Goal: Task Accomplishment & Management: Use online tool/utility

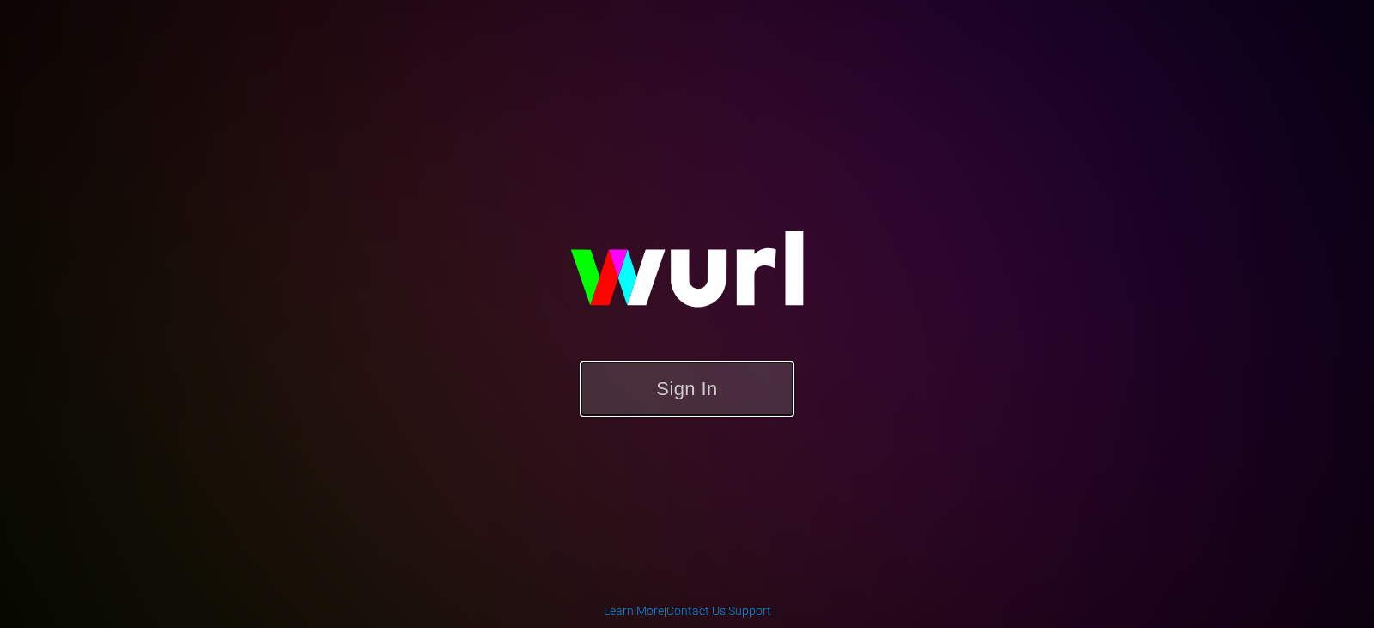
click at [704, 393] on button "Sign In" at bounding box center [687, 389] width 215 height 56
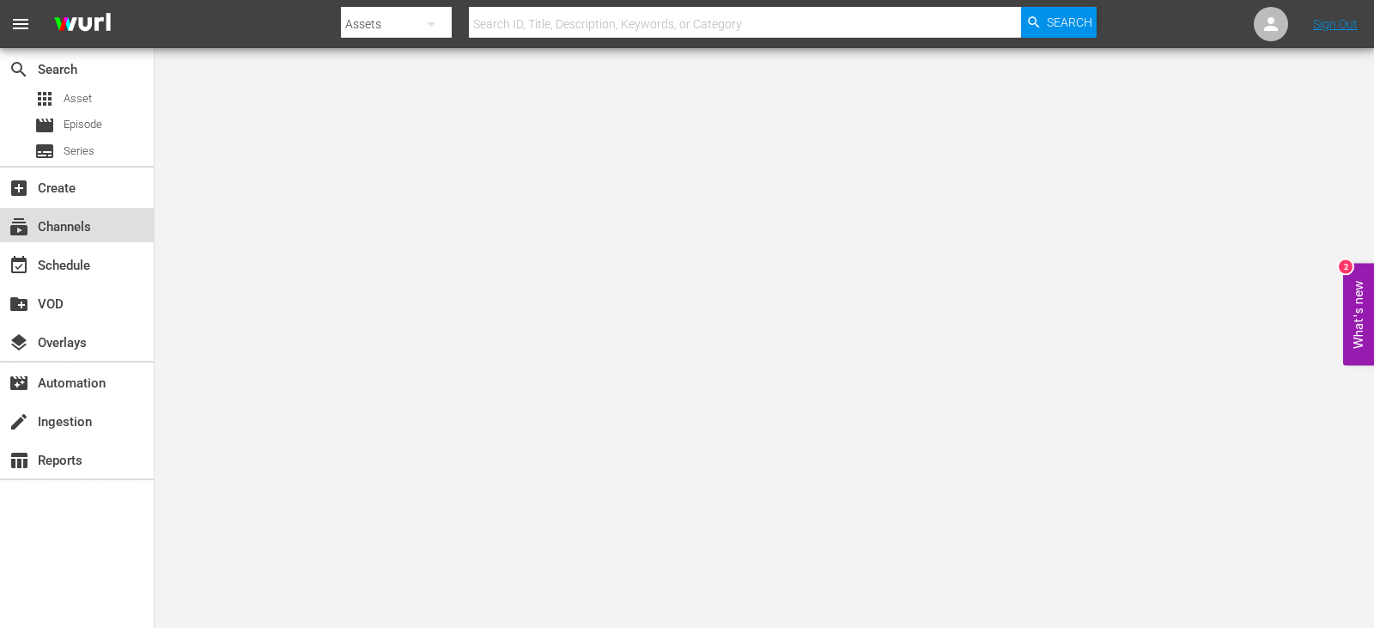
click at [60, 217] on div "subscriptions Channels" at bounding box center [48, 223] width 96 height 15
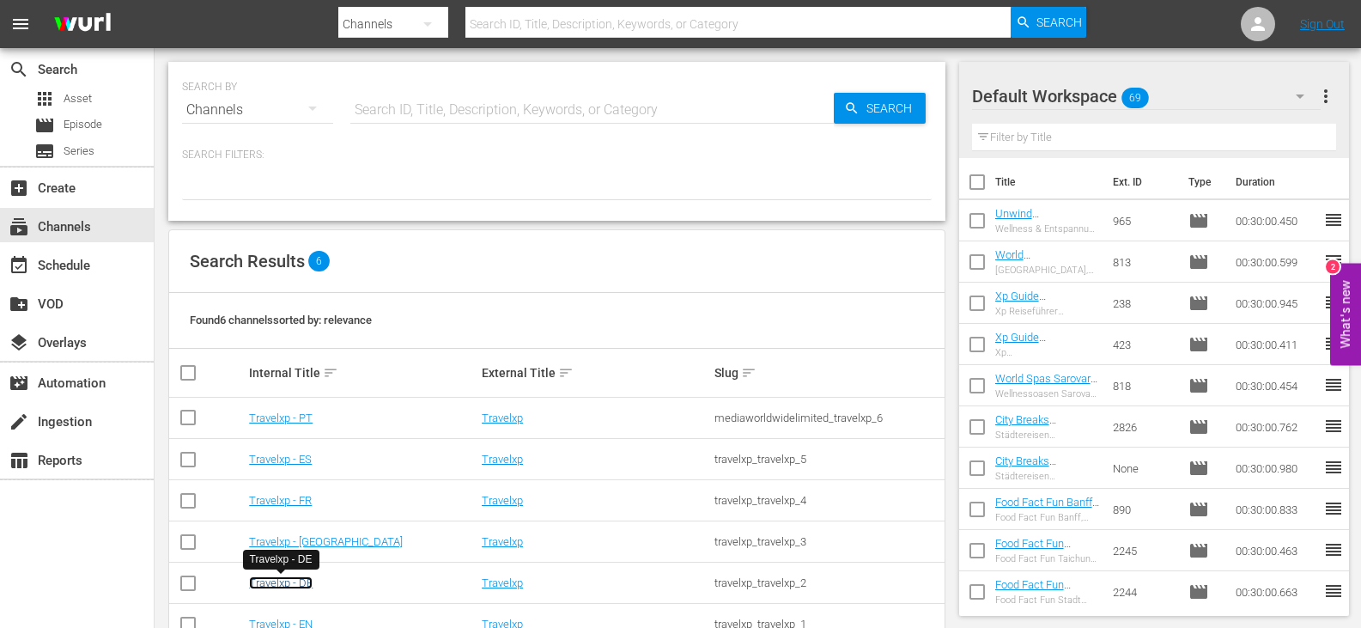
click at [292, 582] on link "Travelxp - DE" at bounding box center [281, 582] width 64 height 13
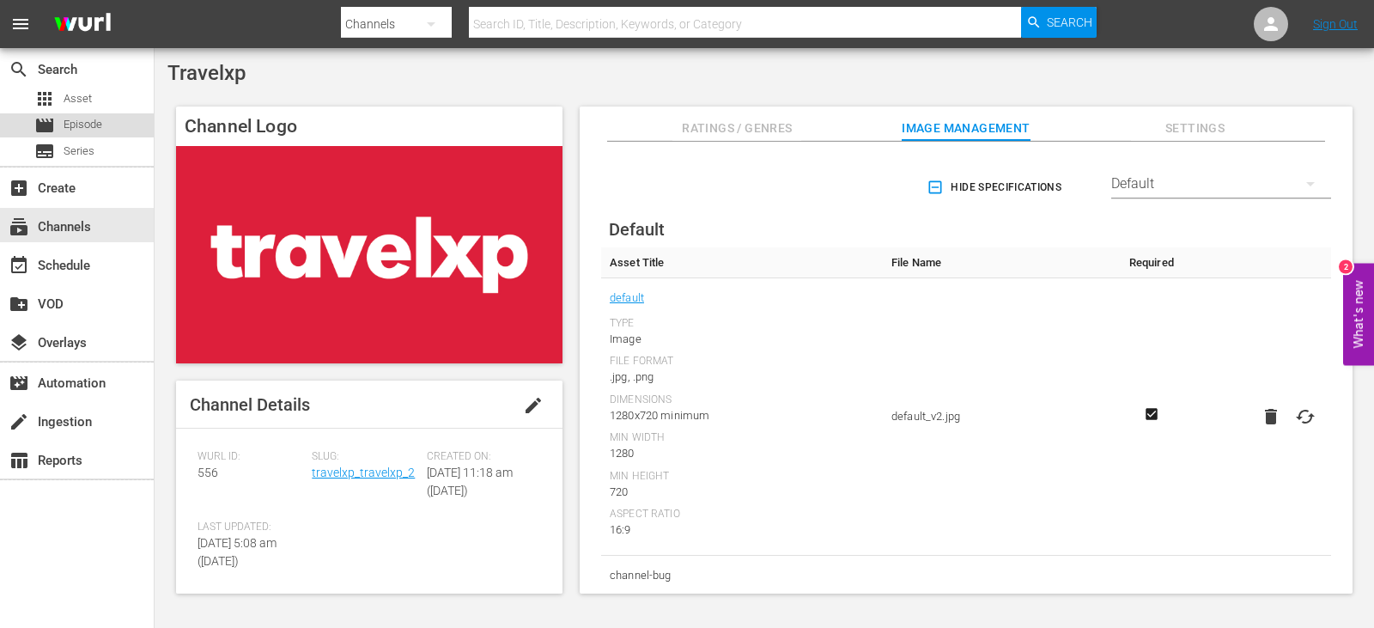
click at [95, 121] on span "Episode" at bounding box center [83, 124] width 39 height 17
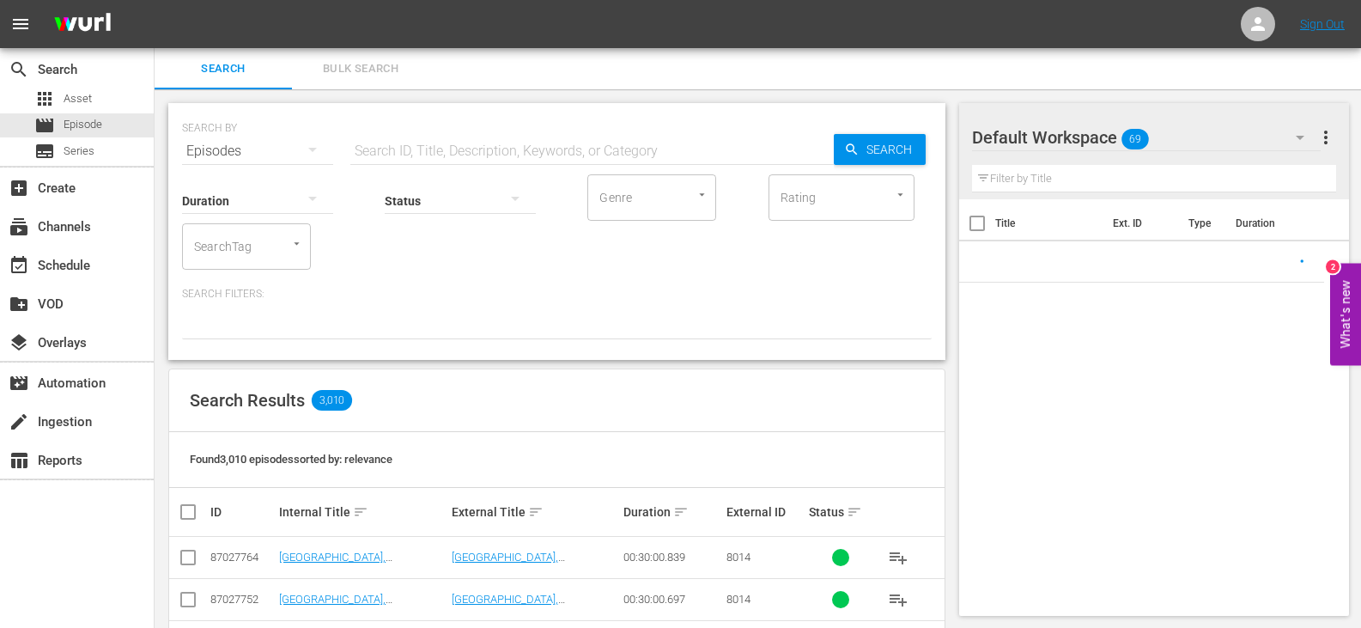
click at [1325, 137] on span "more_vert" at bounding box center [1326, 137] width 21 height 21
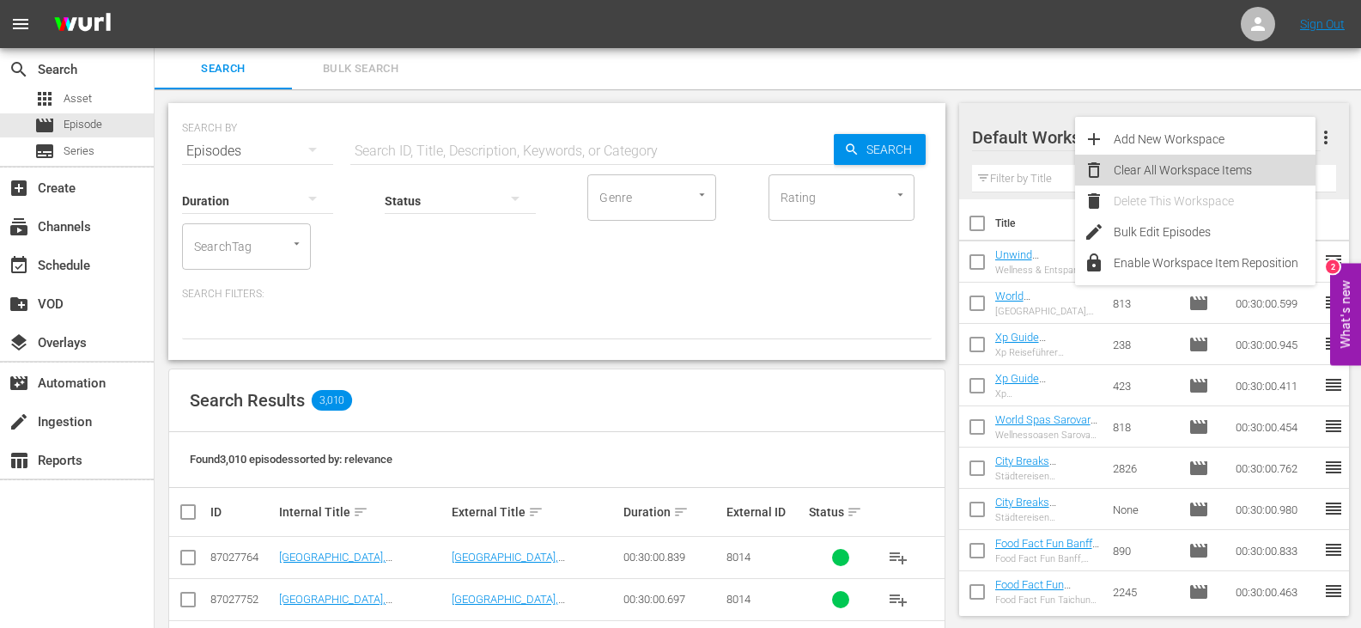
click at [1195, 169] on div "Clear All Workspace Items" at bounding box center [1215, 170] width 202 height 31
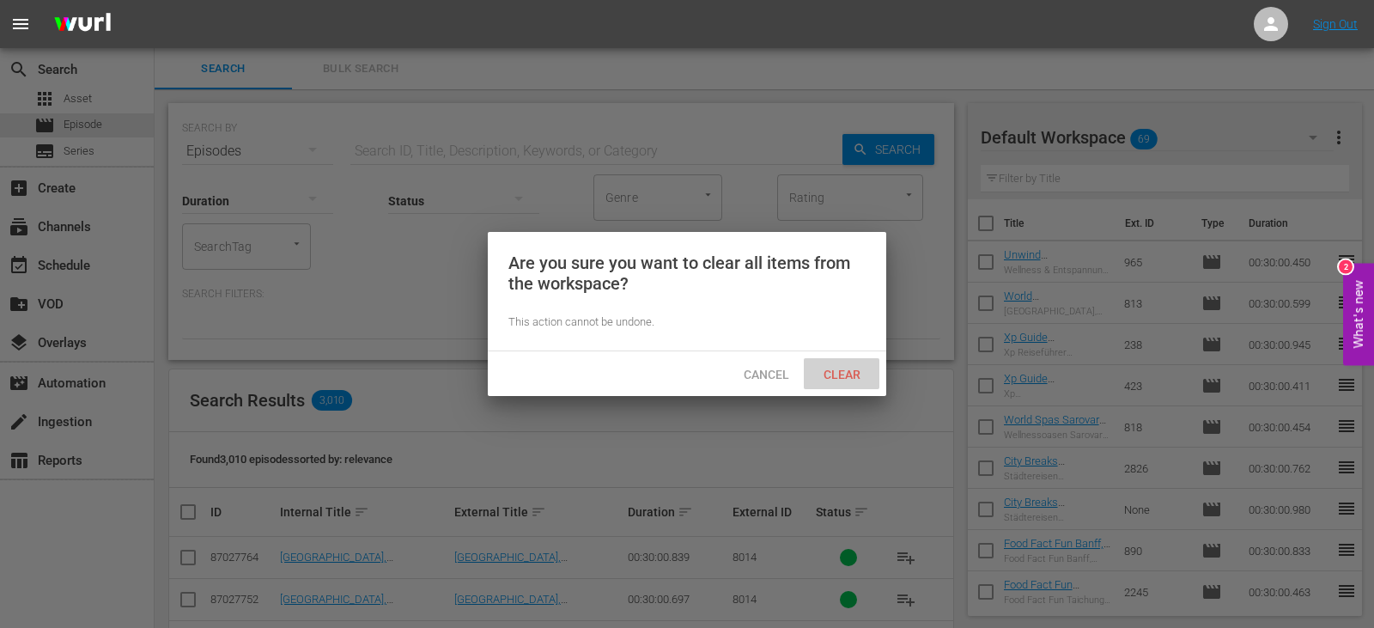
click at [828, 371] on span "Clear" at bounding box center [842, 375] width 64 height 14
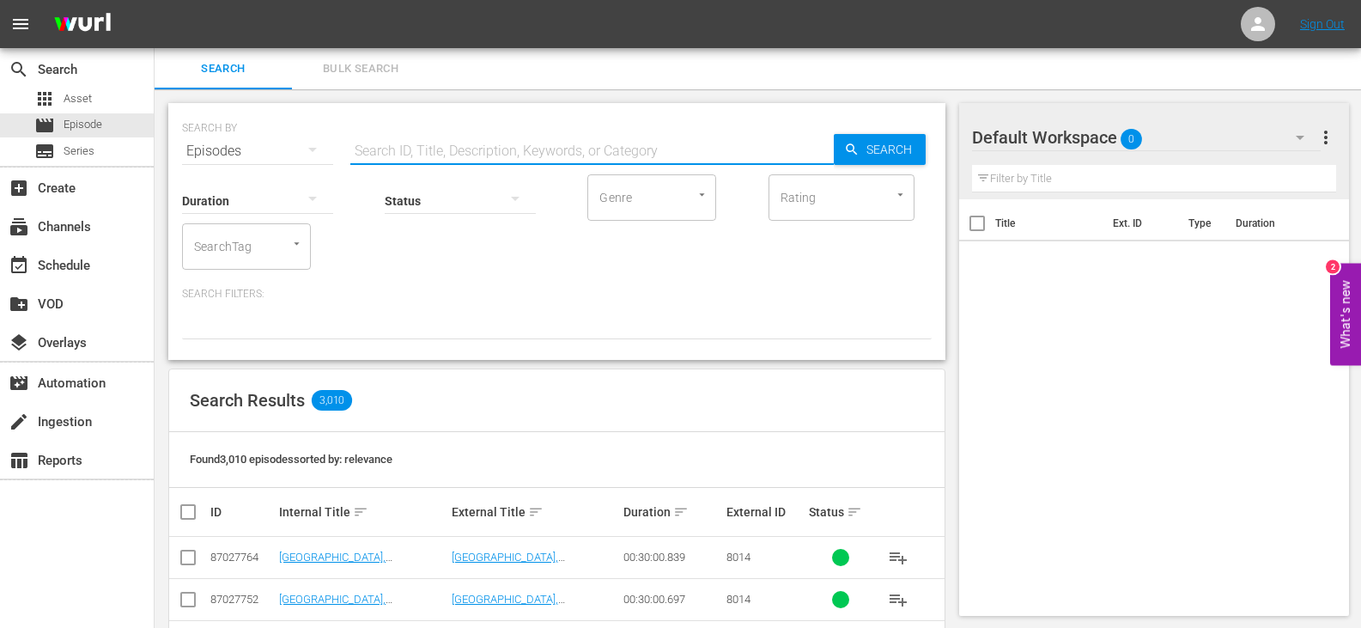
click at [376, 152] on input "text" at bounding box center [592, 151] width 484 height 41
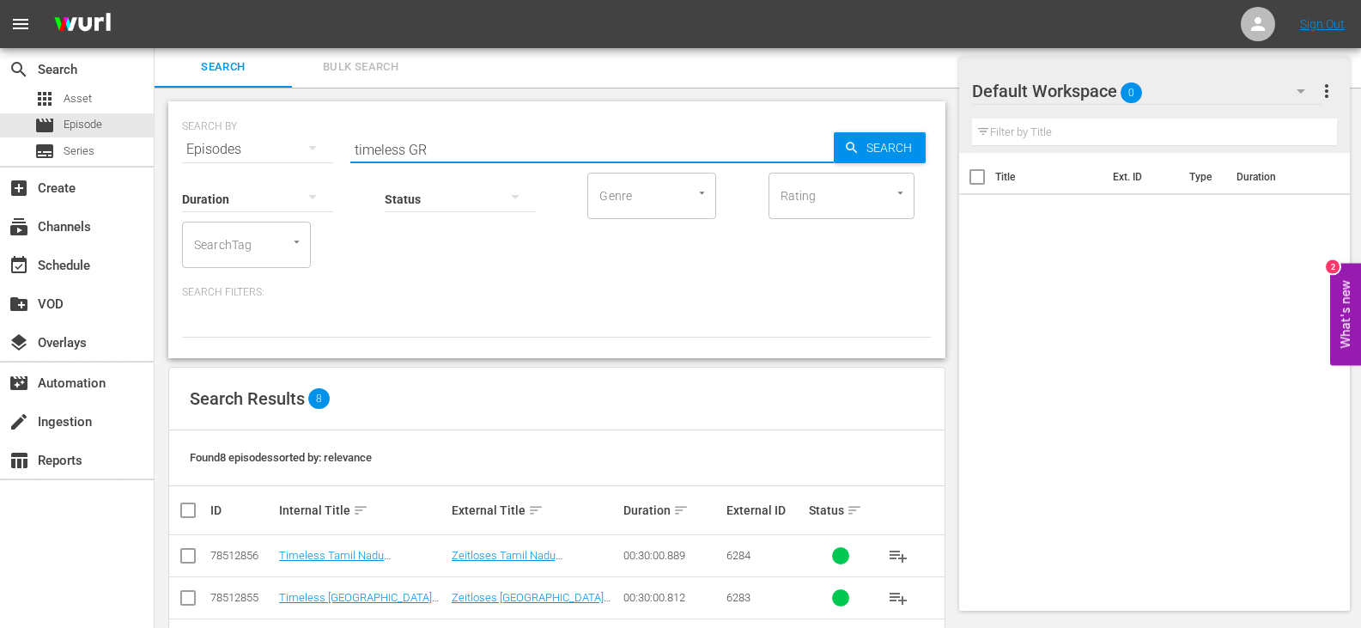
scroll to position [277, 0]
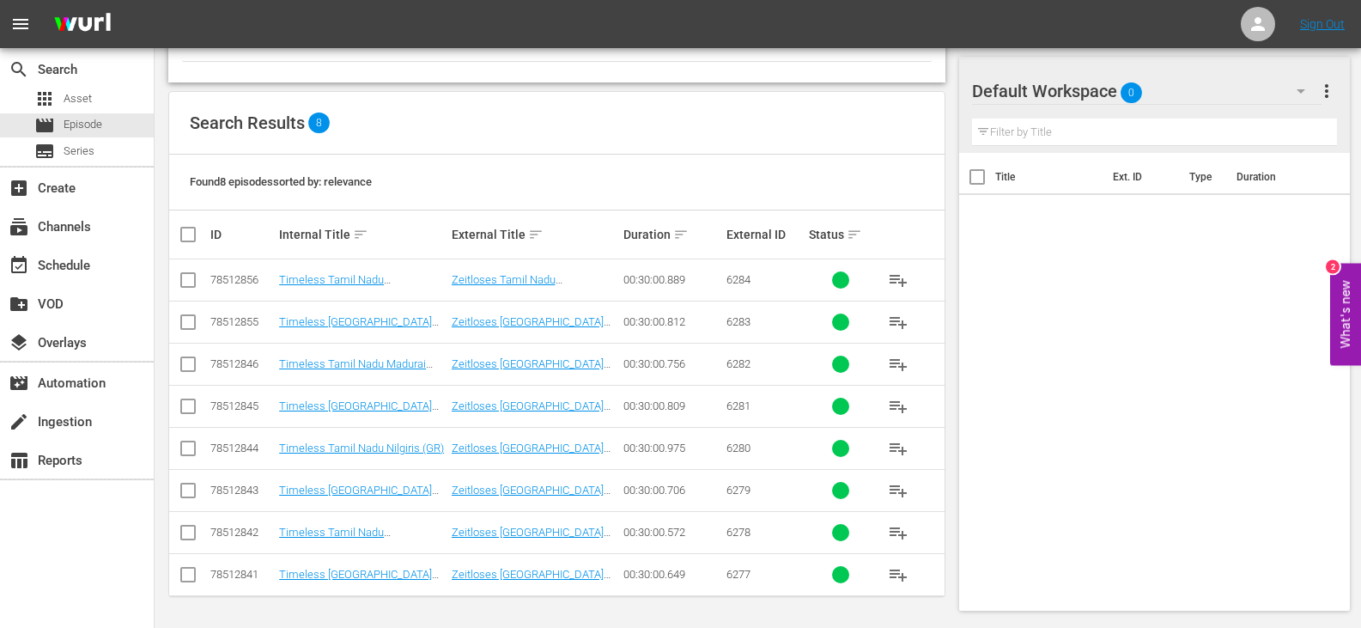
type input "timeless GR"
click at [198, 236] on input "checkbox" at bounding box center [195, 234] width 34 height 21
checkbox input "true"
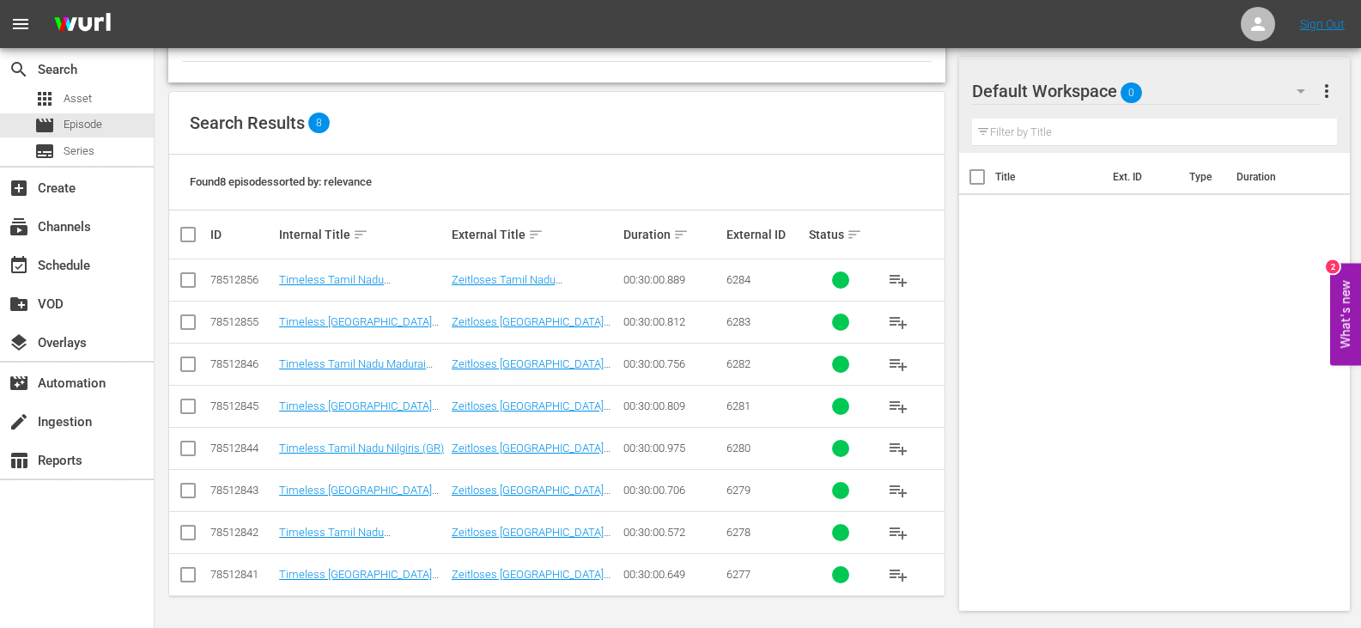
checkbox input "true"
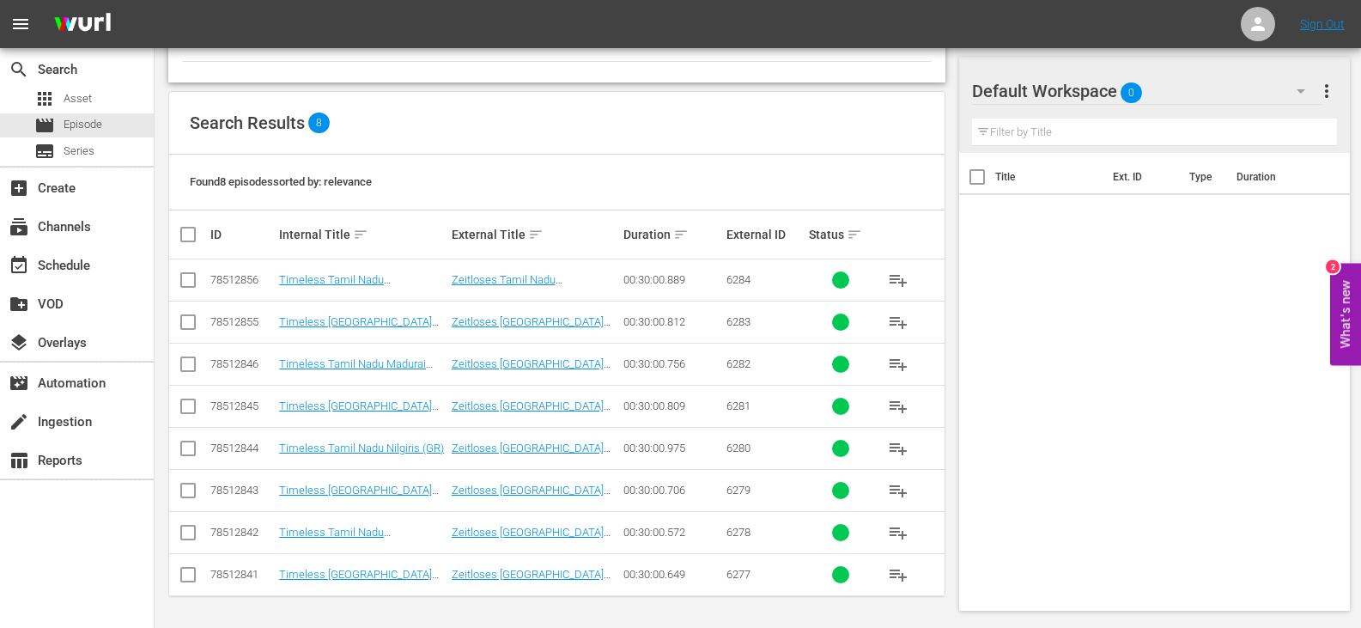
checkbox input "true"
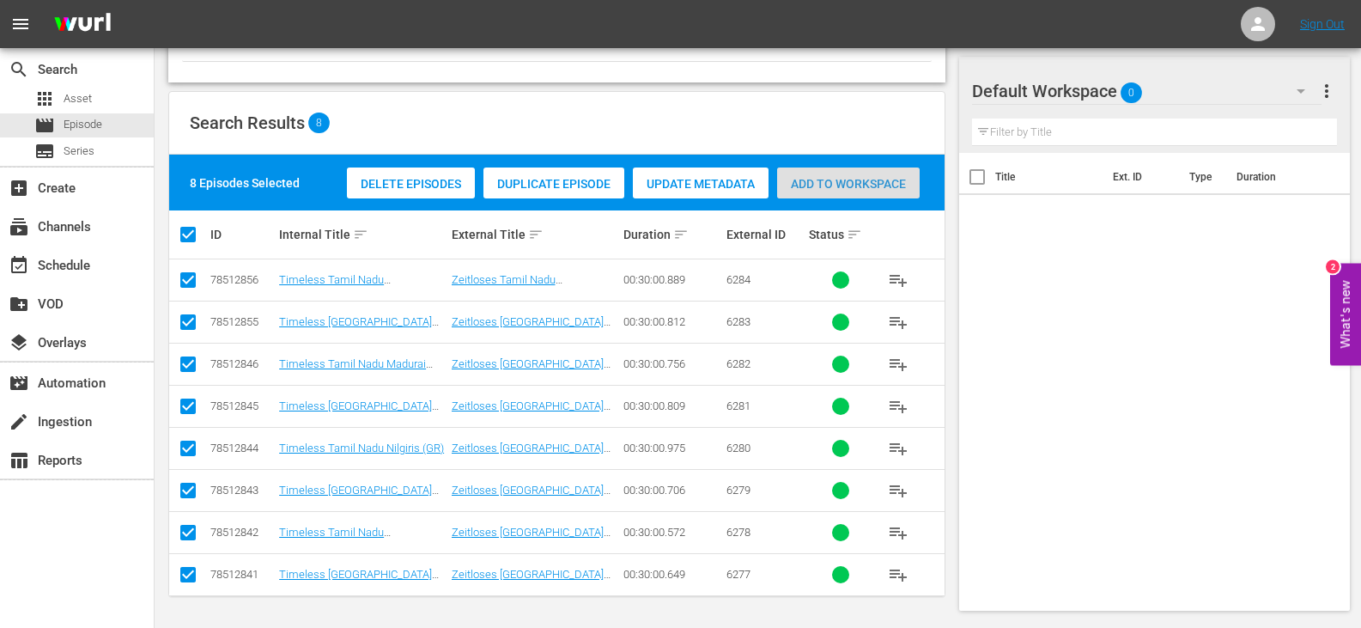
click at [861, 178] on span "Add to Workspace" at bounding box center [848, 184] width 143 height 14
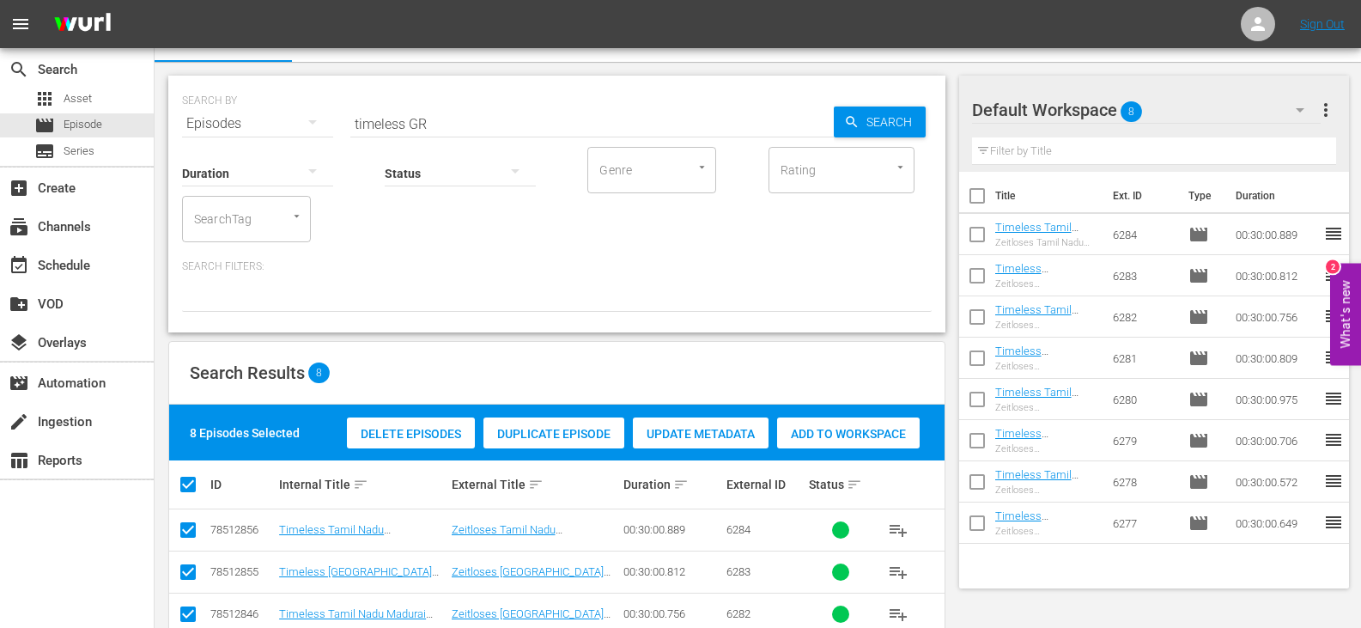
scroll to position [0, 0]
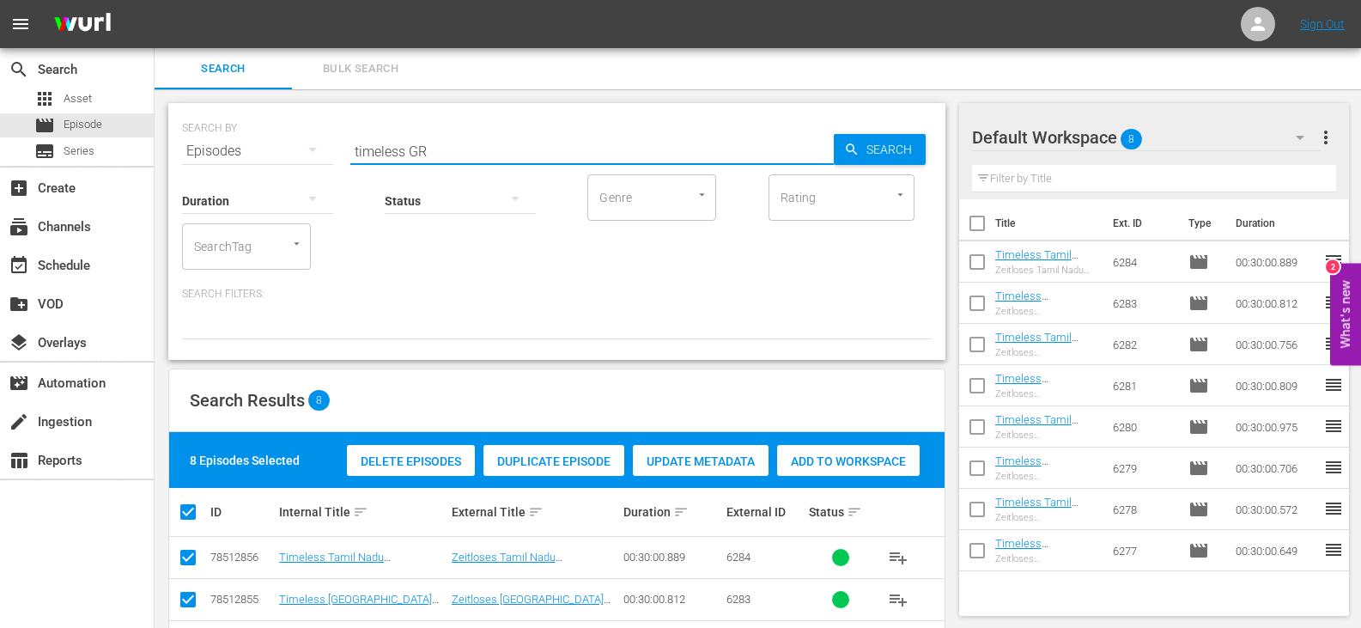
drag, startPoint x: 405, startPoint y: 151, endPoint x: 287, endPoint y: 168, distance: 118.9
click at [287, 168] on div "SEARCH BY Search By Episodes Search ID, Title, Description, Keywords, or Catego…" at bounding box center [556, 231] width 777 height 257
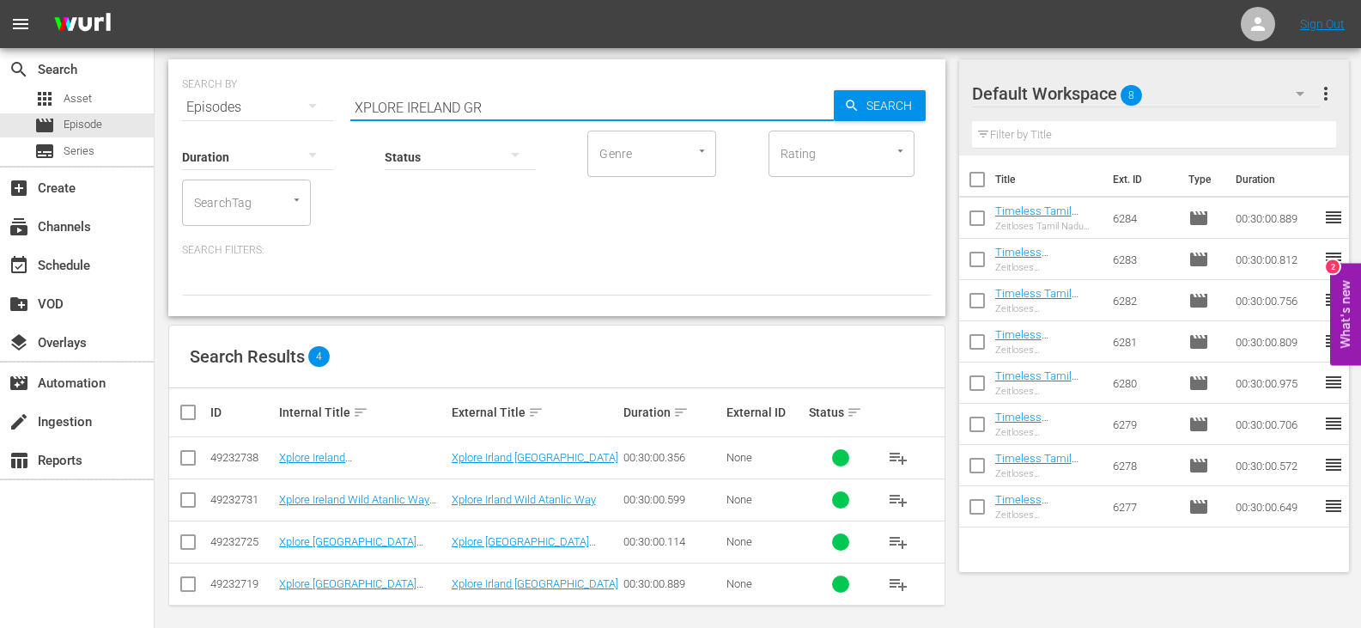
scroll to position [53, 0]
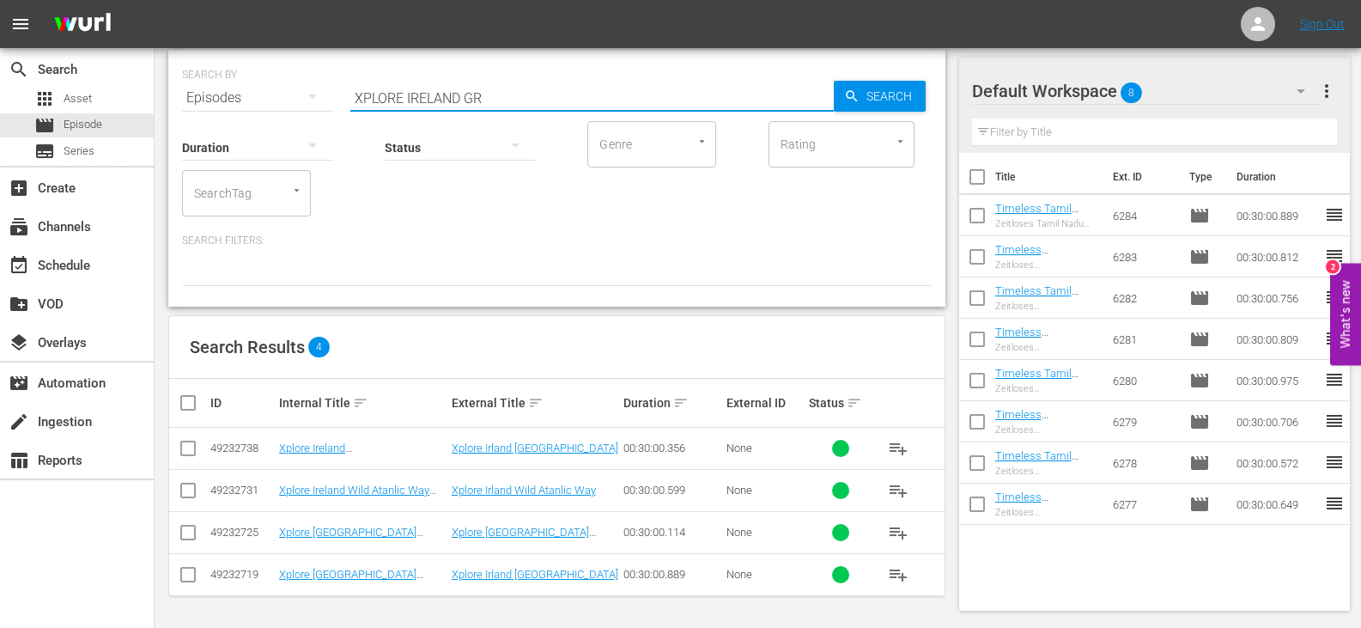
type input "XPLORE IRELAND GR"
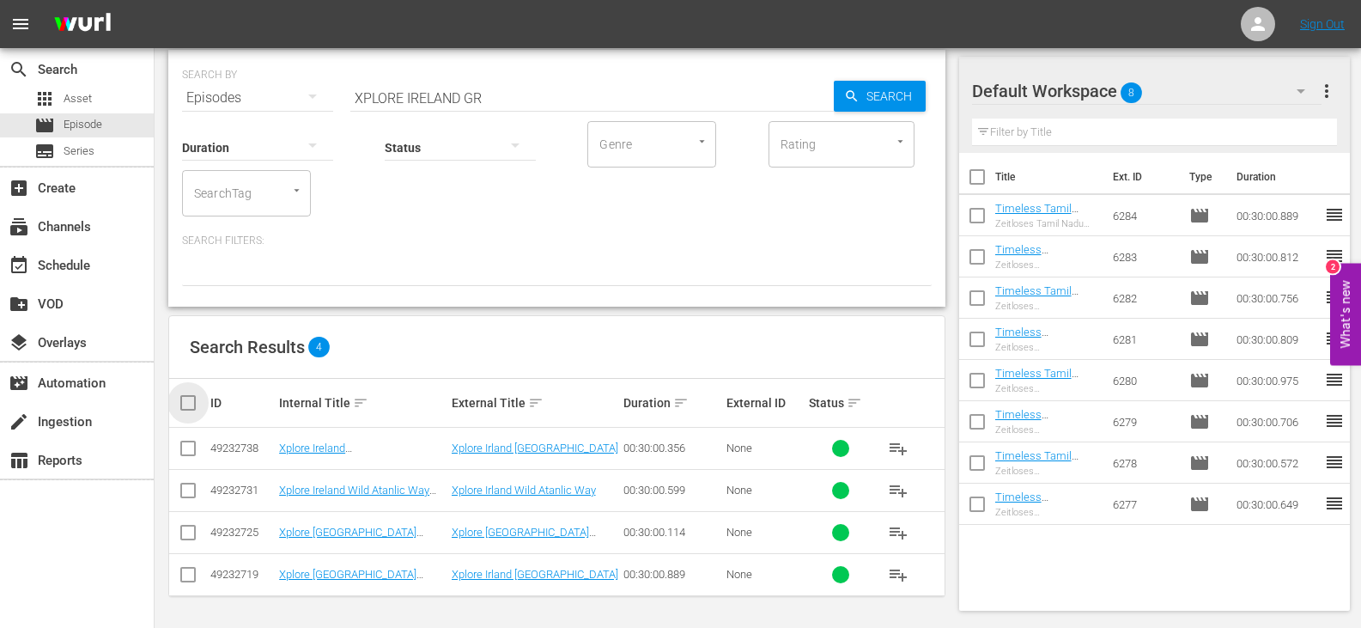
click at [190, 404] on input "checkbox" at bounding box center [195, 403] width 34 height 21
checkbox input "true"
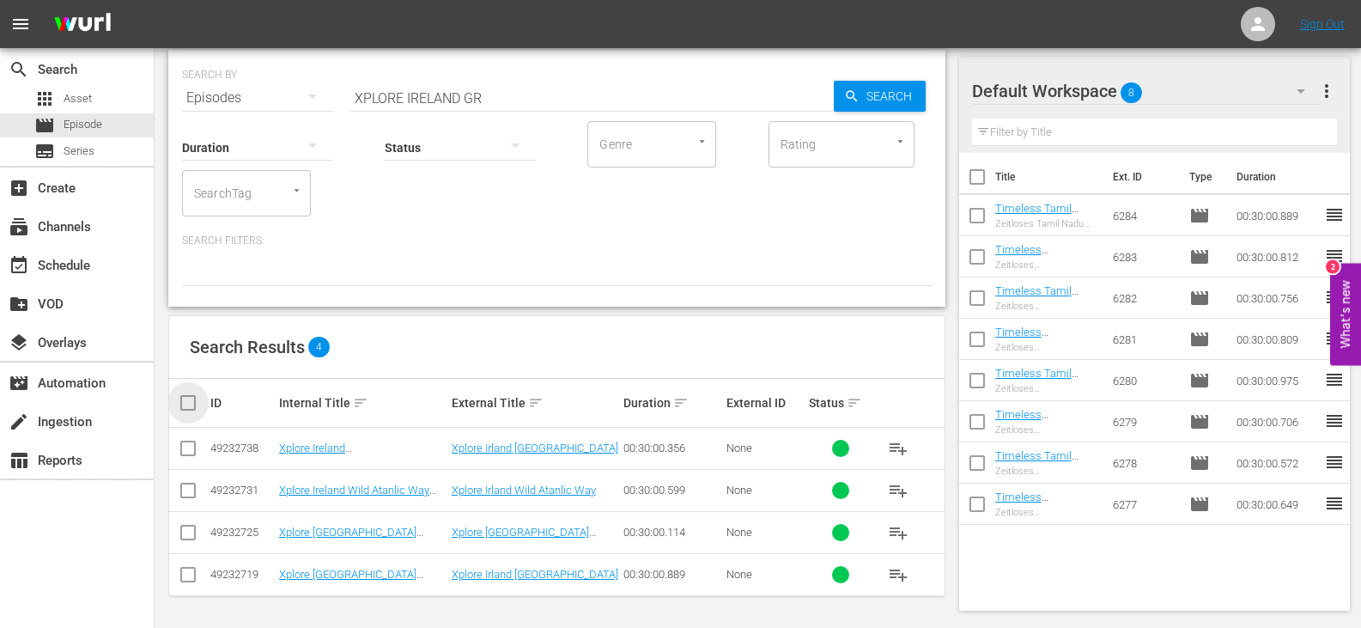
checkbox input "true"
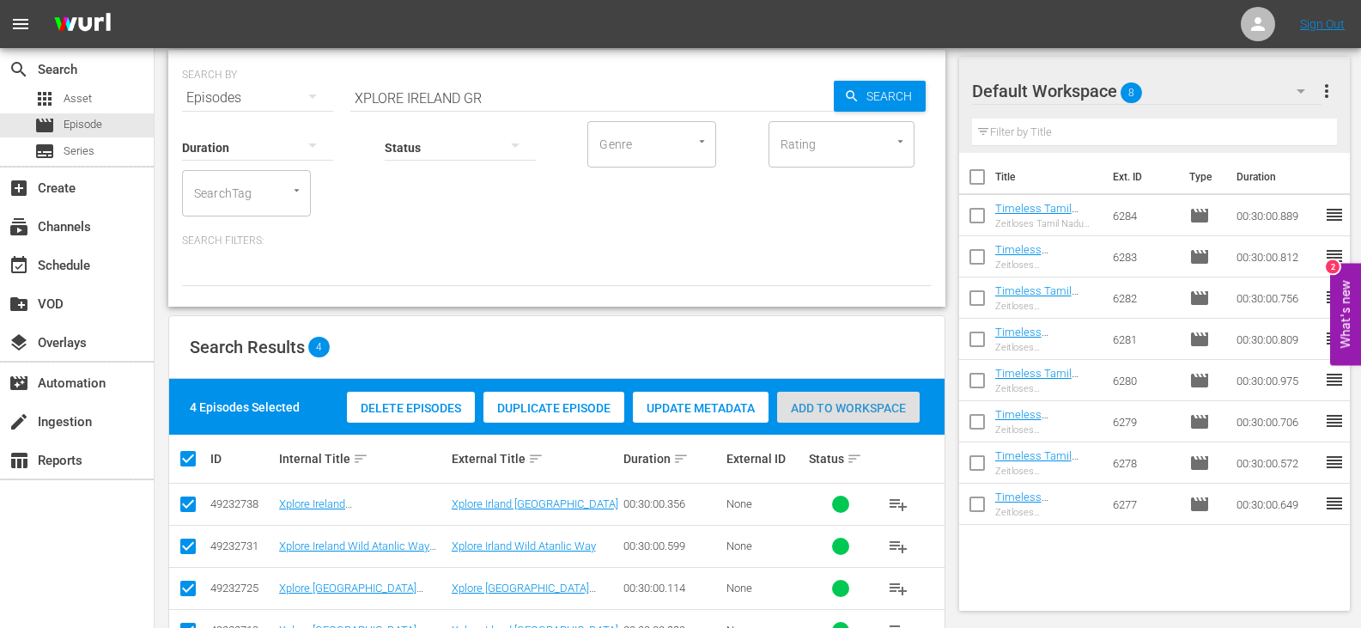
click at [867, 405] on span "Add to Workspace" at bounding box center [848, 408] width 143 height 14
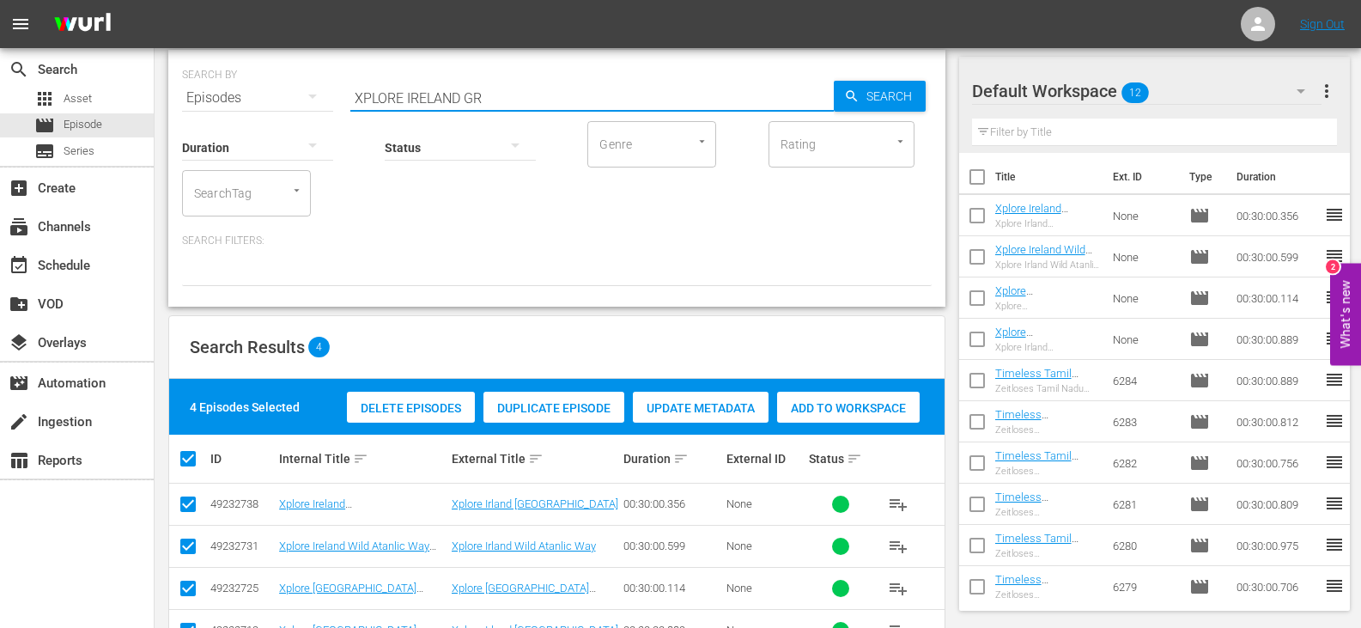
drag, startPoint x: 465, startPoint y: 99, endPoint x: 408, endPoint y: 115, distance: 59.0
click at [408, 115] on div "SEARCH BY Search By Episodes Search ID, Title, Description, Keywords, or Catego…" at bounding box center [556, 178] width 777 height 257
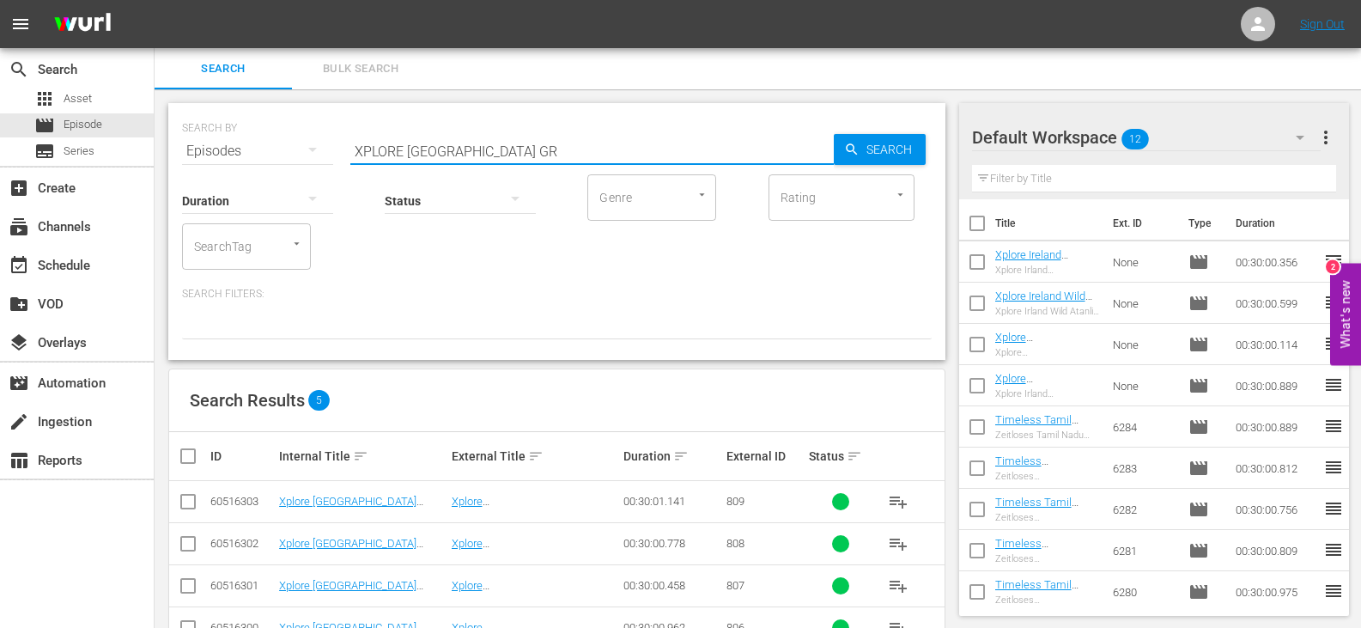
scroll to position [95, 0]
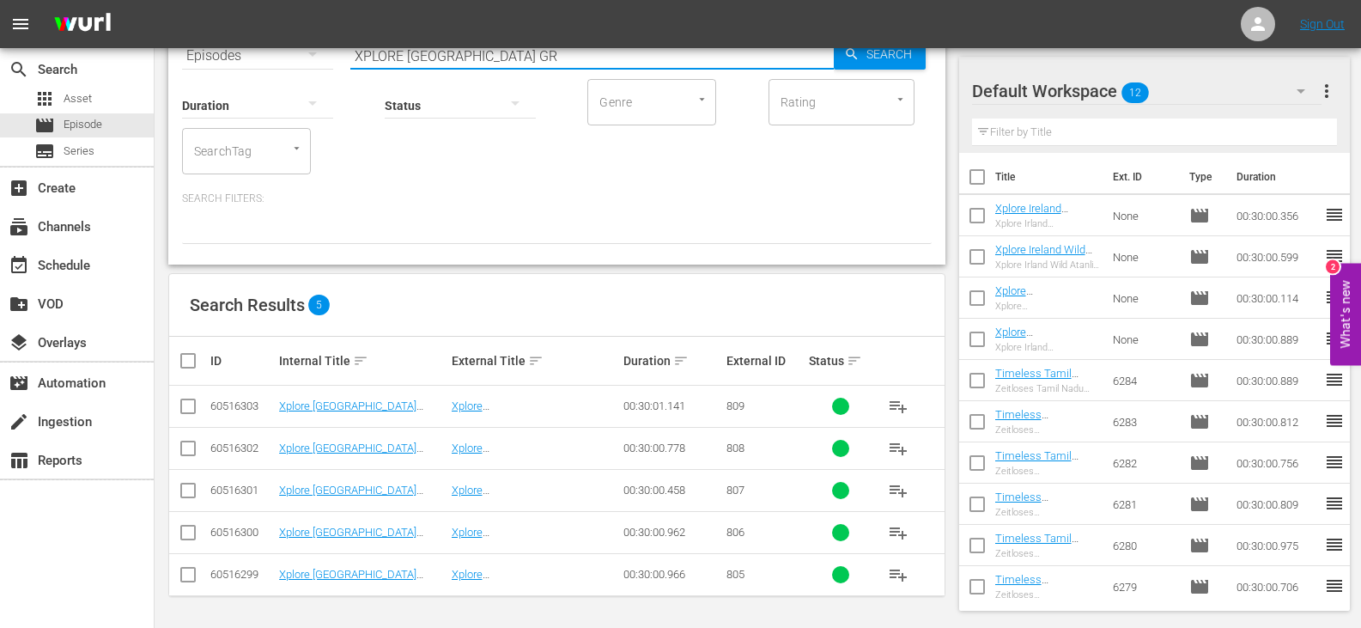
type input "XPLORE SPAIN GR"
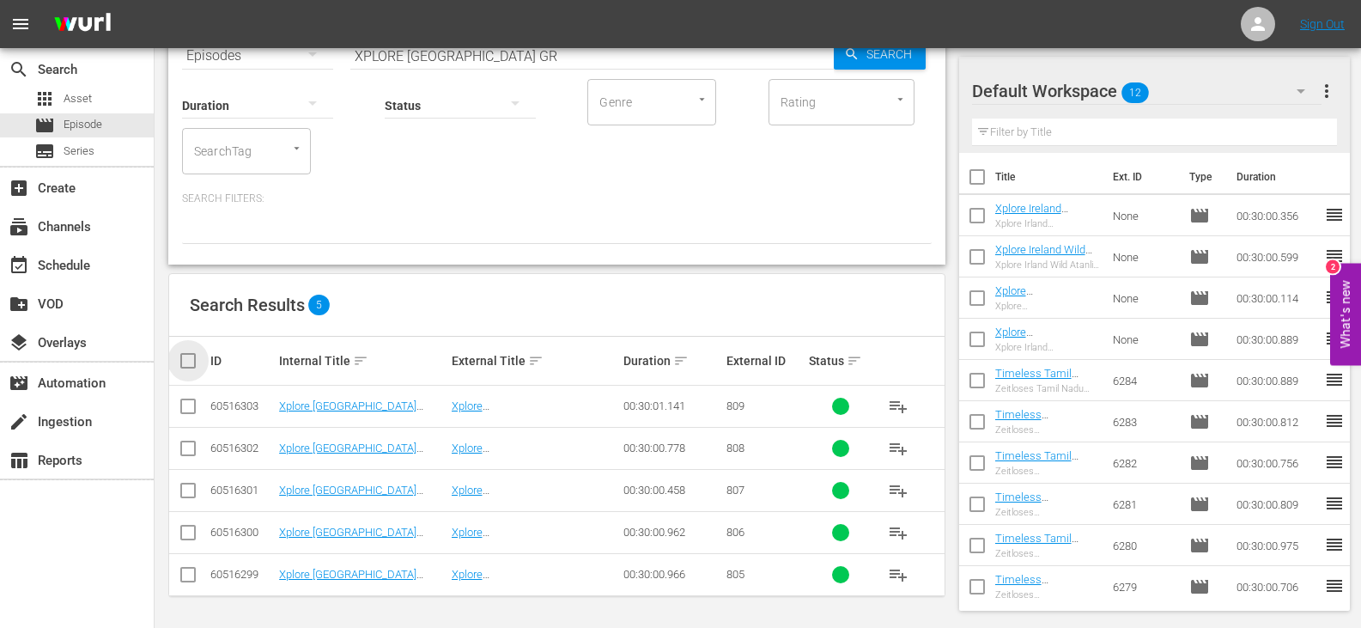
click at [190, 355] on input "checkbox" at bounding box center [195, 360] width 34 height 21
checkbox input "true"
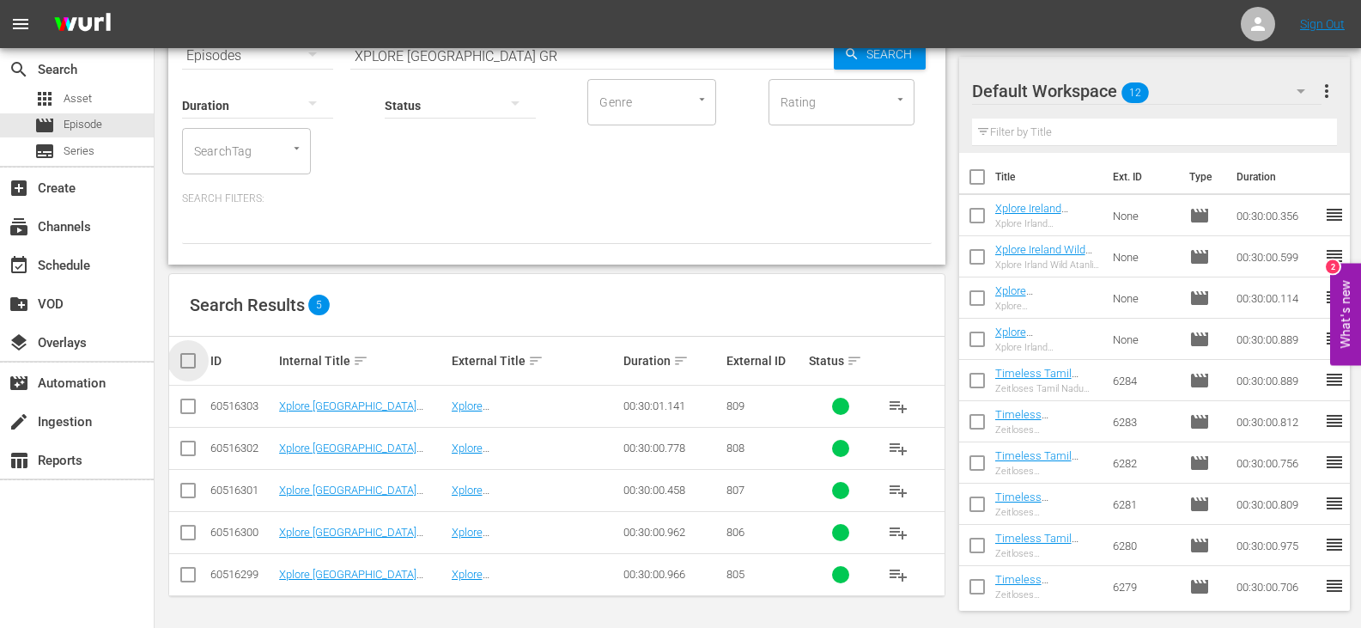
checkbox input "true"
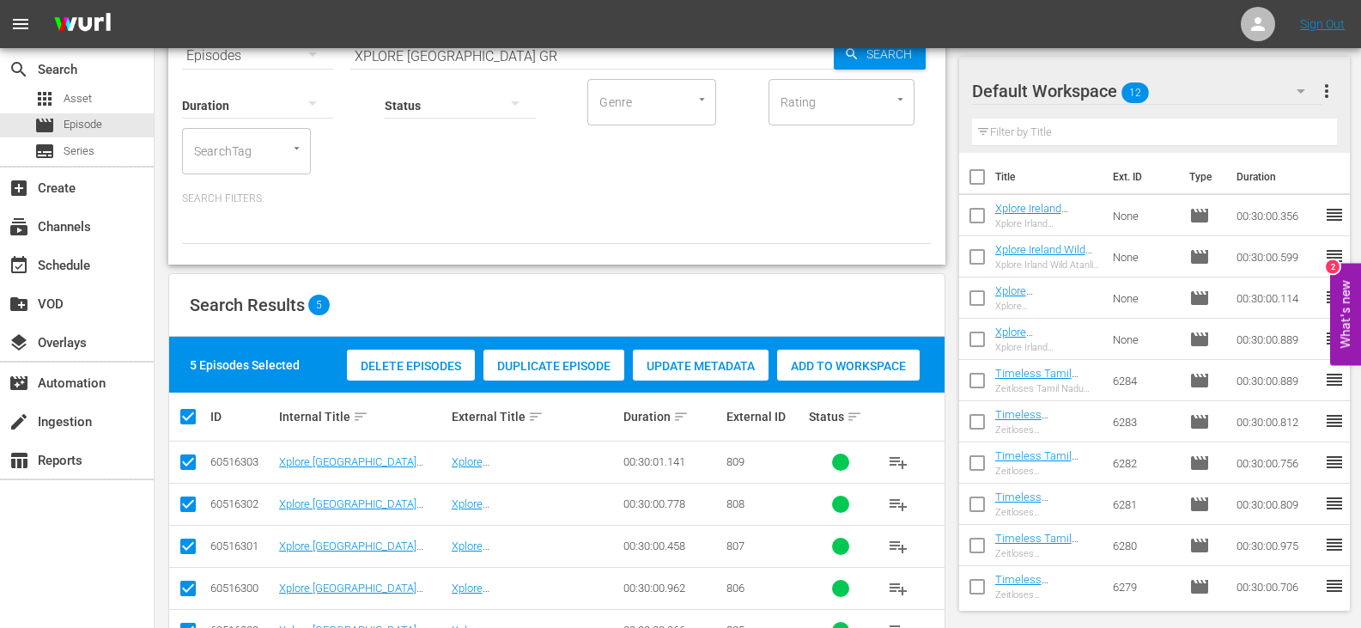
click at [838, 361] on span "Add to Workspace" at bounding box center [848, 366] width 143 height 14
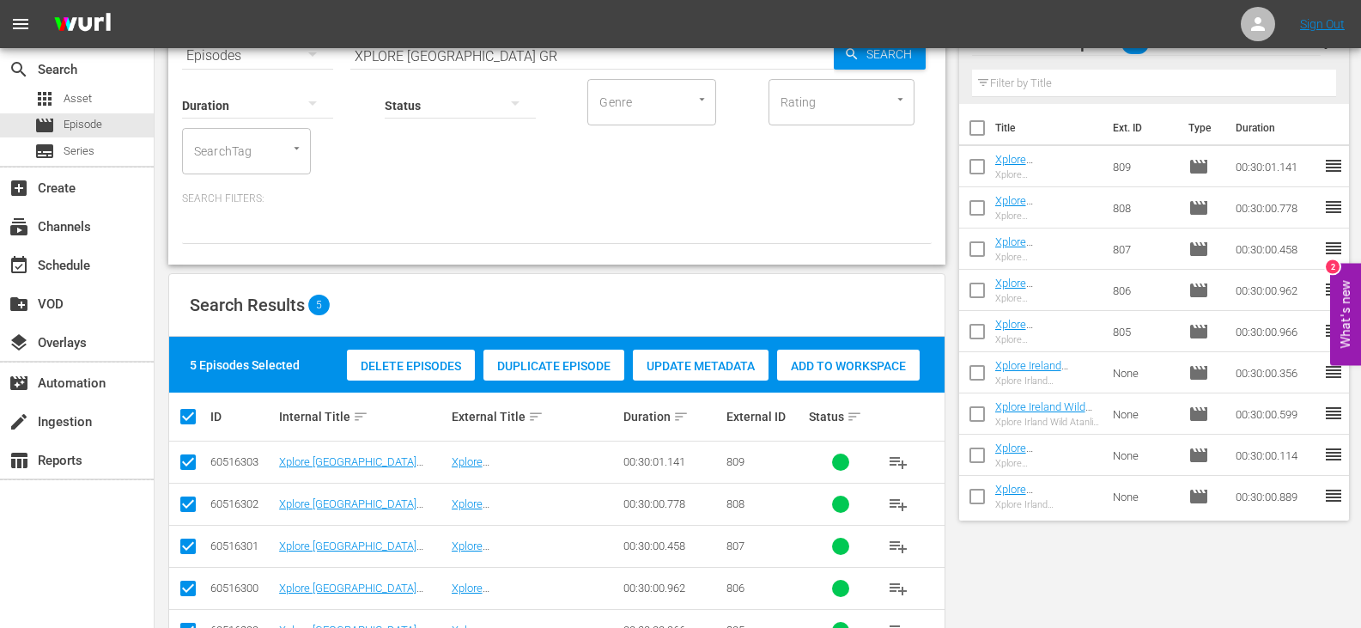
scroll to position [0, 0]
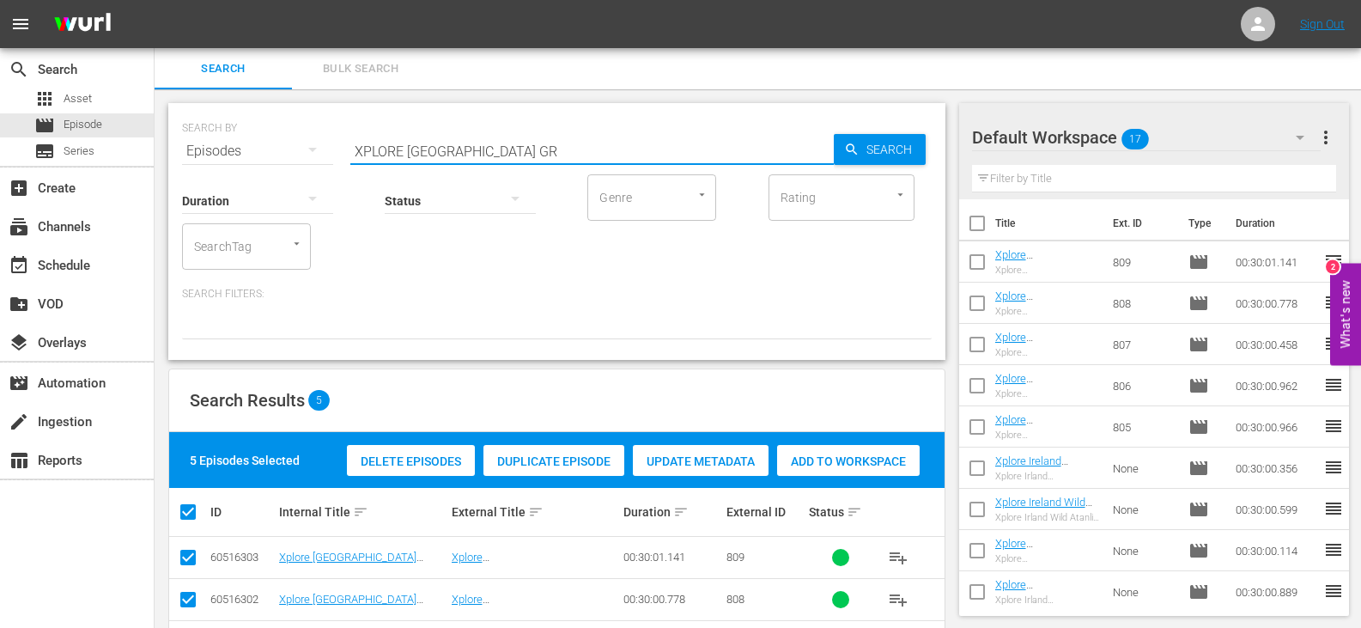
drag, startPoint x: 446, startPoint y: 148, endPoint x: 261, endPoint y: 158, distance: 184.9
click at [261, 158] on div "SEARCH BY Search By Episodes Search ID, Title, Description, Keywords, or Catego…" at bounding box center [557, 141] width 750 height 62
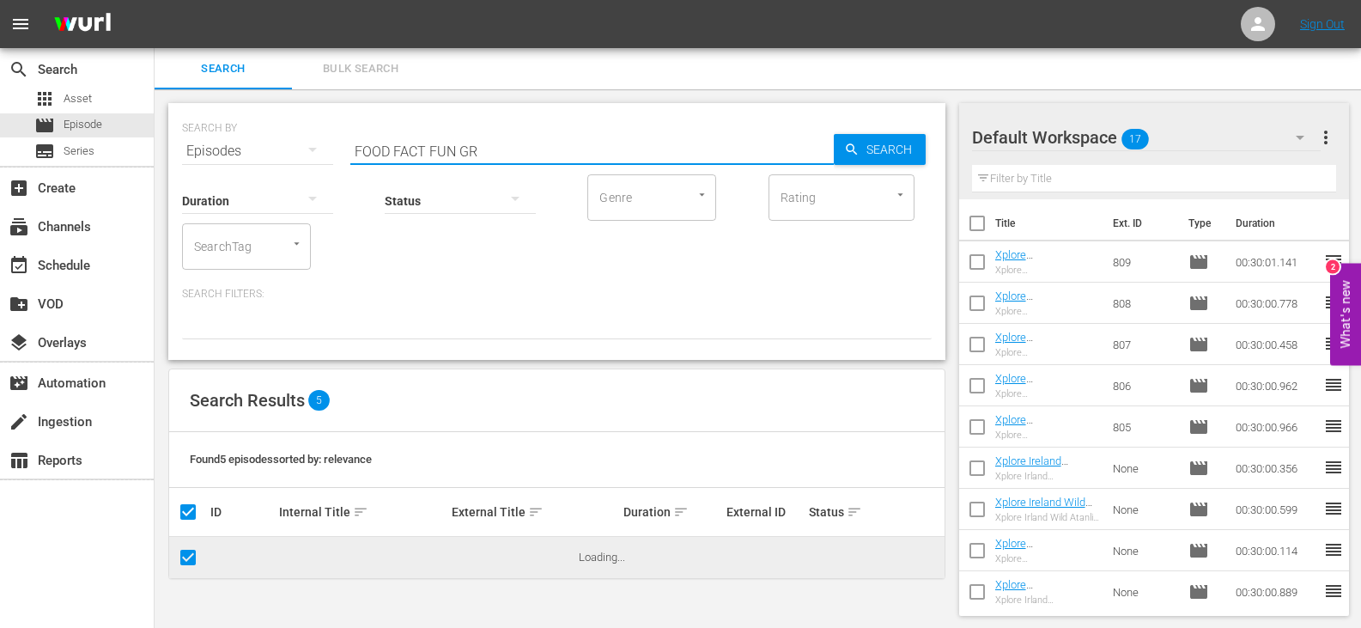
type input "FOOD FACT FUN GR"
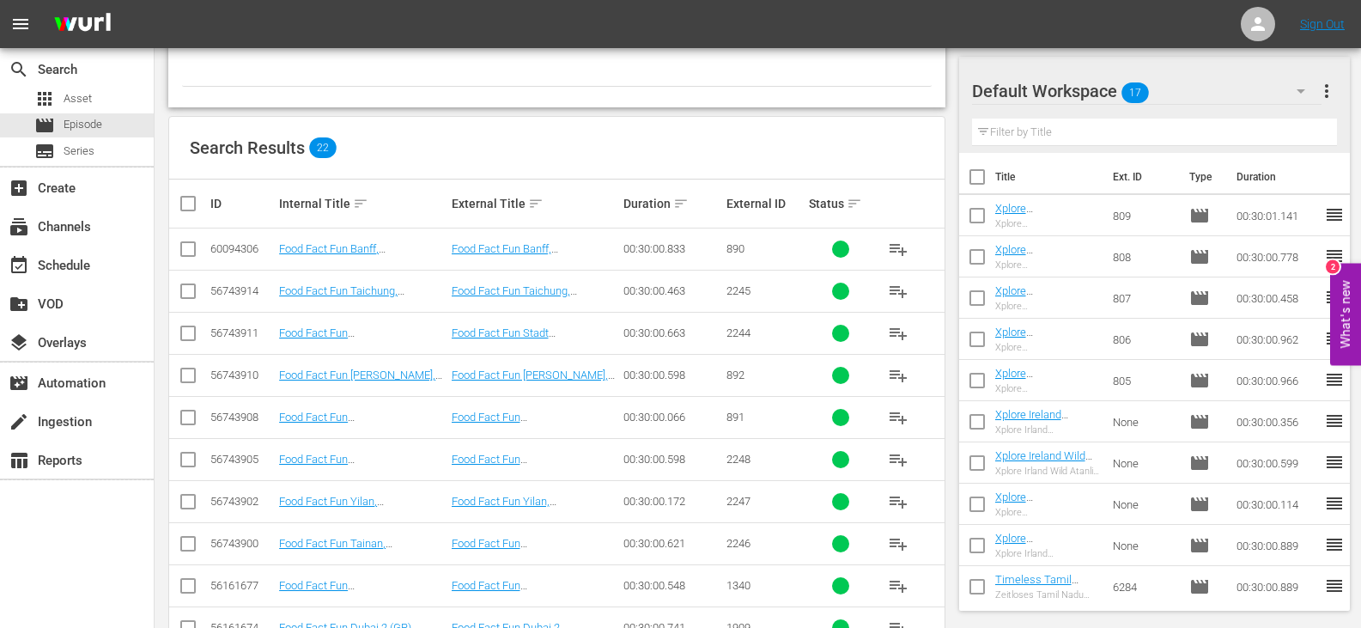
scroll to position [172, 0]
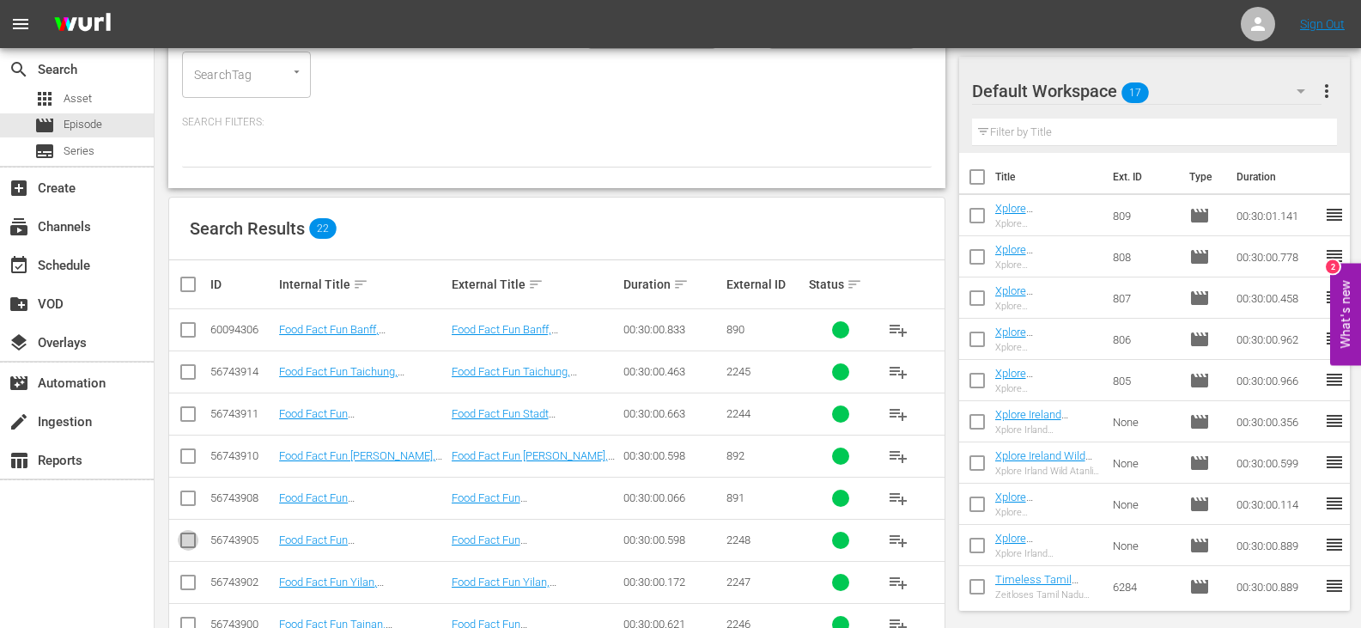
click at [189, 539] on input "checkbox" at bounding box center [188, 543] width 21 height 21
checkbox input "true"
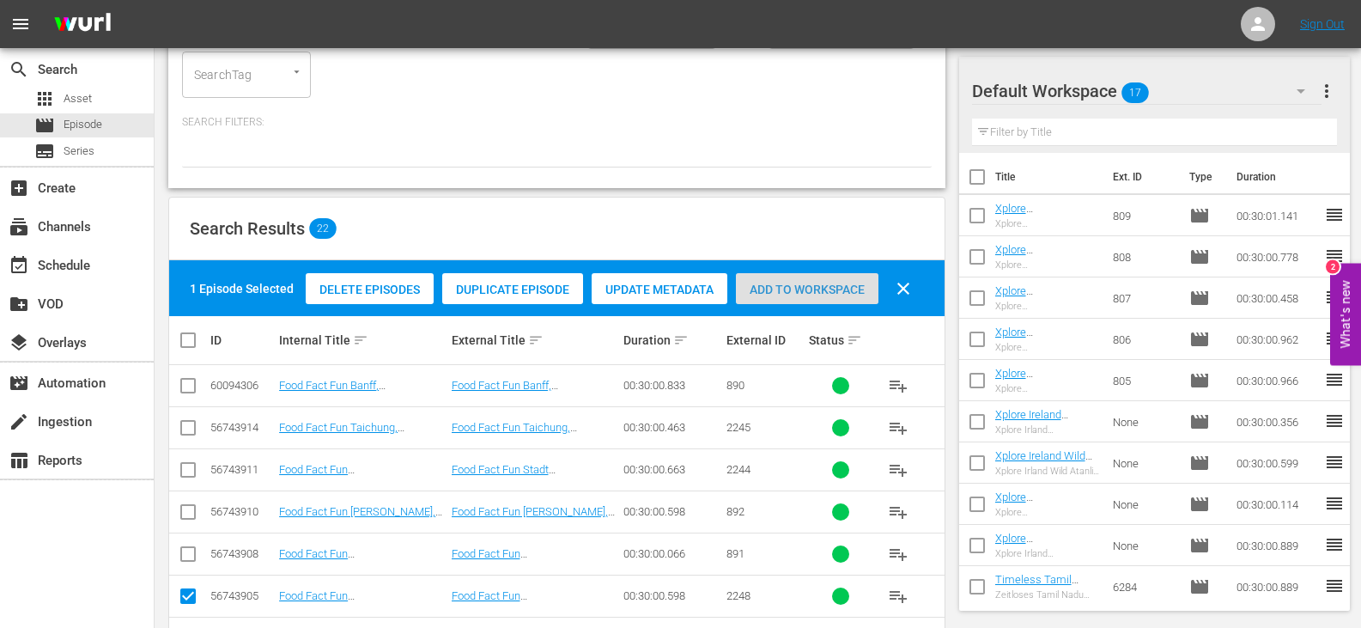
click at [859, 280] on div "Add to Workspace" at bounding box center [807, 289] width 143 height 33
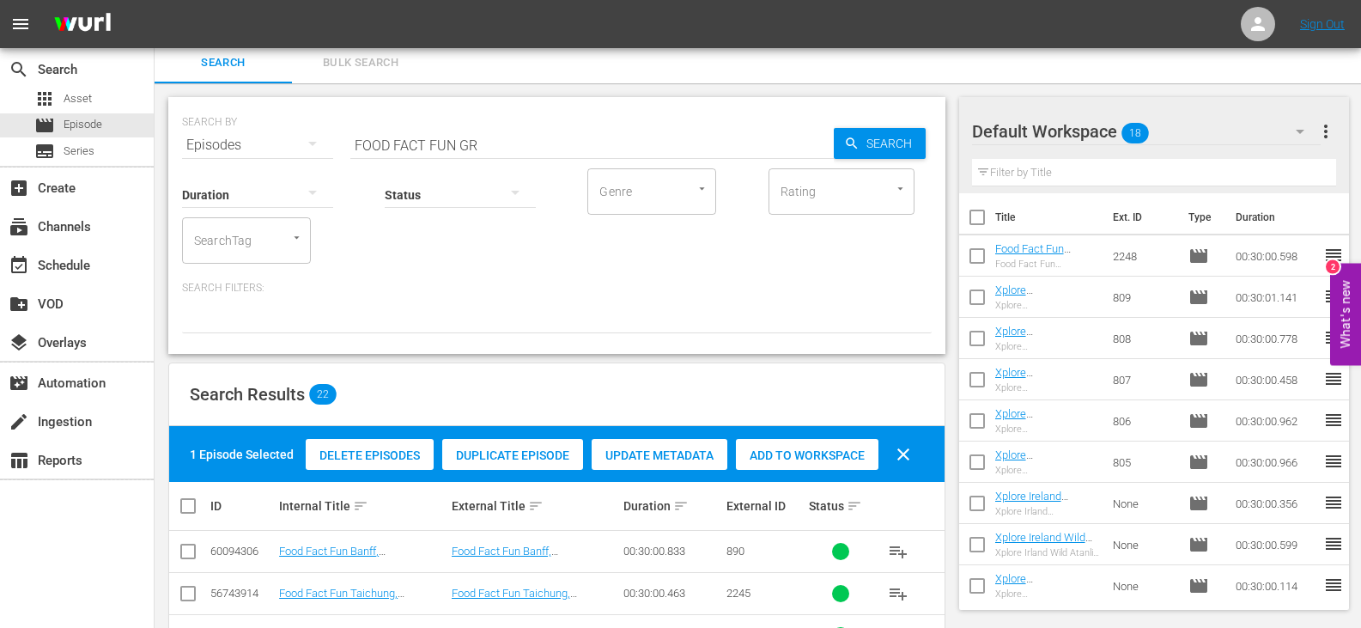
scroll to position [0, 0]
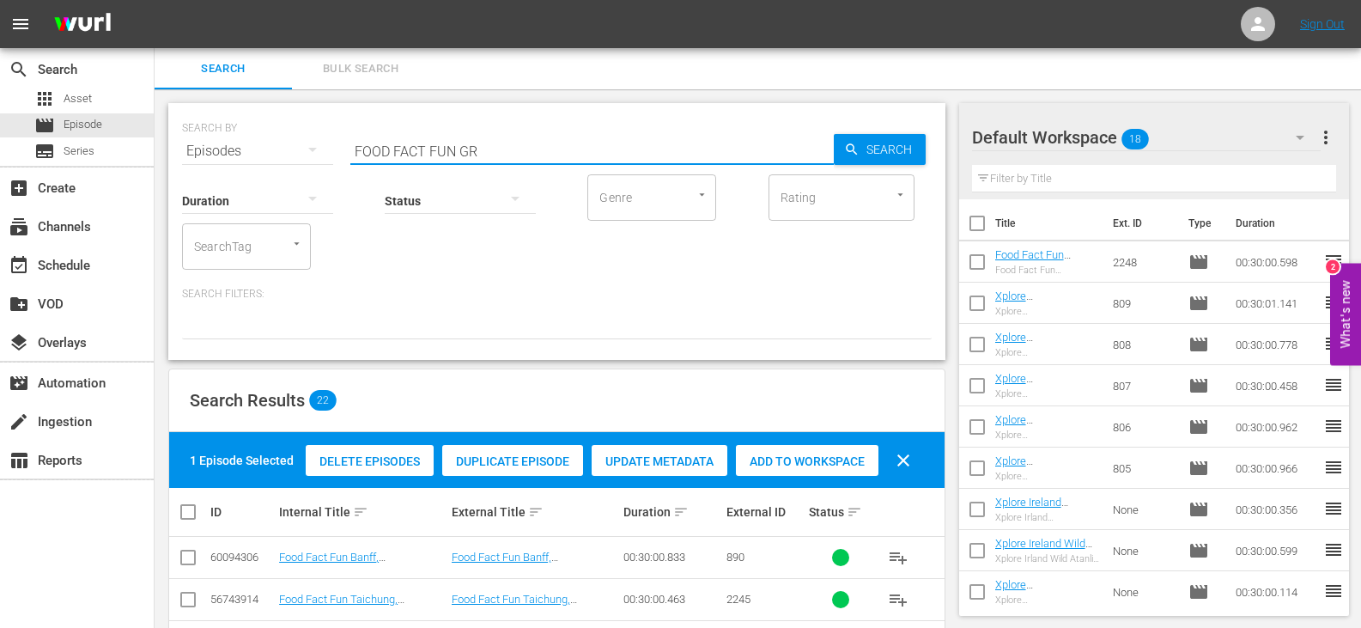
drag, startPoint x: 454, startPoint y: 152, endPoint x: 278, endPoint y: 152, distance: 176.1
click at [278, 152] on div "SEARCH BY Search By Episodes Search ID, Title, Description, Keywords, or Catego…" at bounding box center [557, 141] width 750 height 62
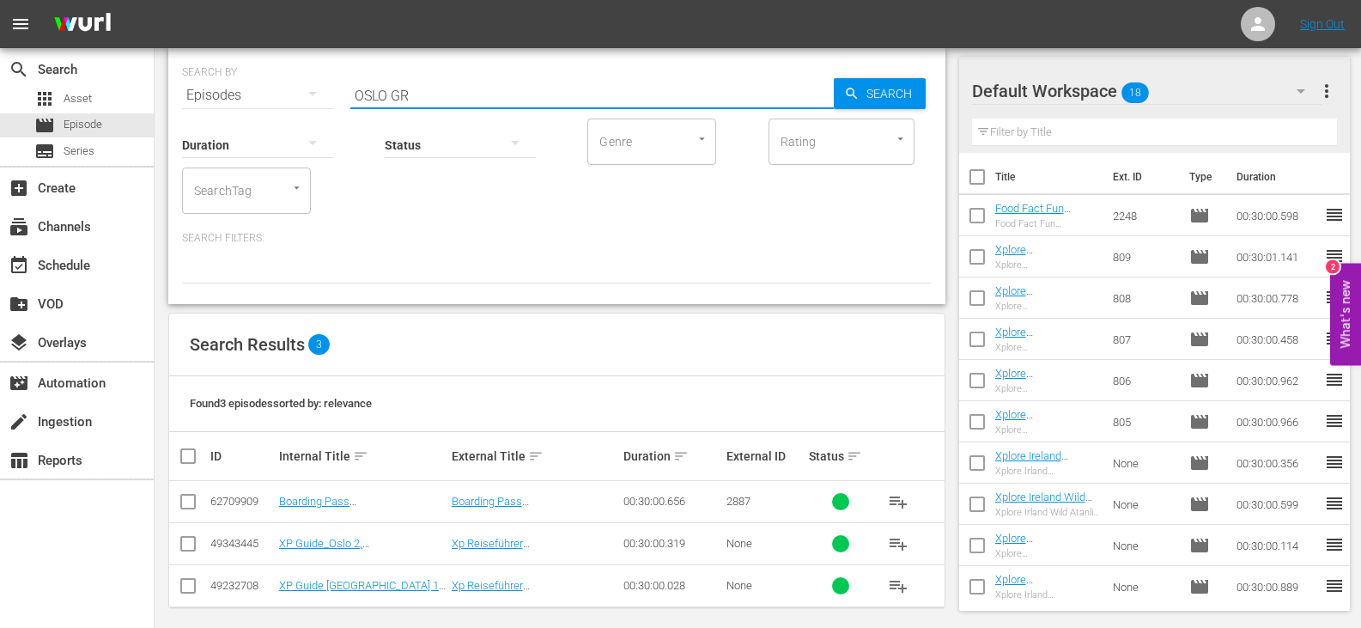
scroll to position [67, 0]
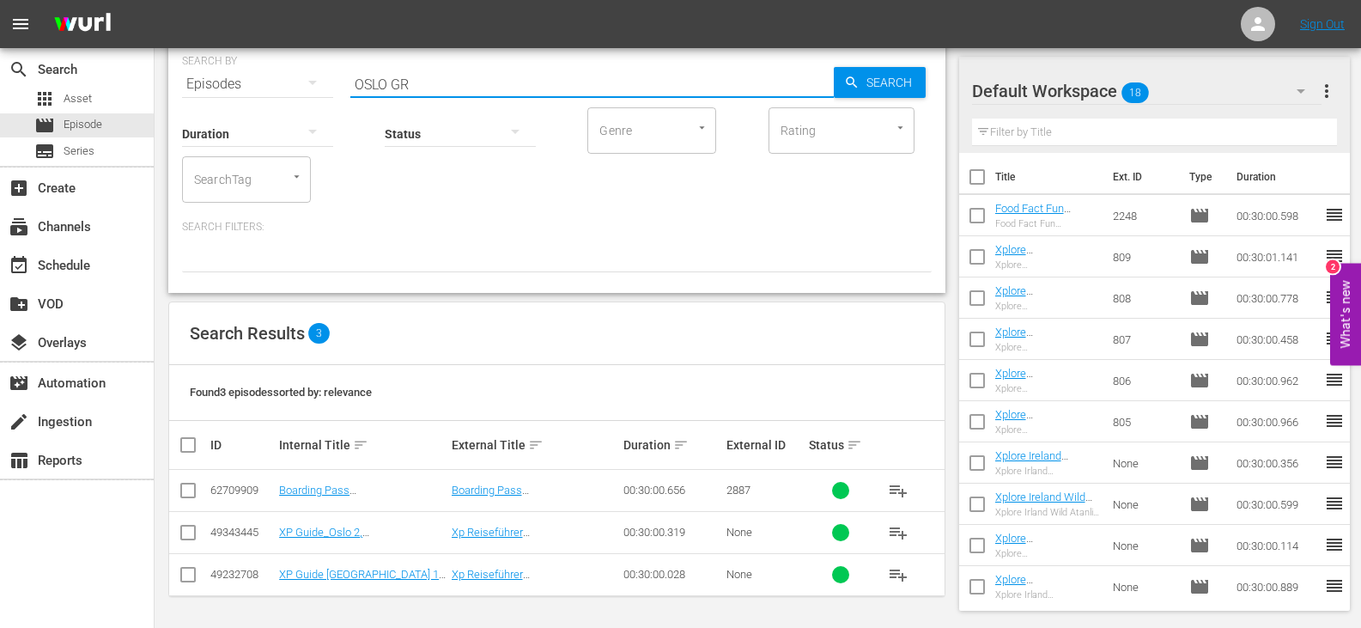
type input "OSLO GR"
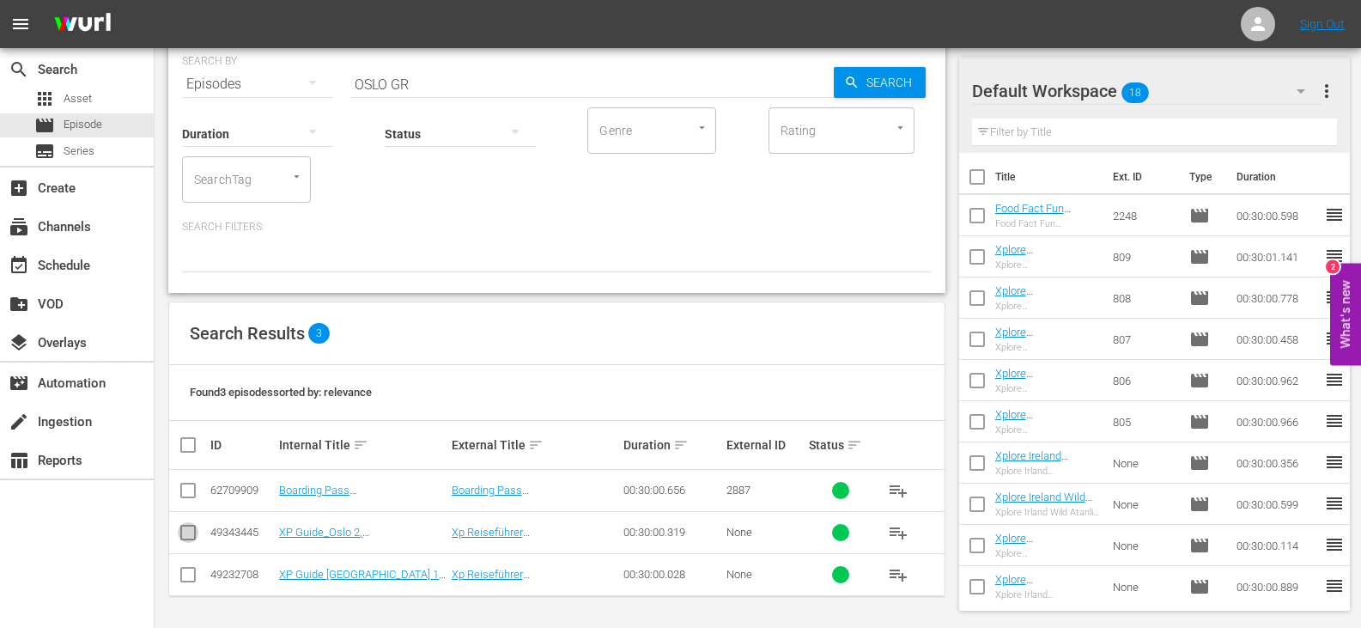
drag, startPoint x: 190, startPoint y: 529, endPoint x: 188, endPoint y: 539, distance: 9.6
click at [190, 529] on input "checkbox" at bounding box center [188, 536] width 21 height 21
checkbox input "true"
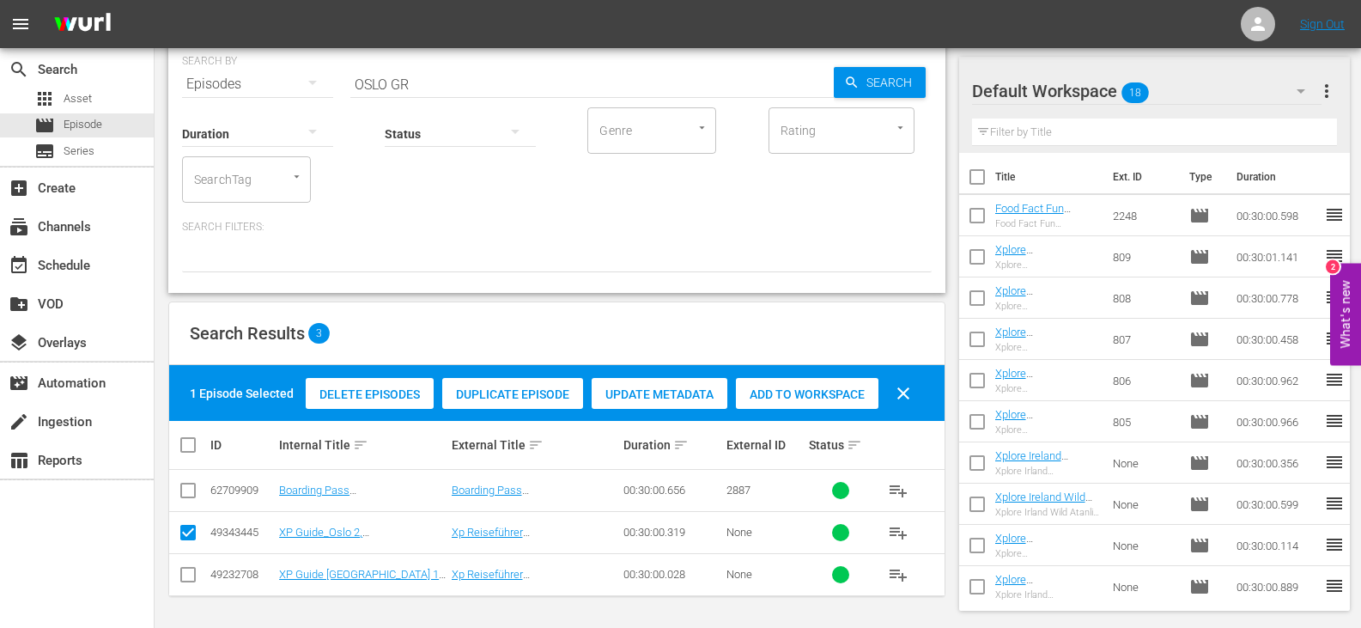
click at [186, 579] on input "checkbox" at bounding box center [188, 578] width 21 height 21
checkbox input "true"
click at [832, 392] on span "Add to Workspace" at bounding box center [807, 394] width 143 height 14
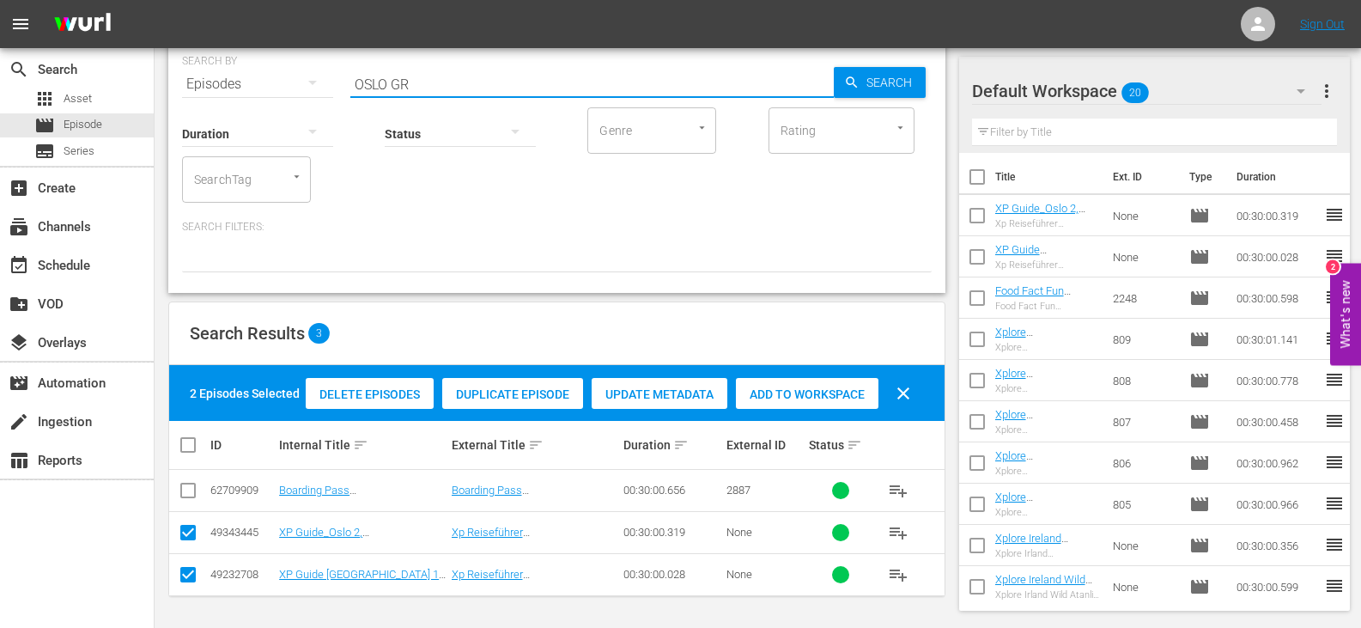
drag, startPoint x: 388, startPoint y: 87, endPoint x: 247, endPoint y: 100, distance: 141.5
click at [248, 100] on div "SEARCH BY Search By Episodes Search ID, Title, Description, Keywords, or Catego…" at bounding box center [556, 164] width 777 height 257
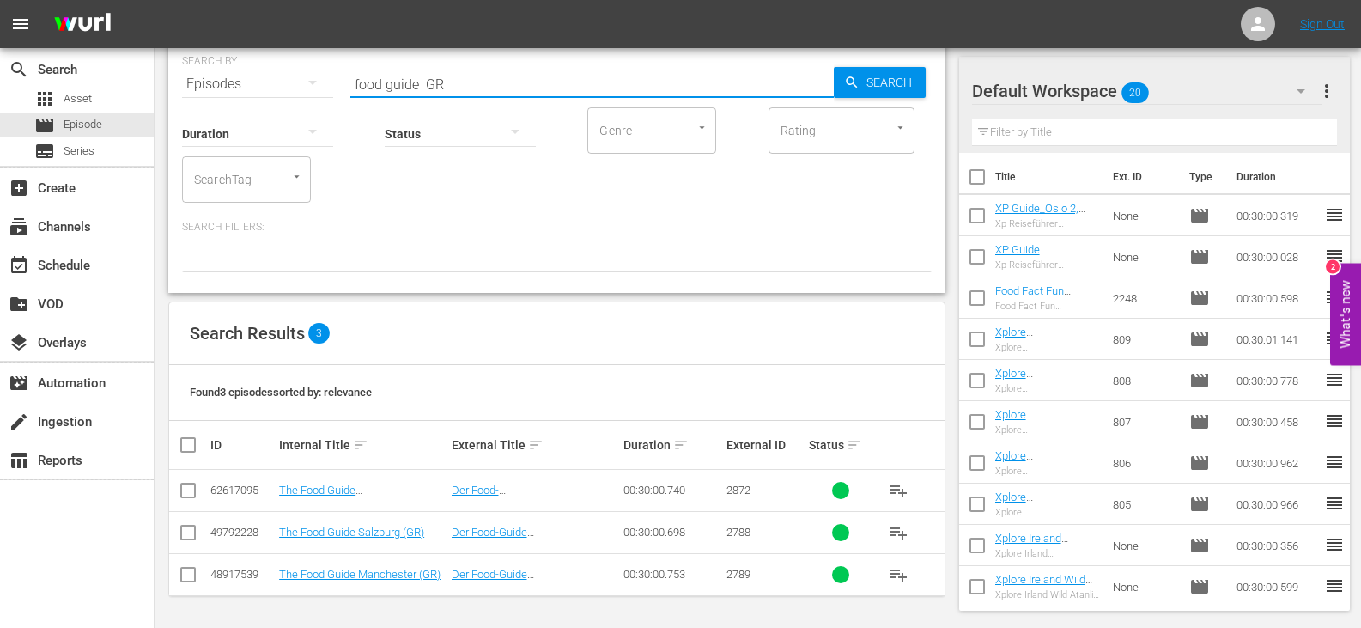
type input "food guide GR"
click at [192, 449] on input "checkbox" at bounding box center [195, 445] width 34 height 21
checkbox input "true"
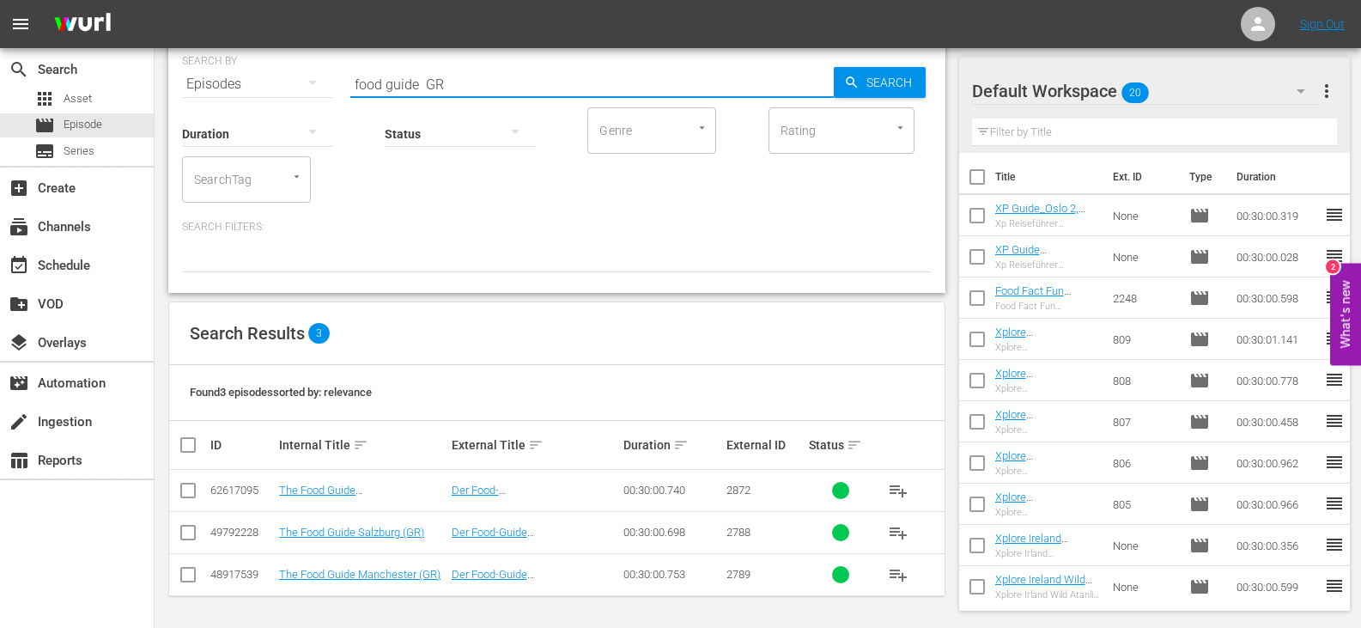
checkbox input "true"
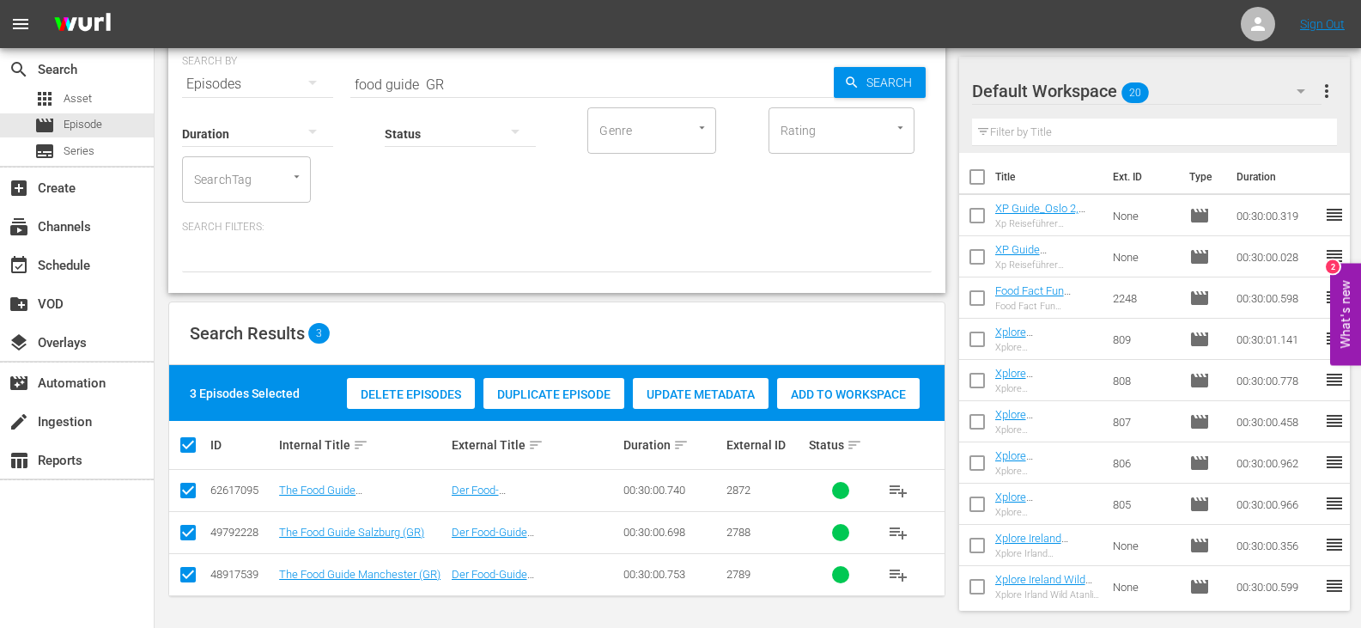
click at [860, 381] on div "Add to Workspace" at bounding box center [848, 394] width 143 height 33
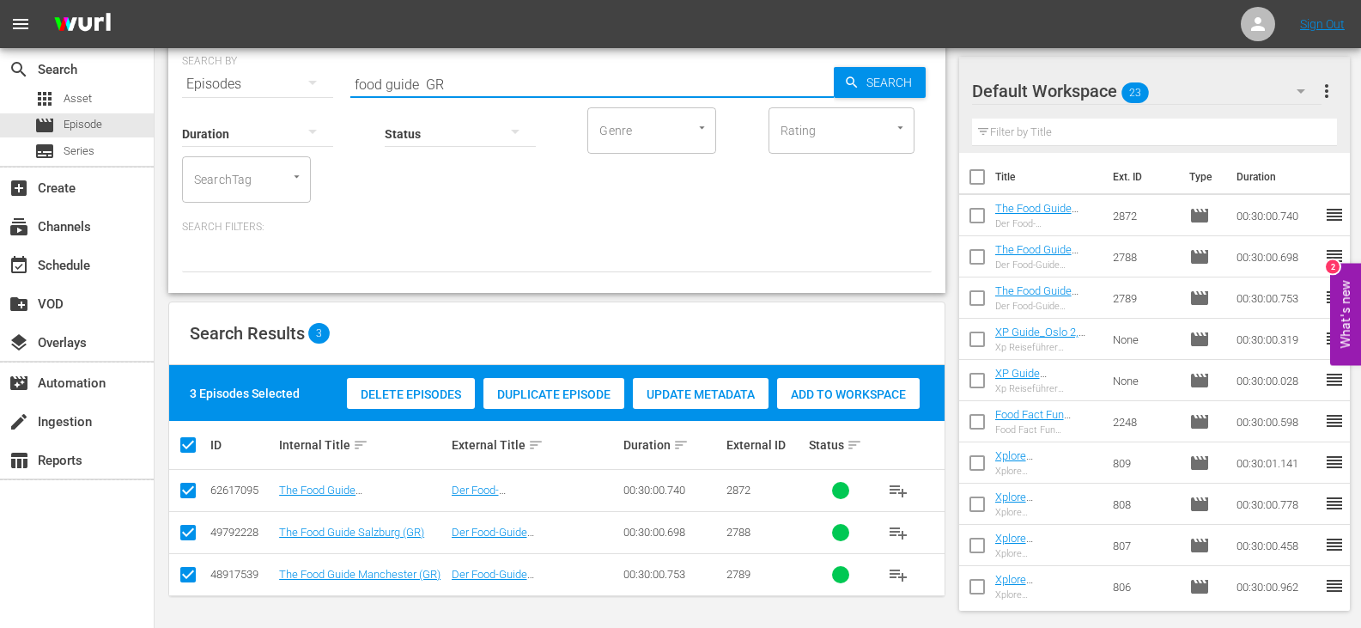
drag, startPoint x: 422, startPoint y: 82, endPoint x: 178, endPoint y: 107, distance: 245.1
click at [178, 107] on div "SEARCH BY Search By Episodes Search ID, Title, Description, Keywords, or Catego…" at bounding box center [556, 164] width 777 height 257
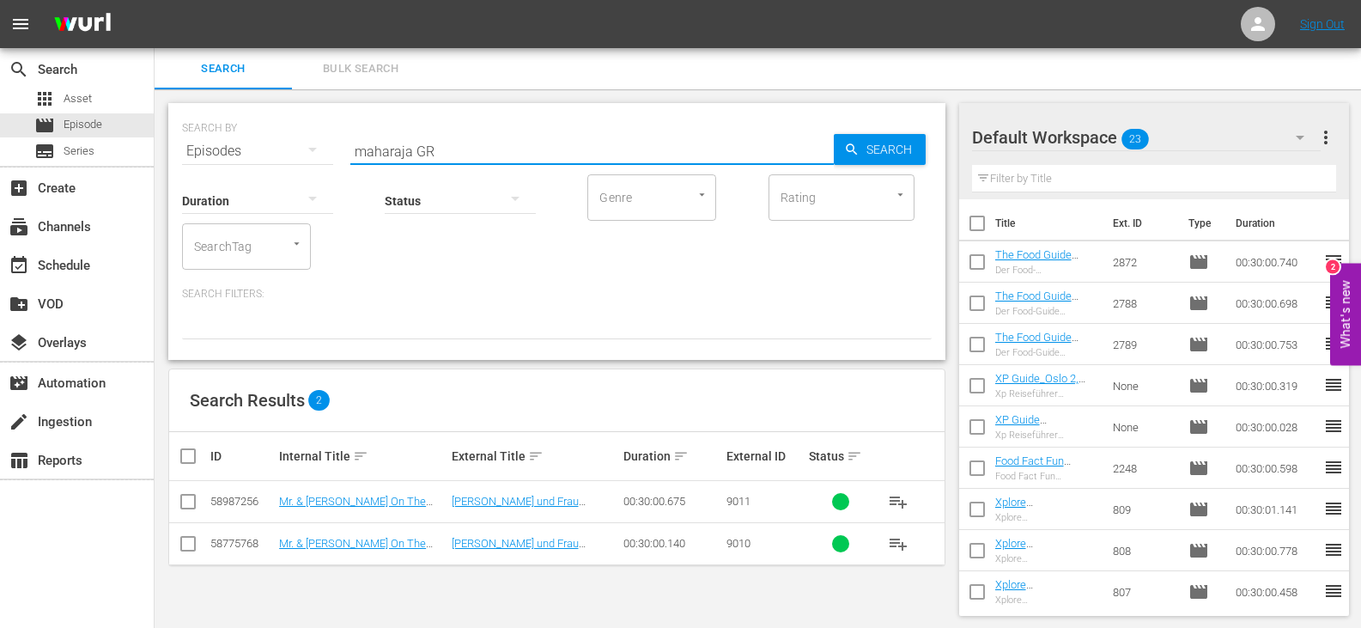
scroll to position [2, 0]
type input "maharaja GR"
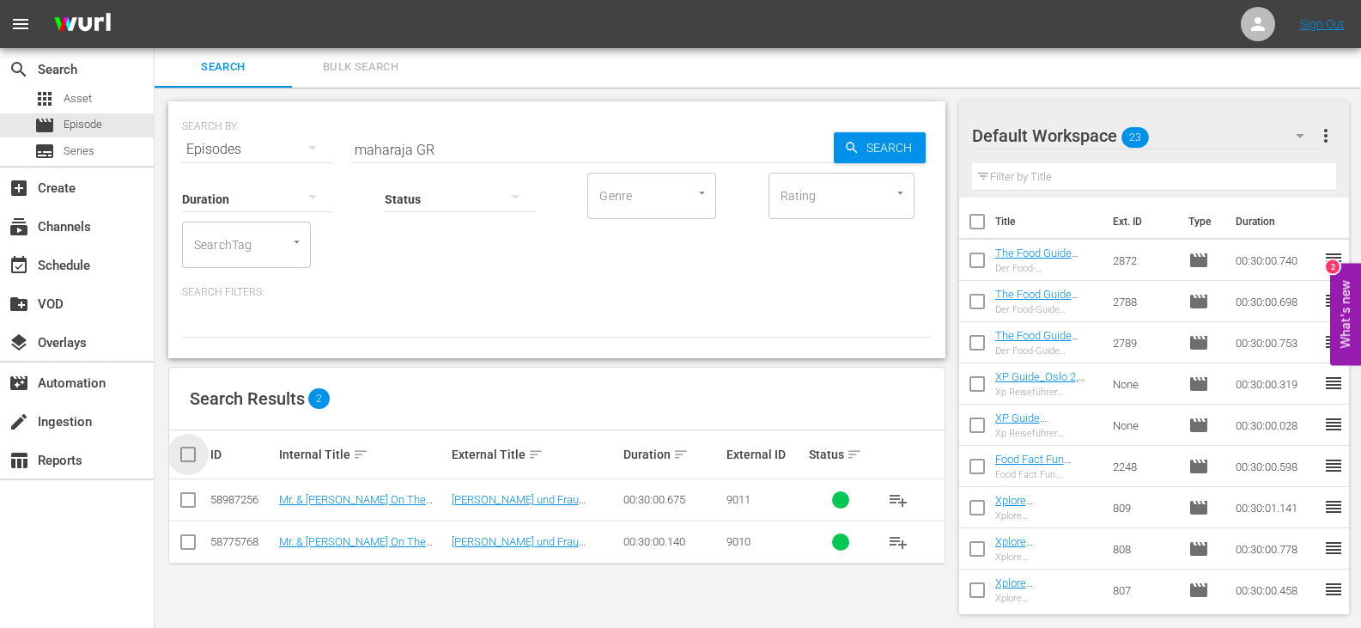
click at [194, 455] on input "checkbox" at bounding box center [195, 454] width 34 height 21
checkbox input "true"
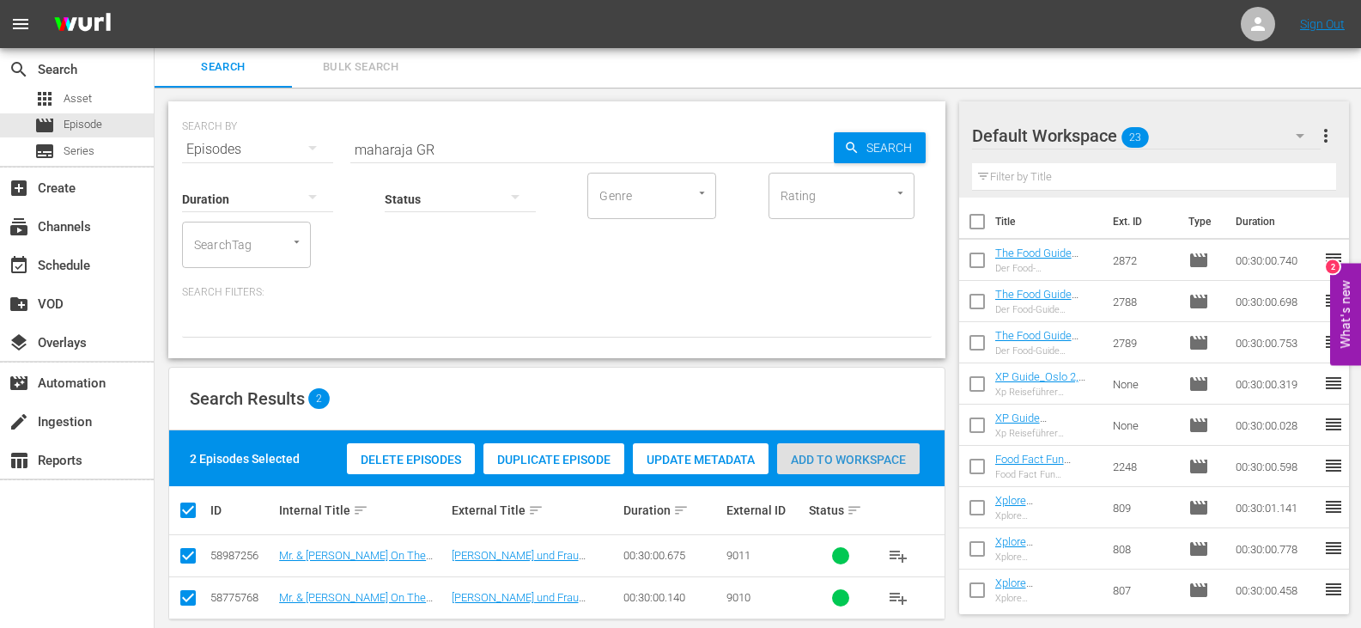
click at [859, 448] on div "Add to Workspace" at bounding box center [848, 459] width 143 height 33
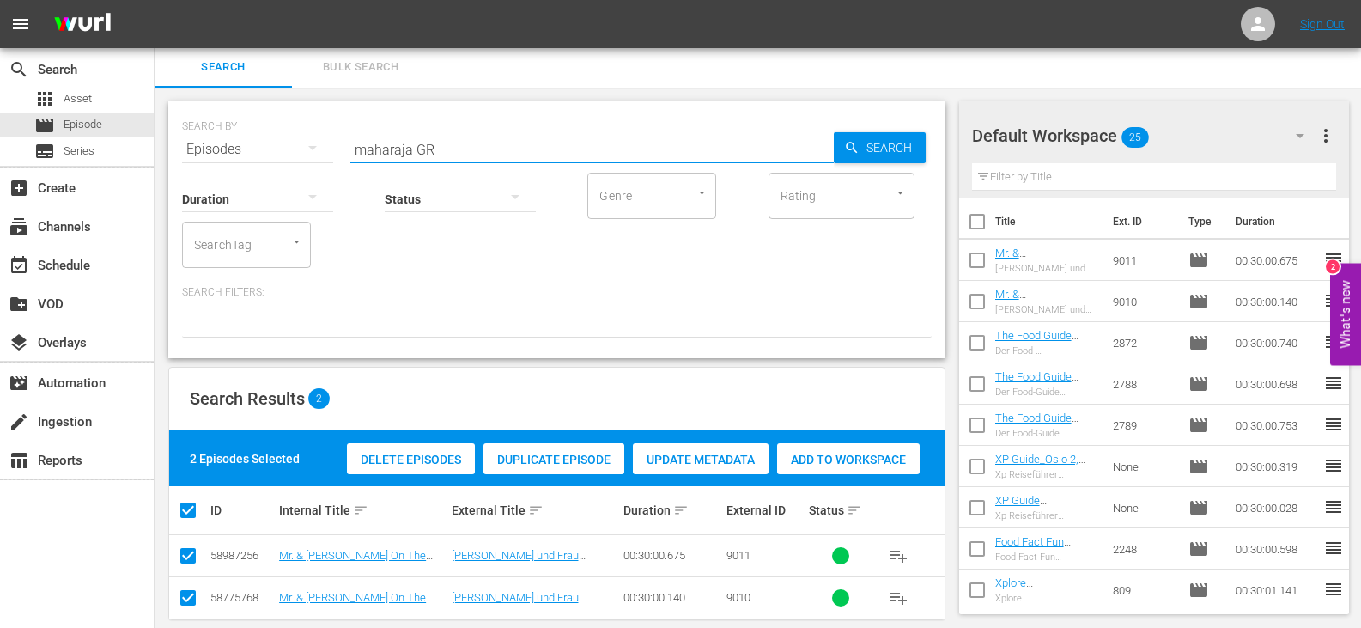
drag, startPoint x: 411, startPoint y: 152, endPoint x: 227, endPoint y: 176, distance: 185.4
click at [227, 176] on div "SEARCH BY Search By Episodes Search ID, Title, Description, Keywords, or Catego…" at bounding box center [556, 229] width 777 height 257
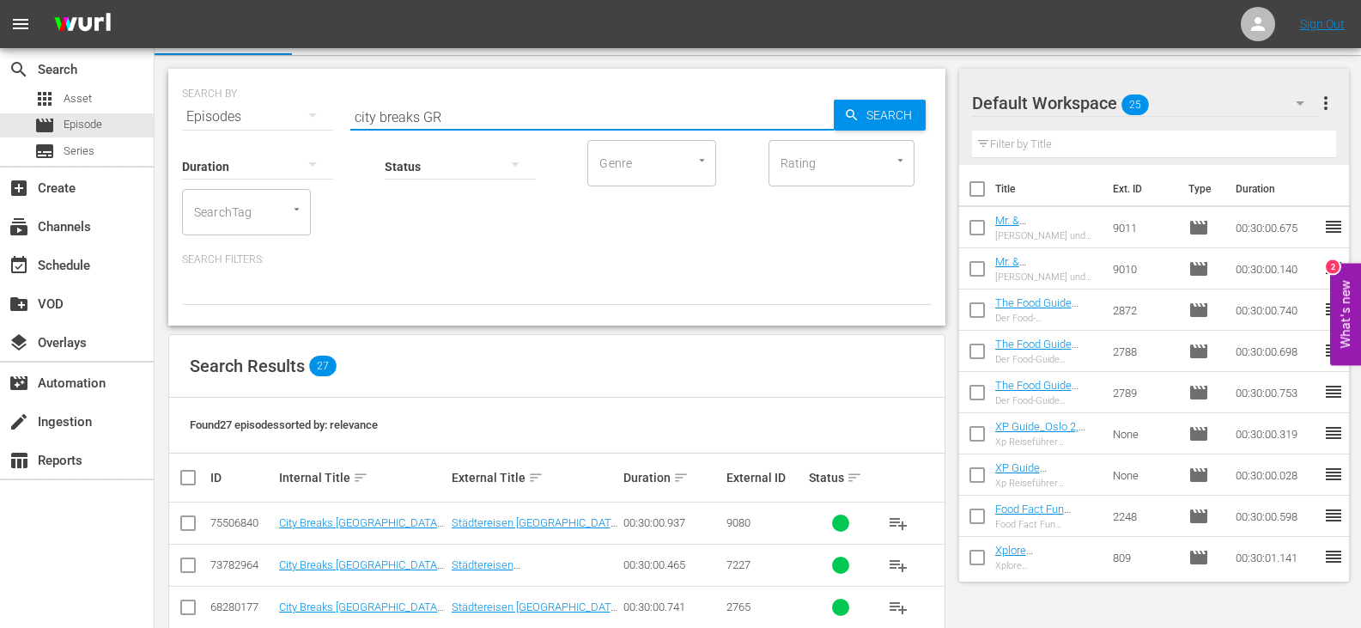
scroll to position [0, 0]
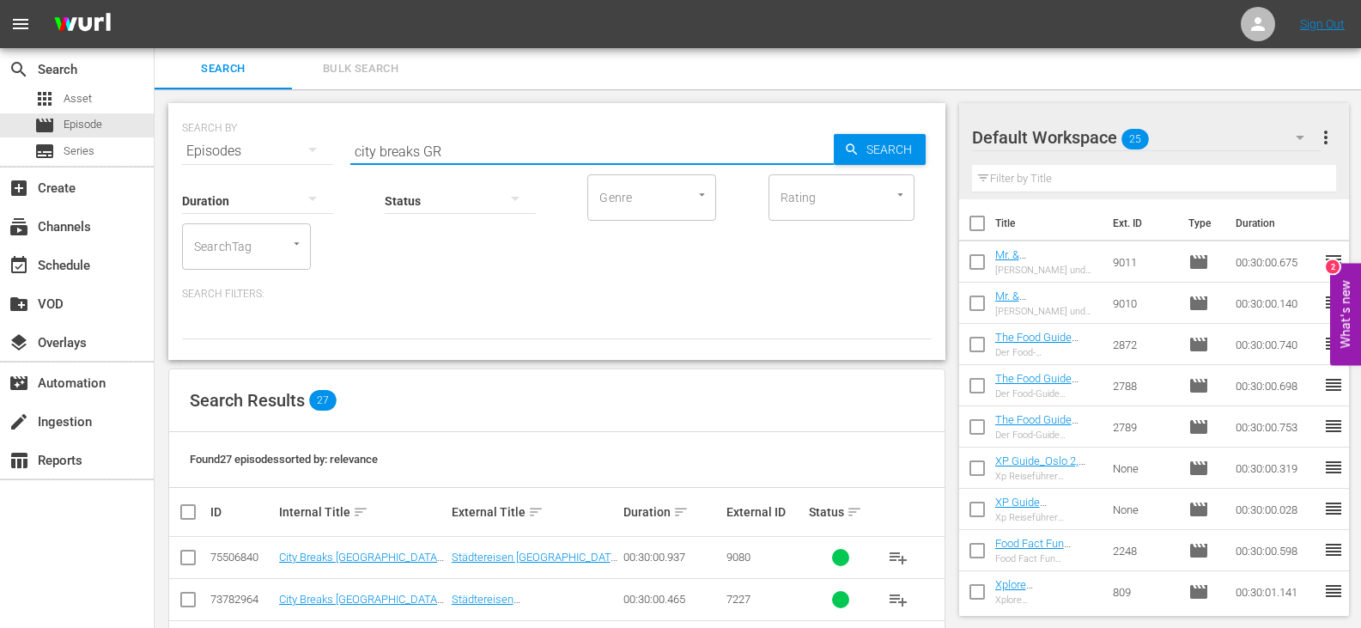
type input "city breaks GR"
click at [191, 516] on input "checkbox" at bounding box center [195, 512] width 34 height 21
checkbox input "true"
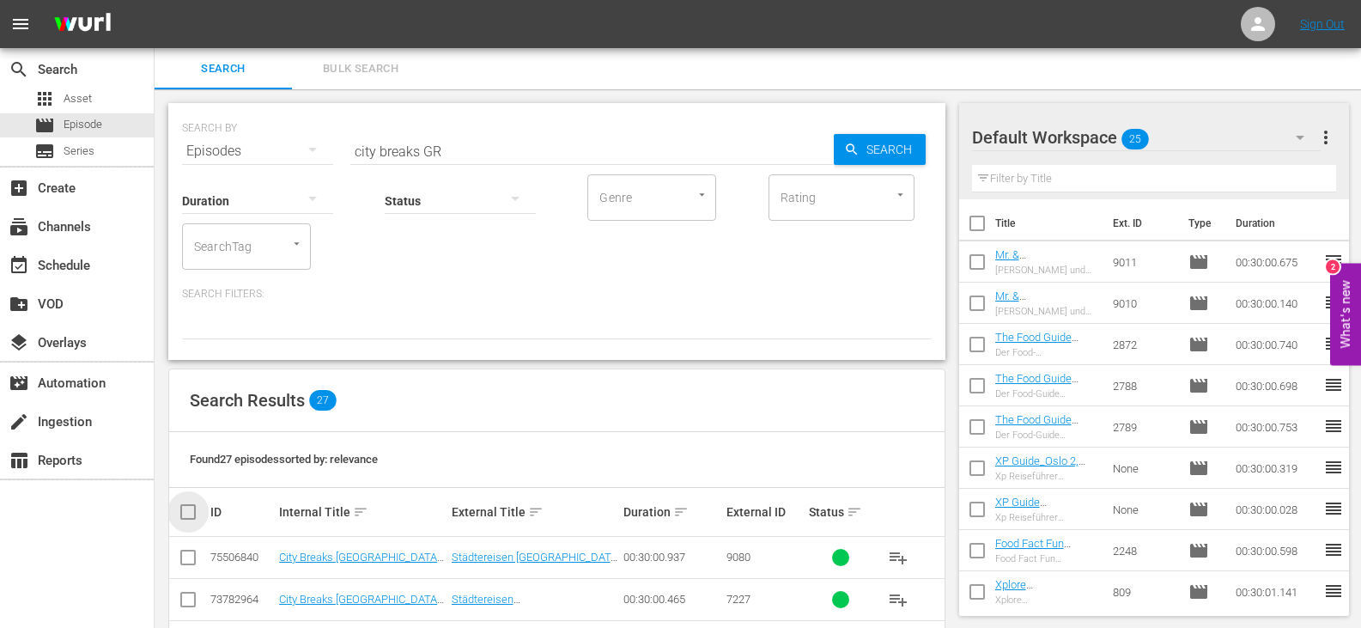
checkbox input "true"
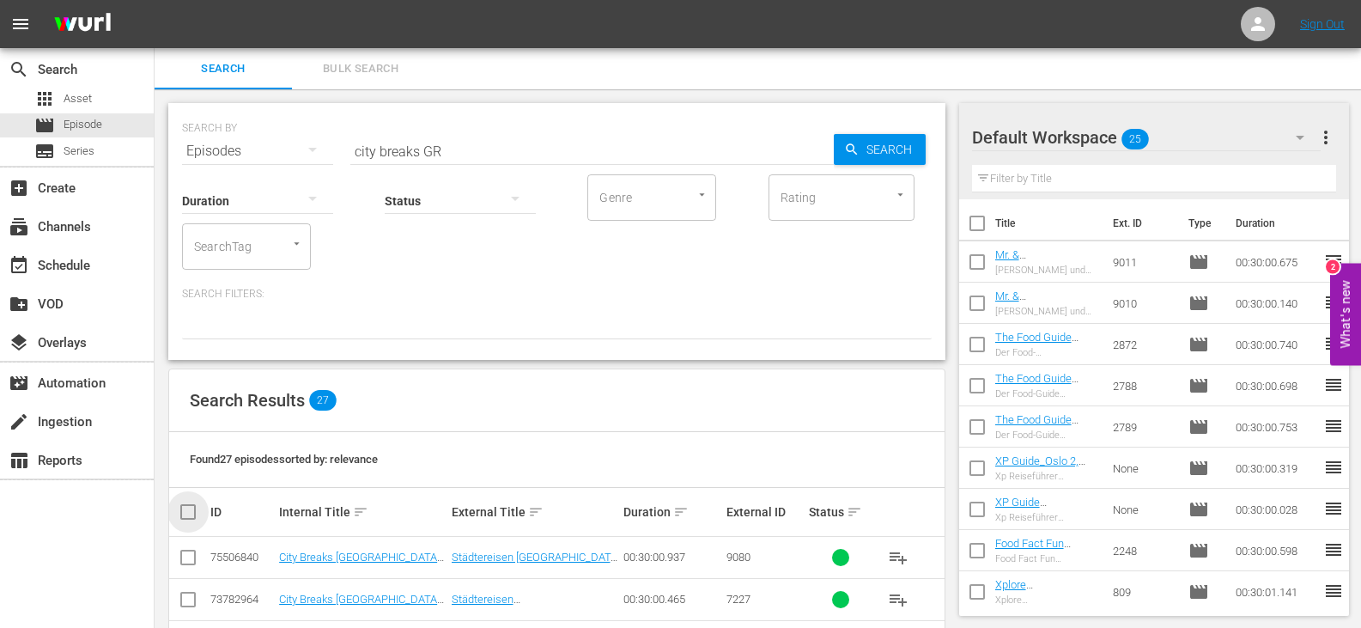
checkbox input "true"
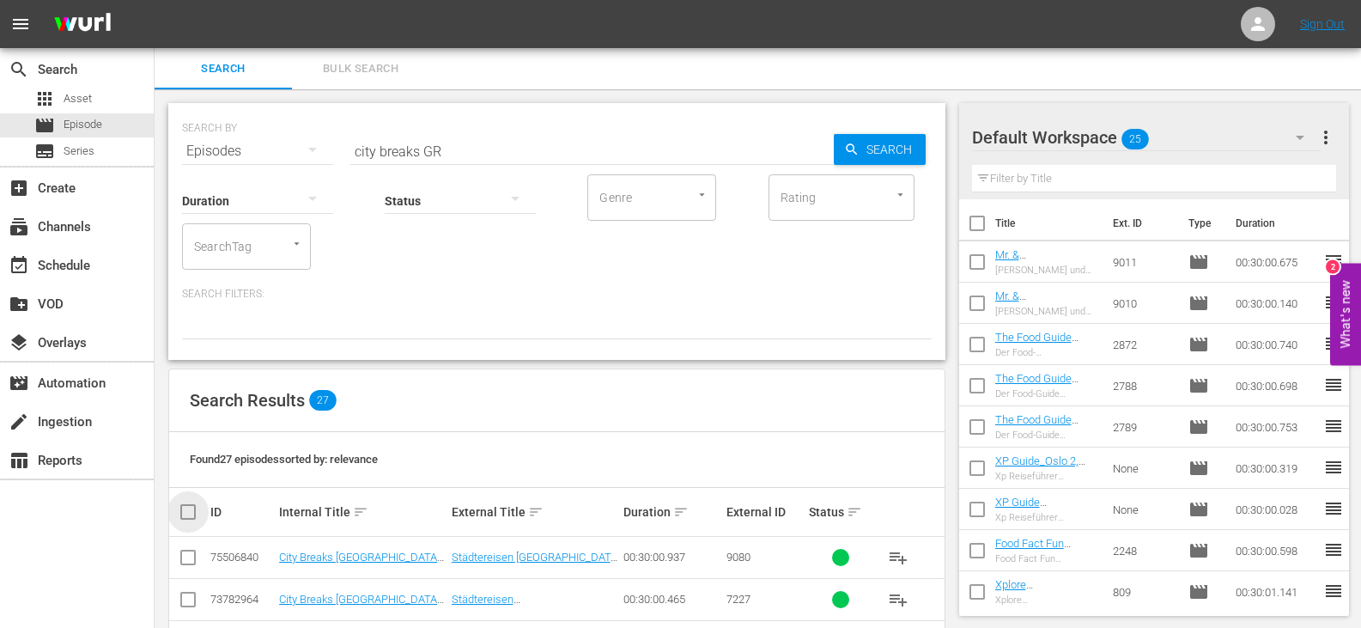
checkbox input "true"
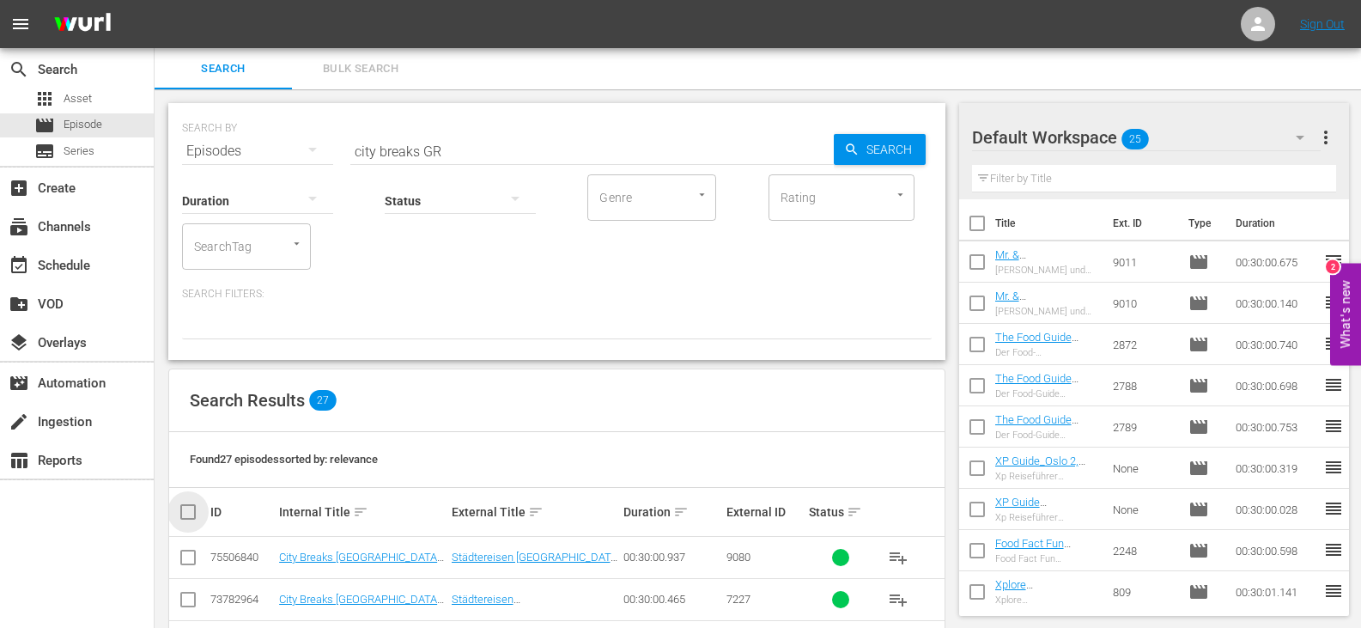
checkbox input "true"
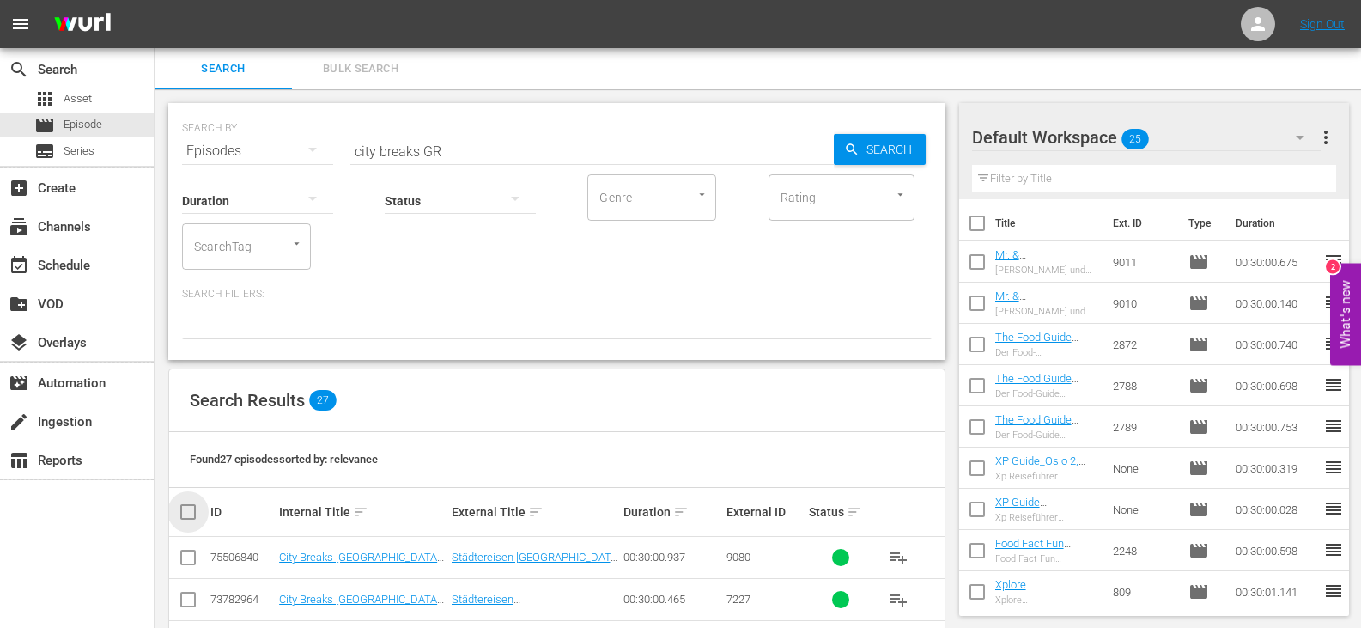
checkbox input "true"
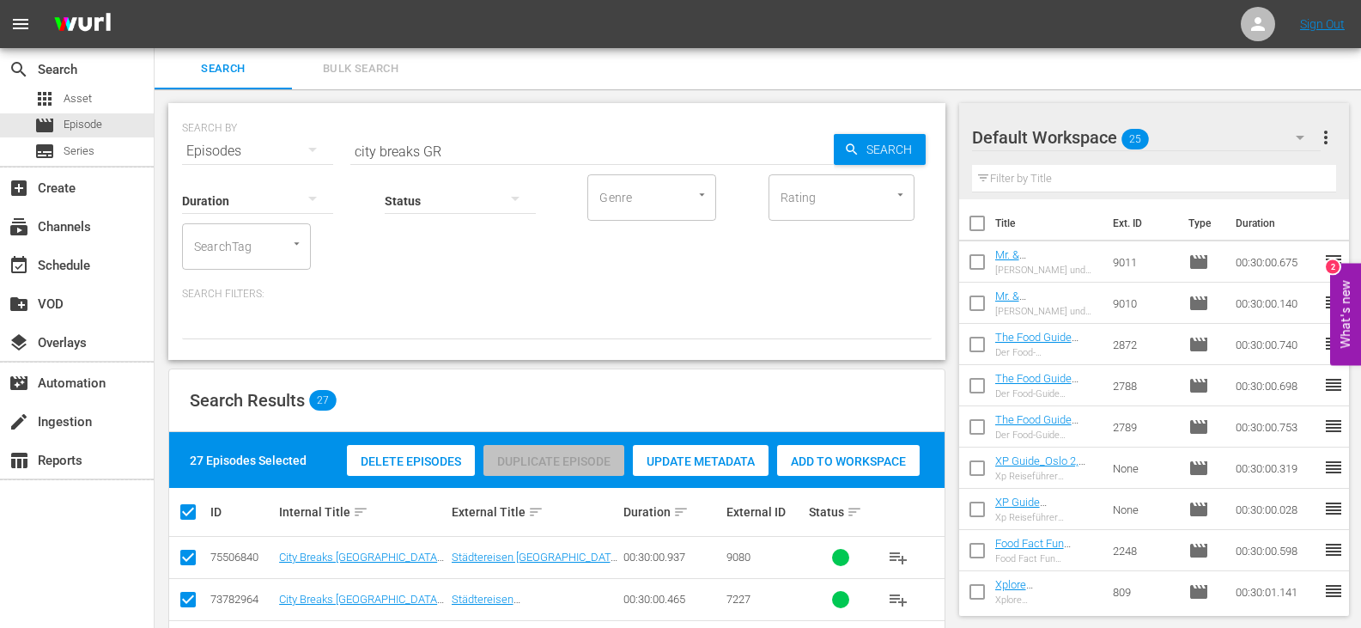
click at [865, 462] on span "Add to Workspace" at bounding box center [848, 461] width 143 height 14
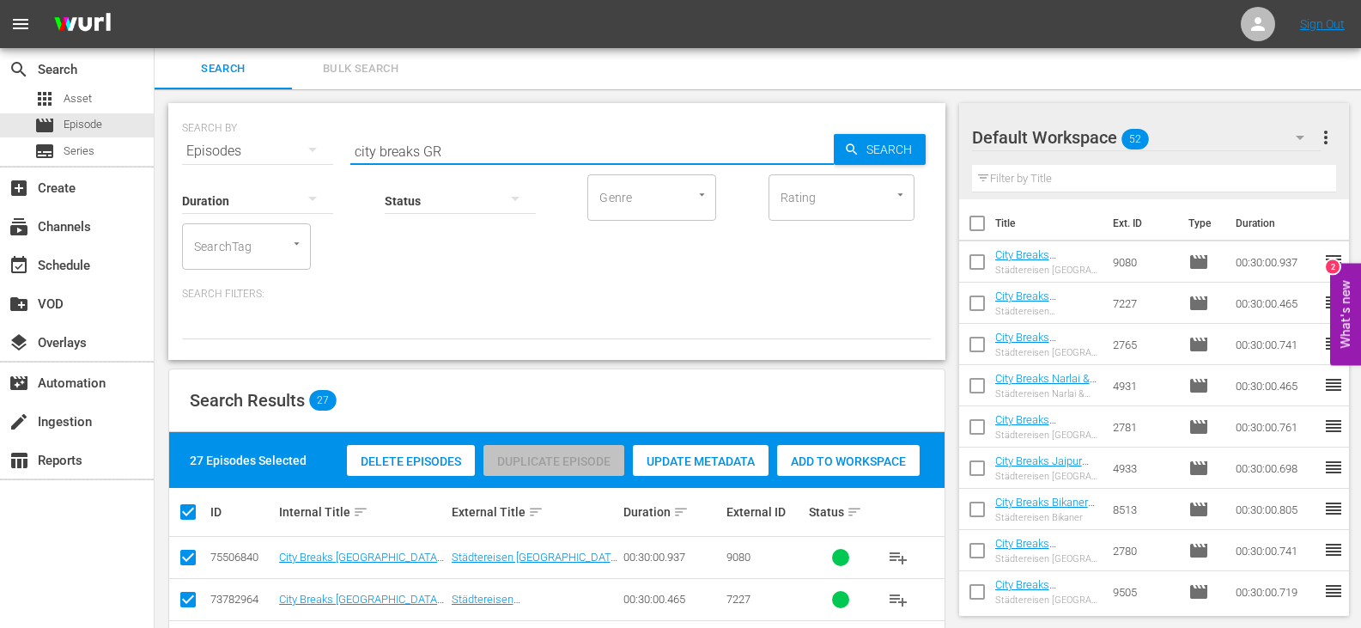
drag, startPoint x: 417, startPoint y: 154, endPoint x: 208, endPoint y: 157, distance: 209.6
click at [210, 157] on div "SEARCH BY Search By Episodes Search ID, Title, Description, Keywords, or Catego…" at bounding box center [557, 141] width 750 height 62
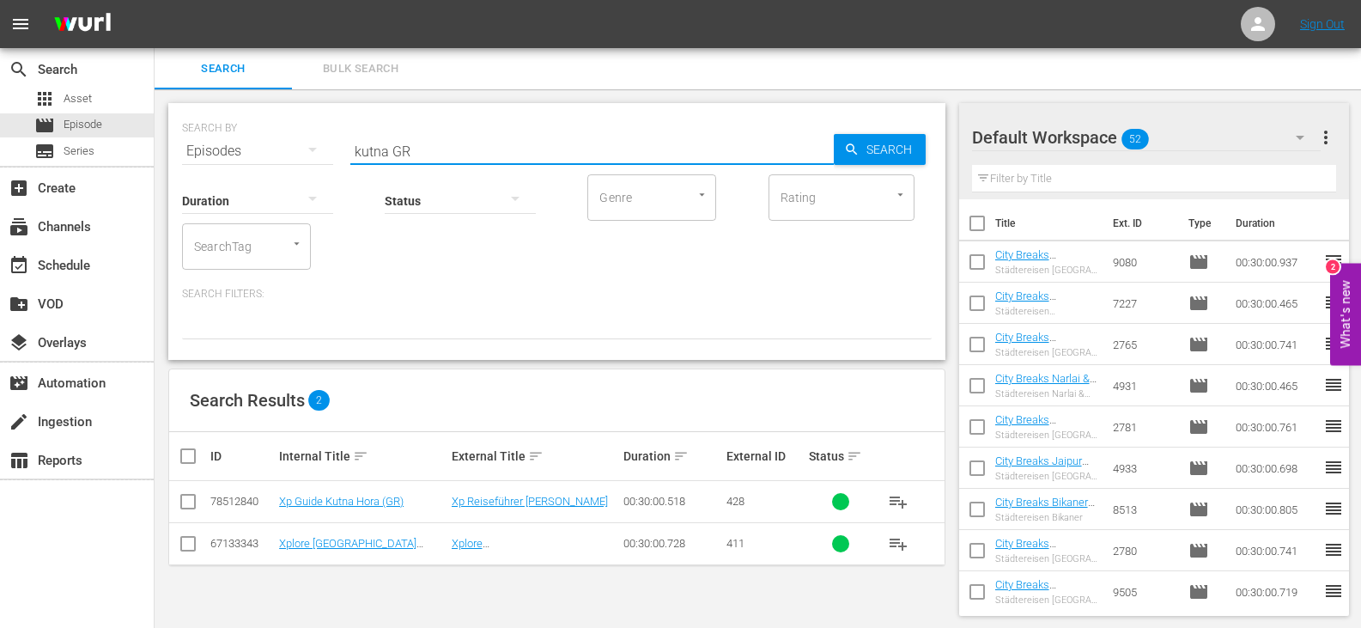
type input "kutna GR"
click at [187, 503] on input "checkbox" at bounding box center [188, 505] width 21 height 21
checkbox input "true"
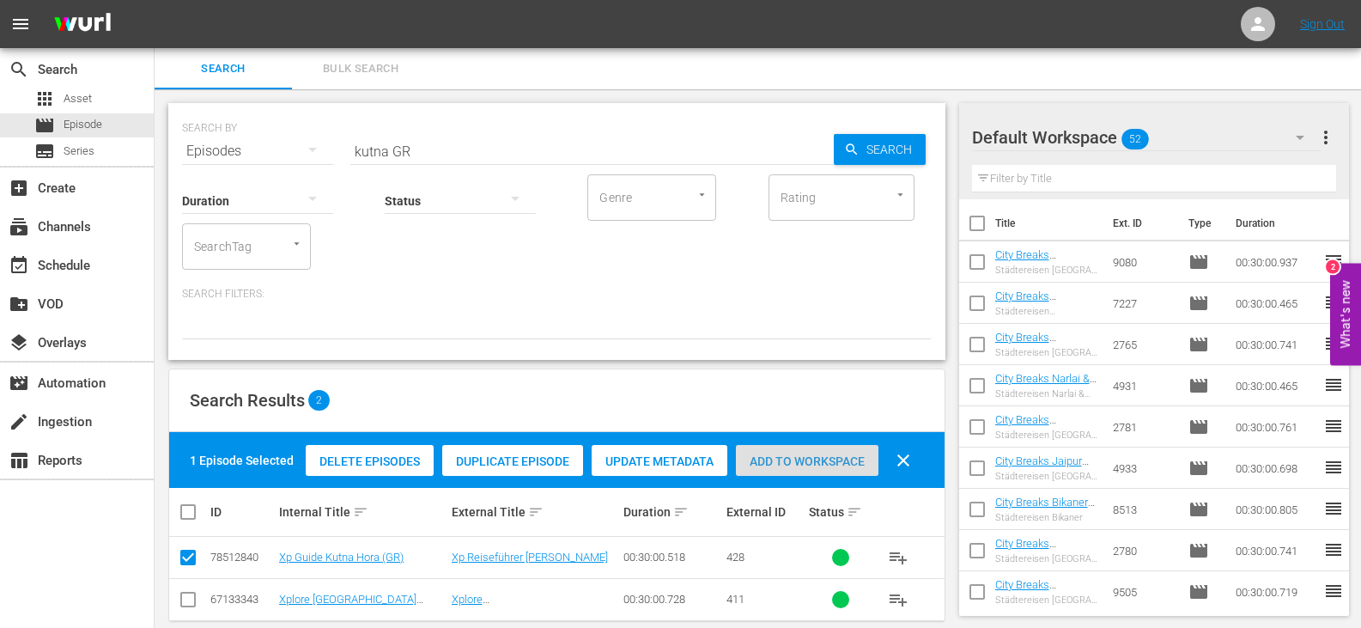
click at [780, 445] on div "Add to Workspace" at bounding box center [807, 461] width 143 height 33
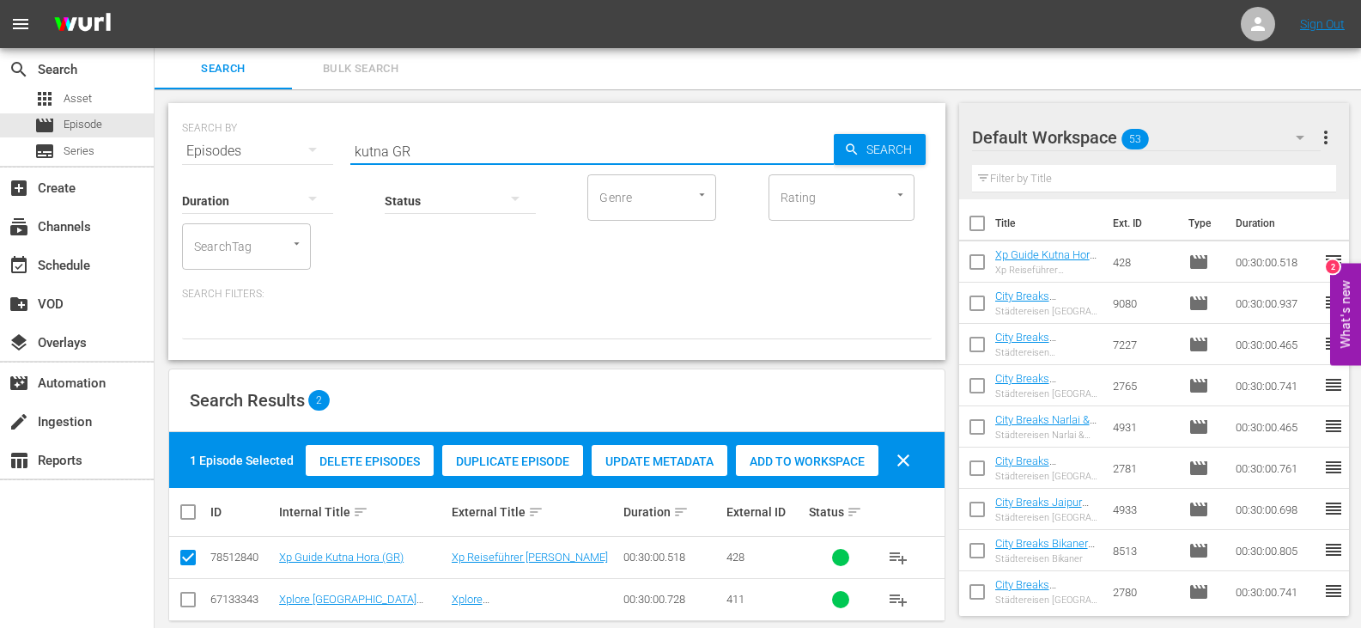
drag, startPoint x: 388, startPoint y: 150, endPoint x: 231, endPoint y: 174, distance: 159.0
click at [231, 174] on div "SEARCH BY Search By Episodes Search ID, Title, Description, Keywords, or Catego…" at bounding box center [556, 231] width 777 height 257
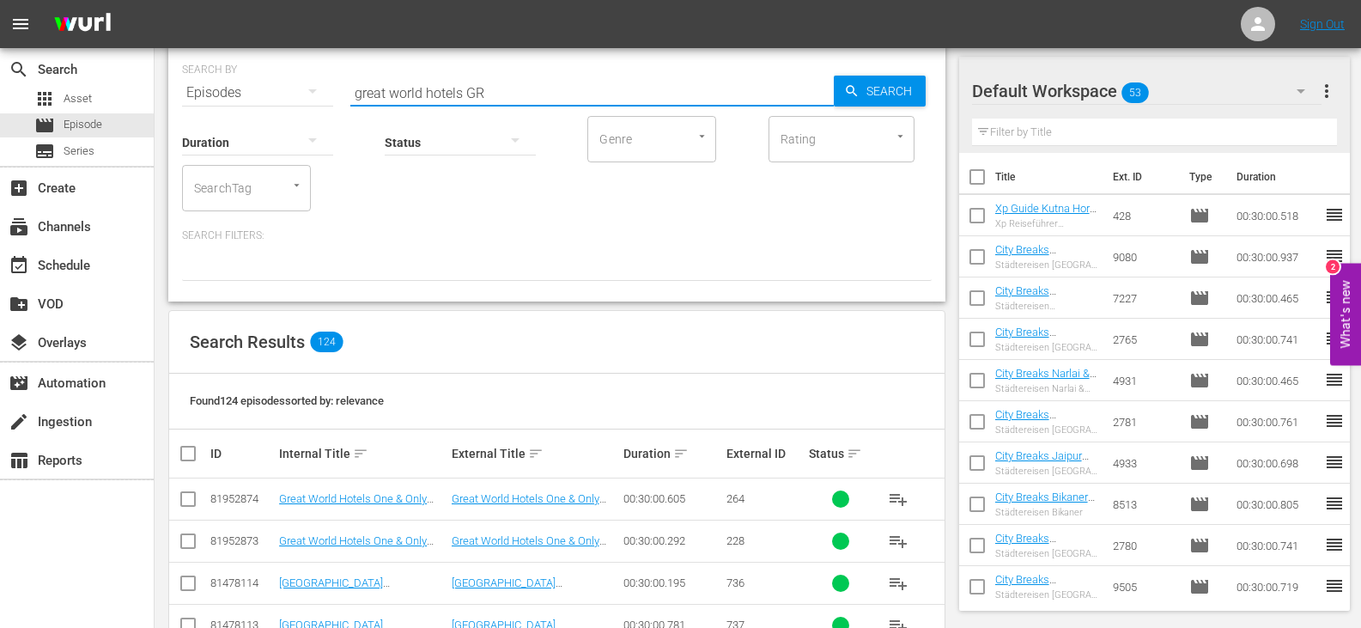
scroll to position [344, 0]
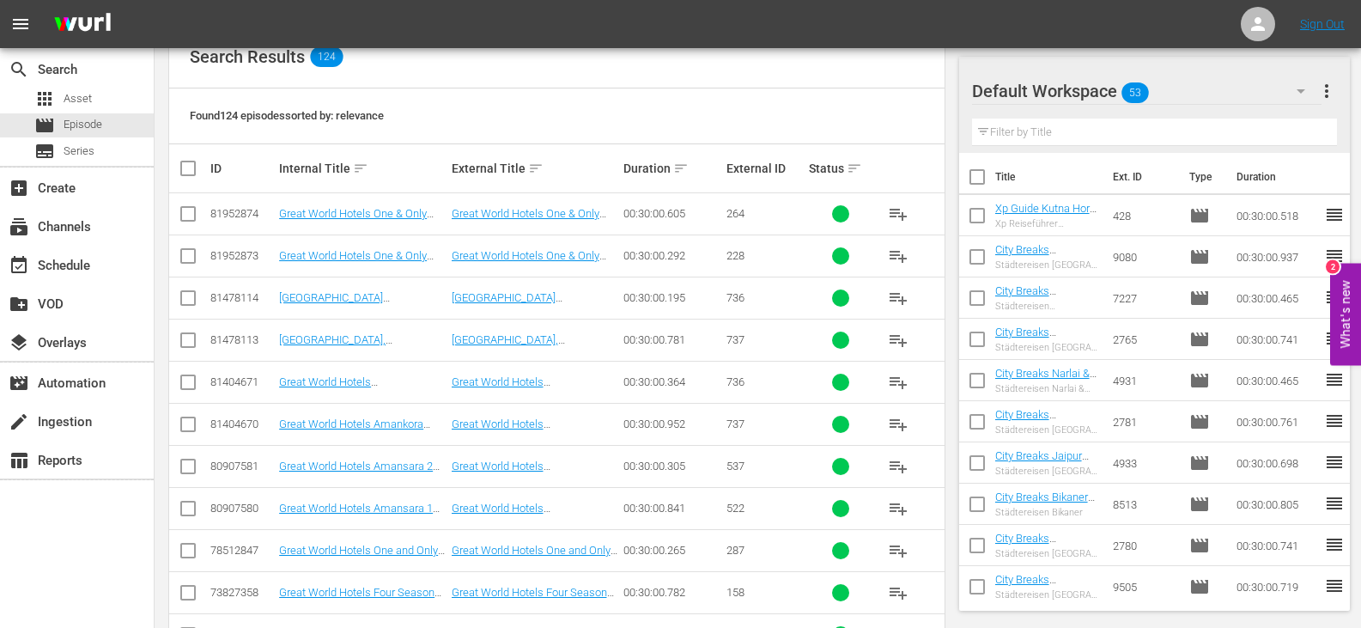
type input "great world hotels GR"
click at [192, 168] on input "checkbox" at bounding box center [195, 168] width 34 height 21
checkbox input "true"
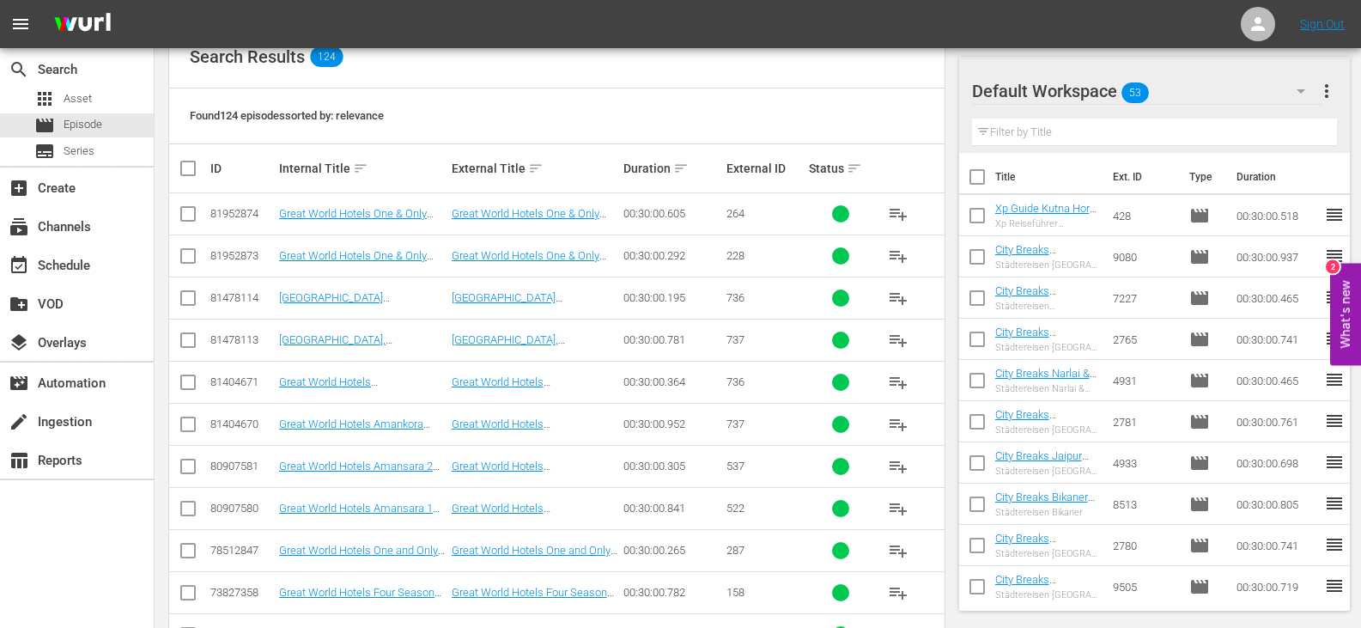
checkbox input "true"
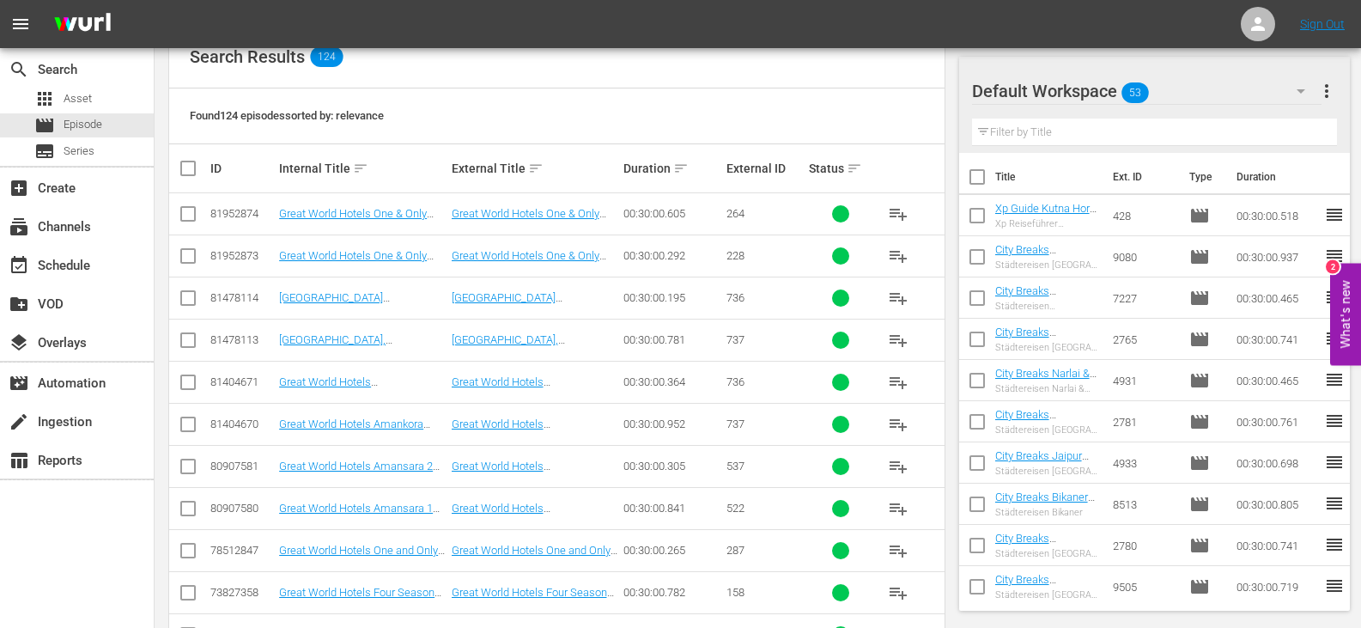
checkbox input "true"
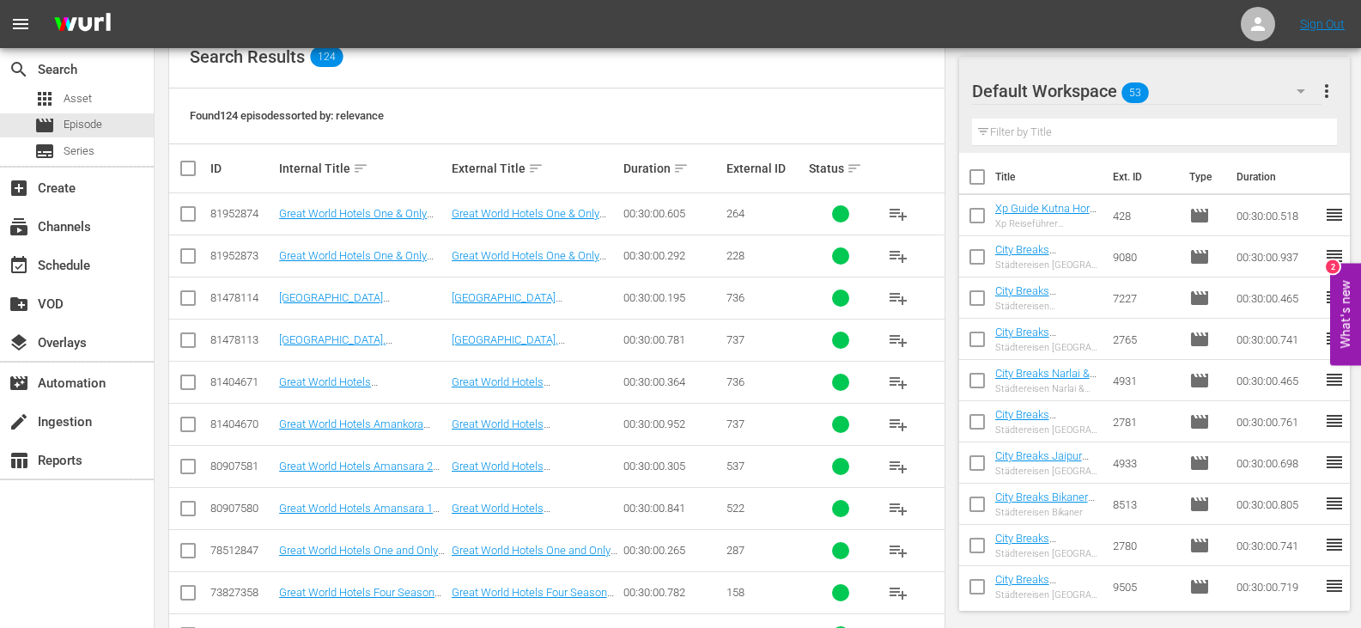
checkbox input "true"
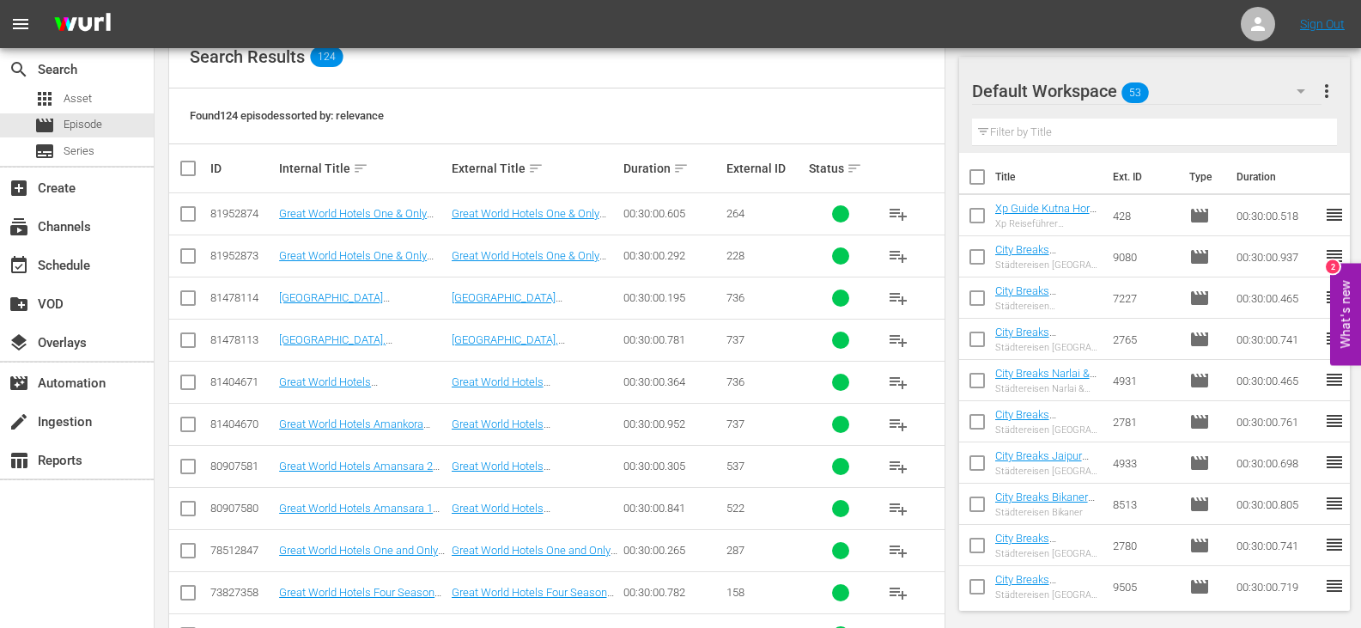
checkbox input "true"
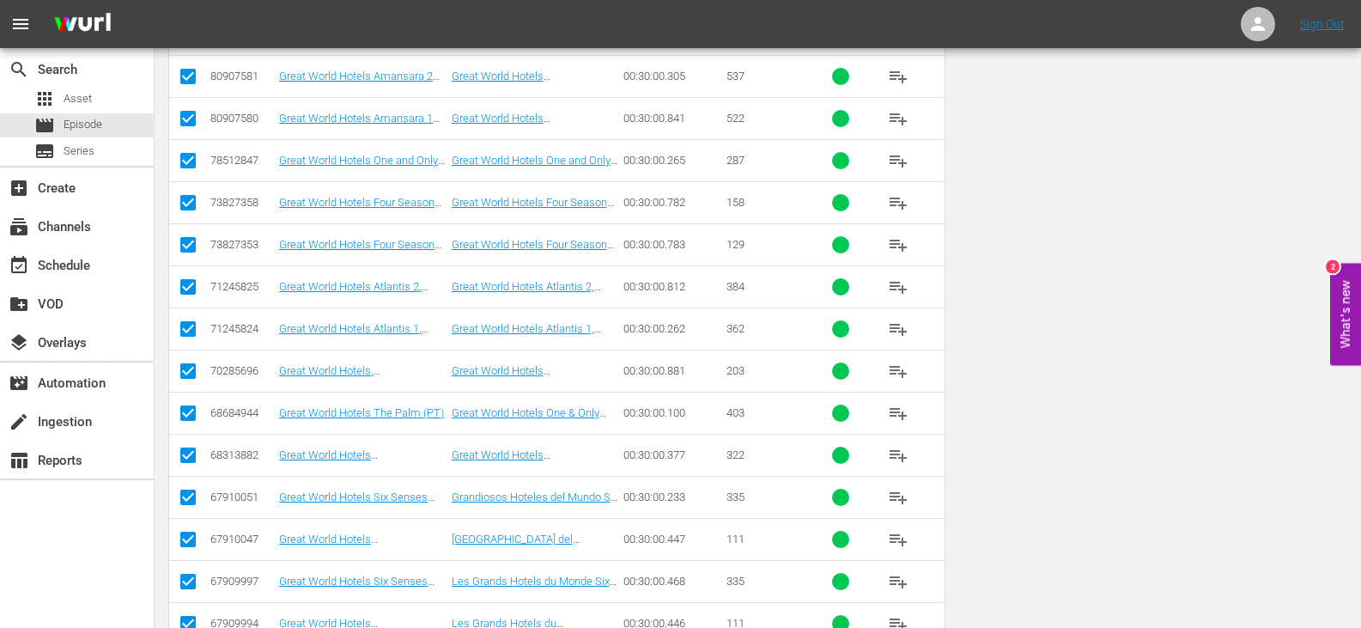
scroll to position [0, 0]
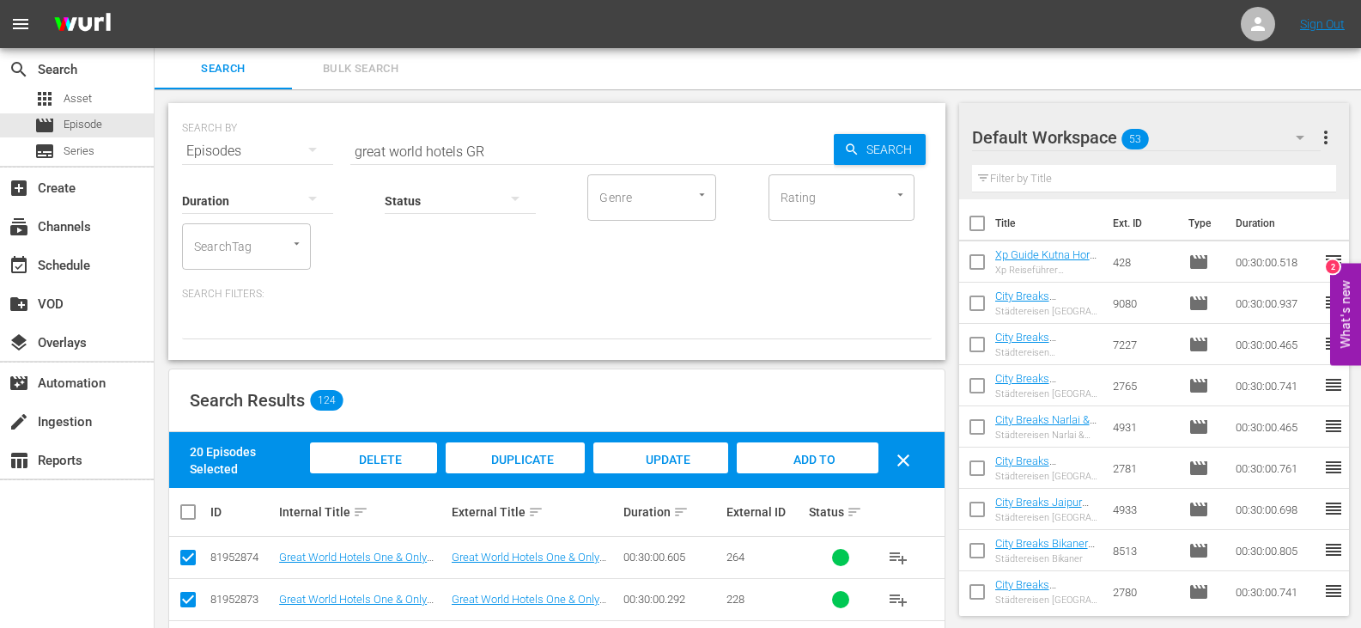
click at [188, 515] on input "checkbox" at bounding box center [195, 512] width 34 height 21
checkbox input "true"
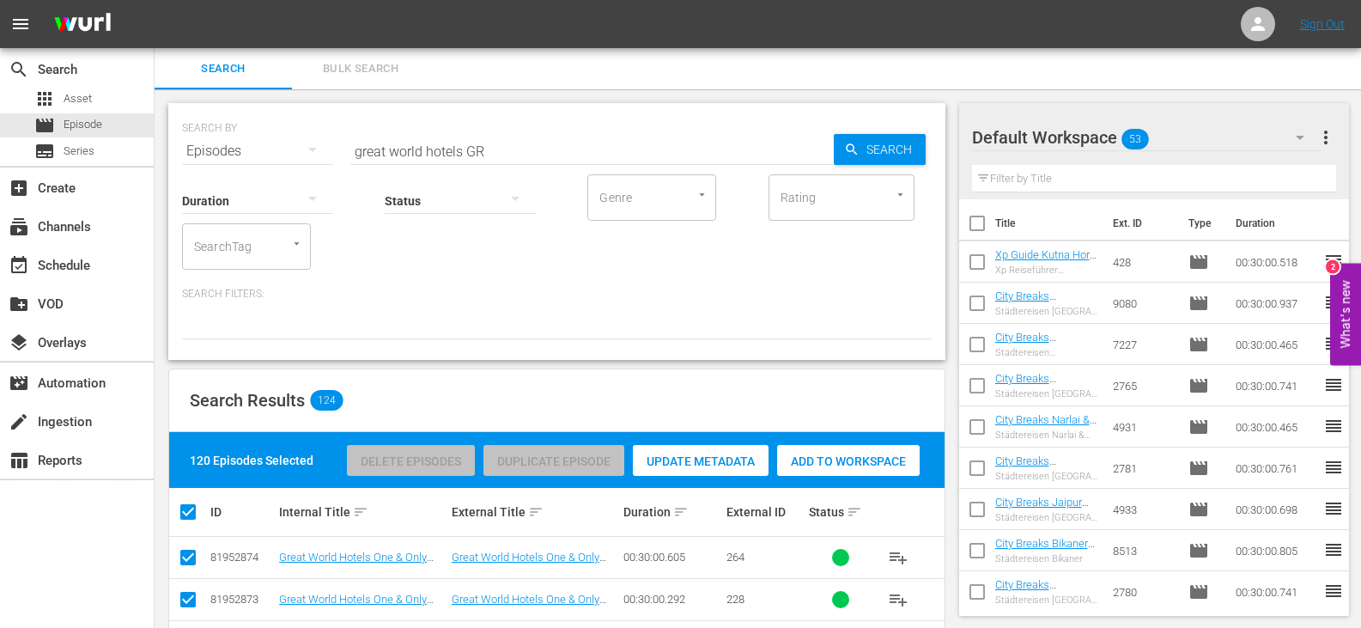
checkbox input "true"
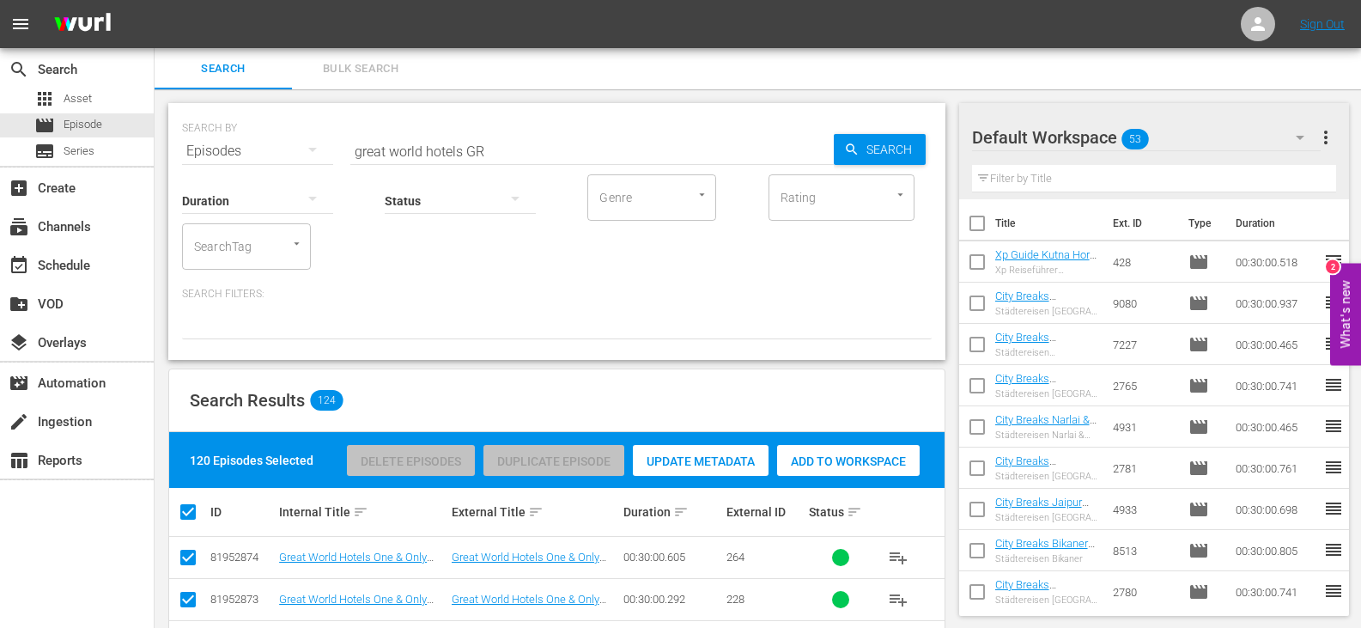
checkbox input "true"
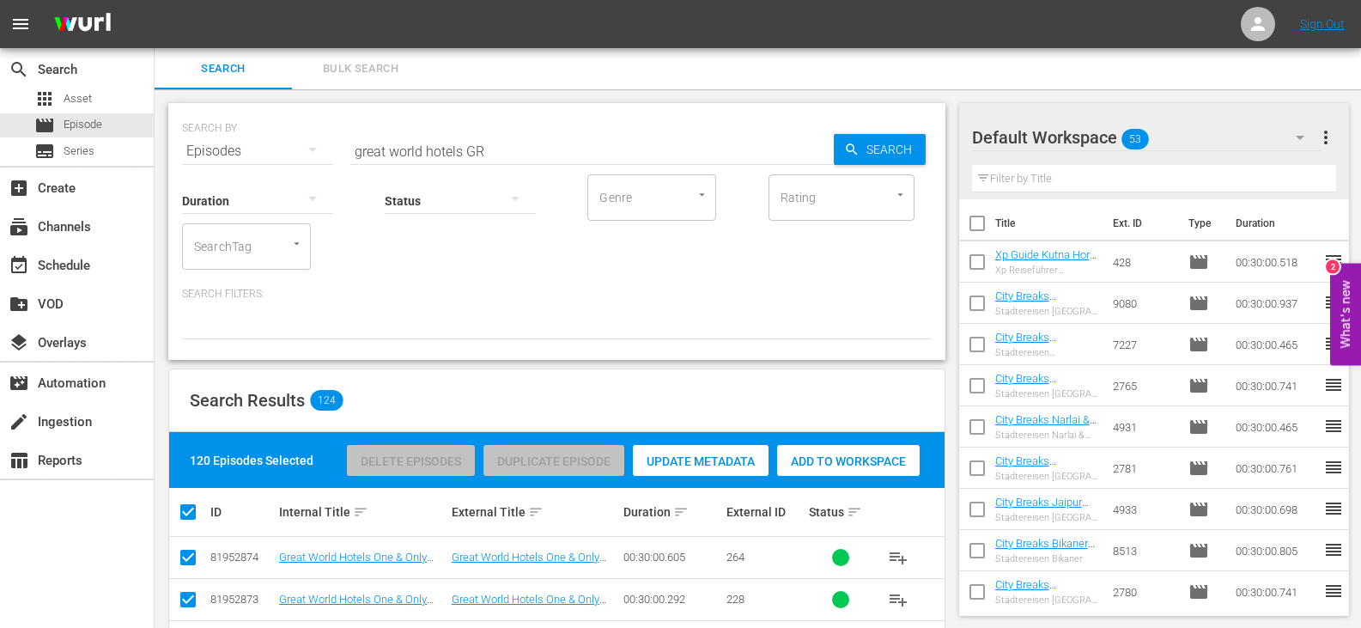
checkbox input "true"
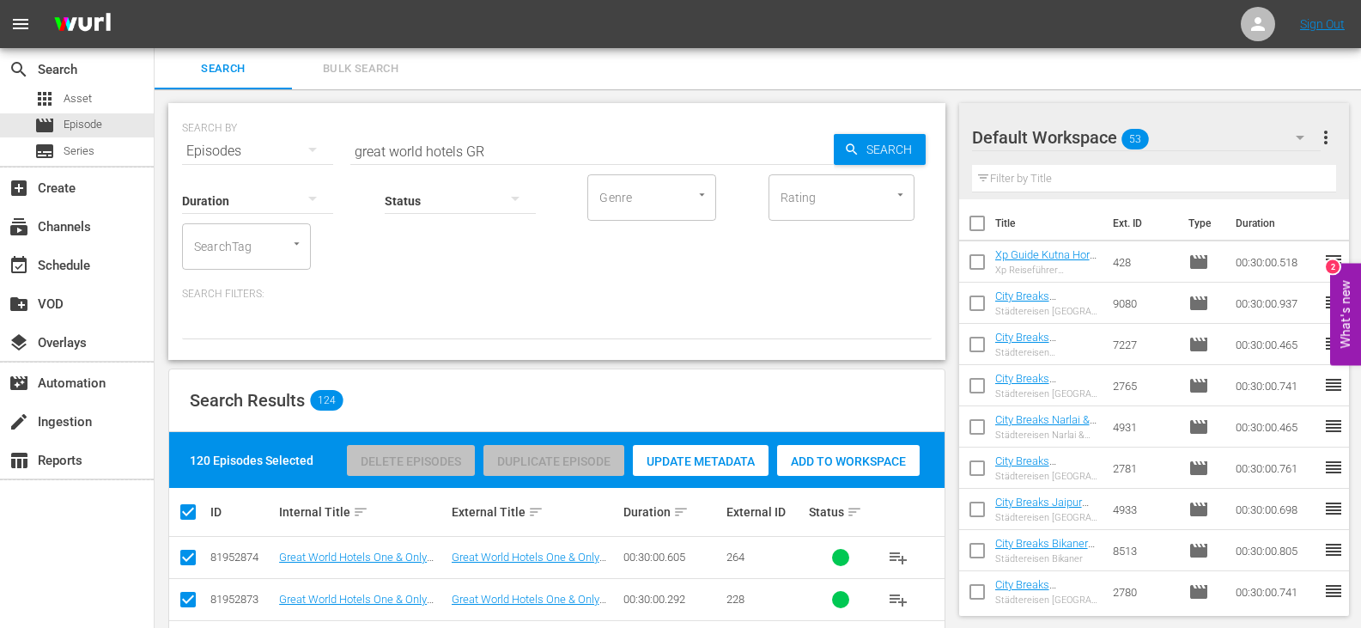
checkbox input "true"
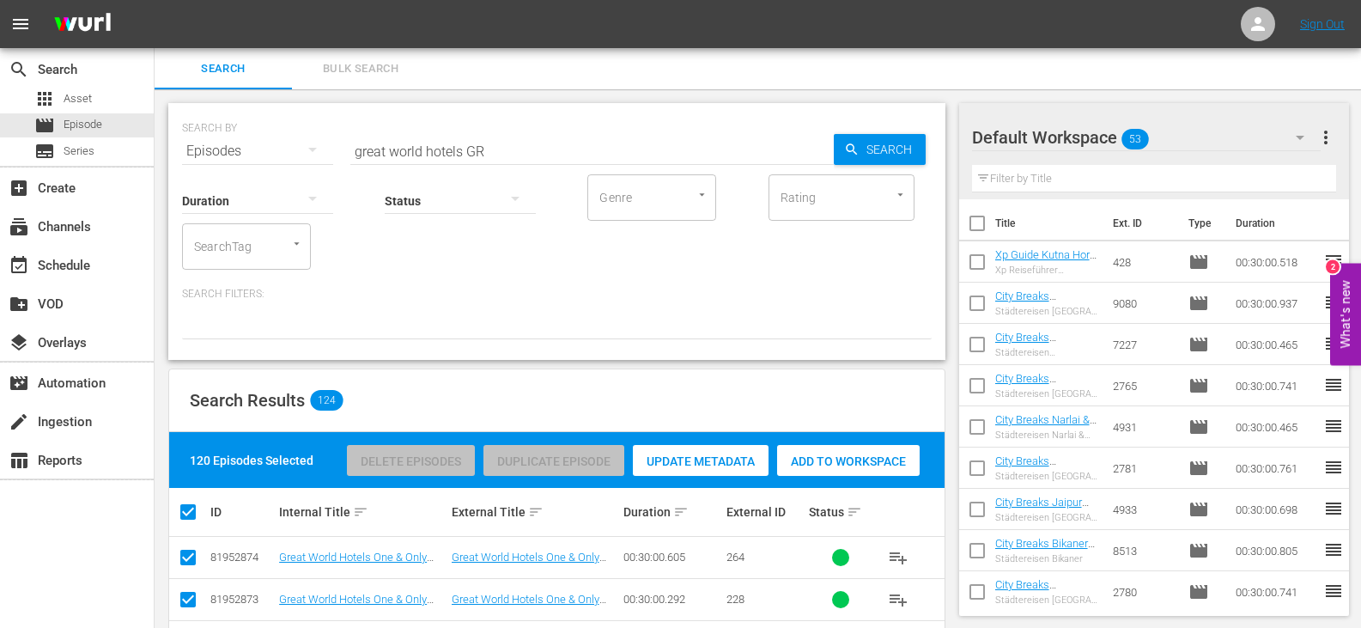
checkbox input "true"
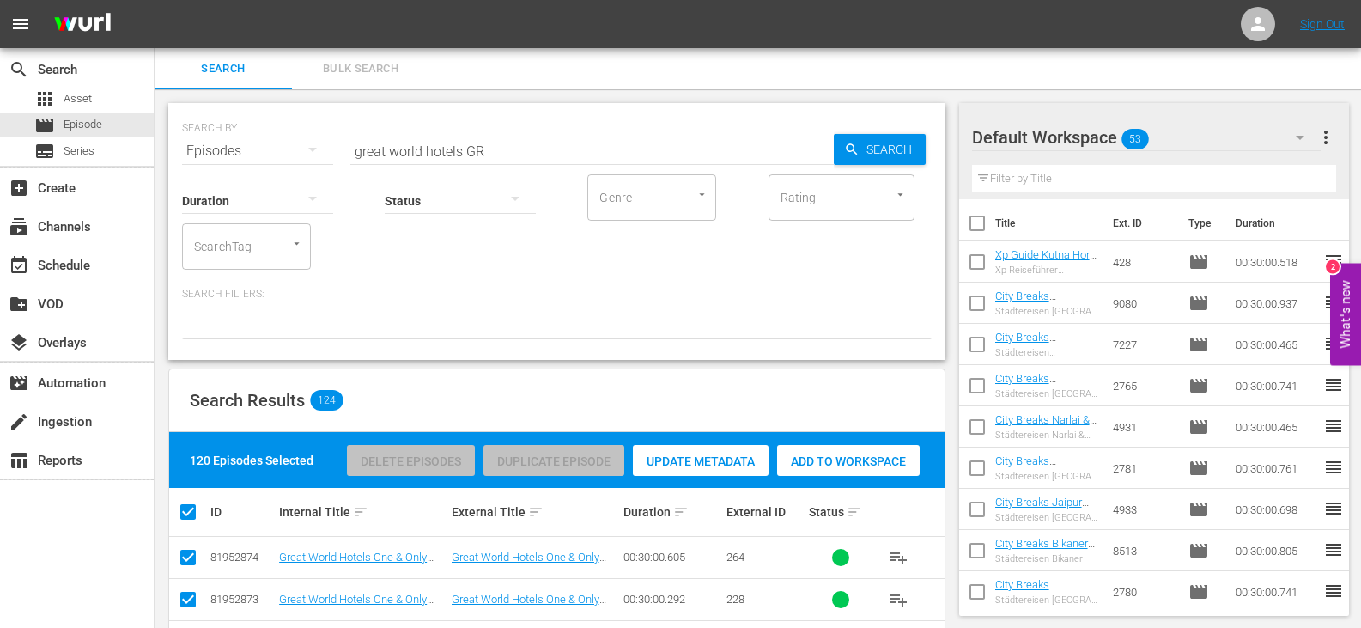
checkbox input "true"
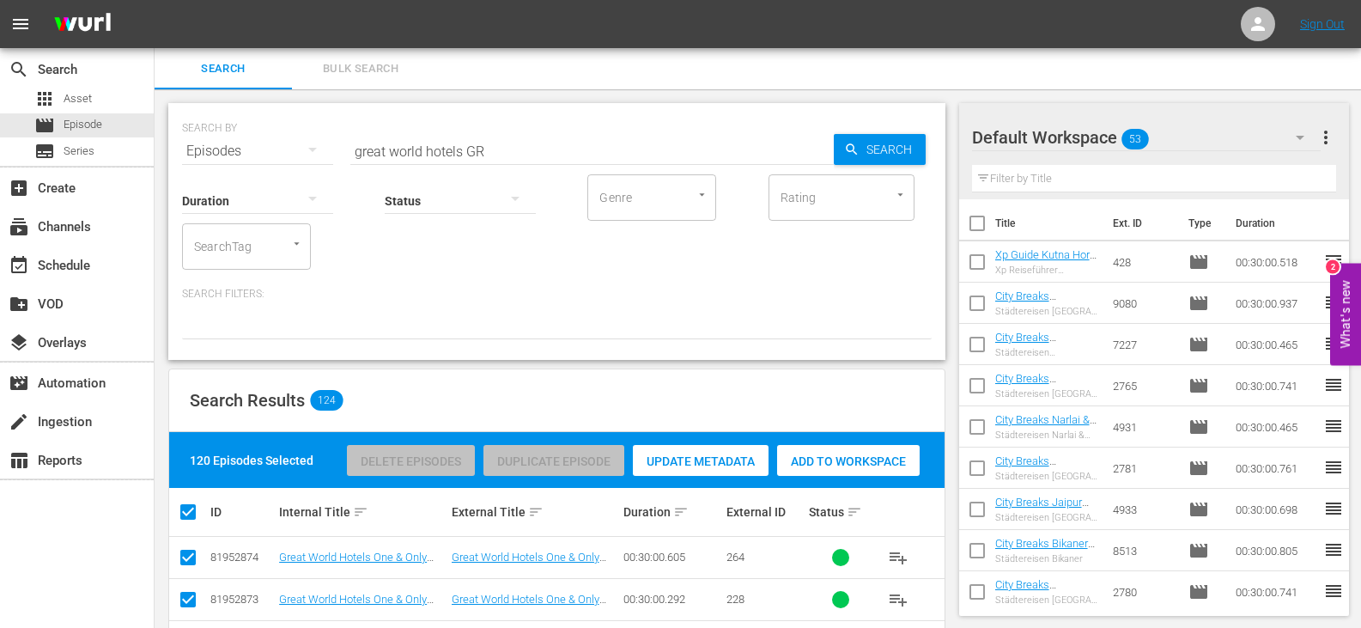
checkbox input "true"
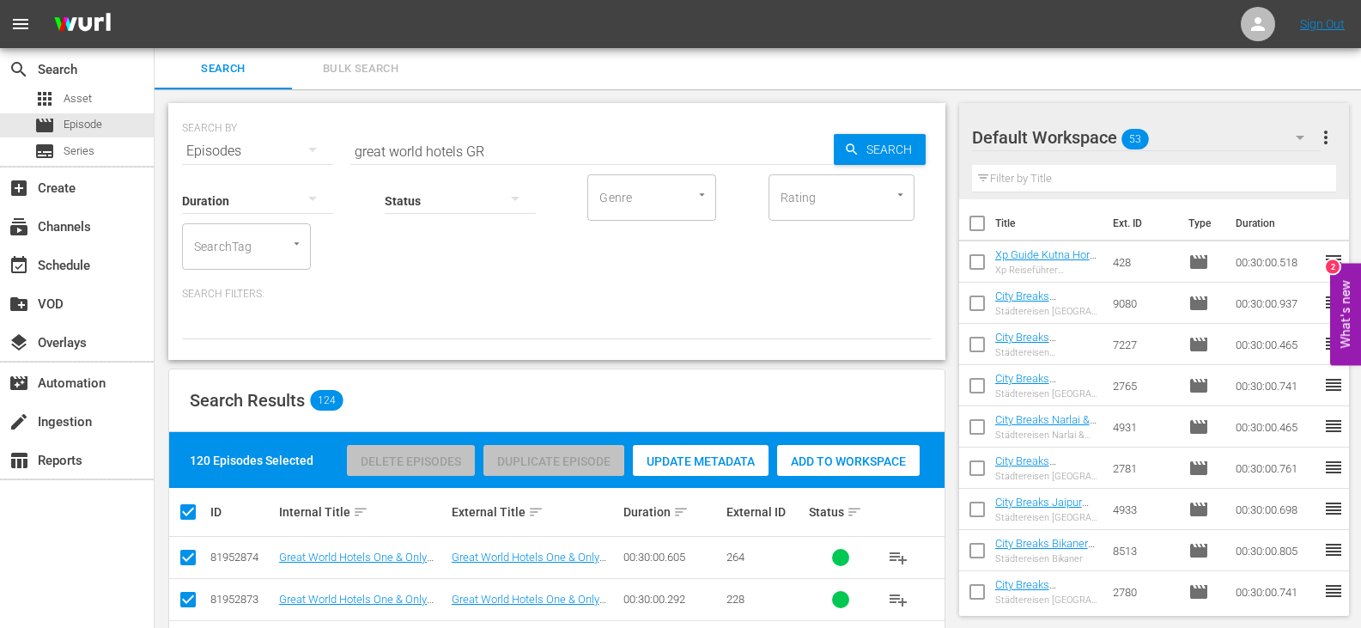
checkbox input "true"
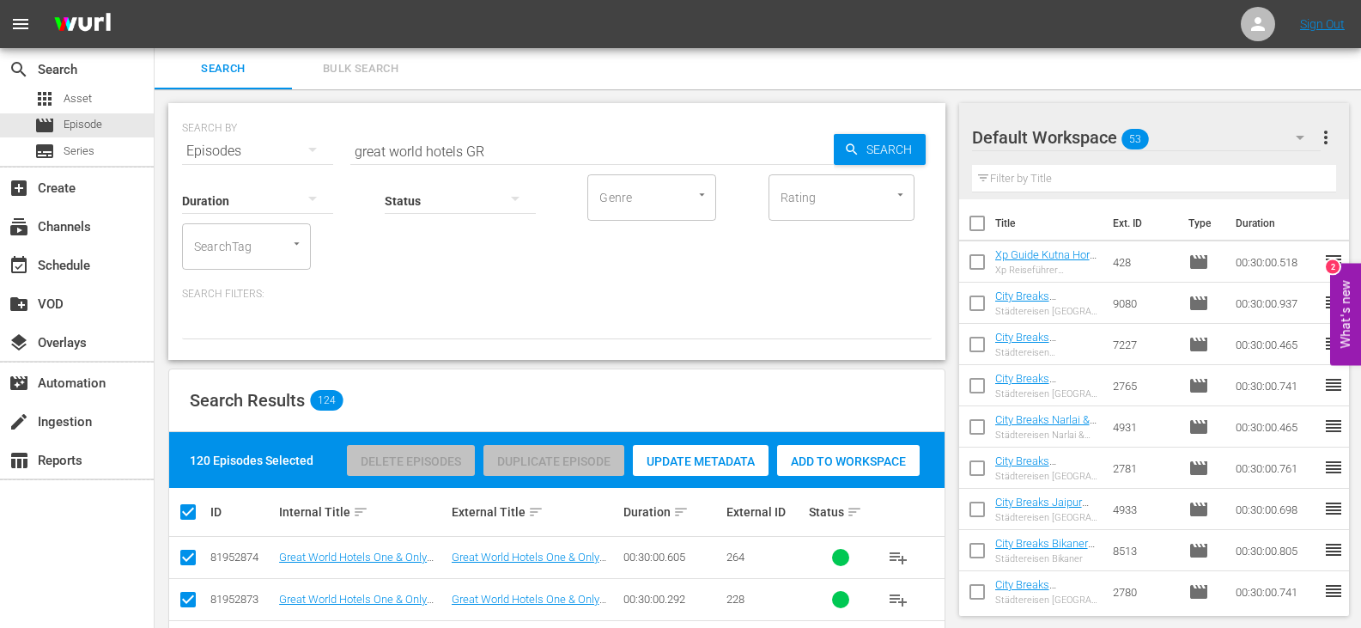
checkbox input "true"
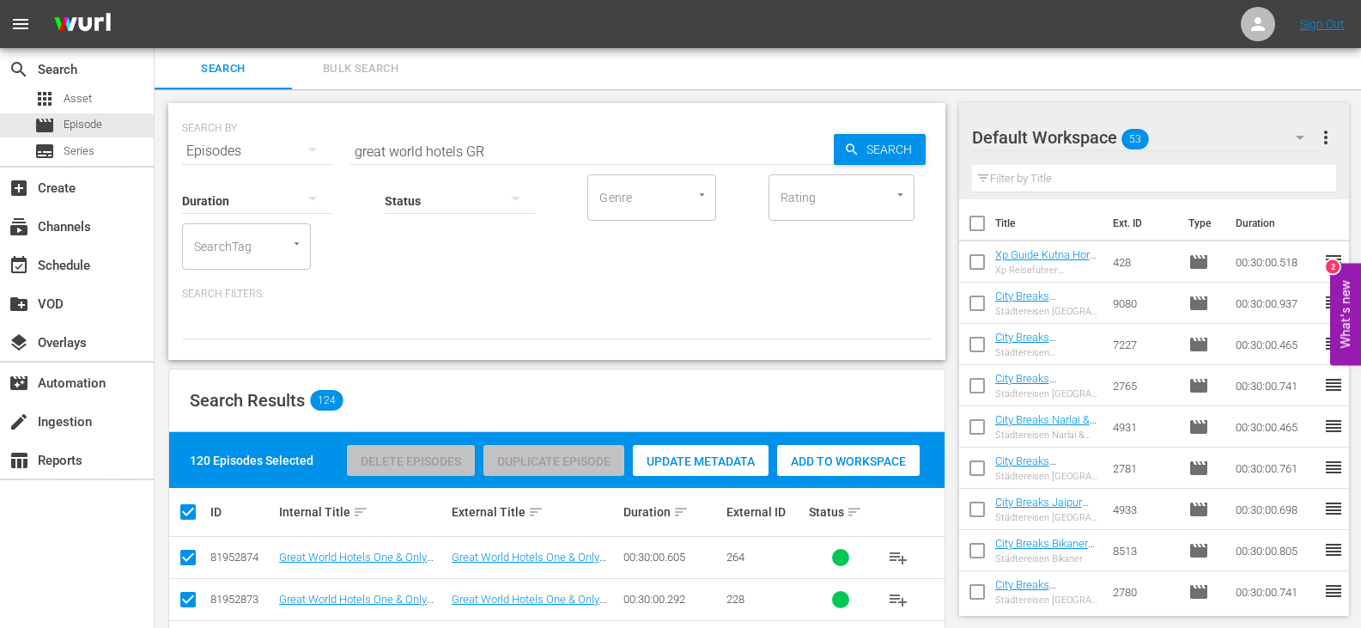
checkbox input "true"
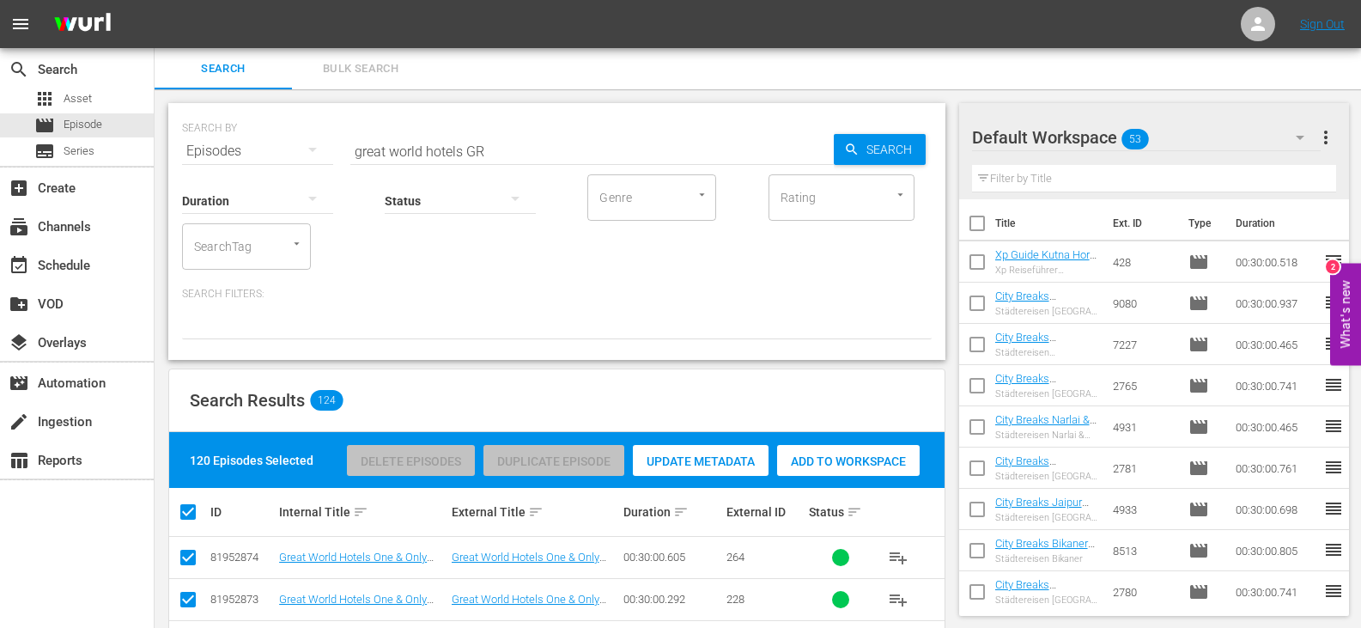
checkbox input "true"
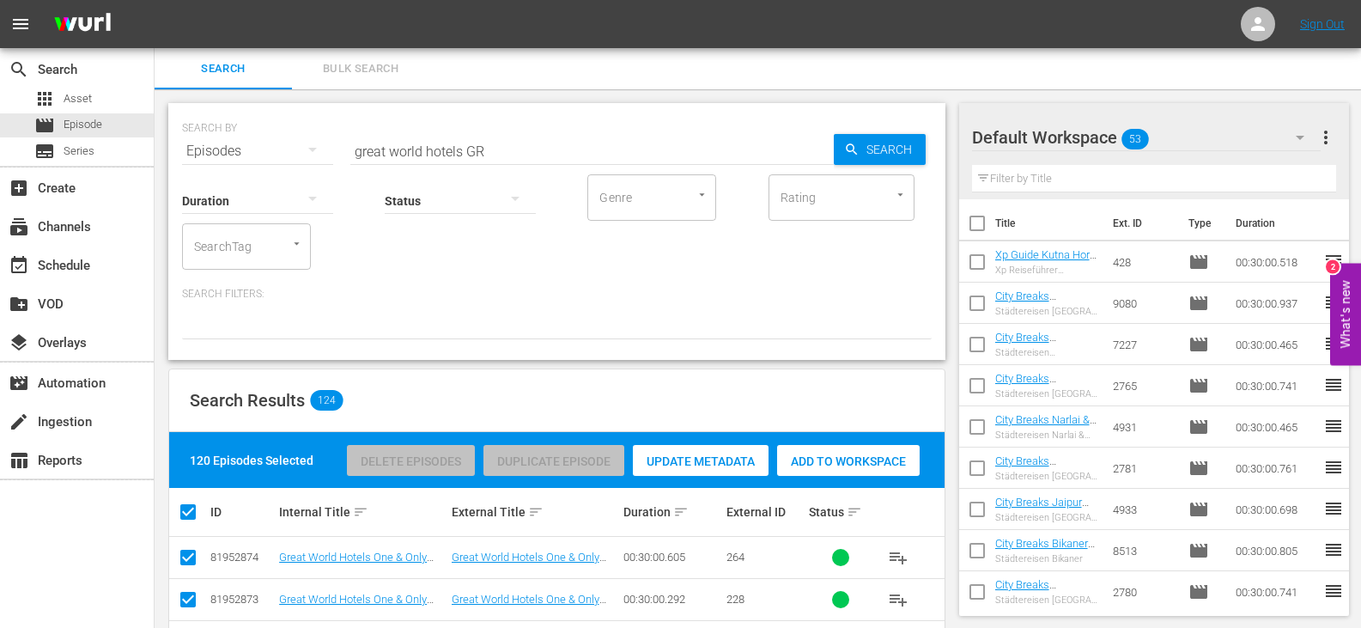
checkbox input "true"
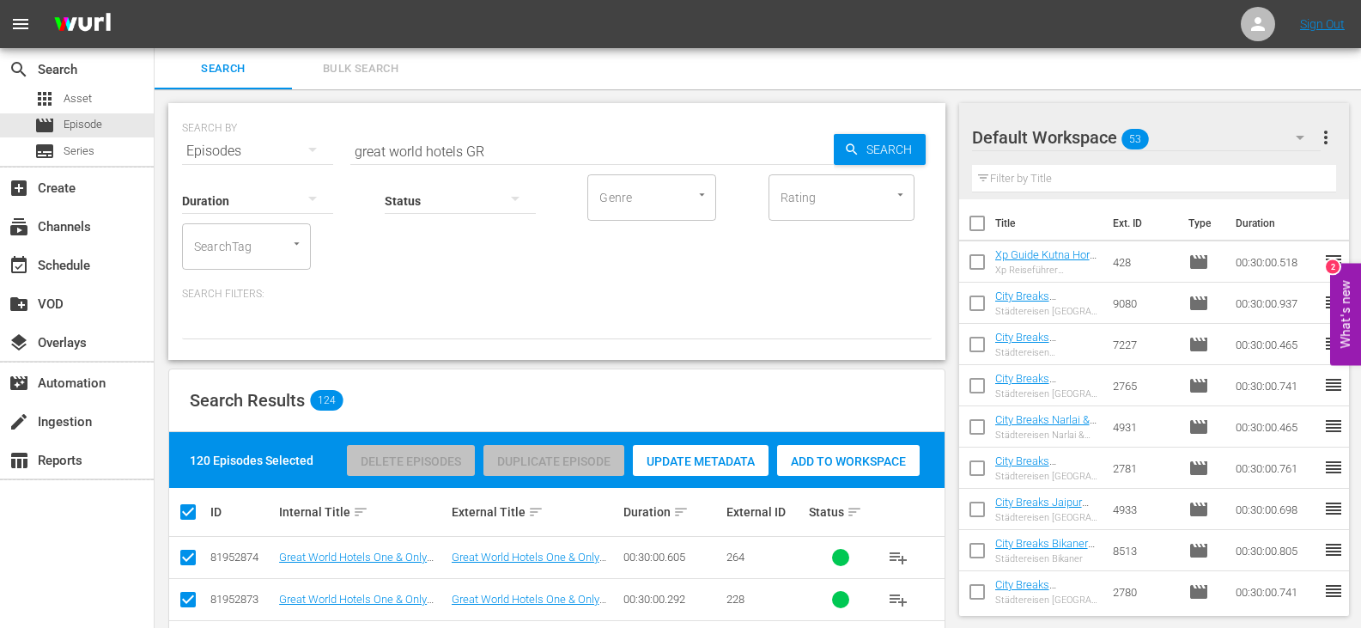
checkbox input "true"
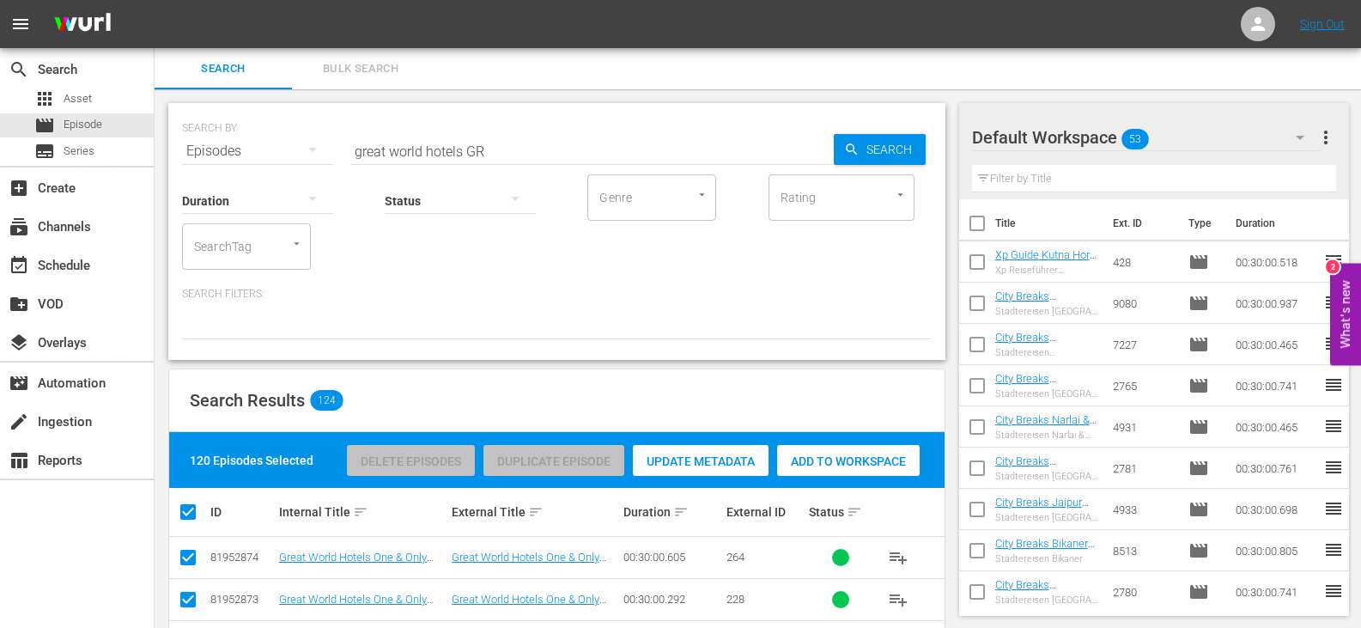
checkbox input "true"
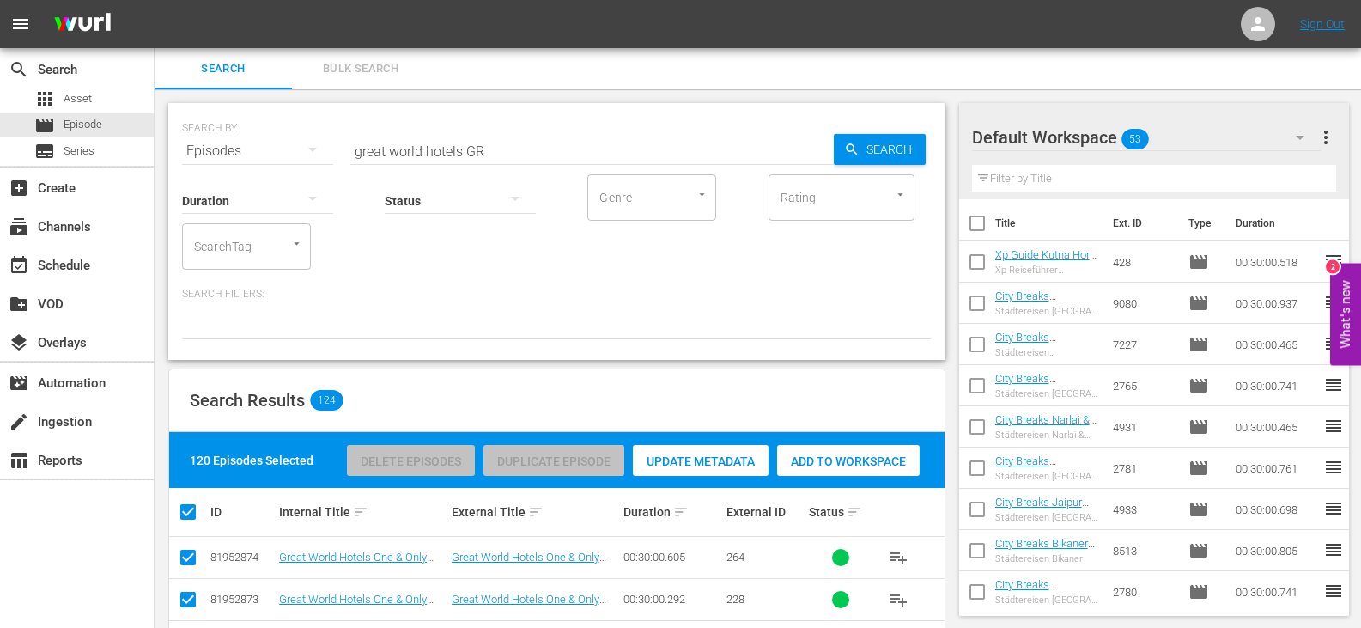
checkbox input "true"
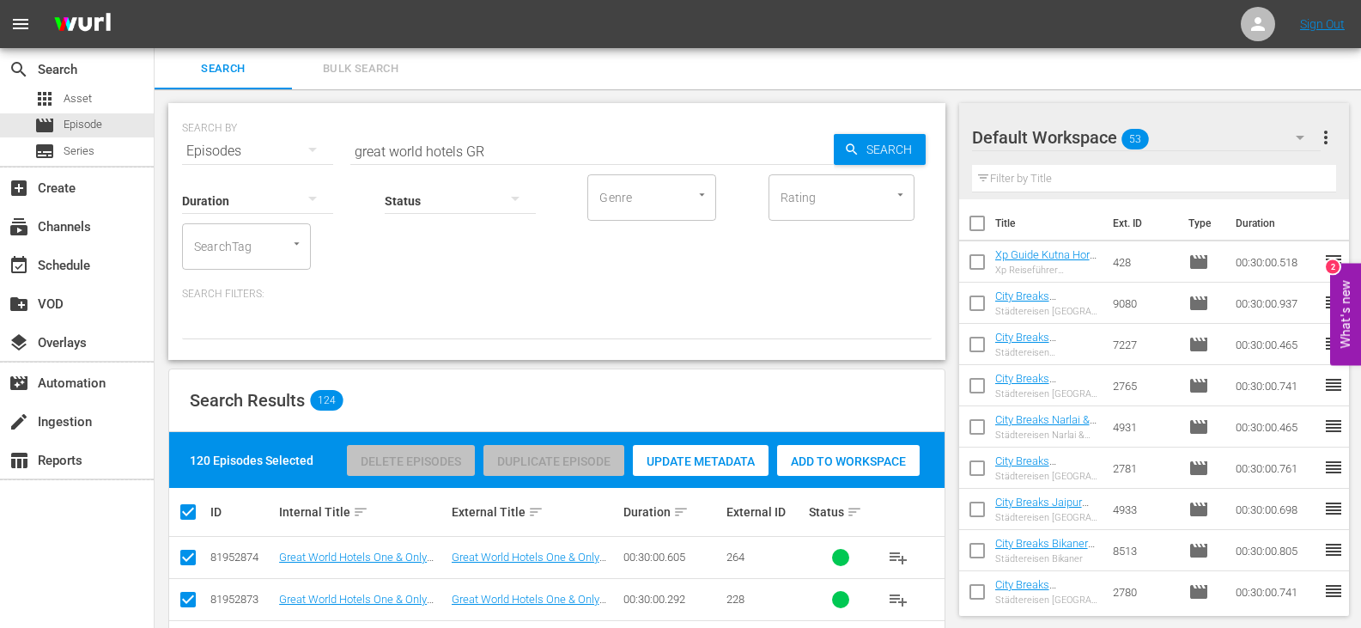
checkbox input "true"
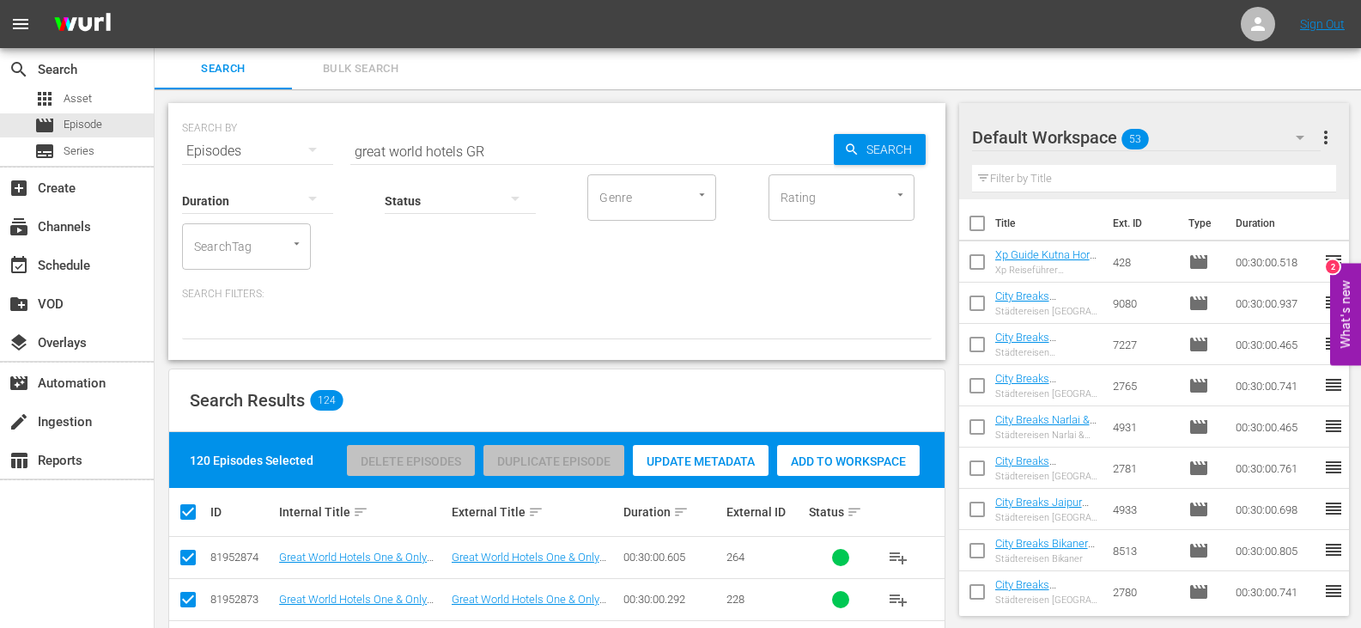
checkbox input "true"
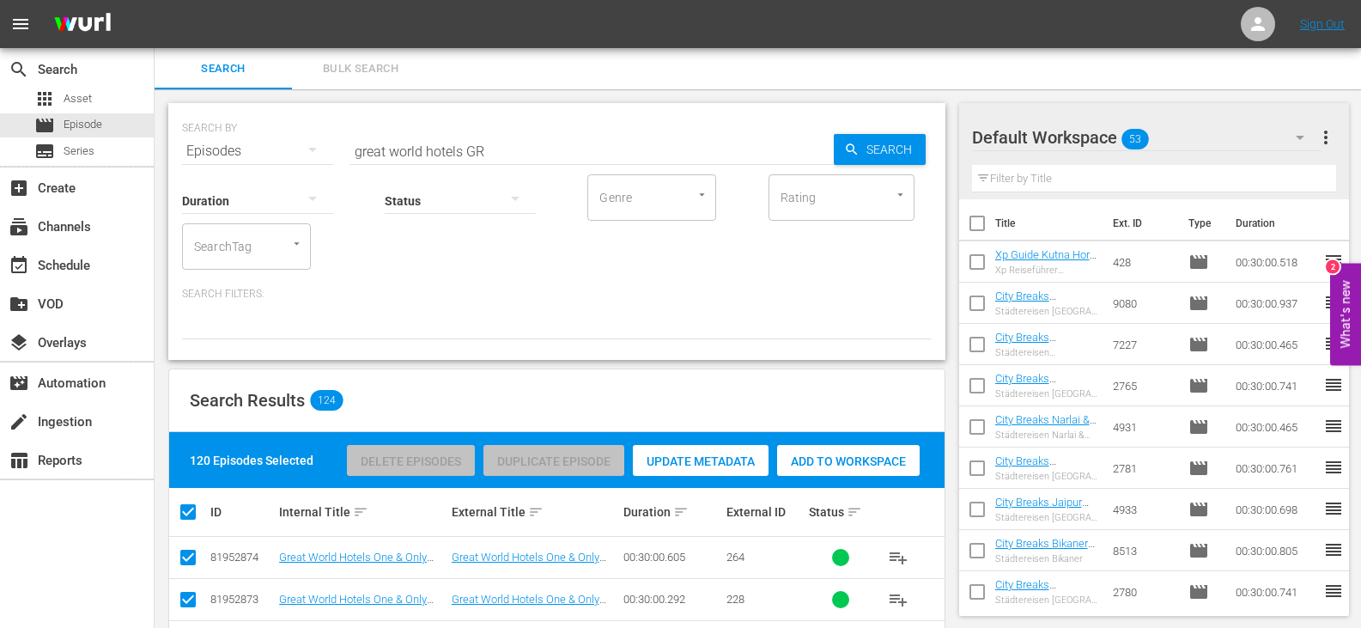
checkbox input "true"
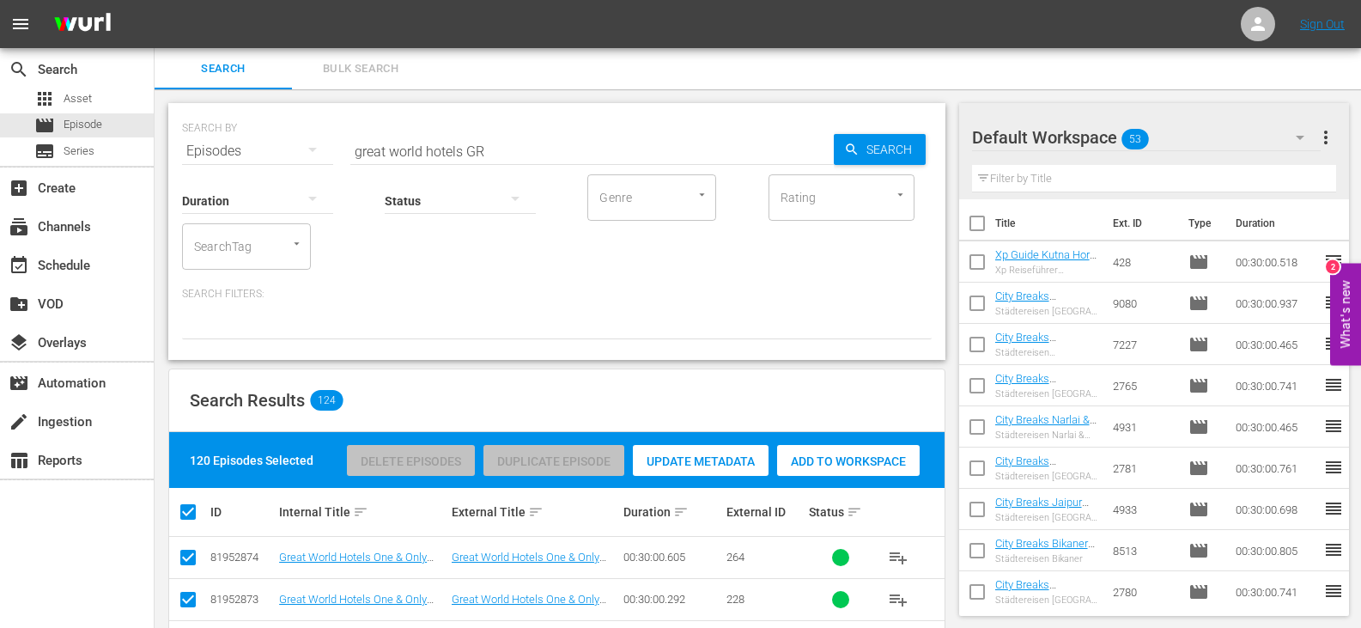
checkbox input "true"
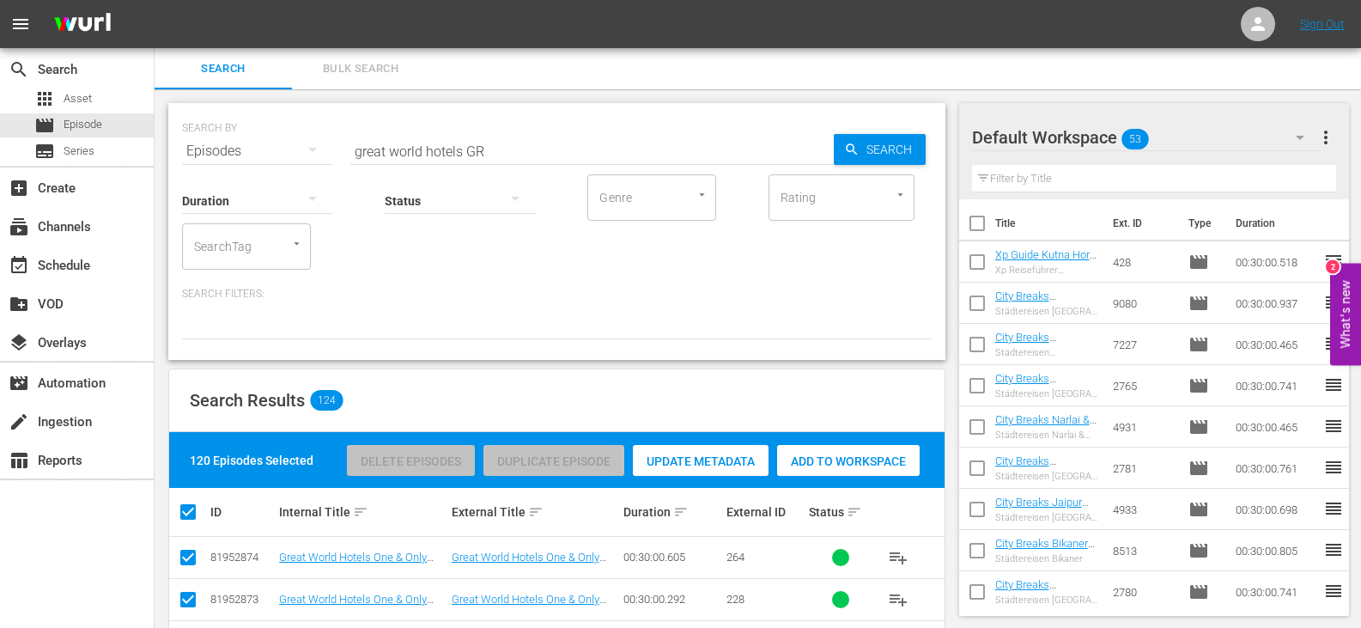
checkbox input "true"
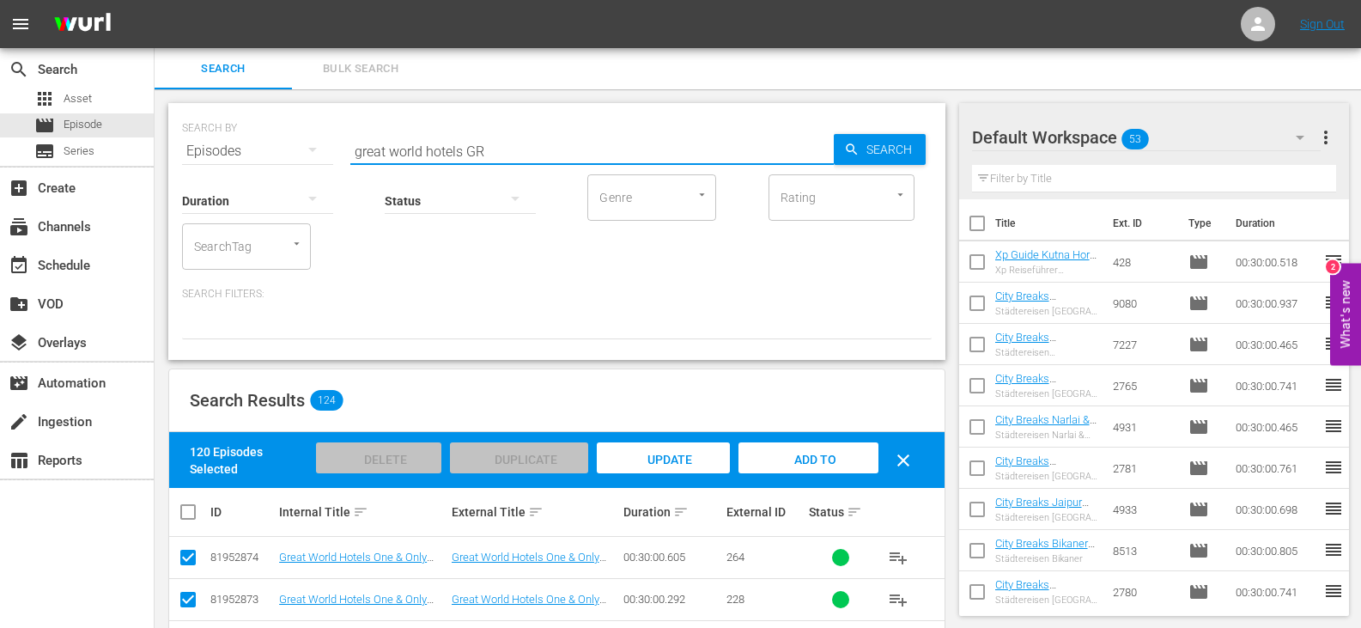
drag, startPoint x: 461, startPoint y: 150, endPoint x: 334, endPoint y: 151, distance: 127.1
click at [334, 151] on div "SEARCH BY Search By Episodes Search ID, Title, Description, Keywords, or Catego…" at bounding box center [557, 141] width 750 height 62
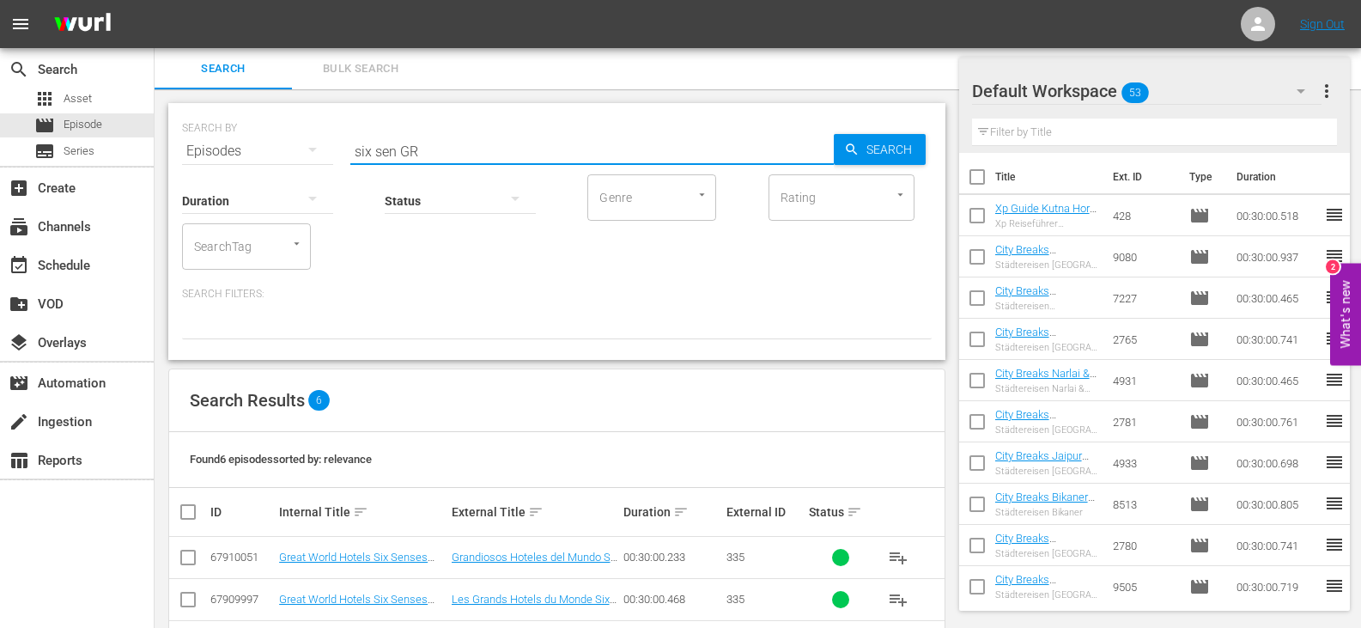
scroll to position [193, 0]
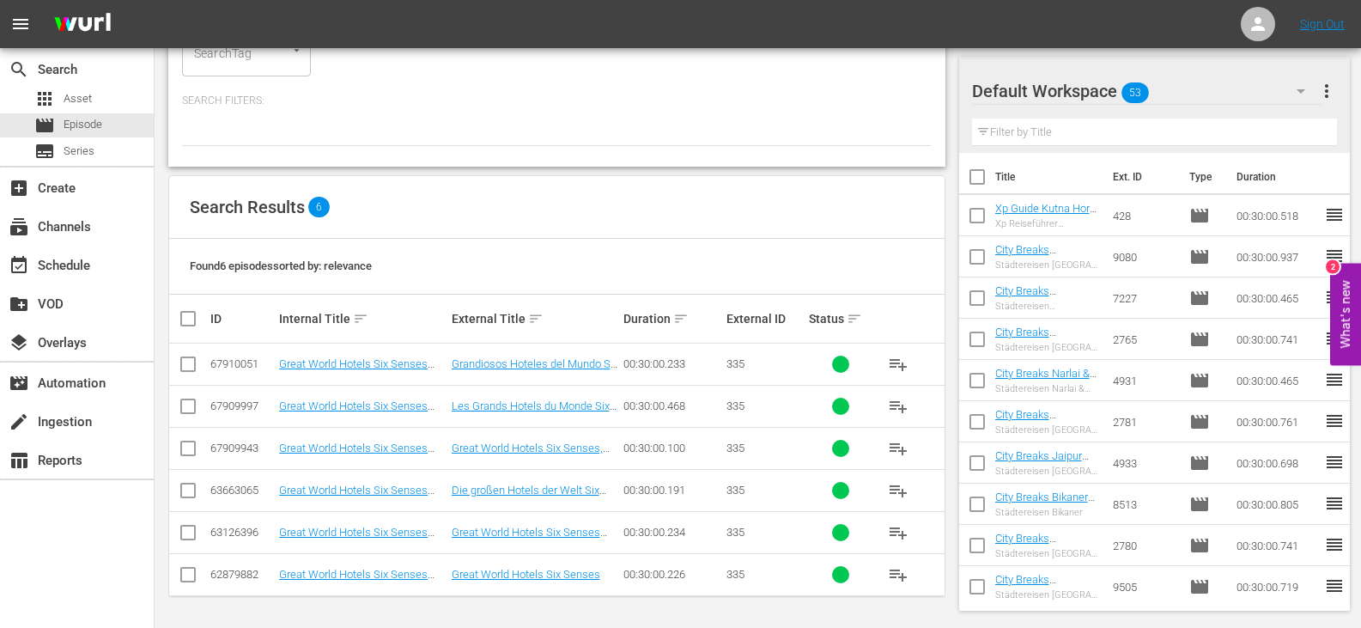
click at [192, 360] on input "checkbox" at bounding box center [188, 367] width 21 height 21
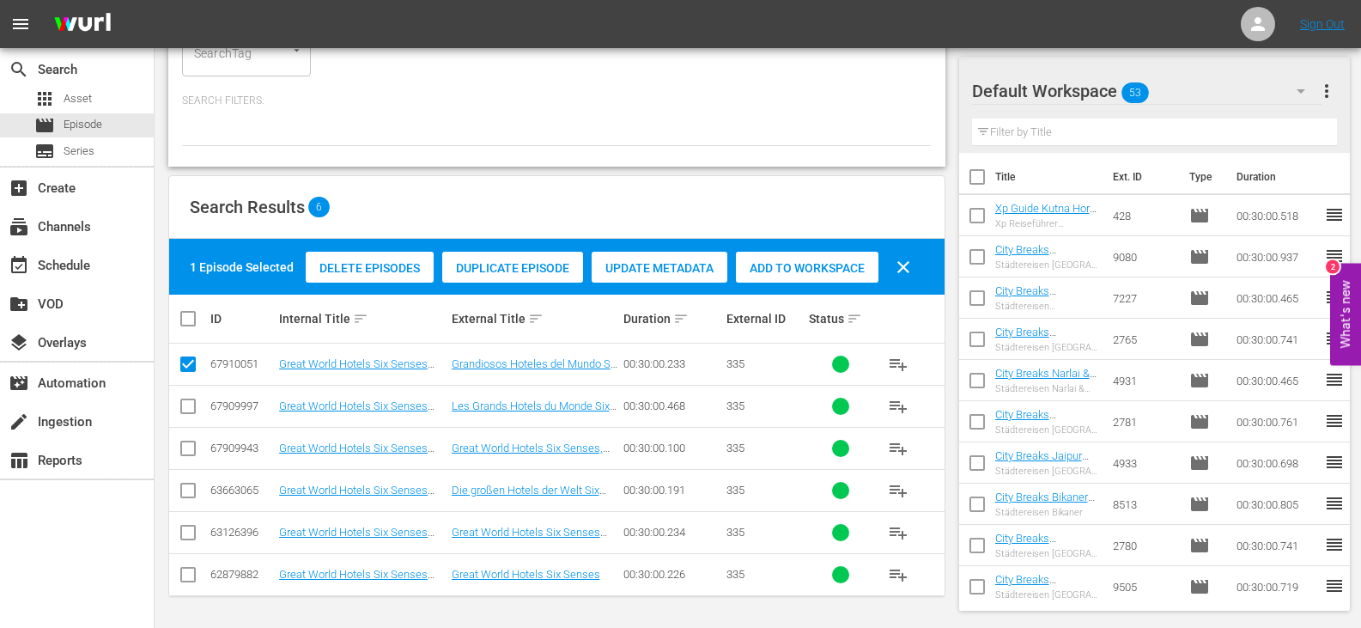
click at [827, 265] on span "Add to Workspace" at bounding box center [807, 268] width 143 height 14
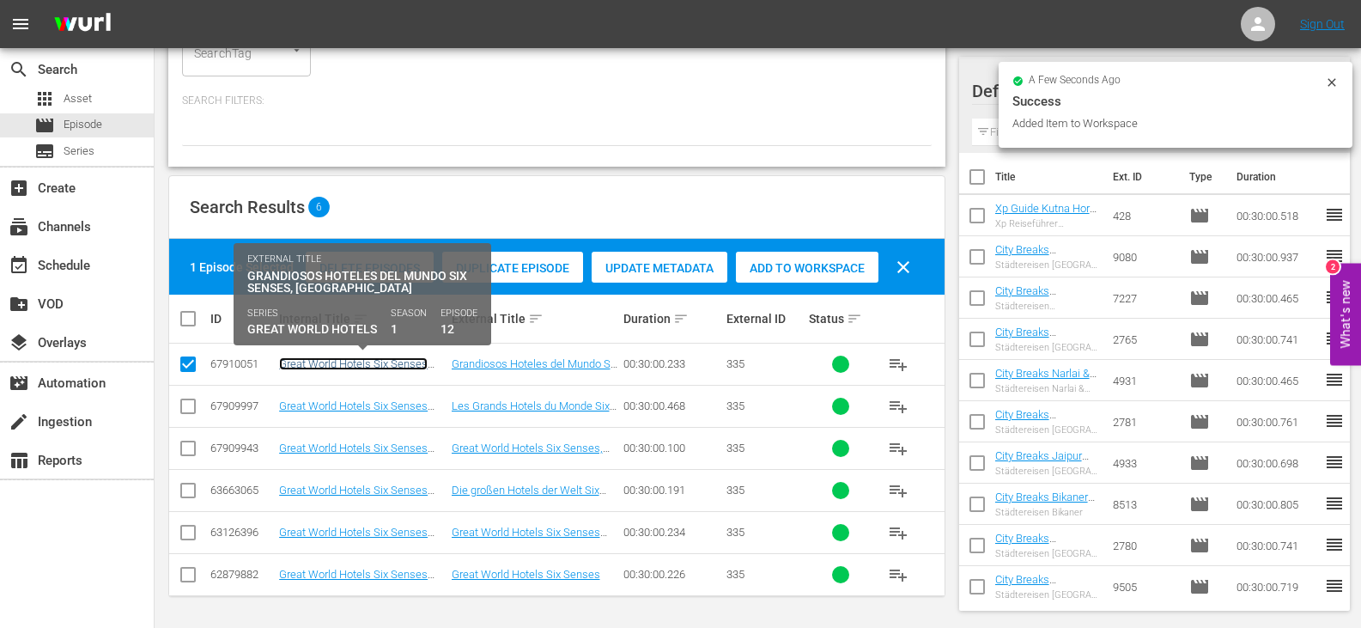
click at [374, 359] on link "Great World Hotels Six Senses (CAS)" at bounding box center [353, 370] width 149 height 26
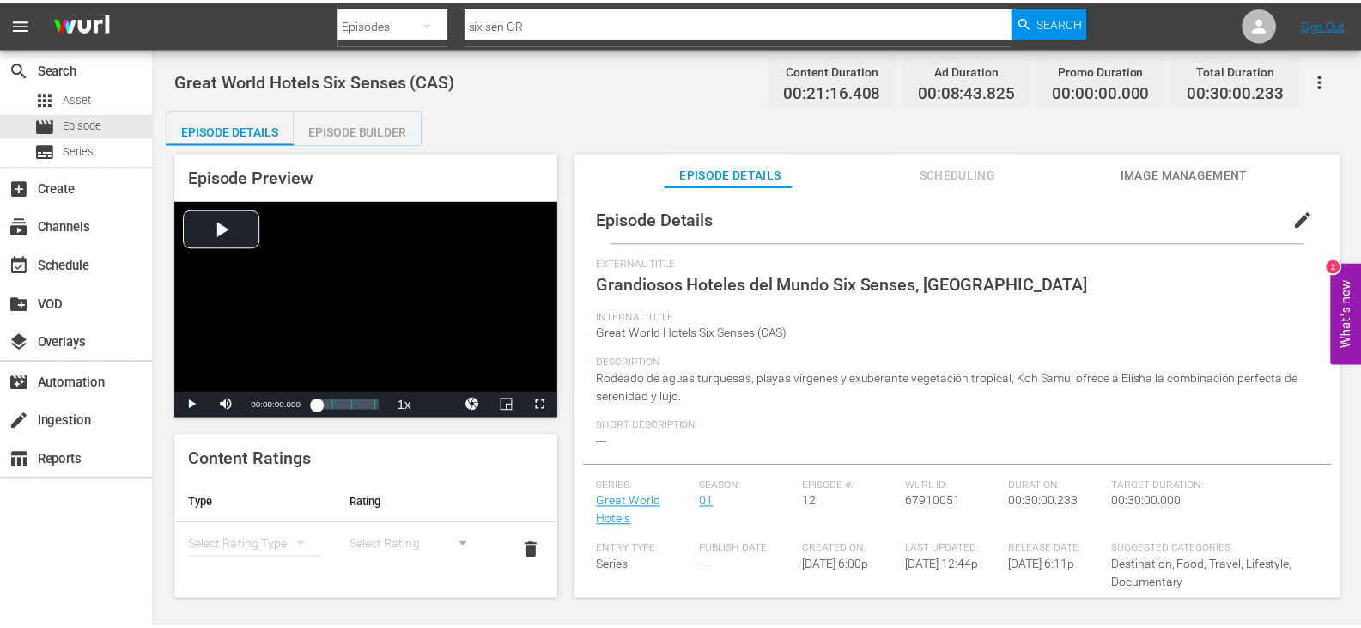
scroll to position [2, 0]
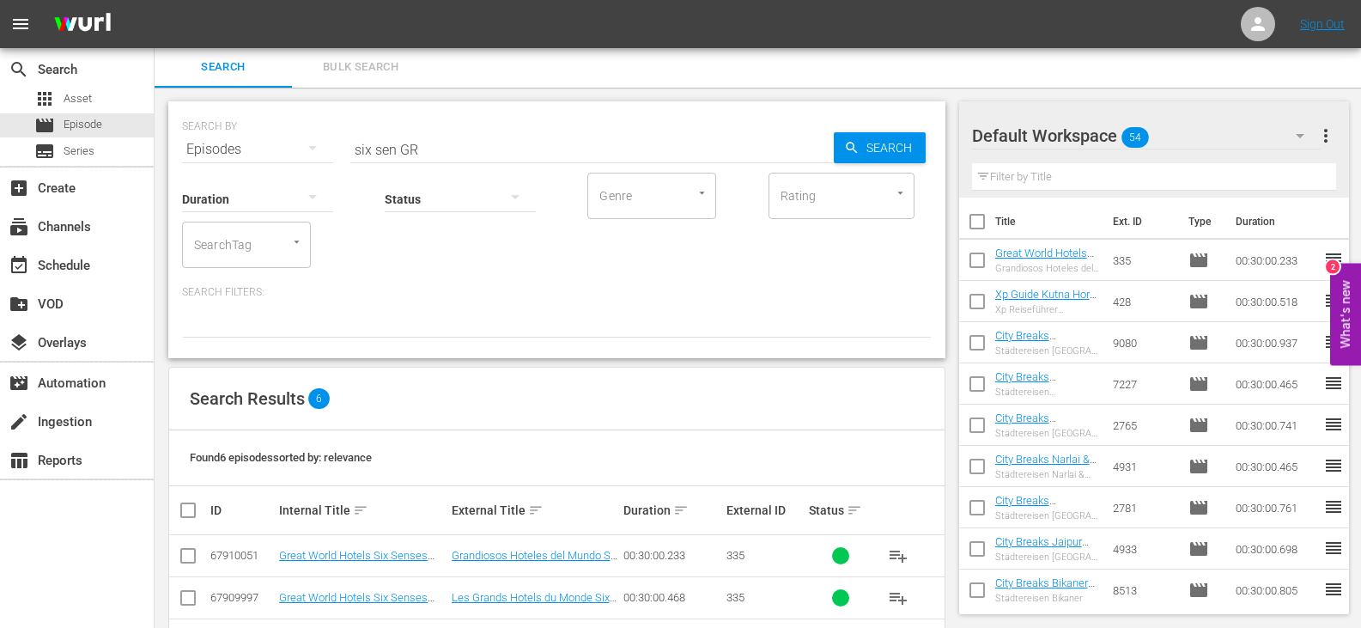
click at [979, 257] on input "checkbox" at bounding box center [977, 264] width 36 height 36
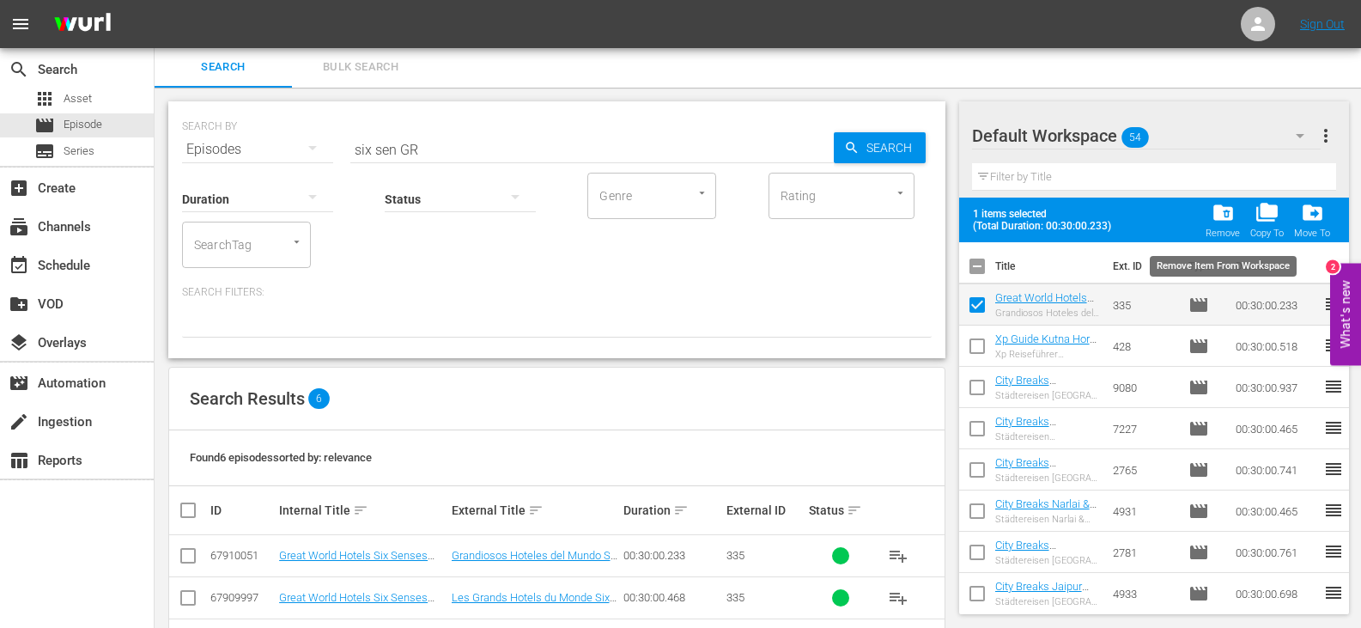
click at [1220, 212] on span "folder_delete" at bounding box center [1223, 212] width 23 height 23
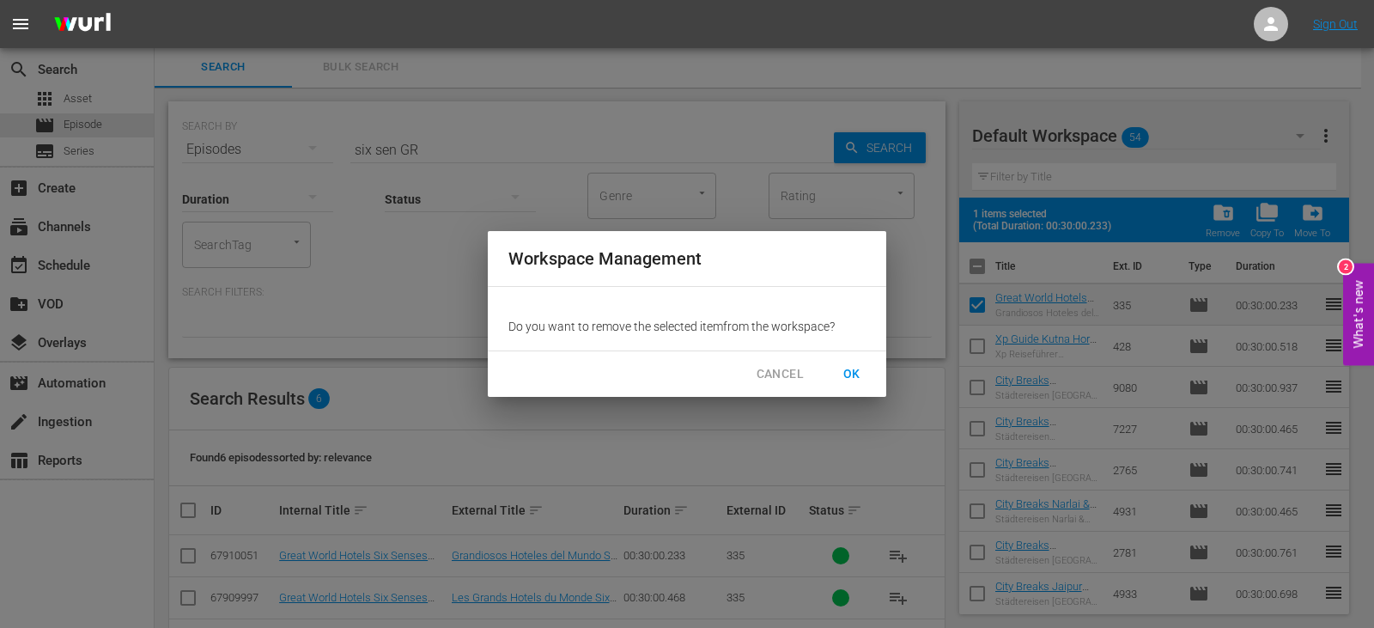
click at [855, 366] on span "OK" at bounding box center [851, 373] width 27 height 21
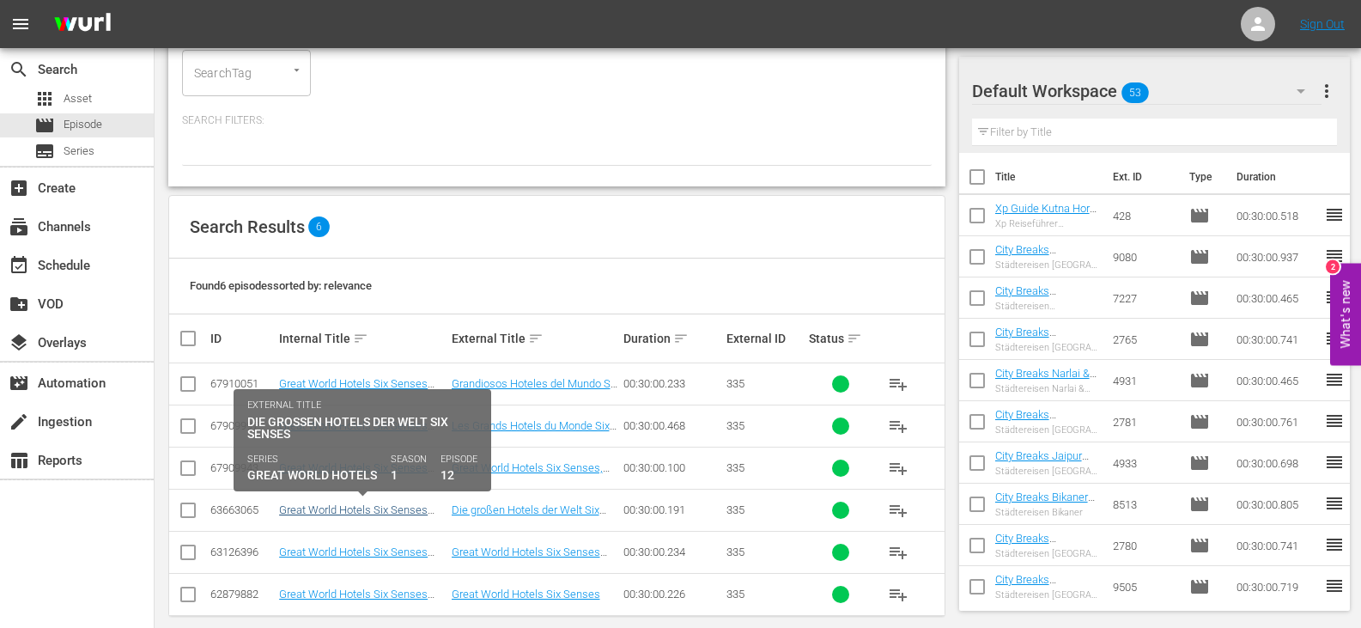
scroll to position [193, 0]
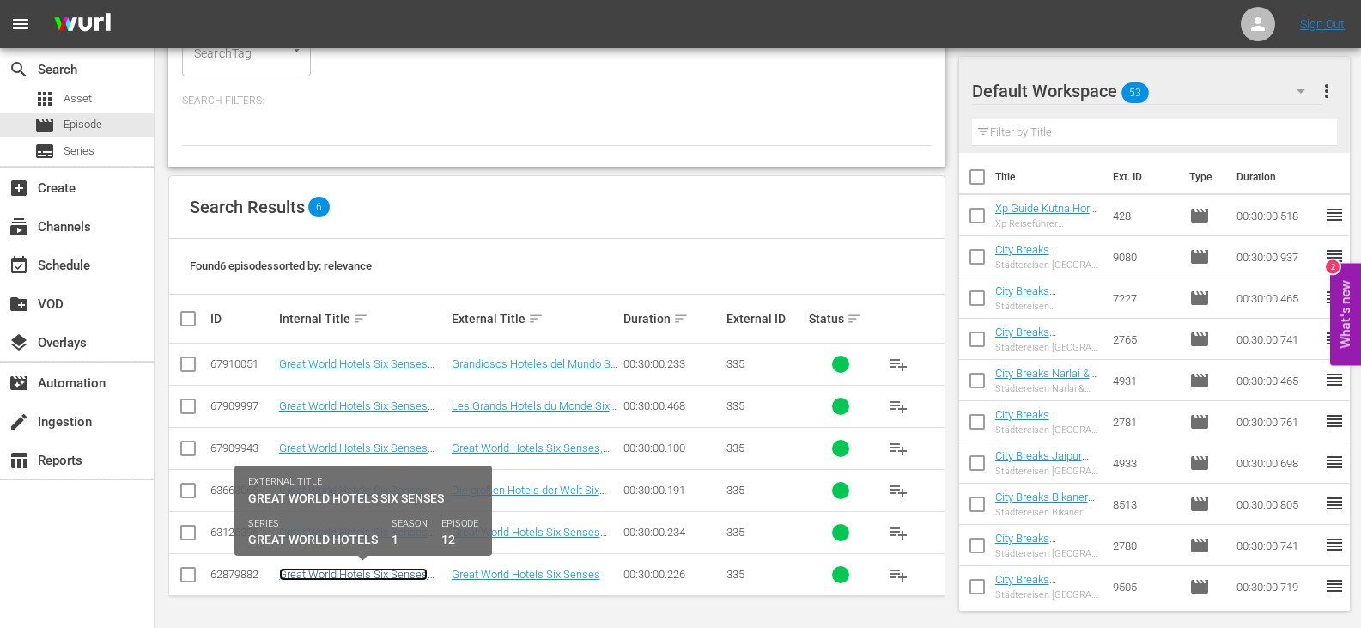
click at [379, 575] on link "Great World Hotels Six Senses (DU)" at bounding box center [353, 581] width 149 height 26
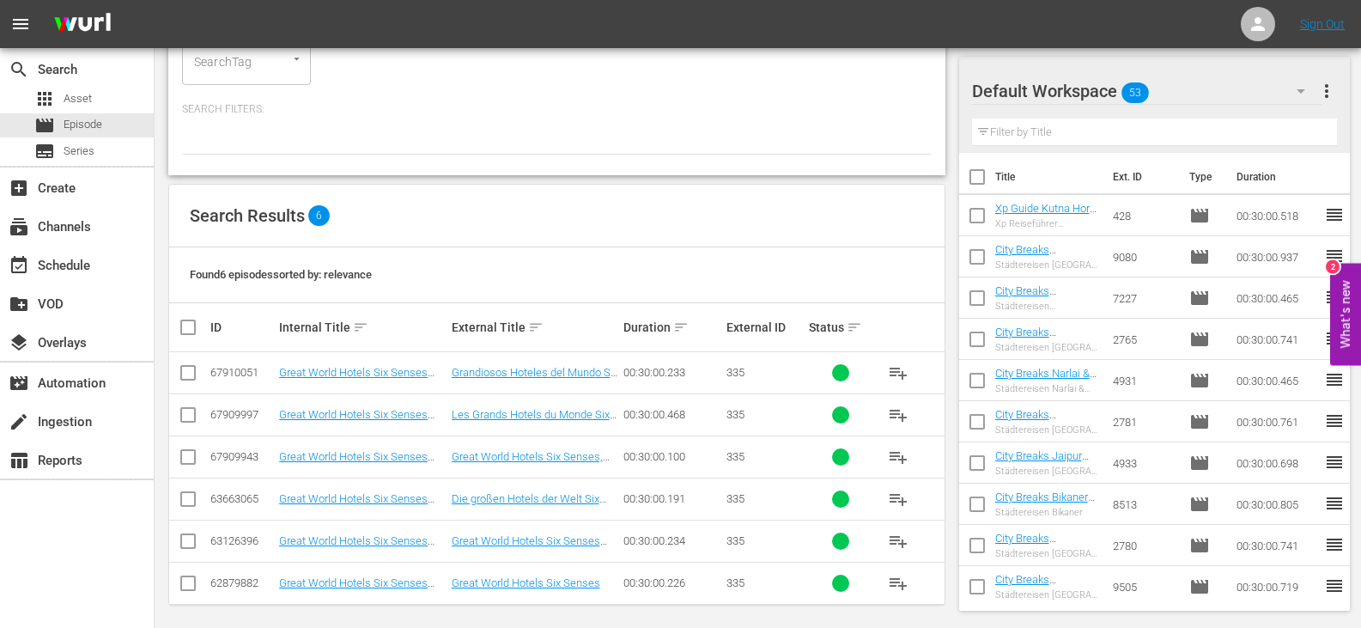
scroll to position [193, 0]
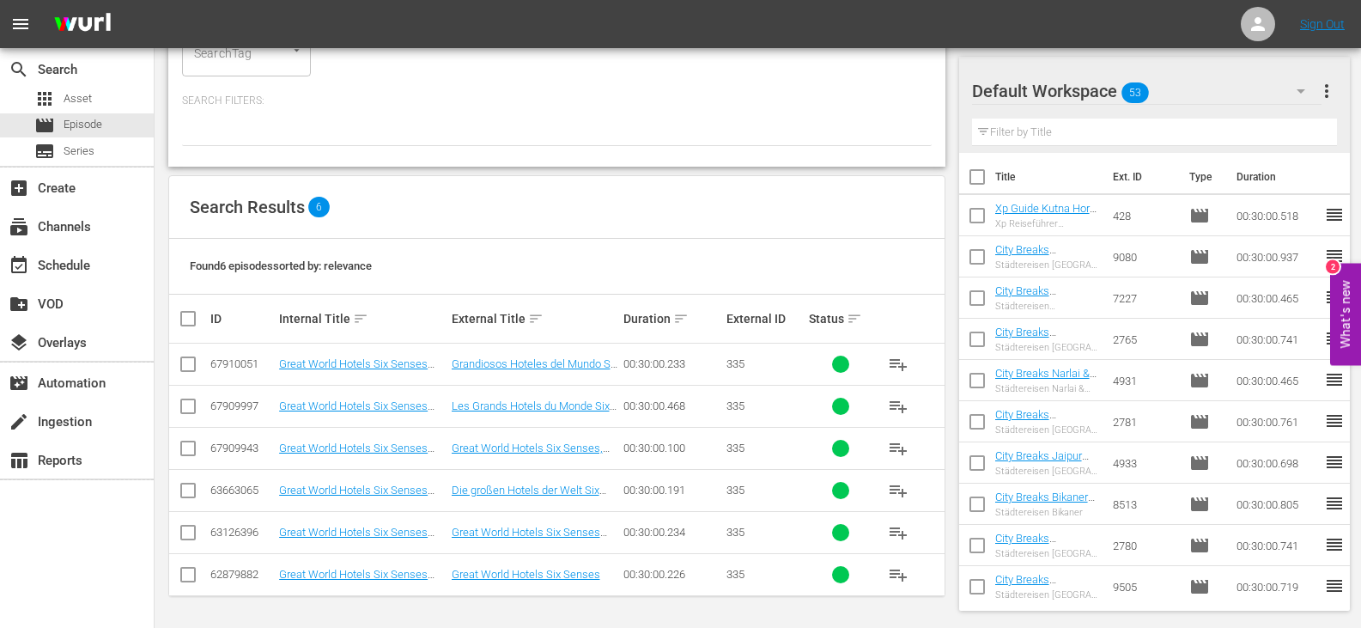
click at [361, 540] on td "Great World Hotels Six Senses (ENG)" at bounding box center [363, 532] width 172 height 42
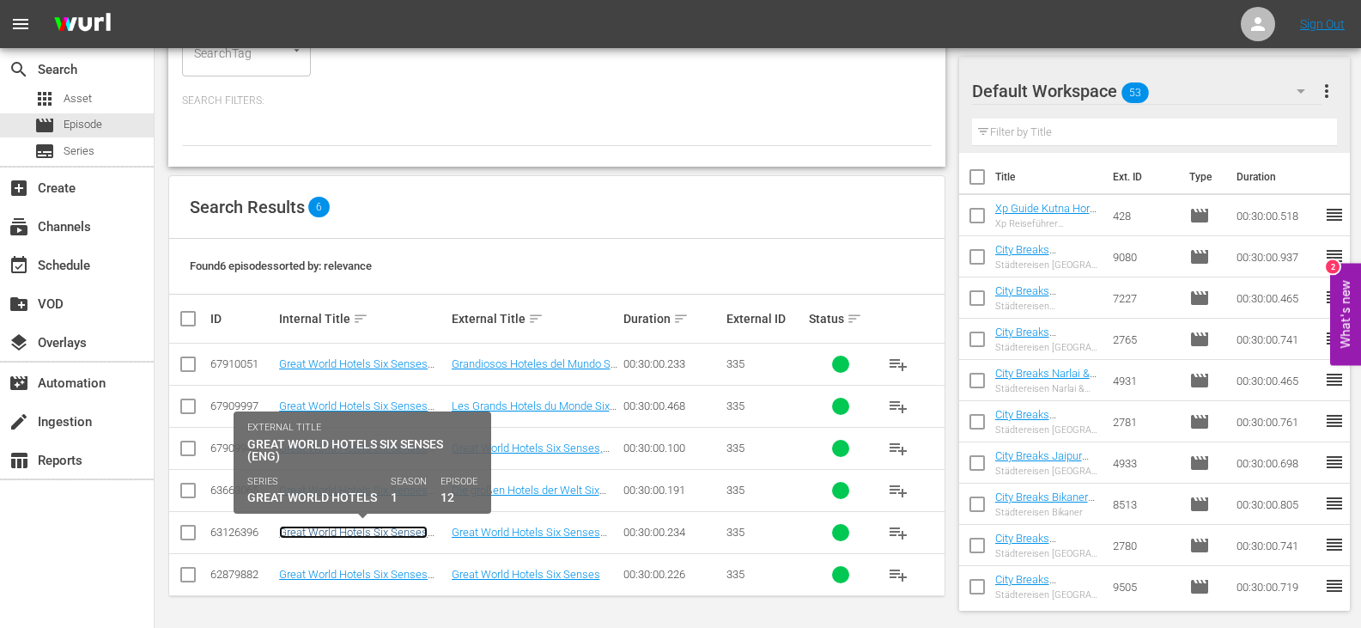
click at [369, 533] on link "Great World Hotels Six Senses (ENG)" at bounding box center [353, 539] width 149 height 26
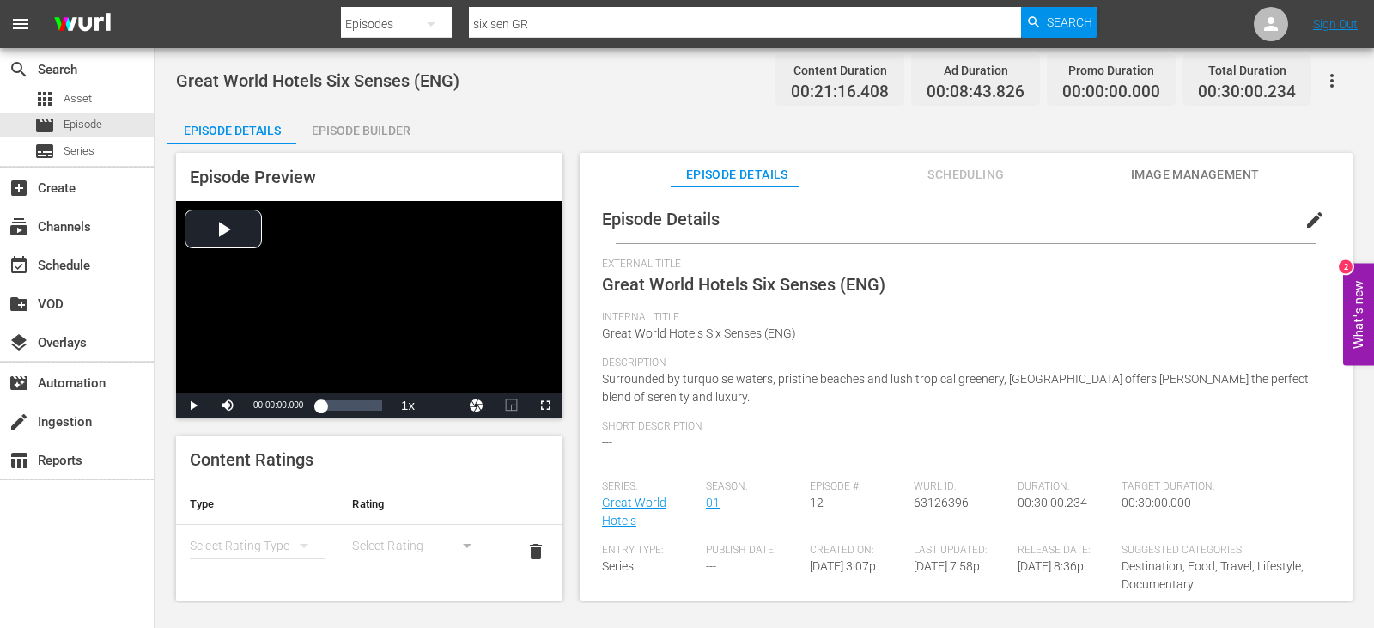
scroll to position [451, 0]
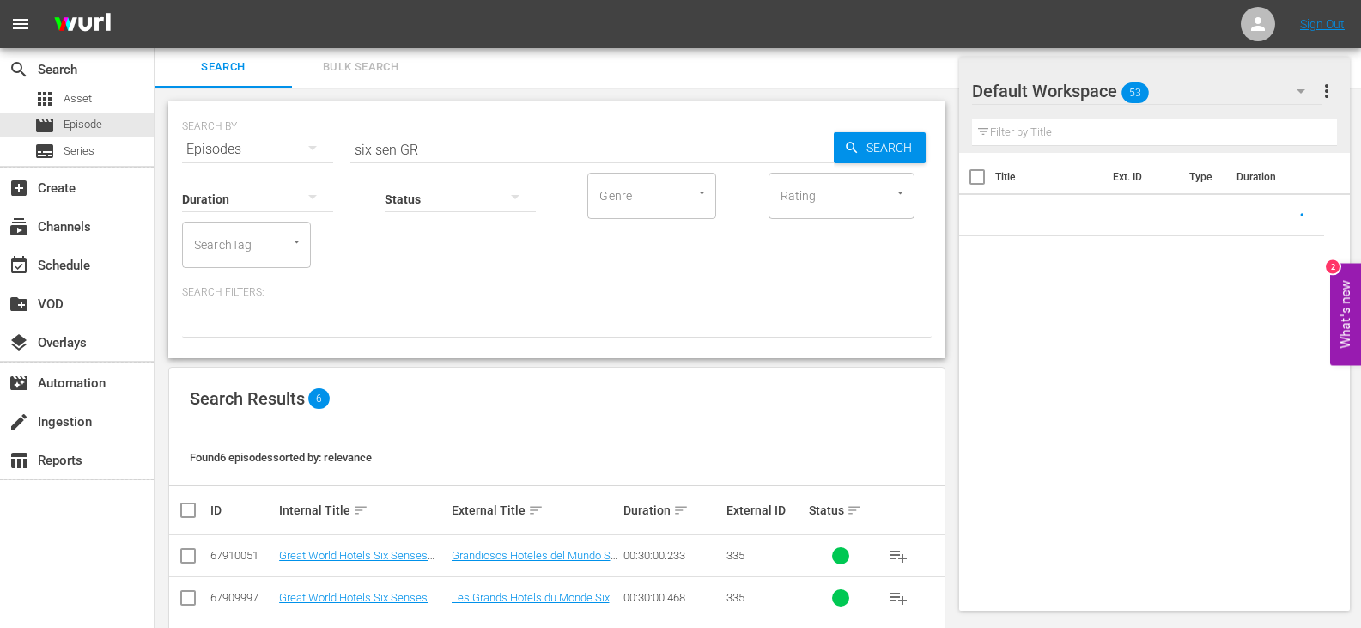
scroll to position [193, 0]
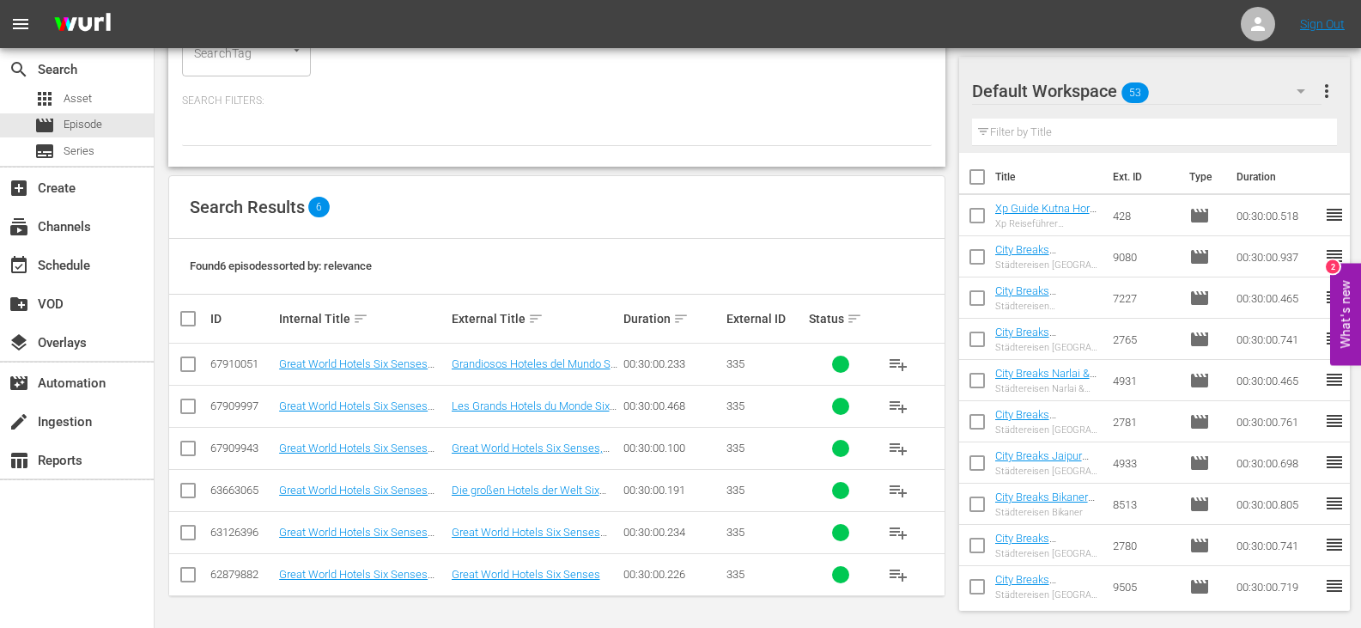
click at [376, 482] on td "Great World Hotels Six Senses (GR)" at bounding box center [363, 490] width 172 height 42
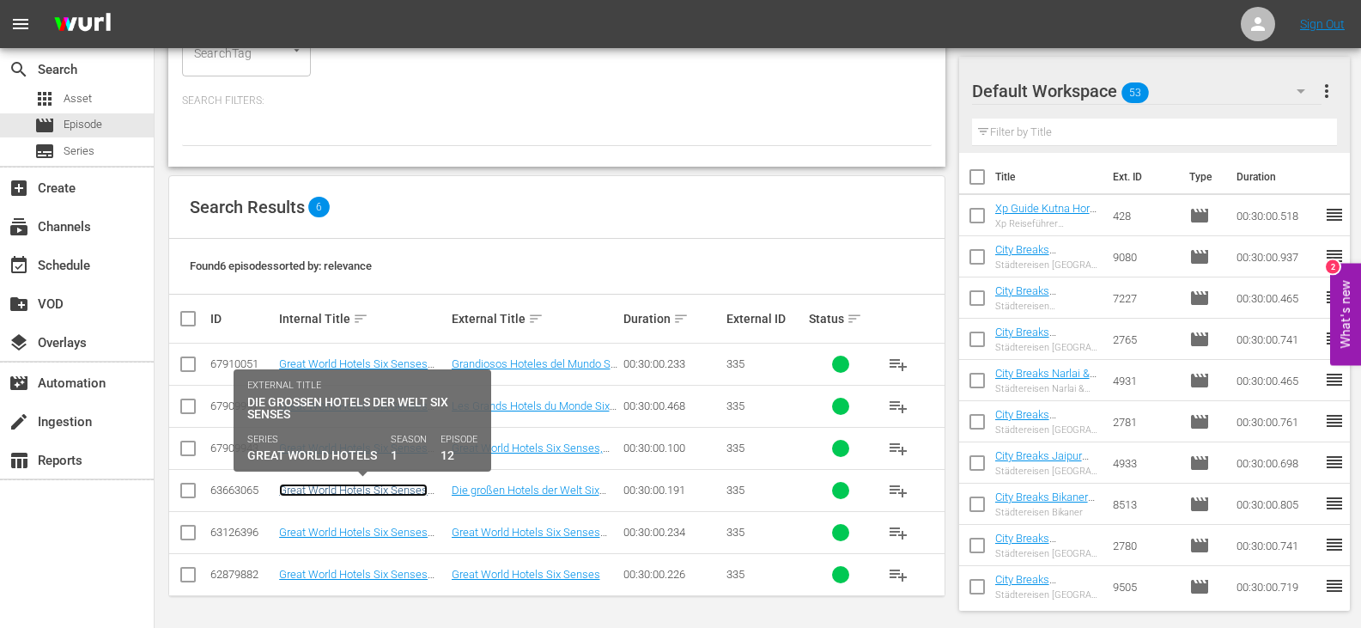
click at [371, 487] on link "Great World Hotels Six Senses (GR)" at bounding box center [353, 497] width 149 height 26
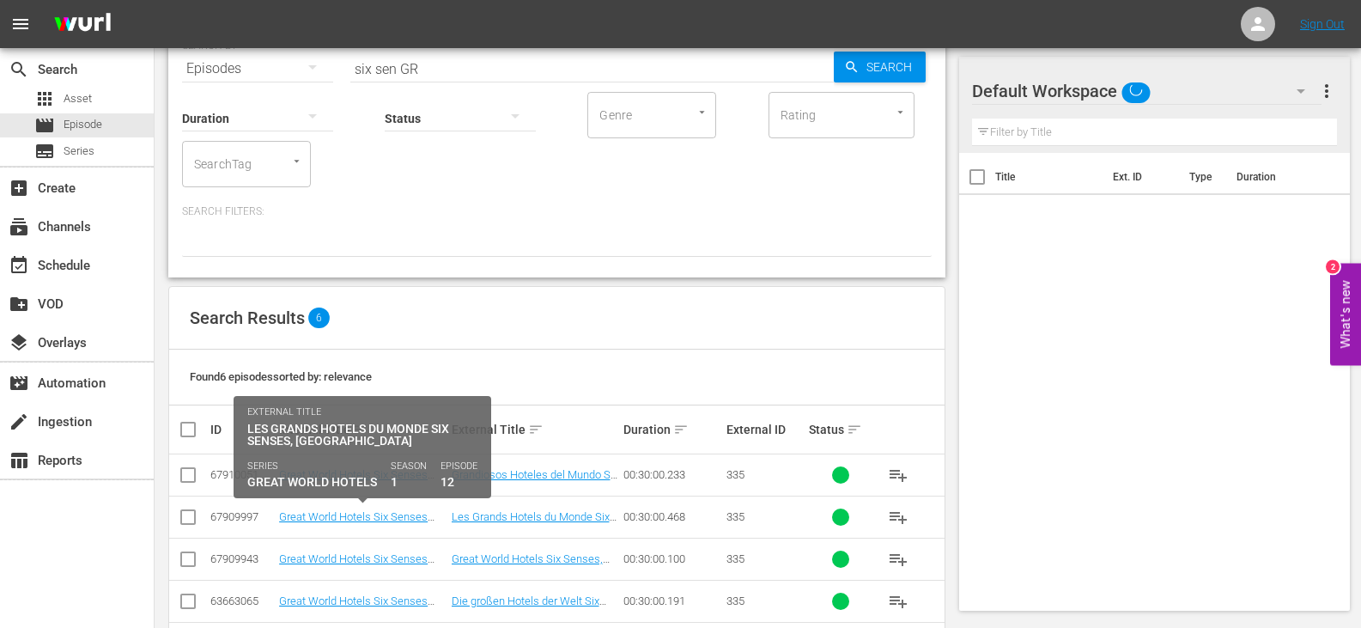
scroll to position [193, 0]
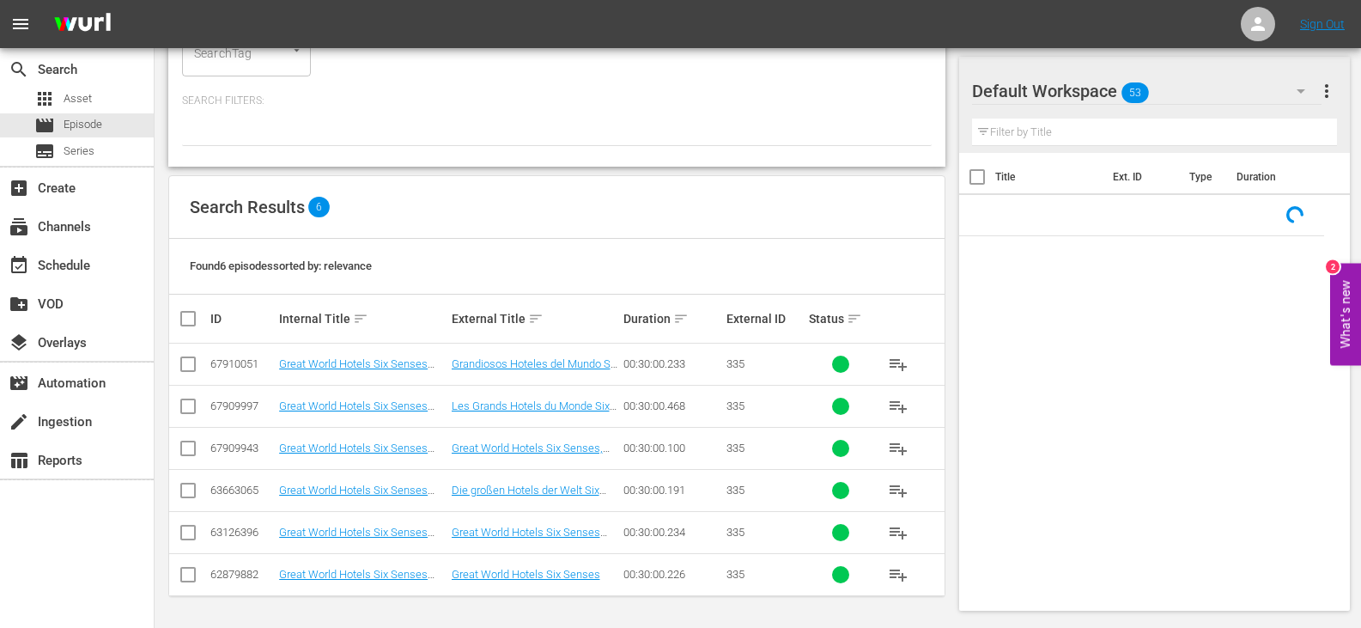
click at [192, 488] on input "checkbox" at bounding box center [188, 494] width 21 height 21
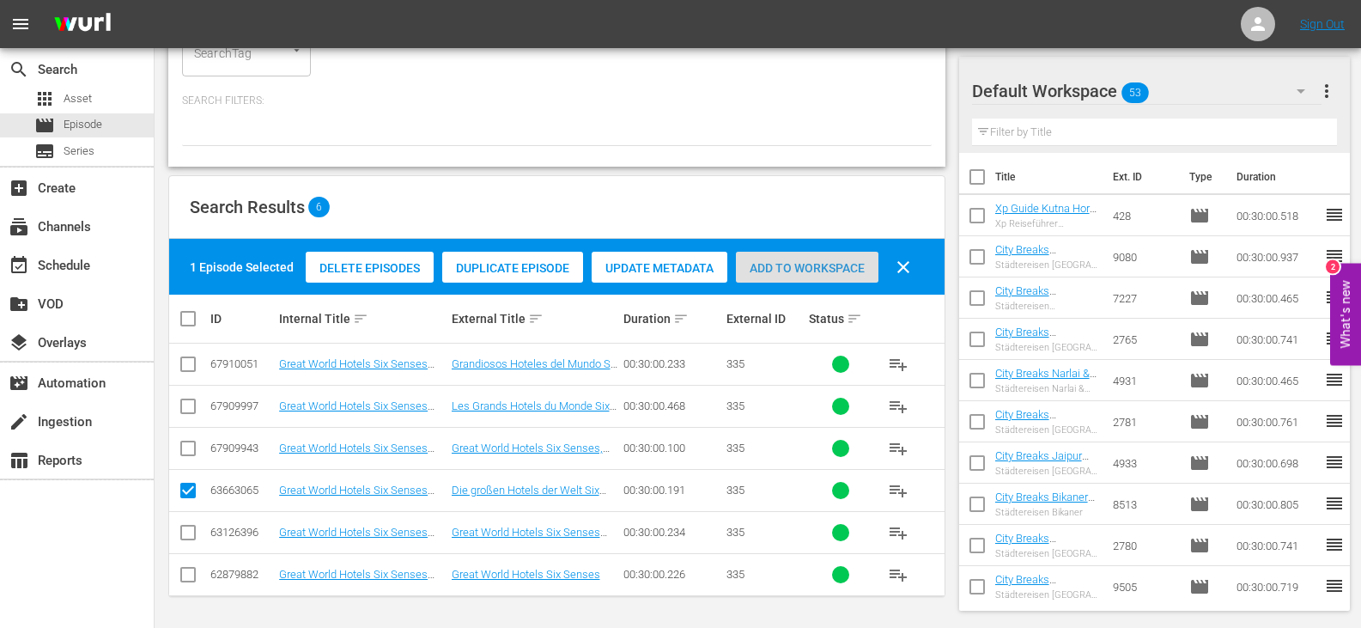
click at [811, 261] on span "Add to Workspace" at bounding box center [807, 268] width 143 height 14
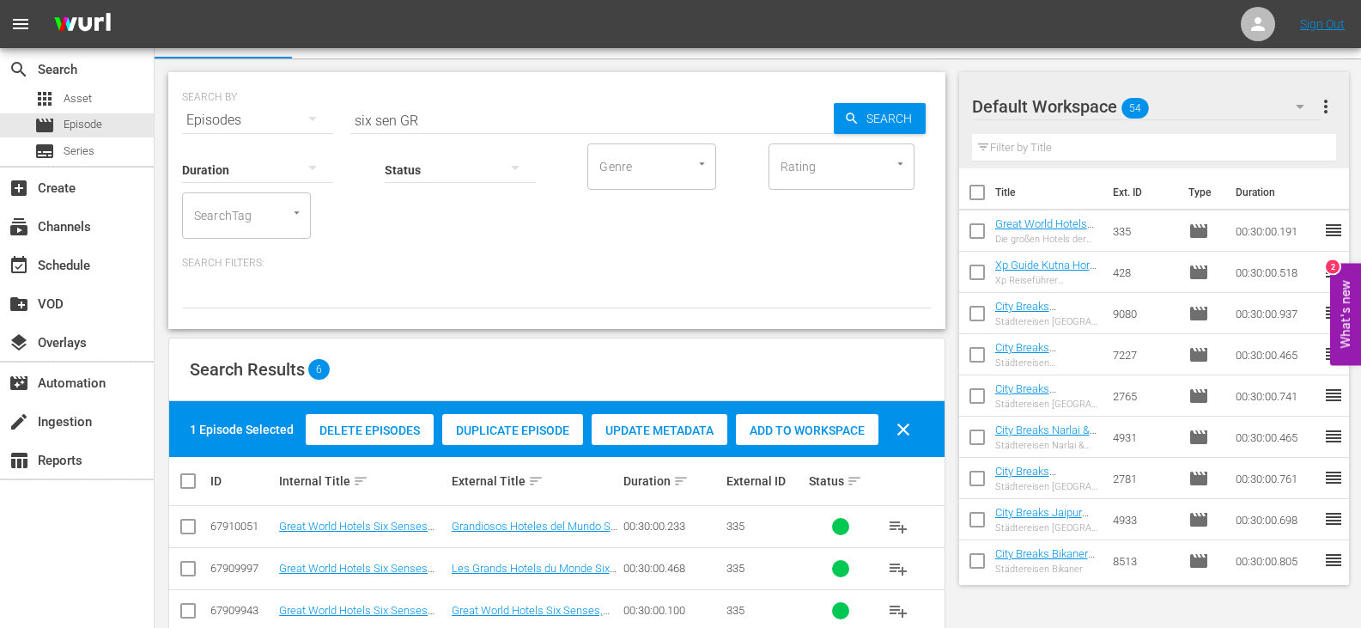
scroll to position [0, 0]
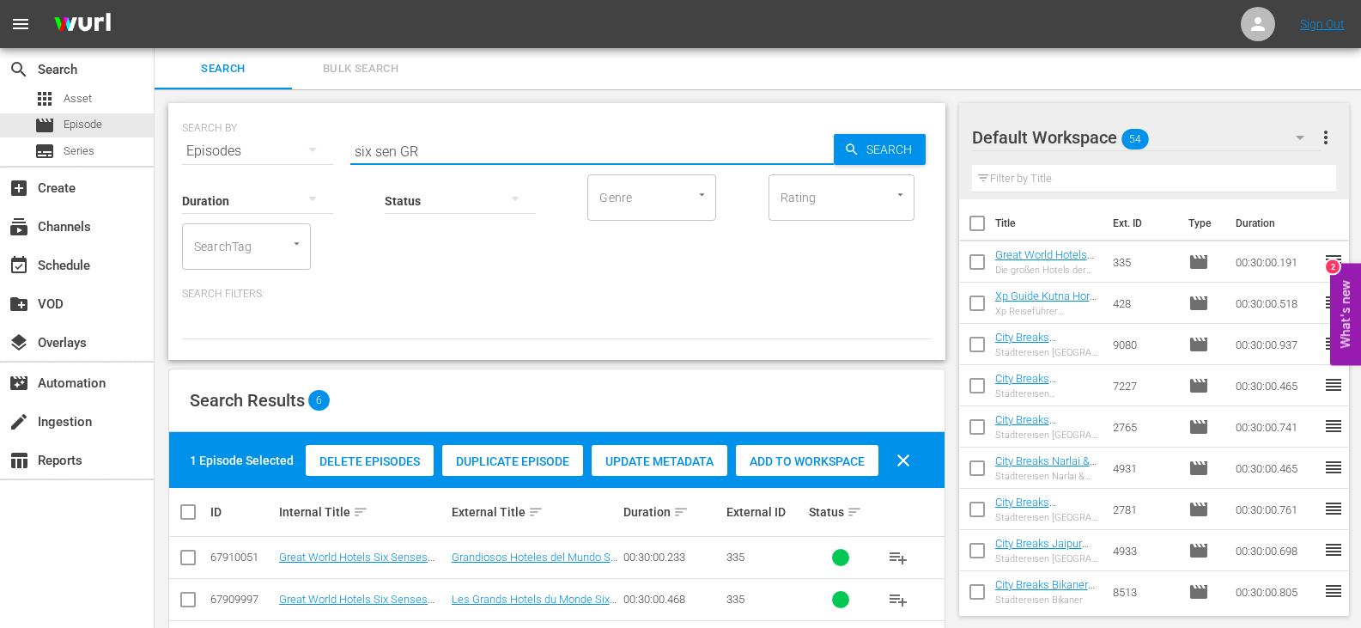
drag, startPoint x: 395, startPoint y: 152, endPoint x: 311, endPoint y: 165, distance: 85.2
click at [311, 165] on div "SEARCH BY Search By Episodes Search ID, Title, Description, Keywords, or Catego…" at bounding box center [556, 231] width 777 height 257
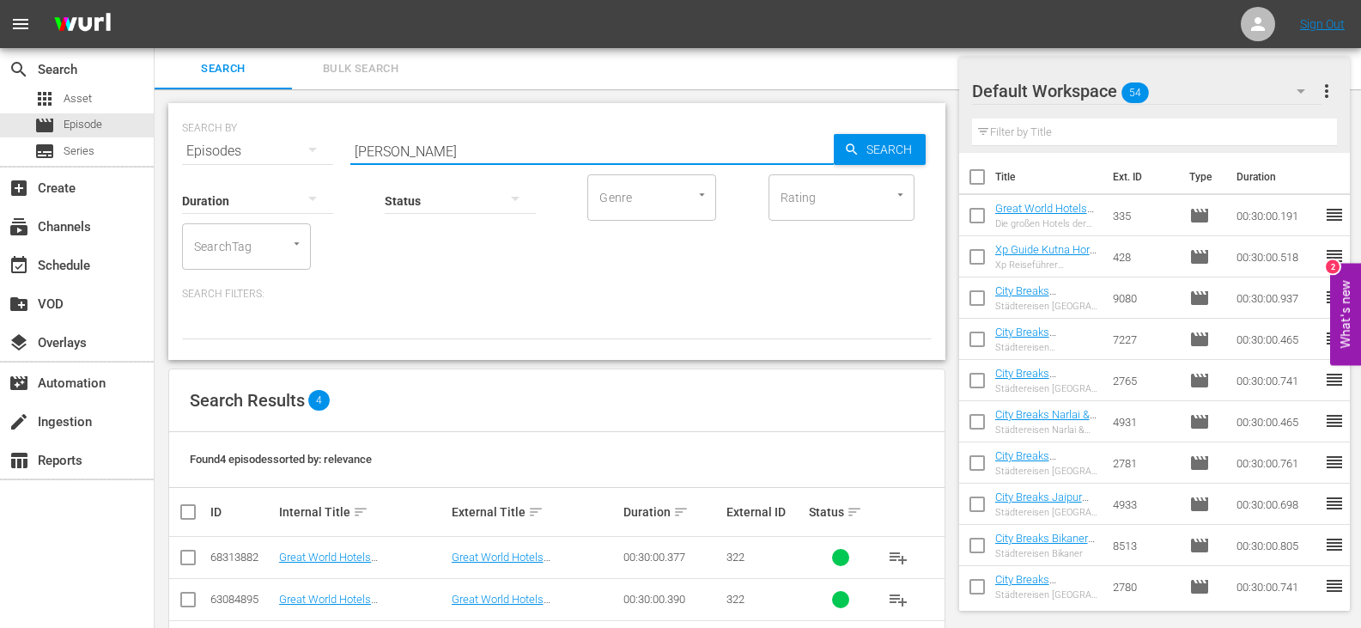
scroll to position [109, 0]
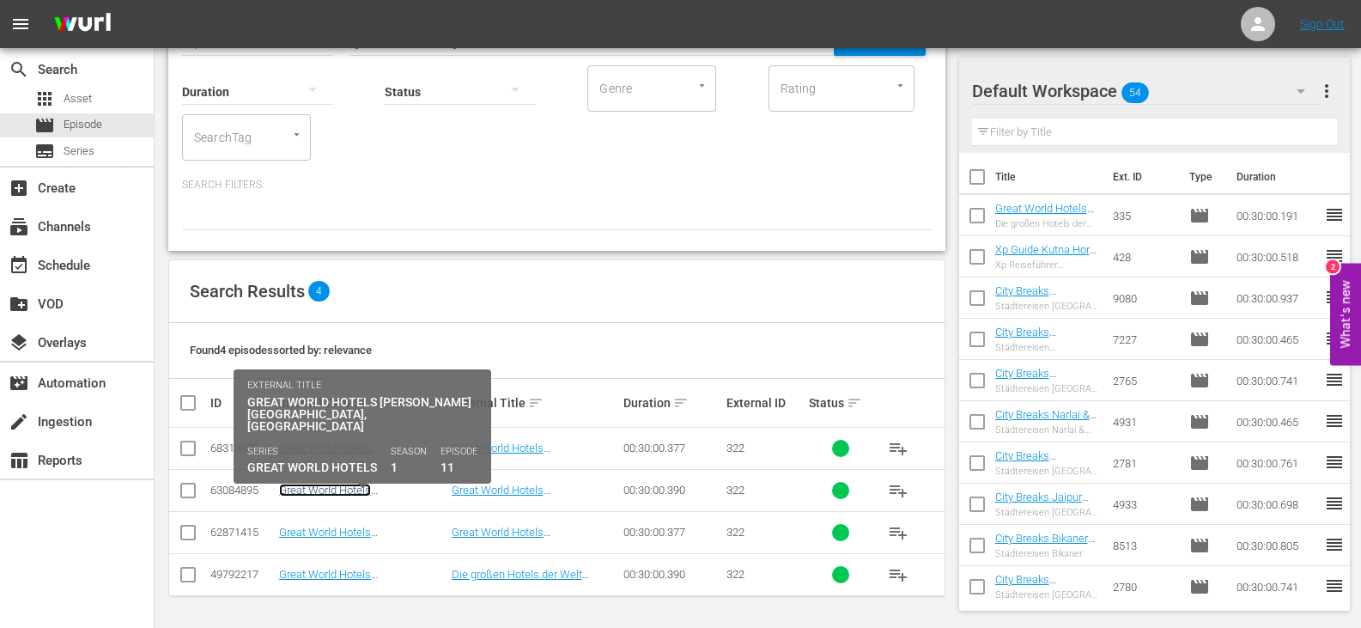
click at [405, 490] on link "Great World Hotels Le Telfair Heritage (ENG)" at bounding box center [357, 497] width 157 height 26
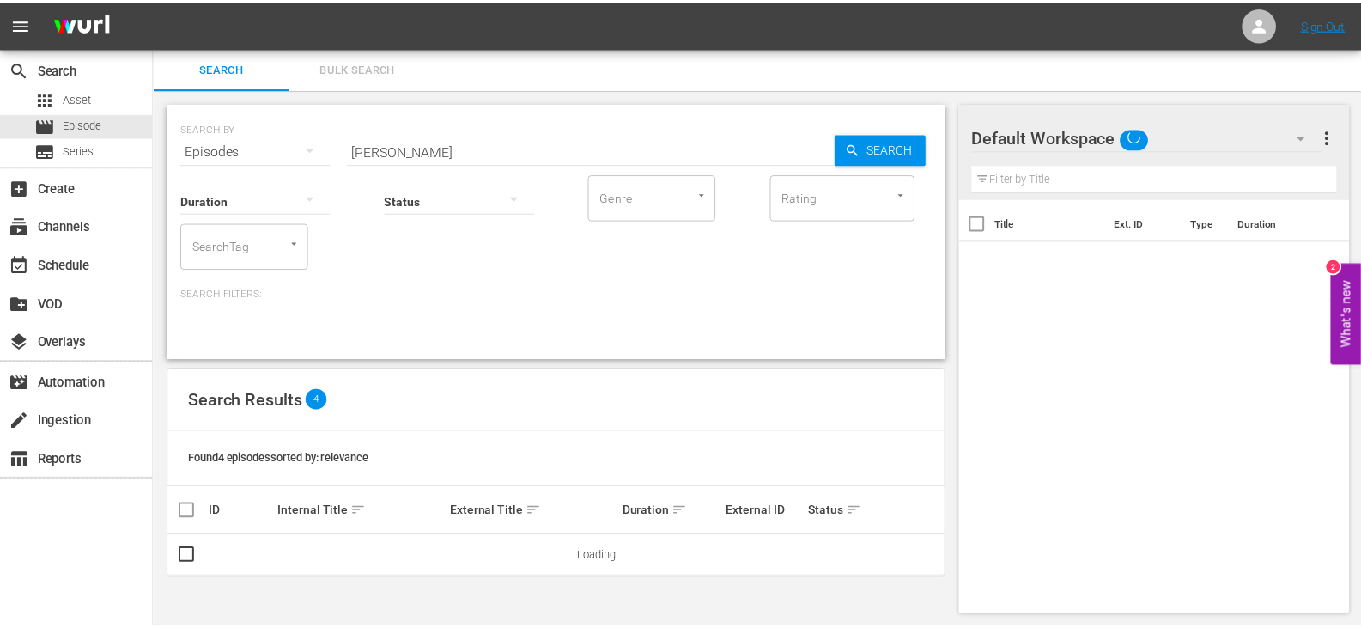
scroll to position [2, 0]
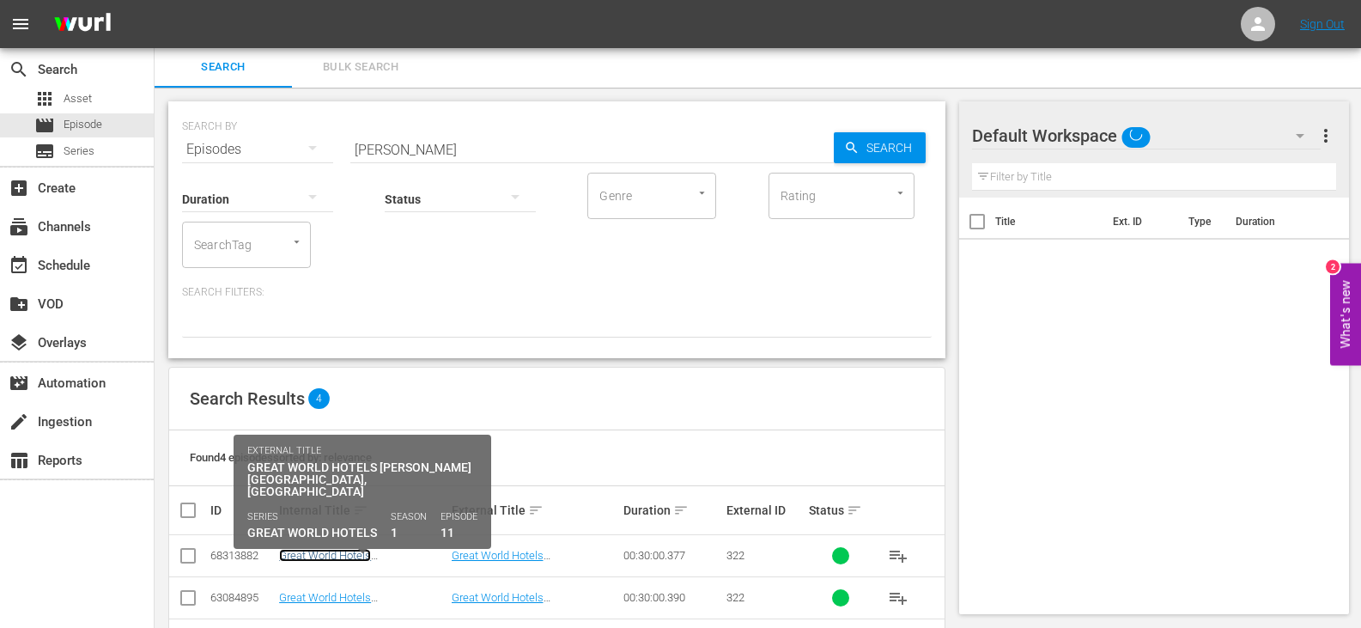
click at [320, 553] on link "Great World Hotels Le Telfair Heritage (PT)" at bounding box center [353, 562] width 149 height 26
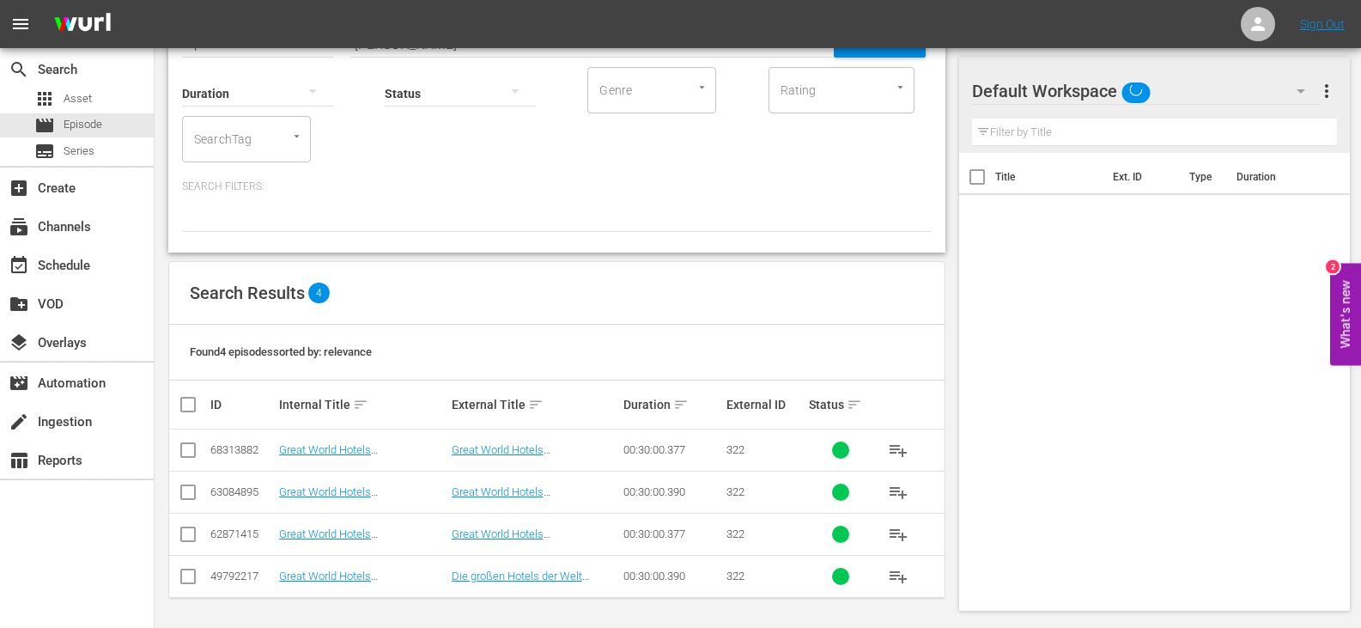
scroll to position [109, 0]
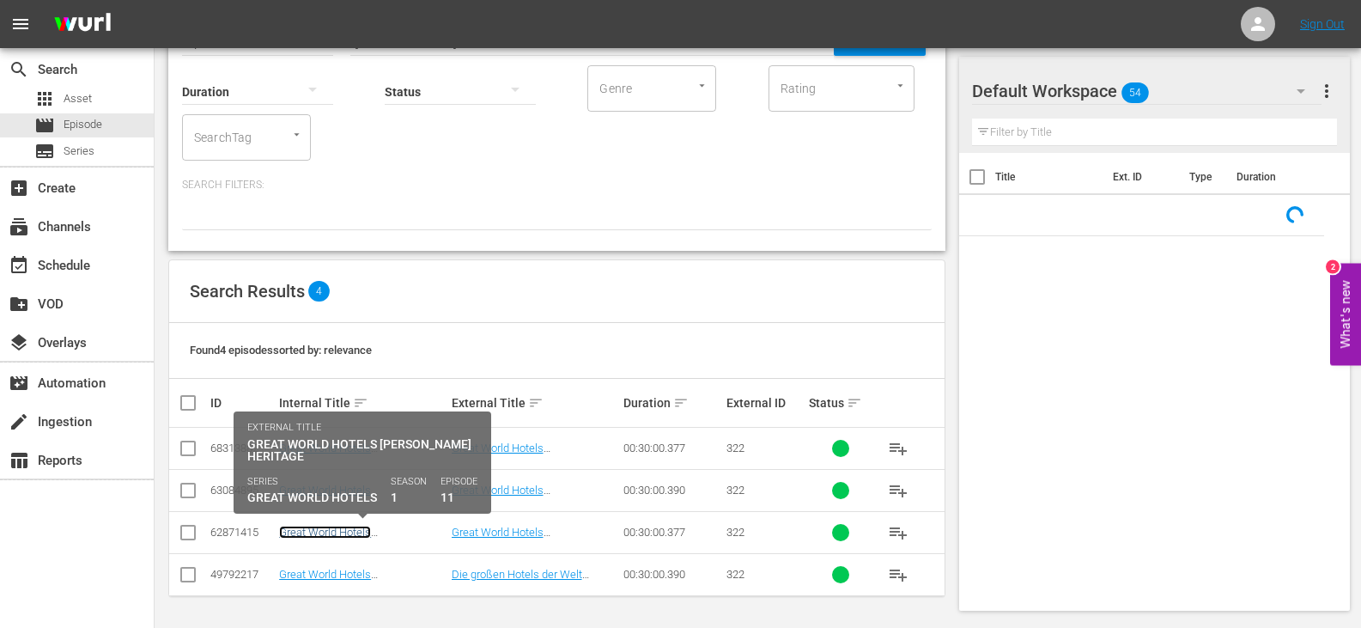
click at [354, 532] on link "Great World Hotels Le Telfair Heritage (DU)" at bounding box center [354, 539] width 151 height 26
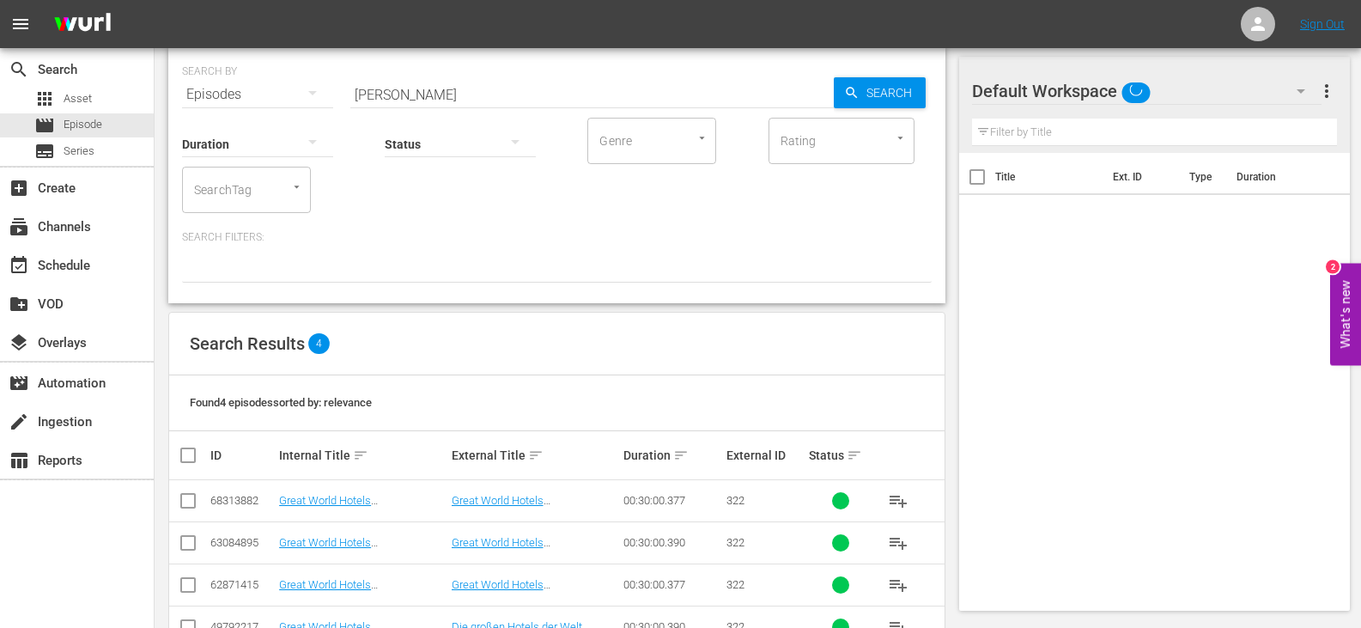
scroll to position [109, 0]
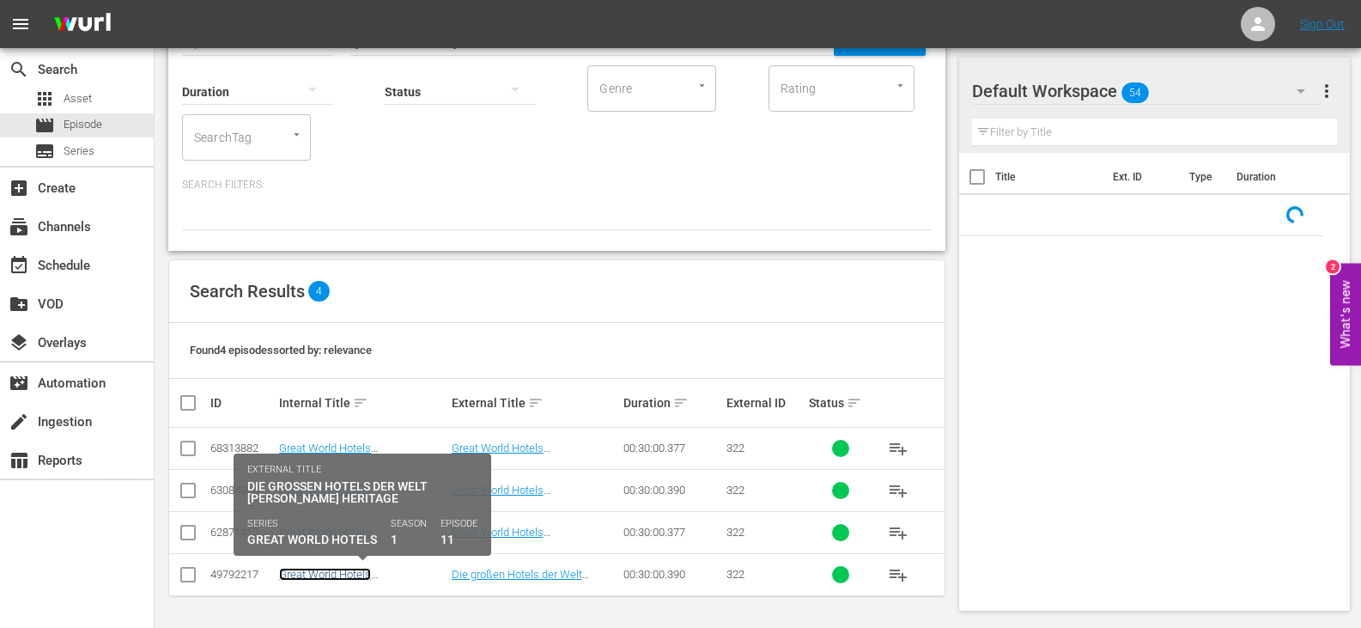
click at [348, 571] on link "Great World Hotels [PERSON_NAME] Heritage (GR)" at bounding box center [354, 581] width 150 height 26
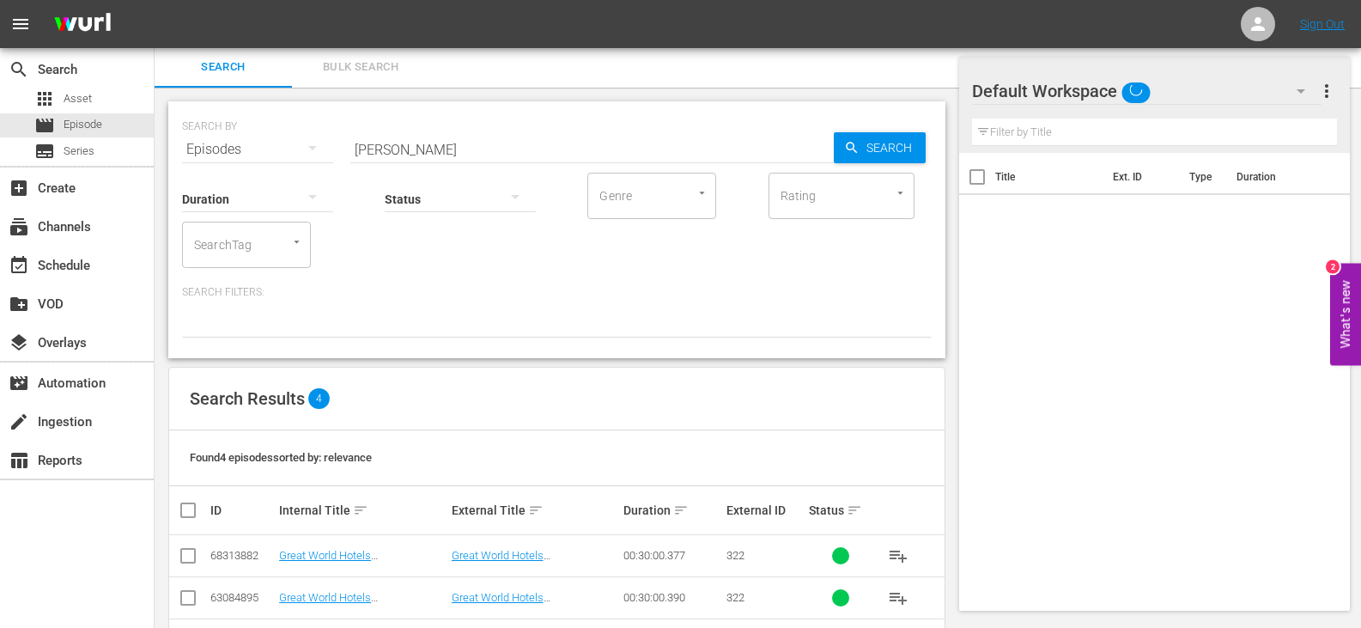
scroll to position [109, 0]
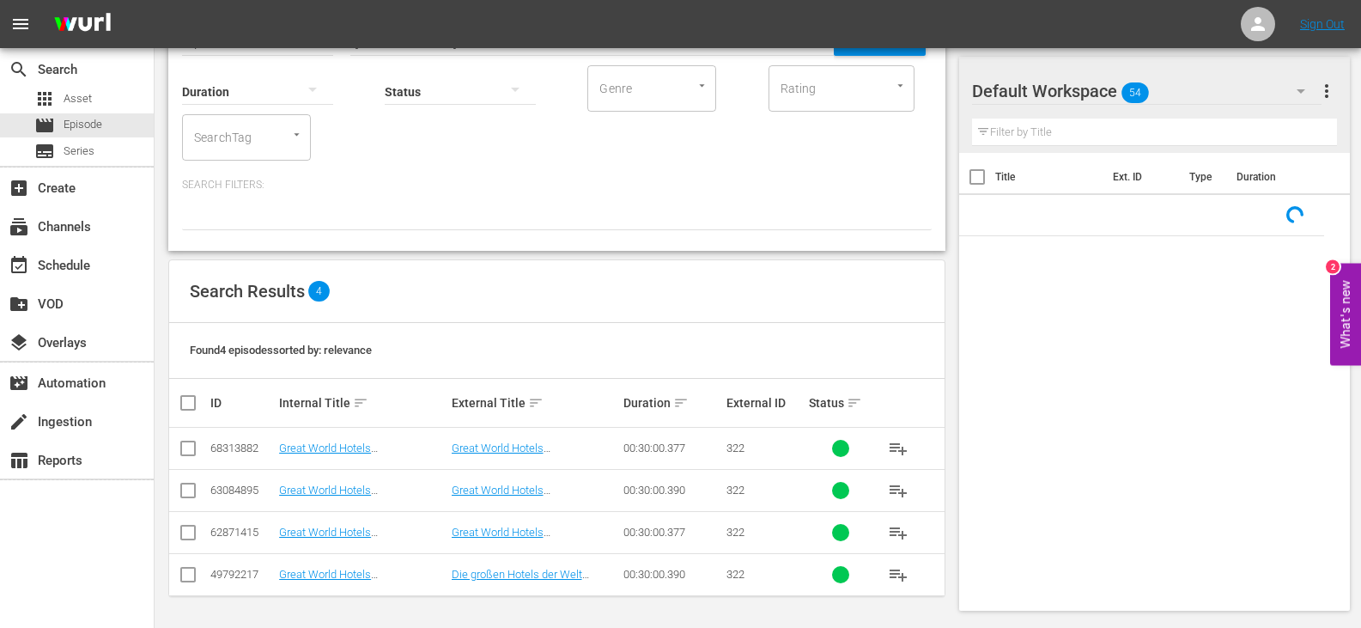
click at [188, 577] on input "checkbox" at bounding box center [188, 578] width 21 height 21
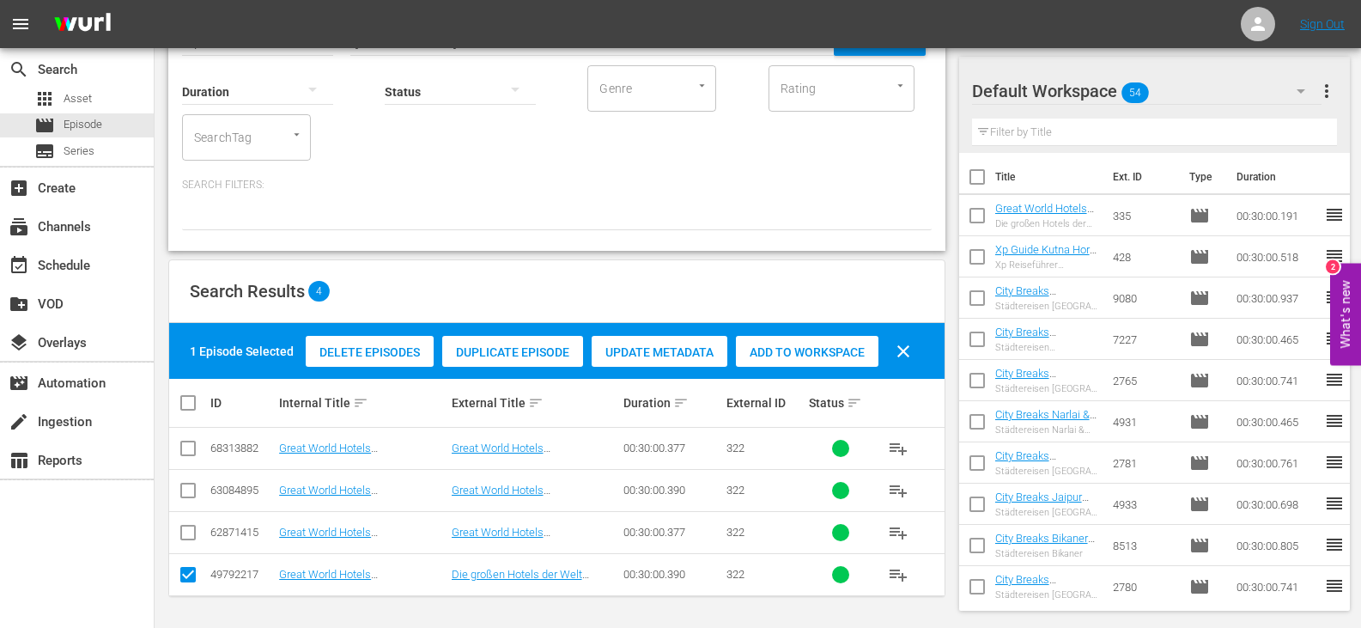
click at [828, 349] on span "Add to Workspace" at bounding box center [807, 352] width 143 height 14
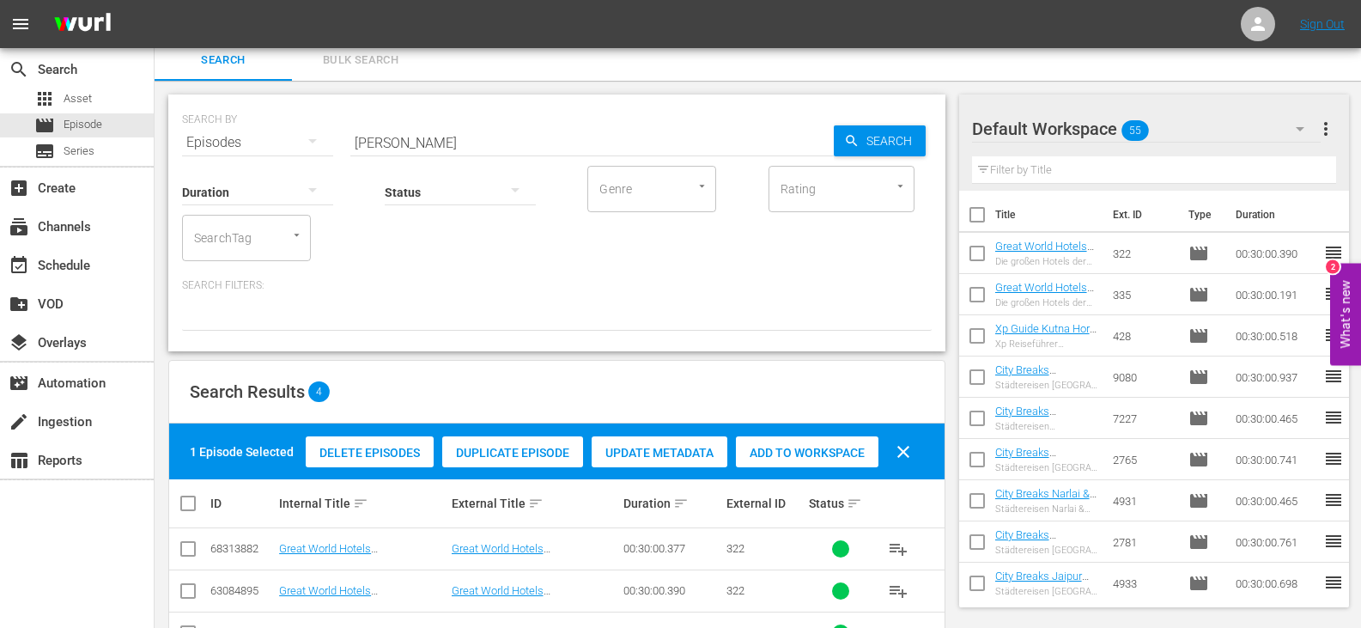
scroll to position [0, 0]
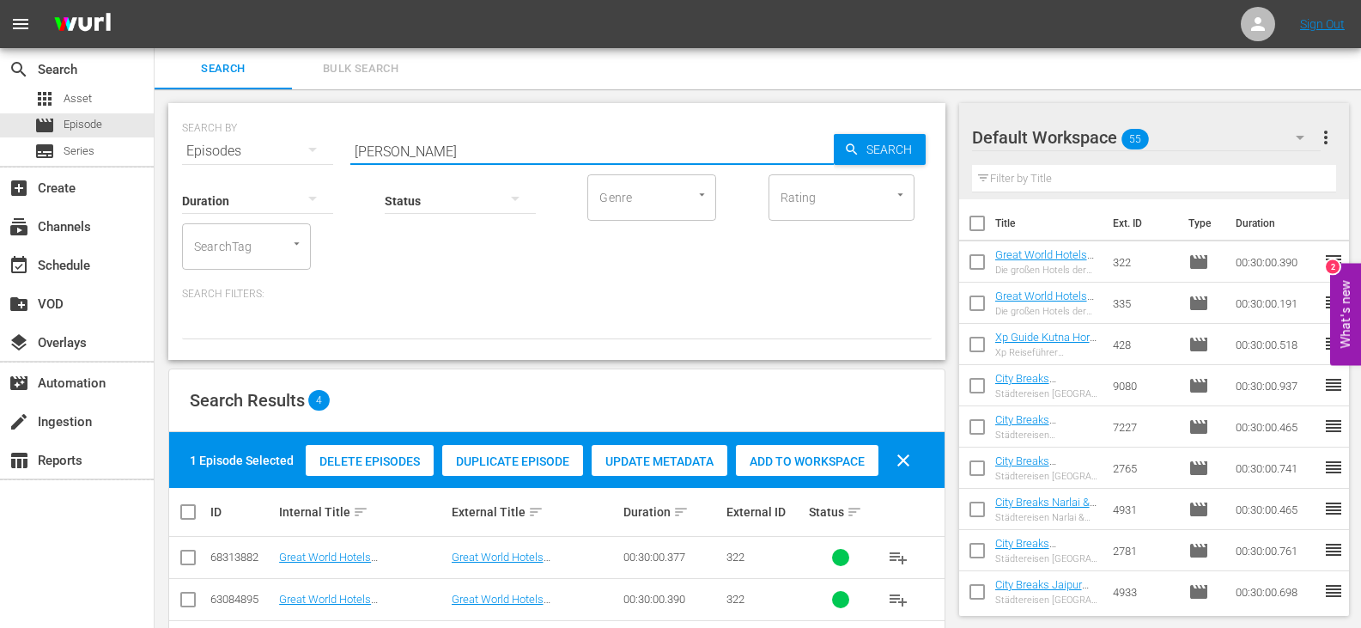
drag, startPoint x: 389, startPoint y: 155, endPoint x: 283, endPoint y: 167, distance: 106.3
click at [283, 167] on div "SEARCH BY Search By Episodes Search ID, Title, Description, Keywords, or Catego…" at bounding box center [556, 231] width 777 height 257
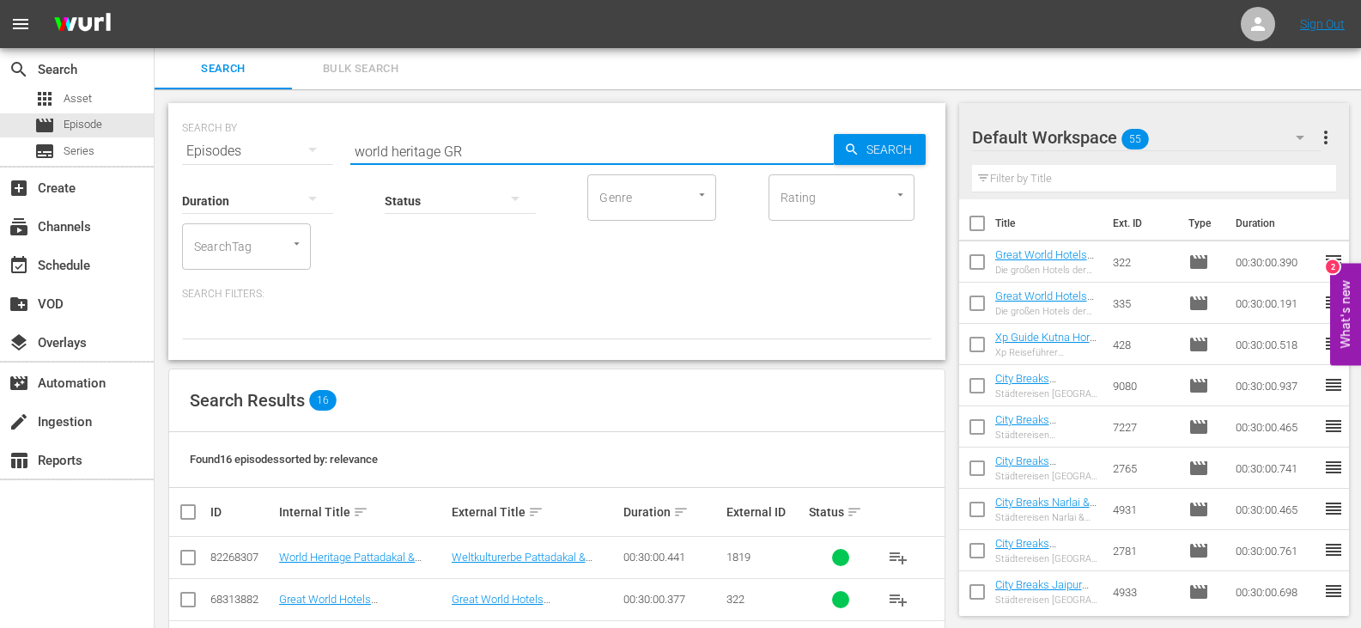
click at [190, 505] on input "checkbox" at bounding box center [195, 512] width 34 height 21
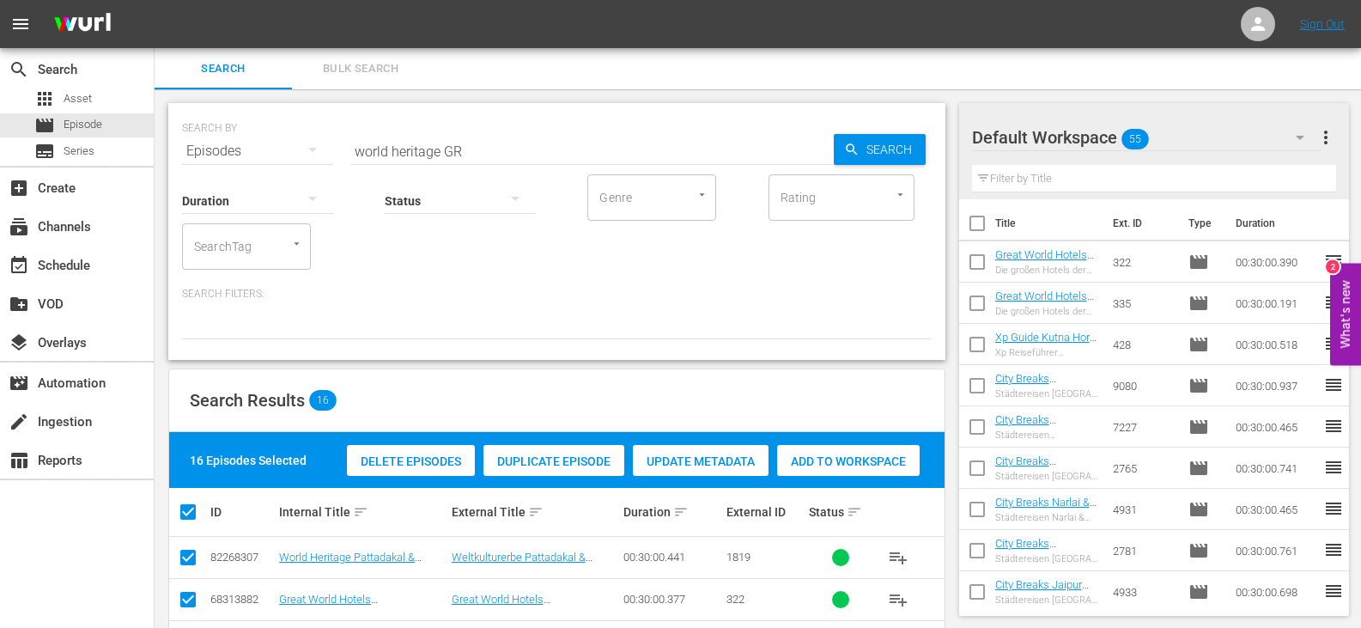
click at [835, 461] on span "Add to Workspace" at bounding box center [848, 461] width 143 height 14
drag, startPoint x: 439, startPoint y: 148, endPoint x: 391, endPoint y: 167, distance: 51.7
click at [391, 167] on div "SEARCH BY Search By Episodes Search ID, Title, Description, Keywords, or Catego…" at bounding box center [556, 231] width 777 height 257
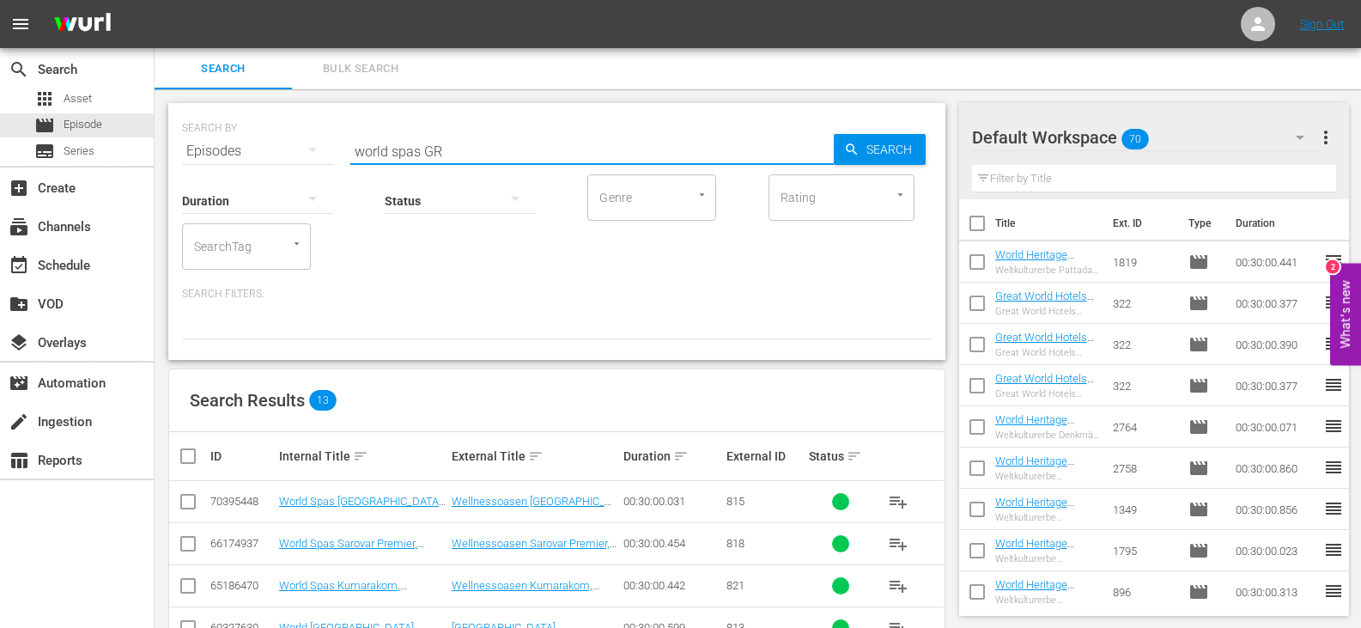
click at [186, 457] on input "checkbox" at bounding box center [195, 456] width 34 height 21
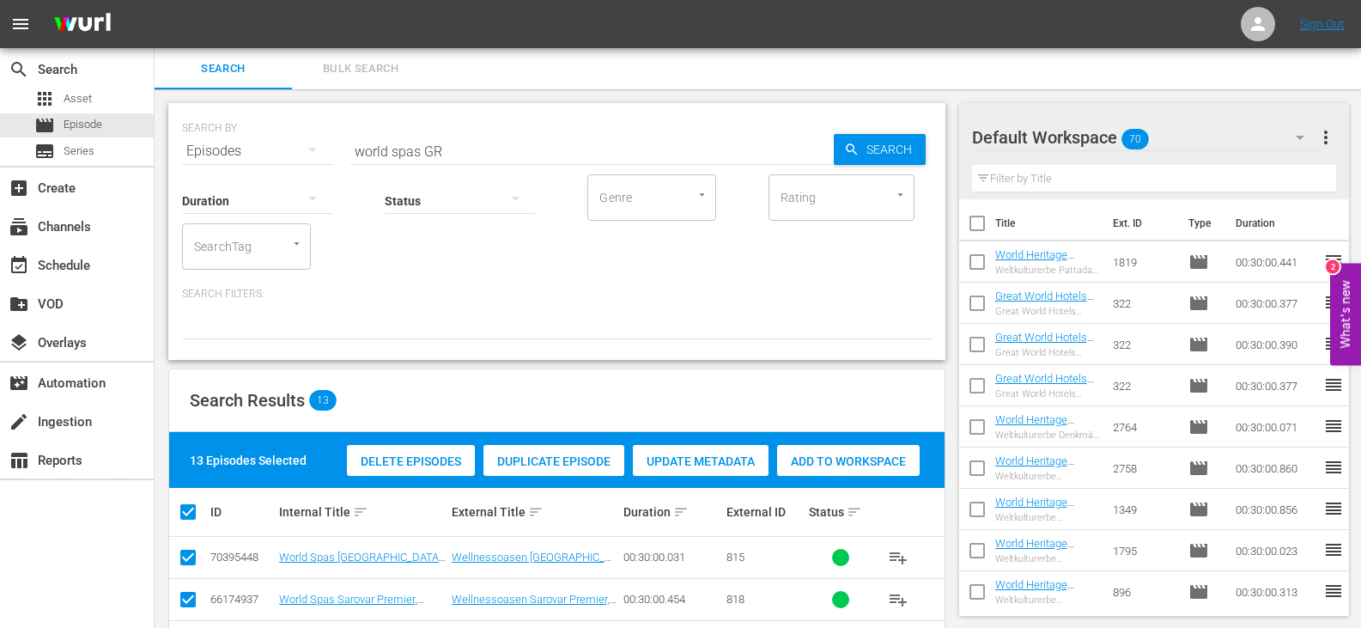
click at [823, 456] on span "Add to Workspace" at bounding box center [848, 461] width 143 height 14
drag, startPoint x: 419, startPoint y: 153, endPoint x: 229, endPoint y: 177, distance: 191.3
click at [229, 177] on div "SEARCH BY Search By Episodes Search ID, Title, Description, Keywords, or Catego…" at bounding box center [556, 231] width 777 height 257
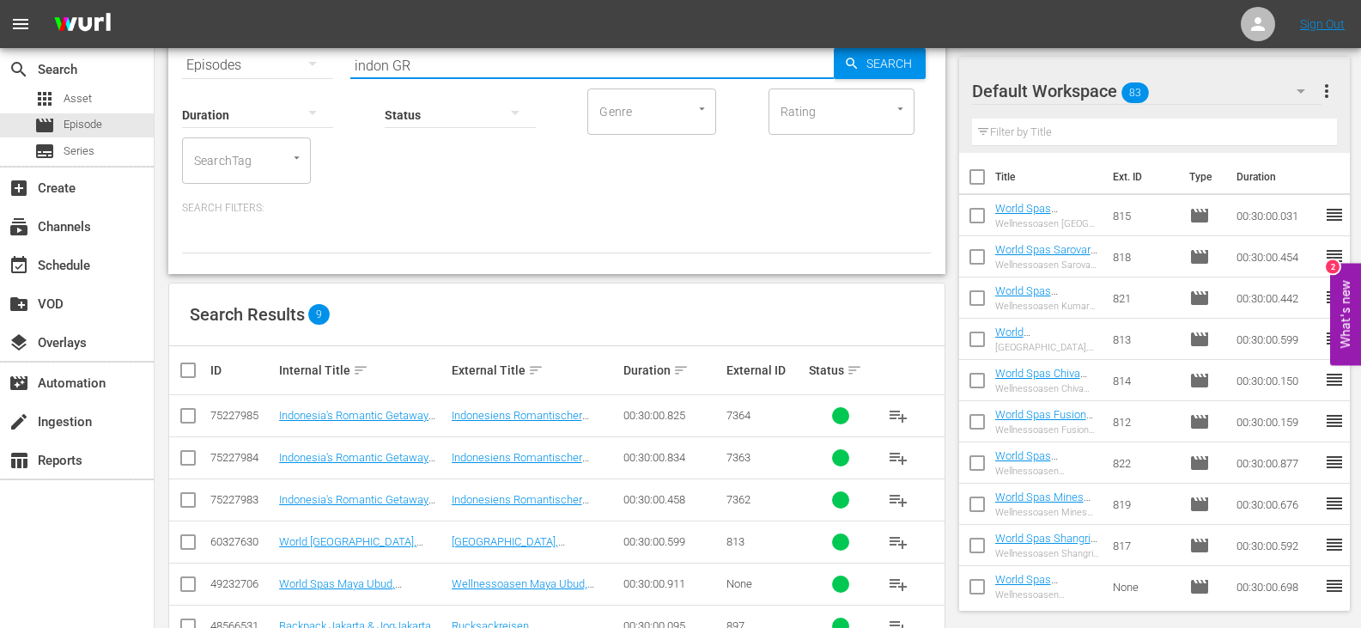
scroll to position [264, 0]
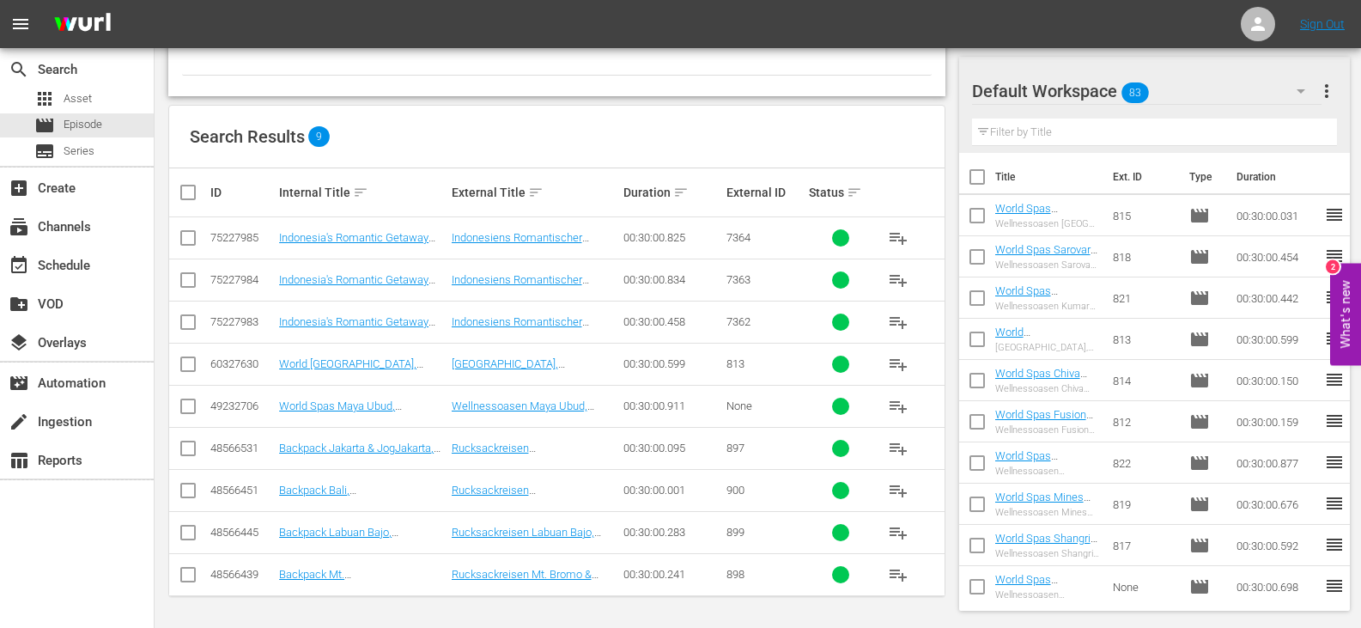
click at [191, 241] on input "checkbox" at bounding box center [188, 241] width 21 height 21
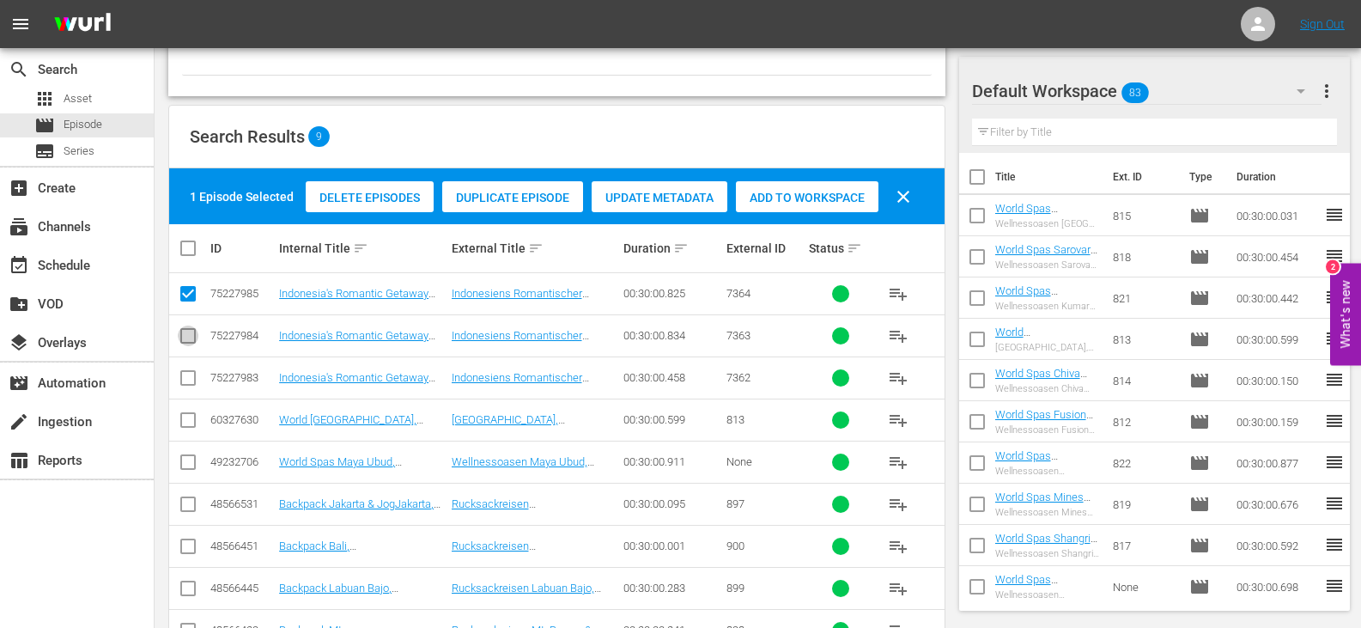
click at [183, 334] on input "checkbox" at bounding box center [188, 339] width 21 height 21
click at [189, 376] on input "checkbox" at bounding box center [188, 381] width 21 height 21
click at [829, 192] on span "Add to Workspace" at bounding box center [807, 198] width 143 height 14
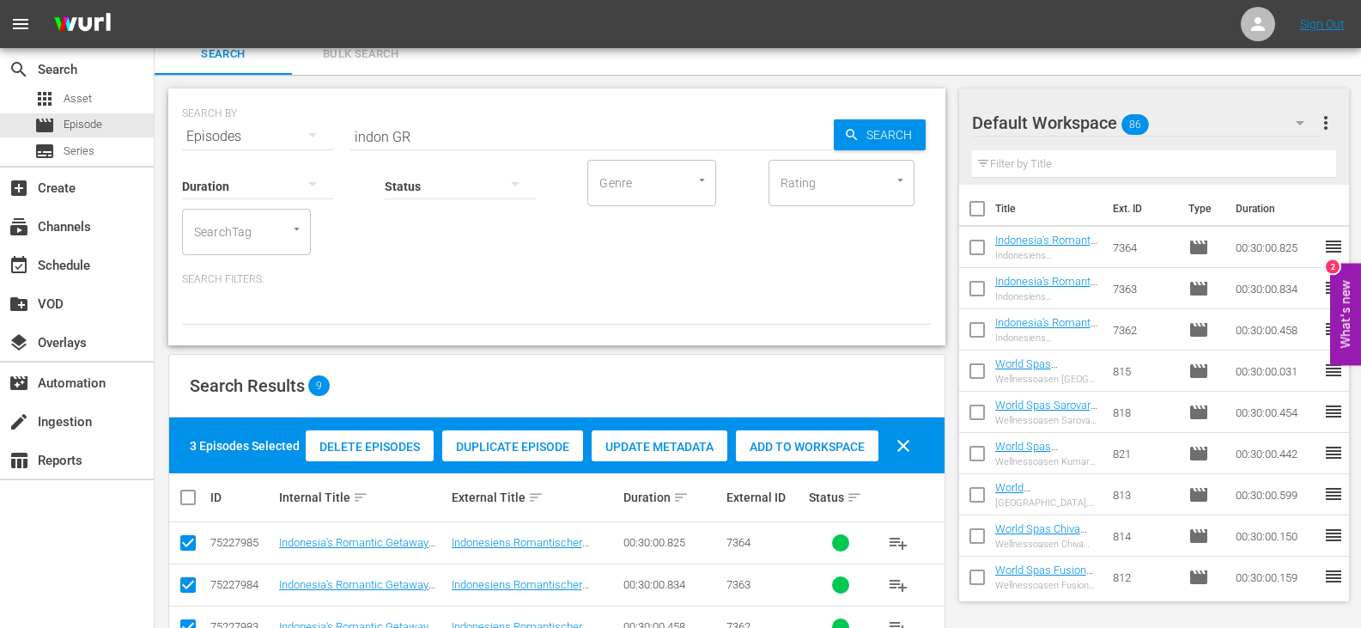
scroll to position [0, 0]
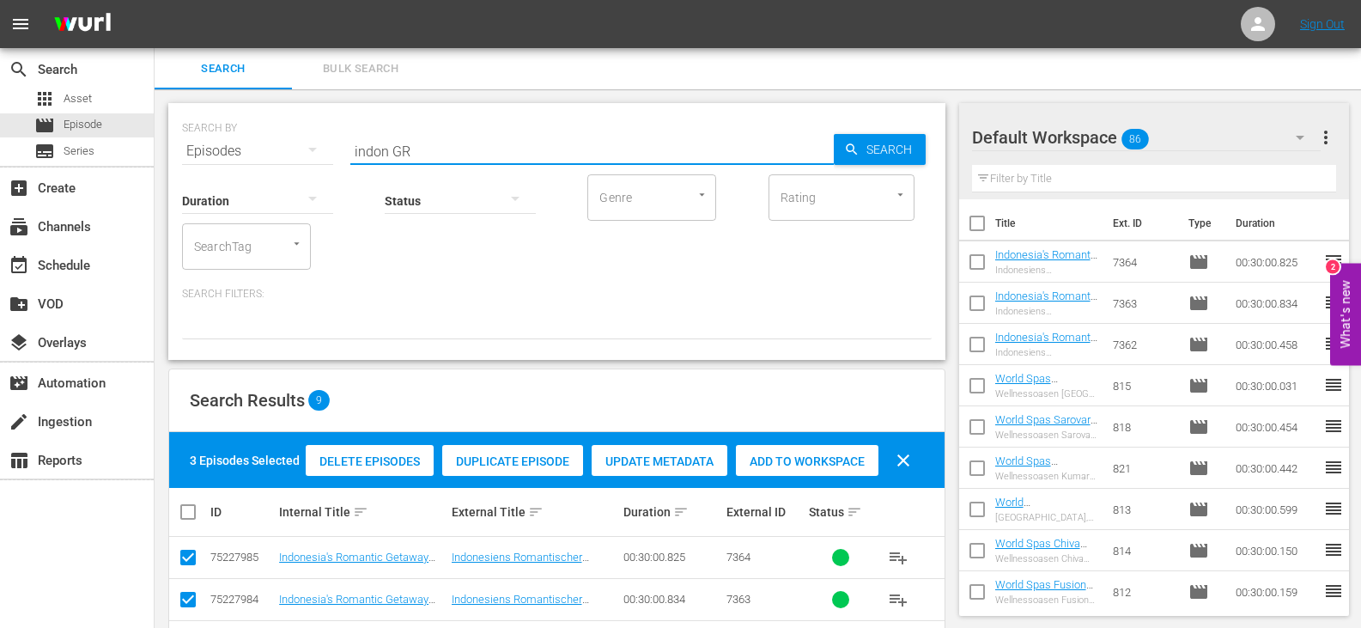
drag, startPoint x: 388, startPoint y: 156, endPoint x: 291, endPoint y: 156, distance: 97.1
click at [291, 156] on div "SEARCH BY Search By Episodes Search ID, Title, Description, Keywords, or Catego…" at bounding box center [557, 141] width 750 height 62
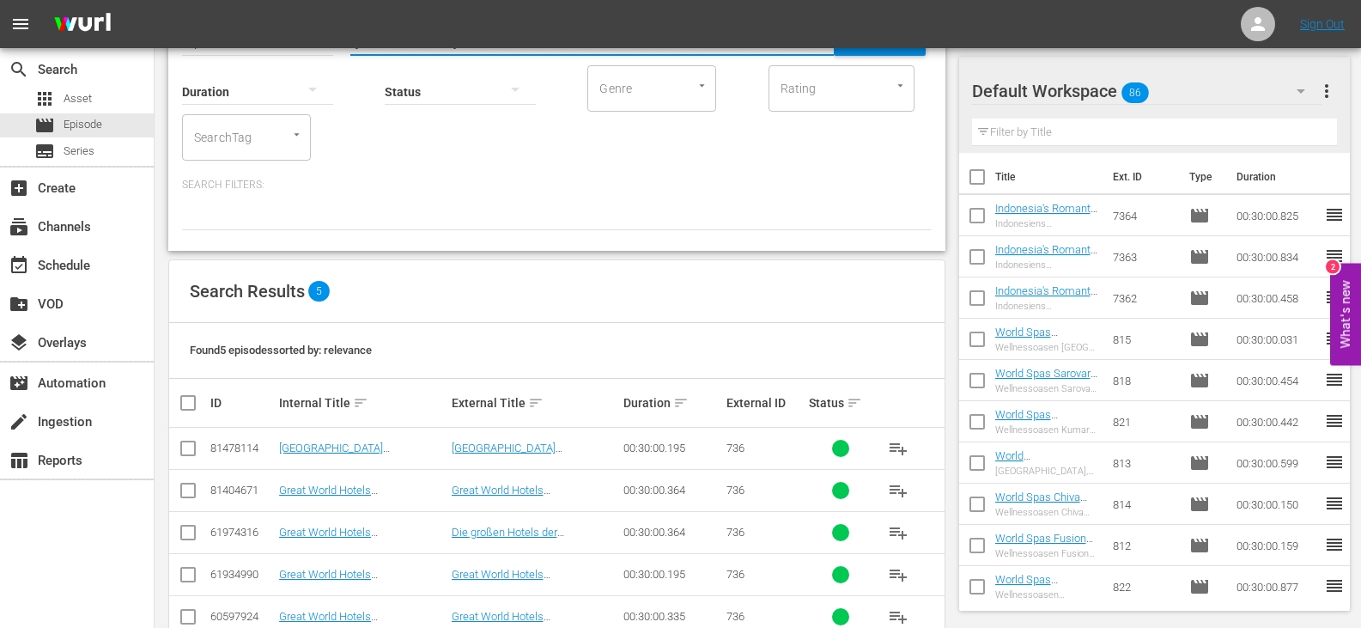
scroll to position [151, 0]
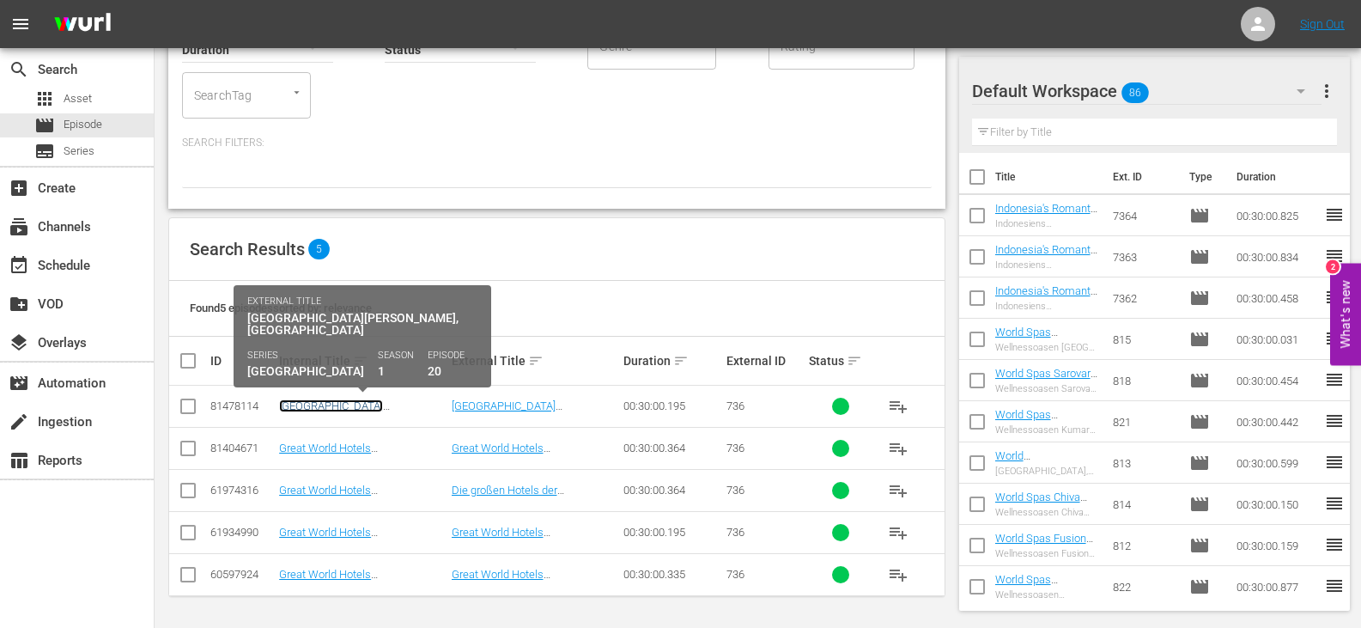
click at [339, 411] on link "Great World Hotel Taj Tashi, Bhutan (DU)" at bounding box center [343, 418] width 129 height 39
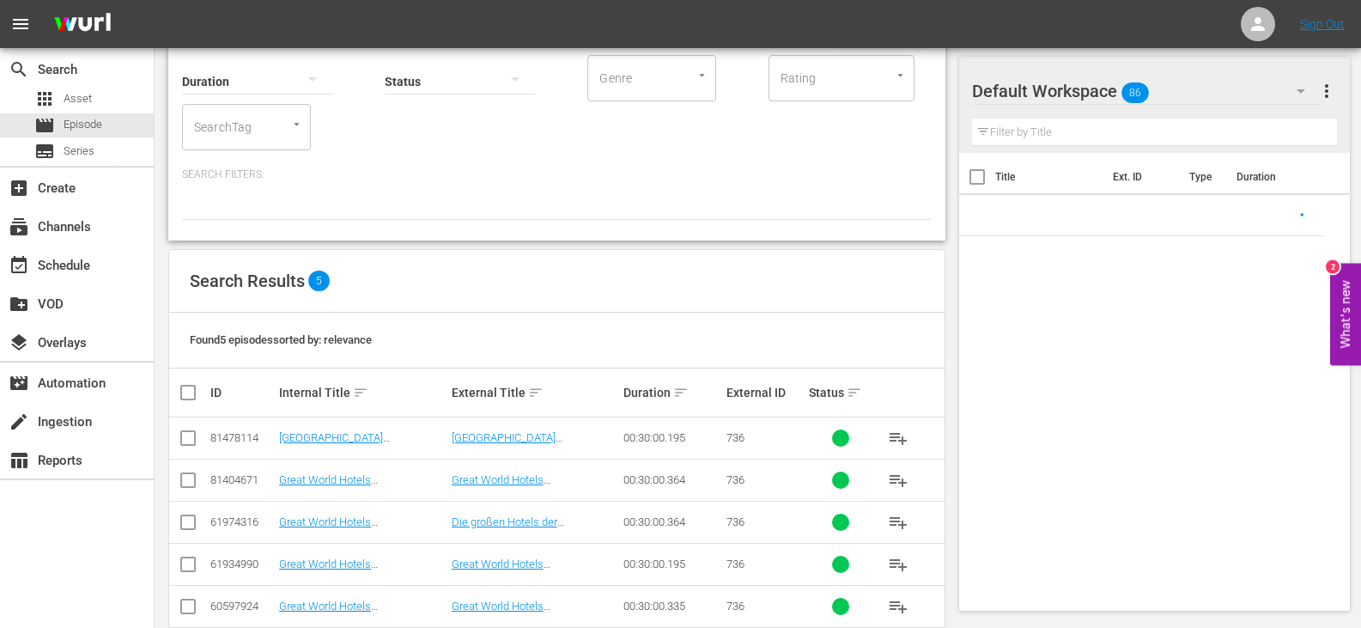
scroll to position [151, 0]
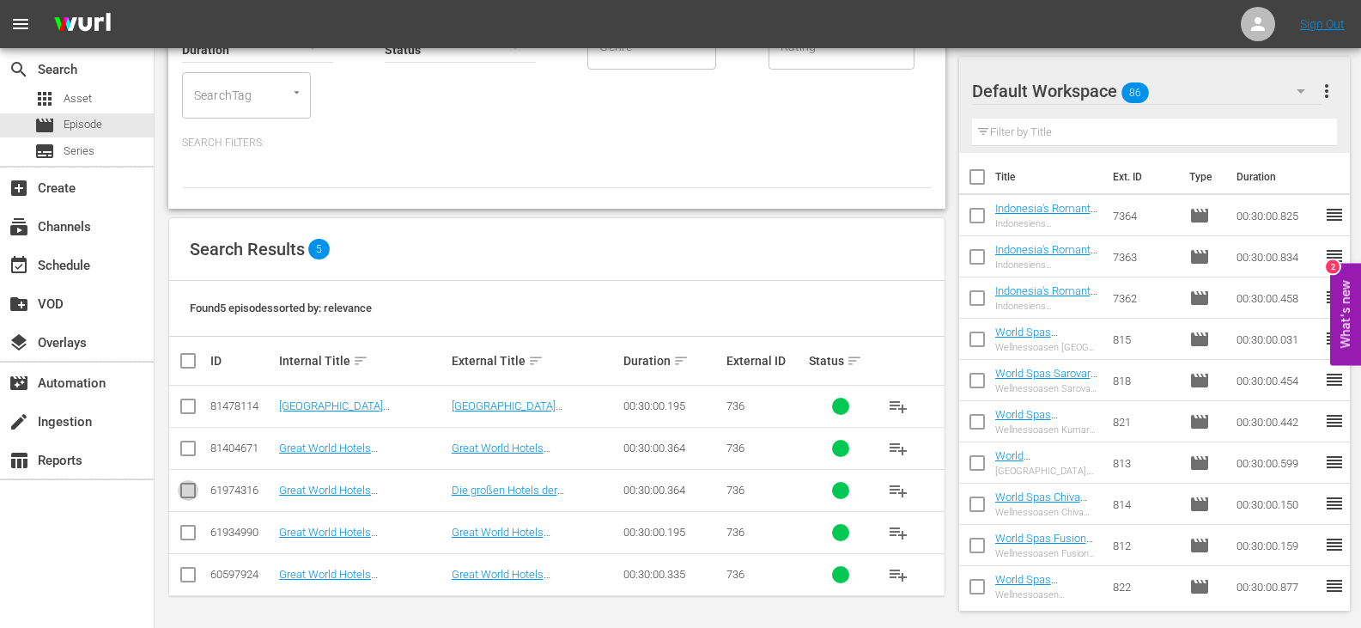
click at [183, 492] on input "checkbox" at bounding box center [188, 494] width 21 height 21
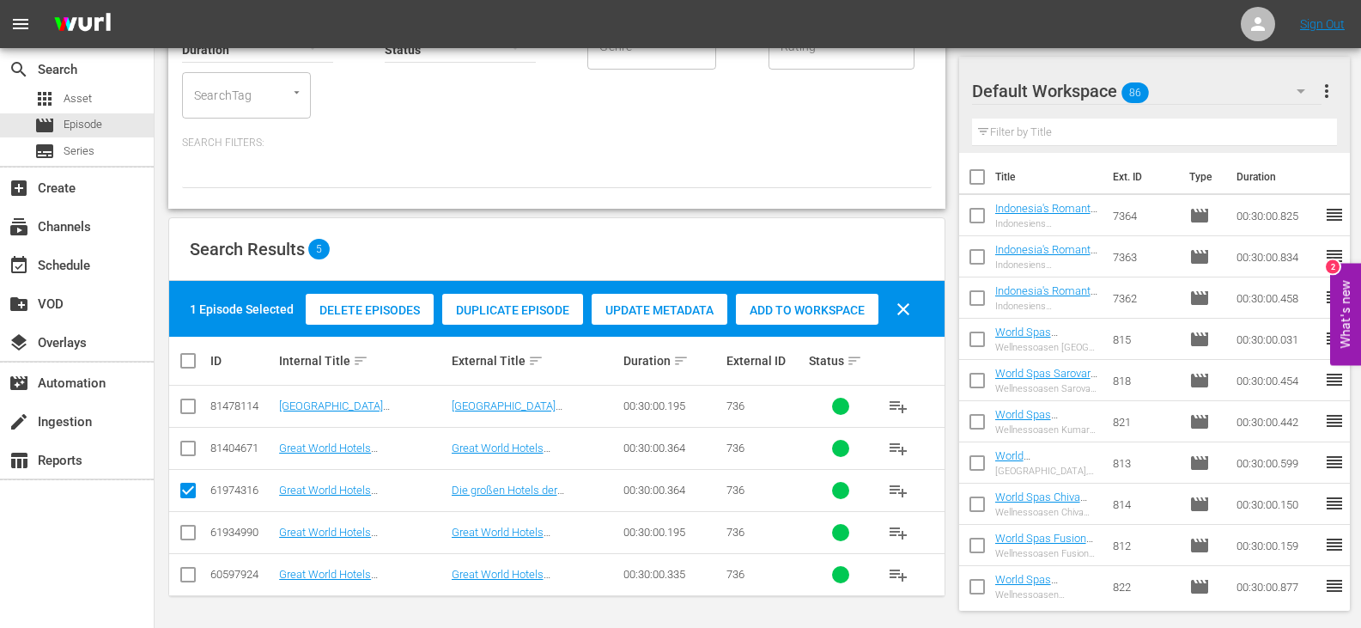
click at [773, 313] on span "Add to Workspace" at bounding box center [807, 310] width 143 height 14
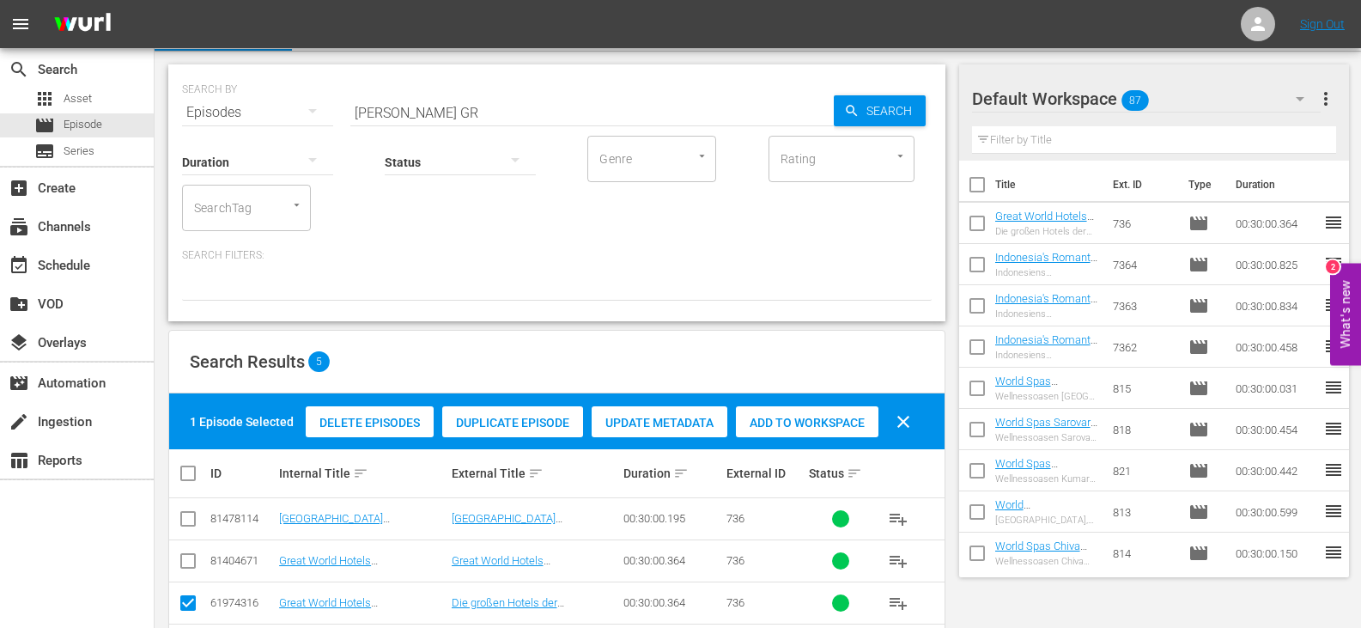
scroll to position [0, 0]
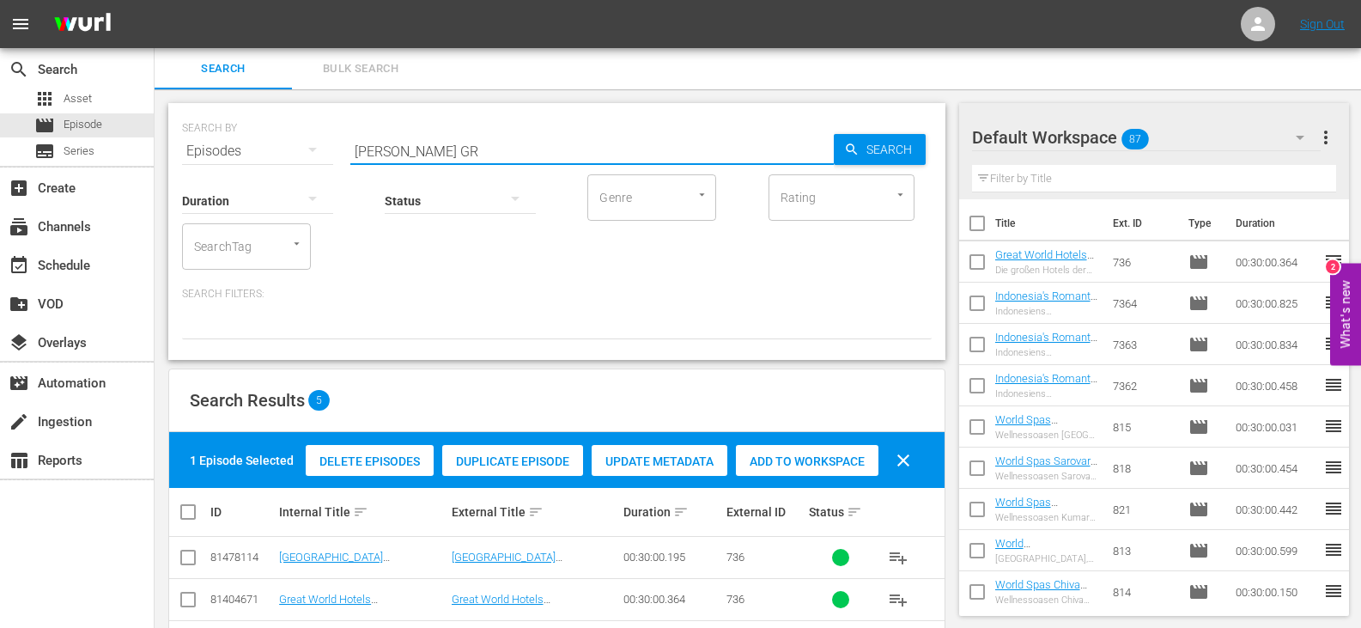
drag, startPoint x: 399, startPoint y: 154, endPoint x: 281, endPoint y: 154, distance: 118.5
click at [281, 154] on div "SEARCH BY Search By Episodes Search ID, Title, Description, Keywords, or Catego…" at bounding box center [557, 141] width 750 height 62
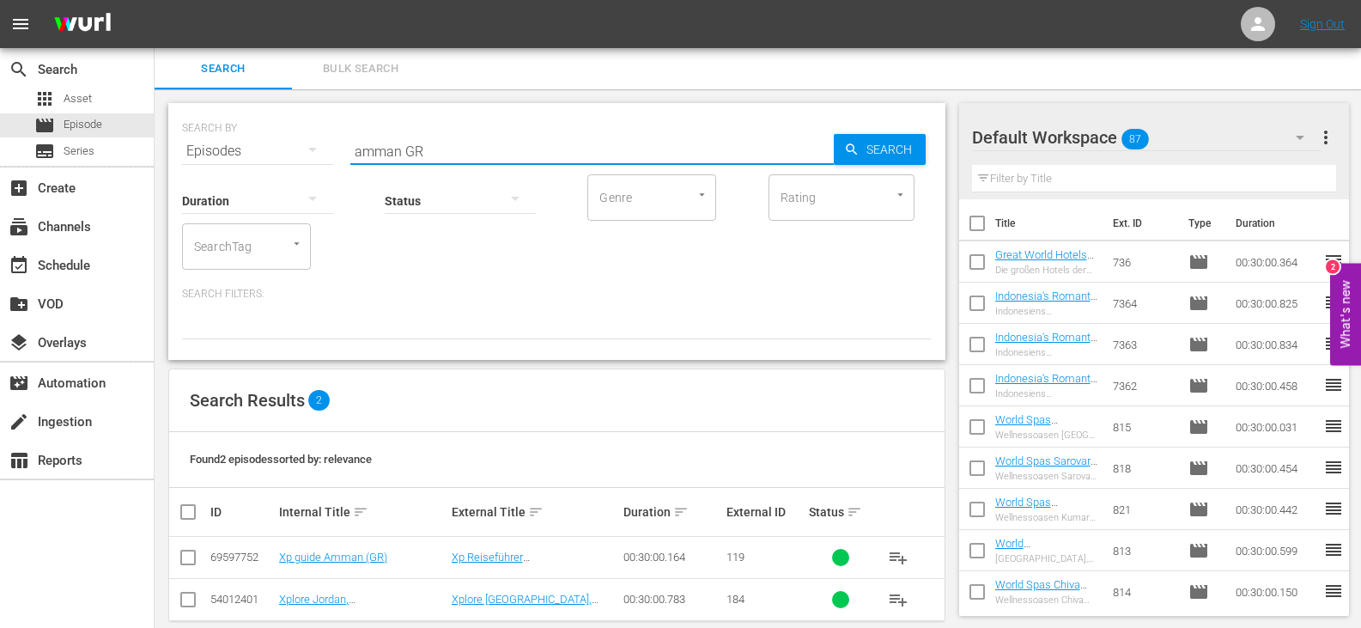
click at [187, 556] on input "checkbox" at bounding box center [188, 561] width 21 height 21
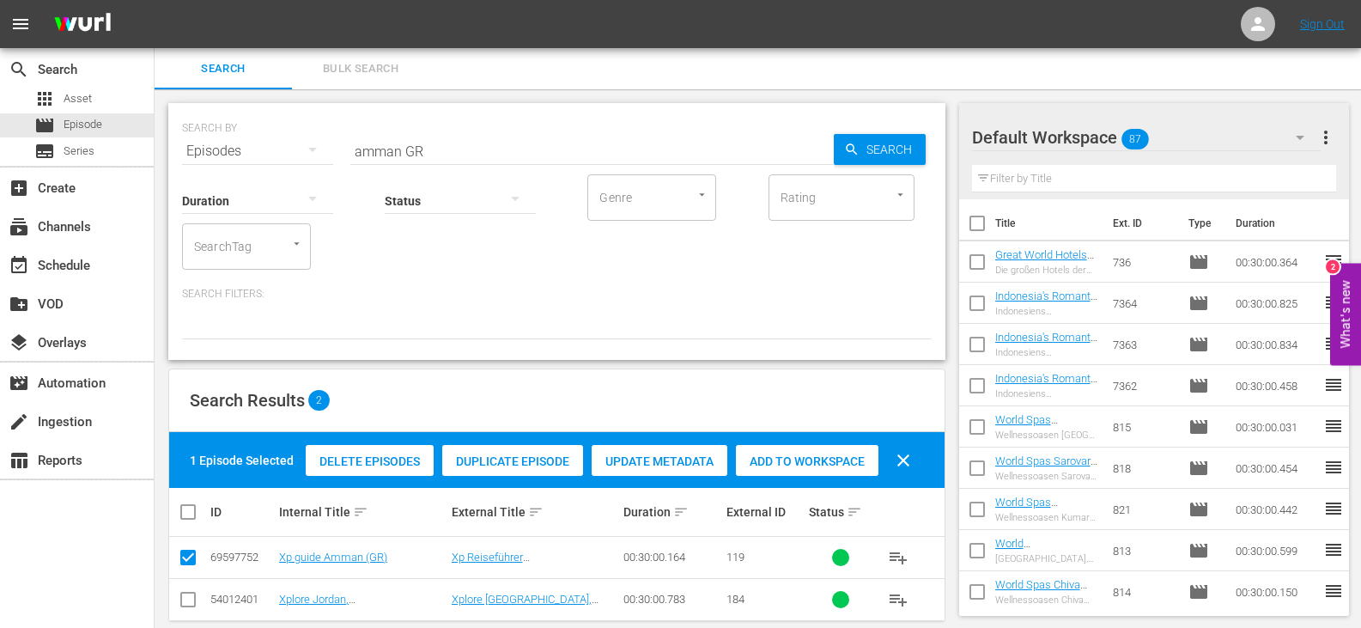
click at [797, 452] on div "Add to Workspace" at bounding box center [807, 461] width 143 height 33
drag, startPoint x: 400, startPoint y: 151, endPoint x: 243, endPoint y: 177, distance: 159.3
click at [245, 177] on div "SEARCH BY Search By Episodes Search ID, Title, Description, Keywords, or Catego…" at bounding box center [556, 231] width 777 height 257
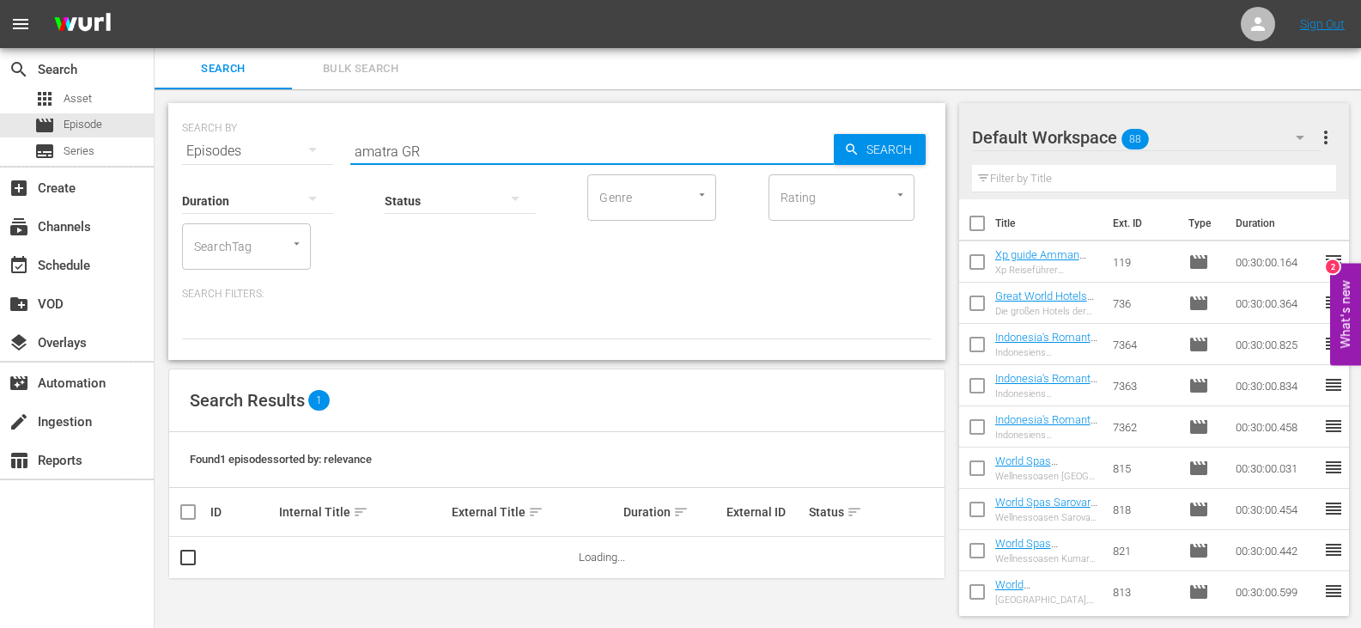
click at [188, 560] on input "checkbox" at bounding box center [195, 557] width 34 height 21
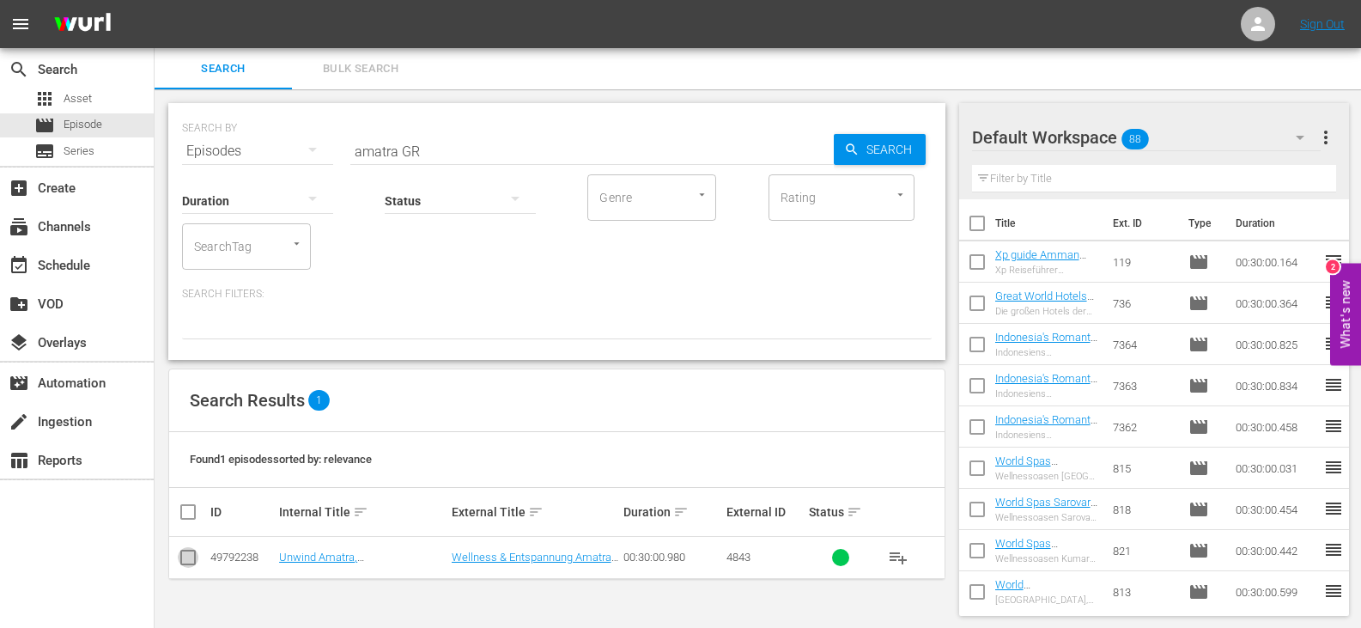
click at [188, 560] on input "checkbox" at bounding box center [188, 561] width 21 height 21
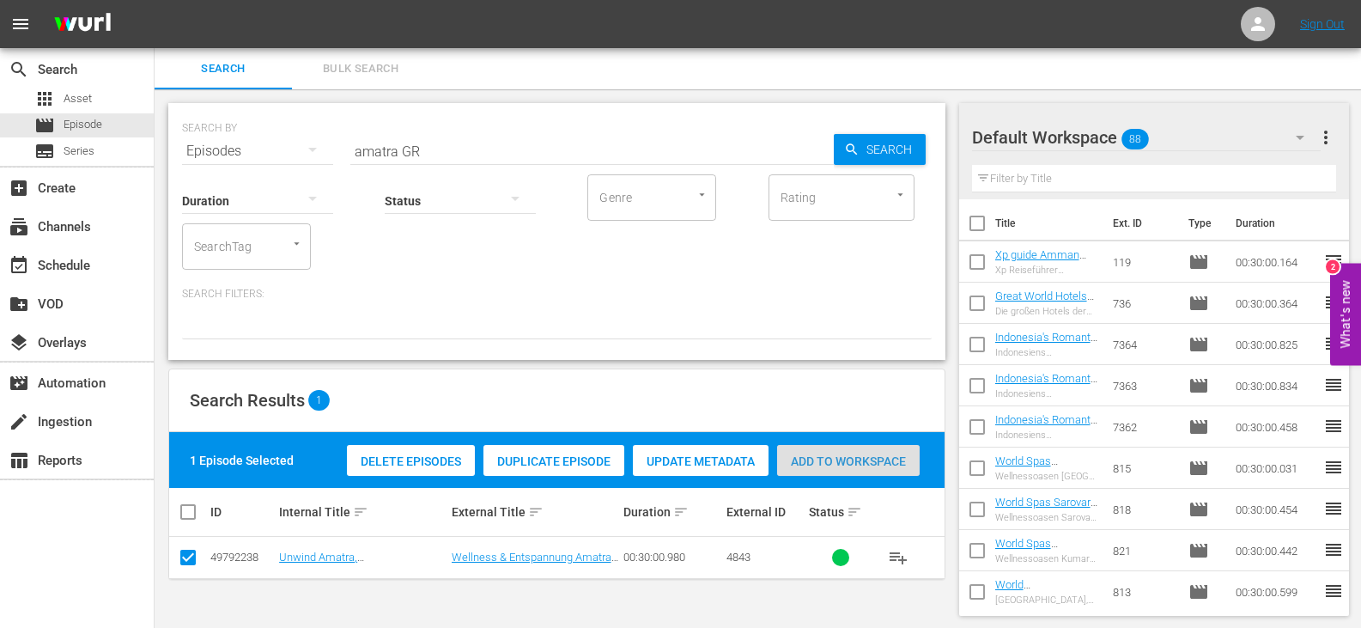
click at [857, 462] on span "Add to Workspace" at bounding box center [848, 461] width 143 height 14
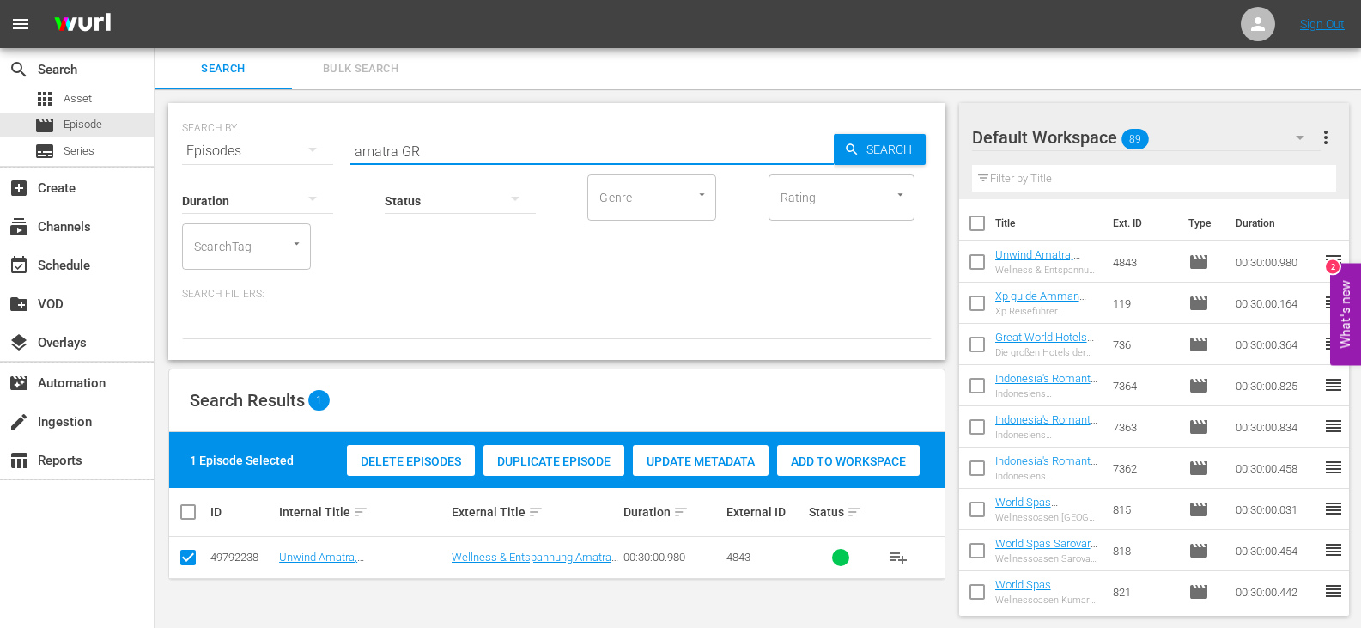
drag, startPoint x: 395, startPoint y: 152, endPoint x: 213, endPoint y: 160, distance: 182.2
click at [213, 160] on div "SEARCH BY Search By Episodes Search ID, Title, Description, Keywords, or Catego…" at bounding box center [556, 231] width 777 height 257
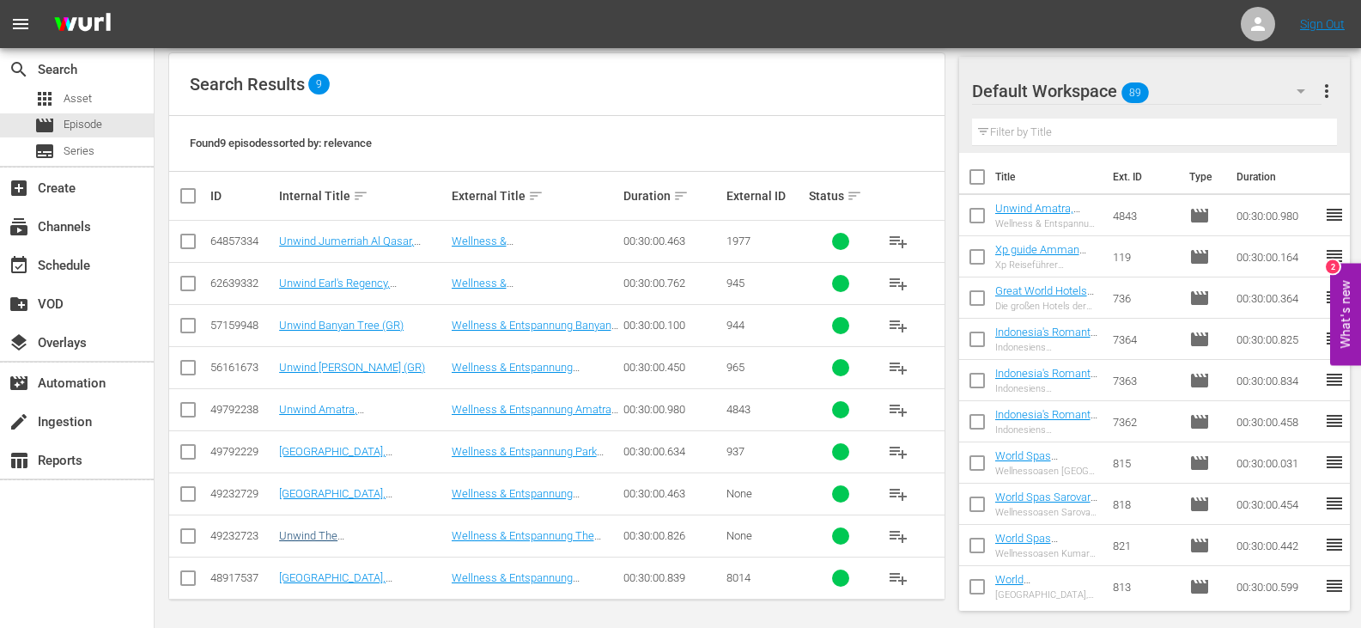
scroll to position [320, 0]
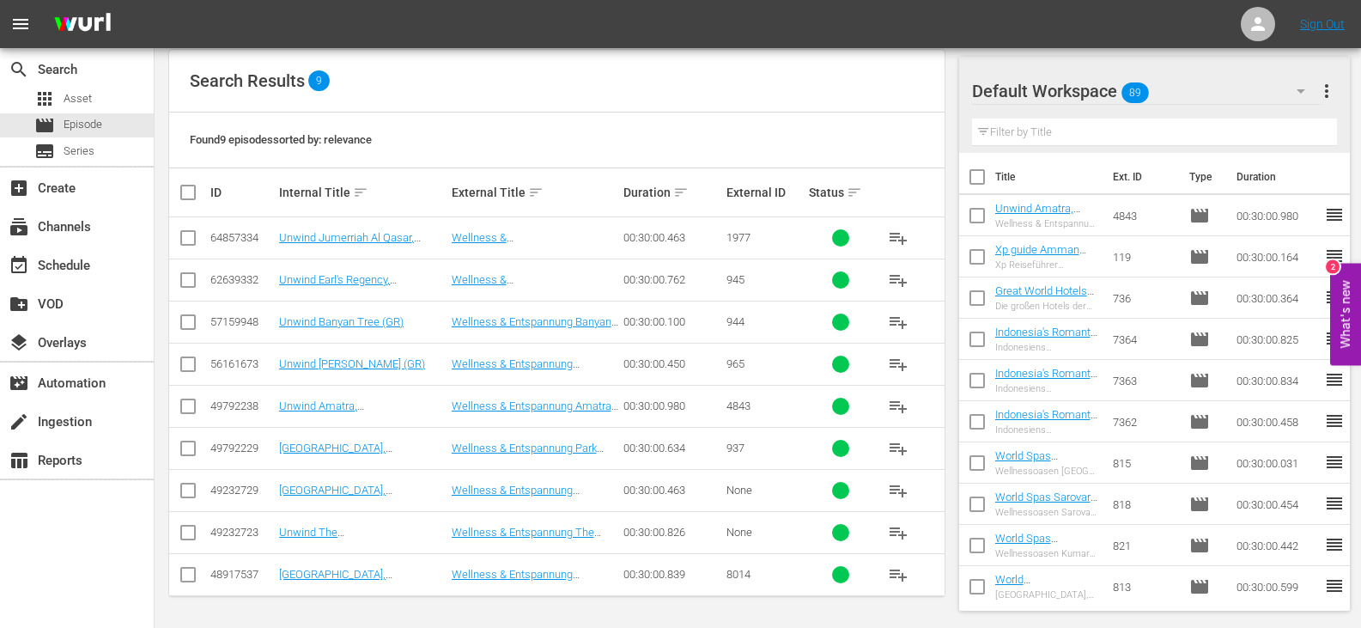
click at [188, 575] on input "checkbox" at bounding box center [188, 578] width 21 height 21
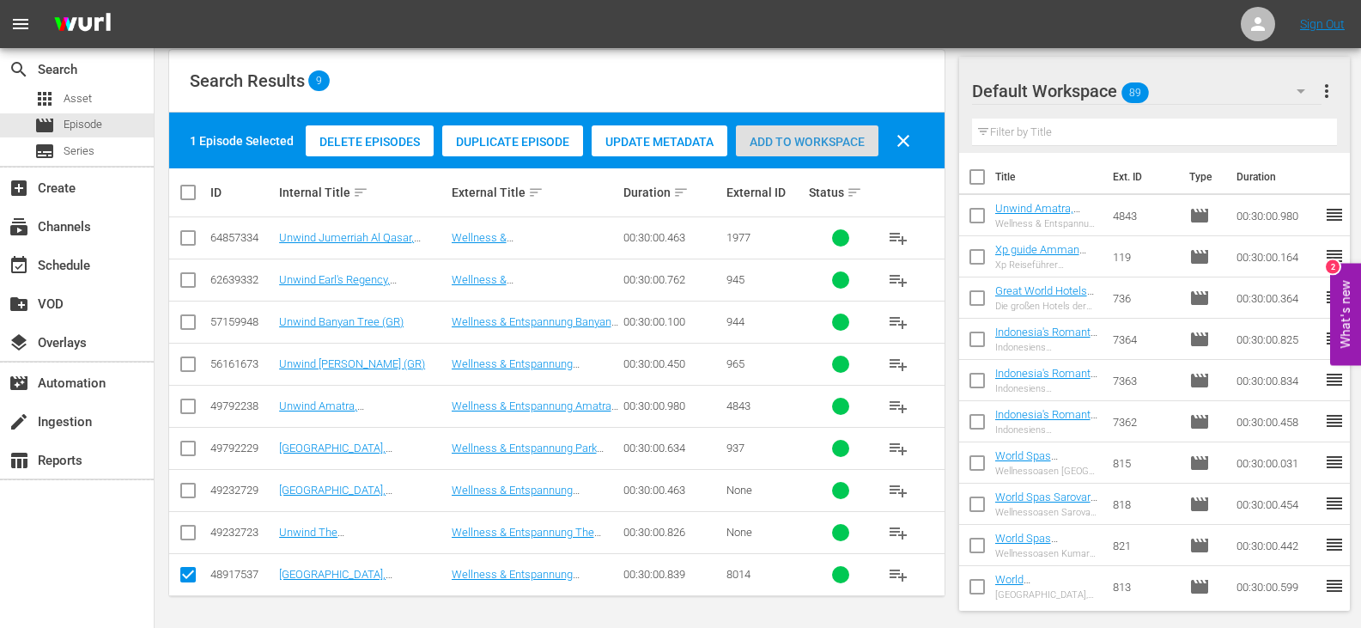
click at [784, 141] on span "Add to Workspace" at bounding box center [807, 142] width 143 height 14
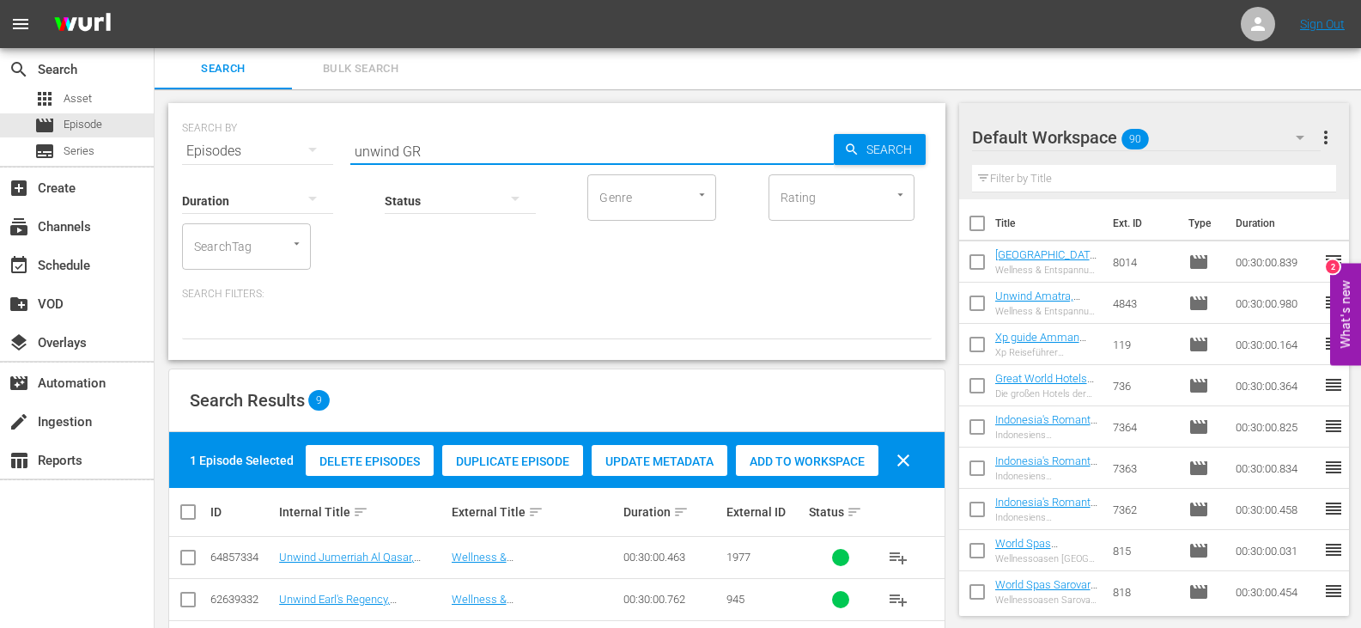
drag, startPoint x: 397, startPoint y: 156, endPoint x: 231, endPoint y: 200, distance: 171.5
click at [231, 200] on div "SEARCH BY Search By Episodes Search ID, Title, Description, Keywords, or Catego…" at bounding box center [556, 231] width 777 height 257
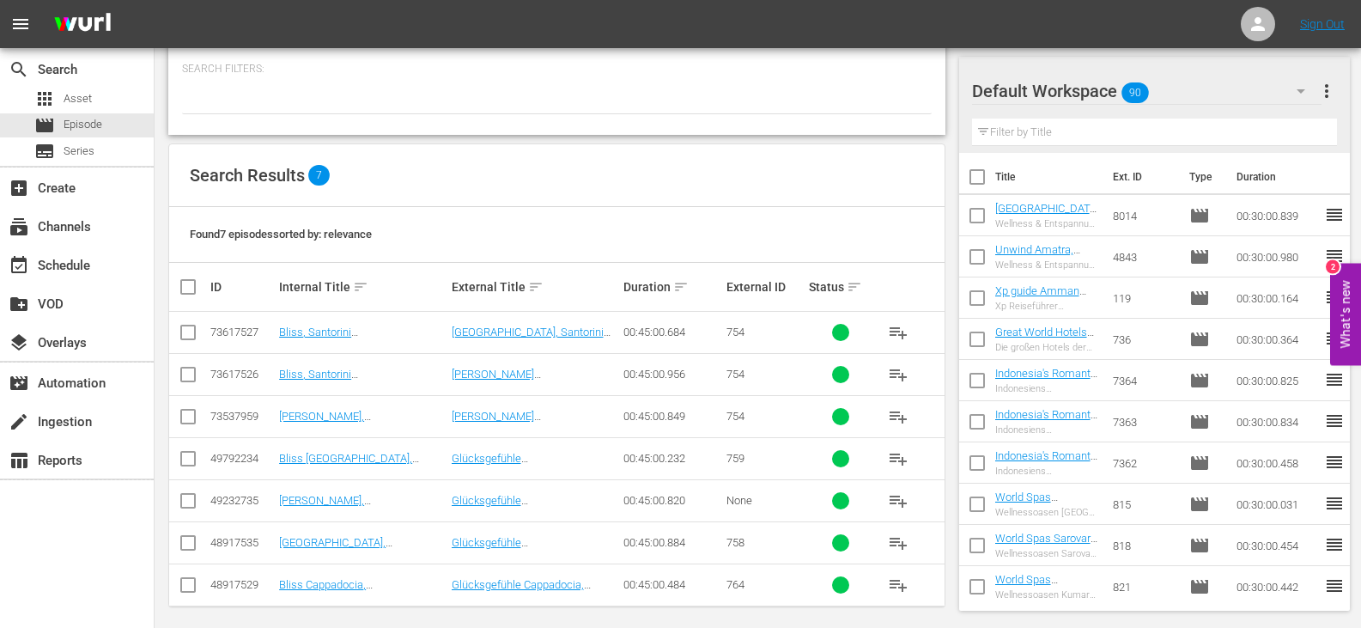
scroll to position [235, 0]
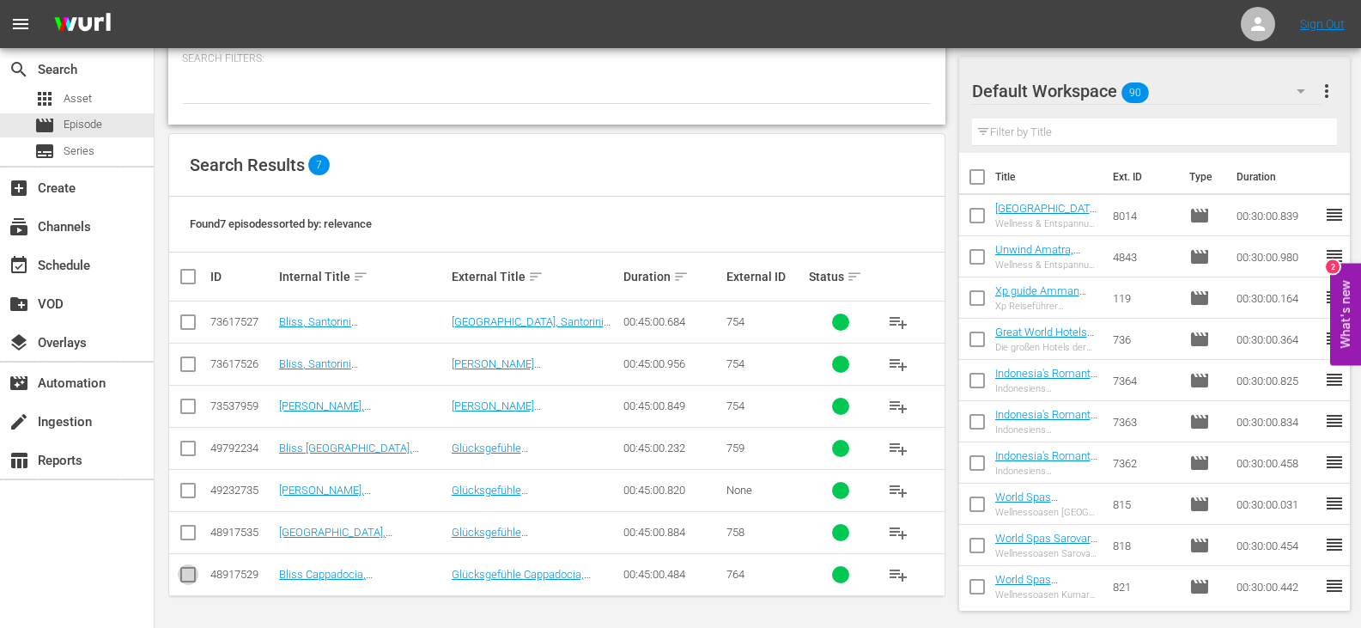
click at [192, 572] on input "checkbox" at bounding box center [188, 578] width 21 height 21
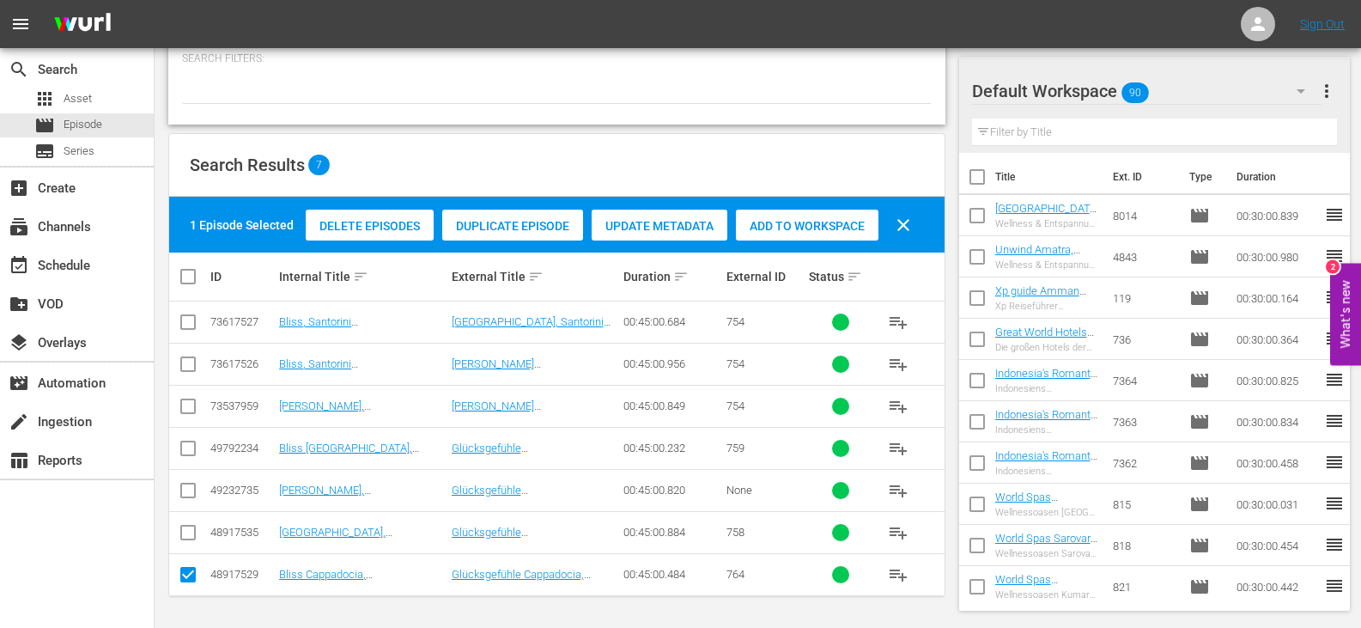
click at [832, 219] on span "Add to Workspace" at bounding box center [807, 226] width 143 height 14
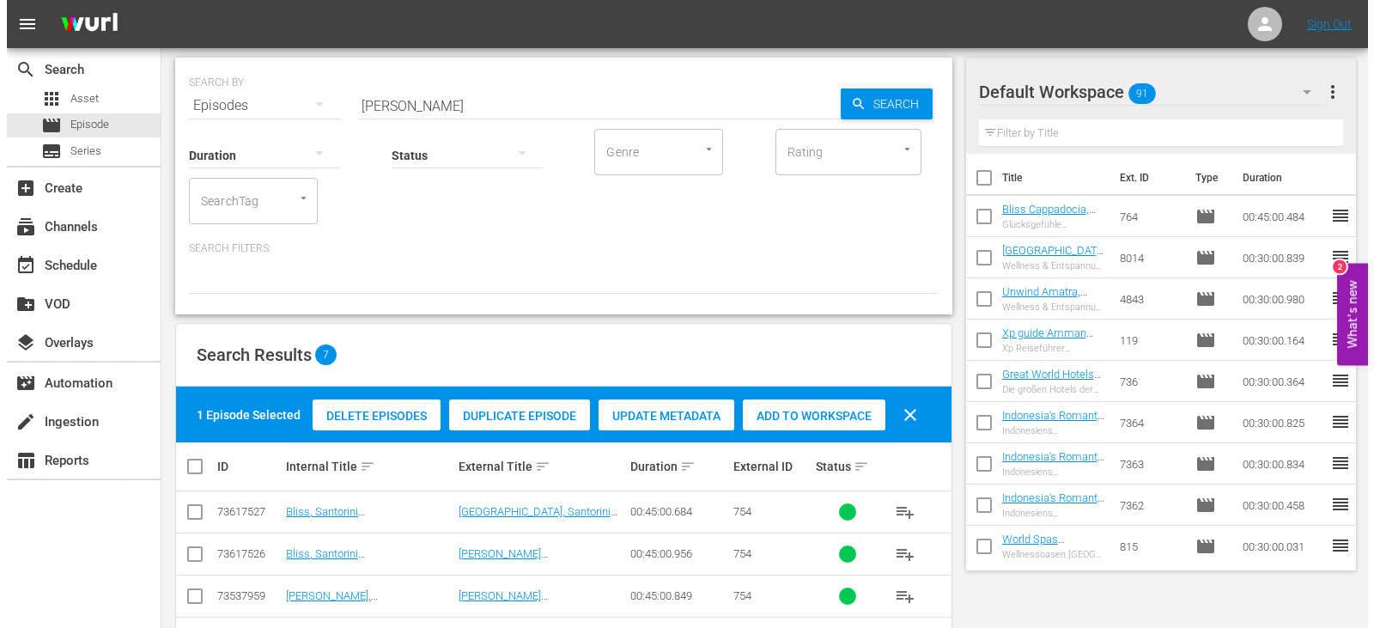
scroll to position [0, 0]
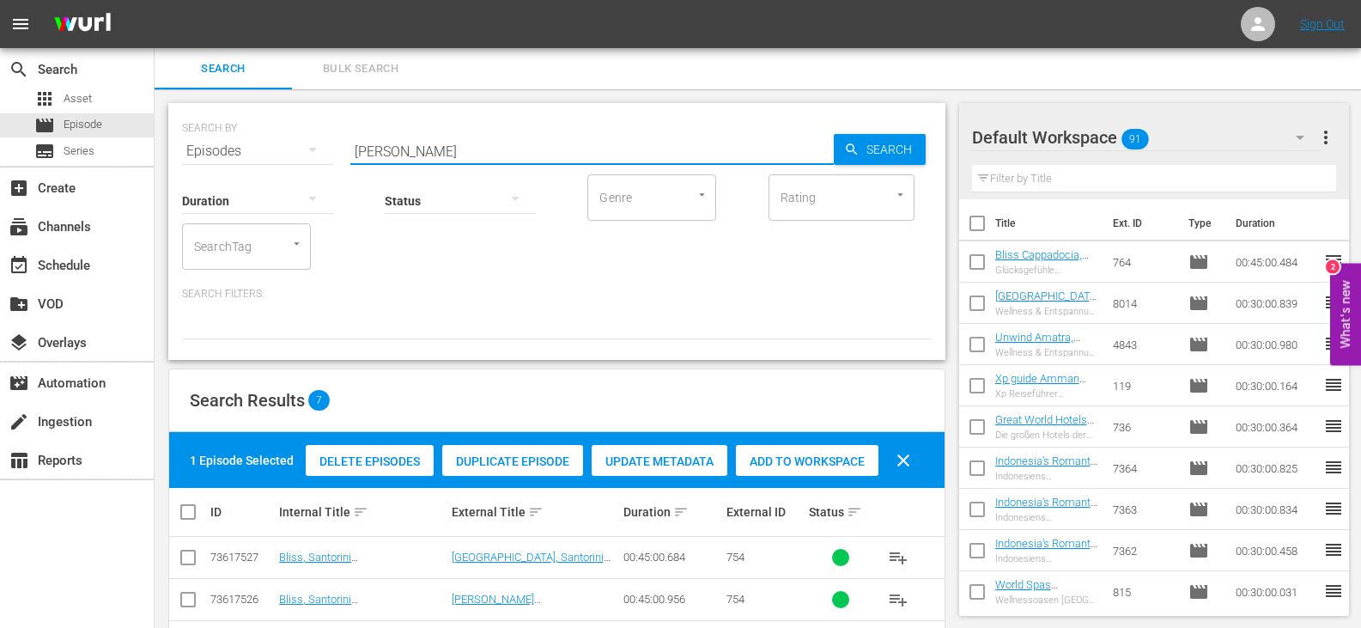
drag, startPoint x: 381, startPoint y: 155, endPoint x: 169, endPoint y: 170, distance: 212.6
click at [169, 170] on div "SEARCH BY Search By Episodes Search ID, Title, Description, Keywords, or Catego…" at bounding box center [556, 231] width 777 height 257
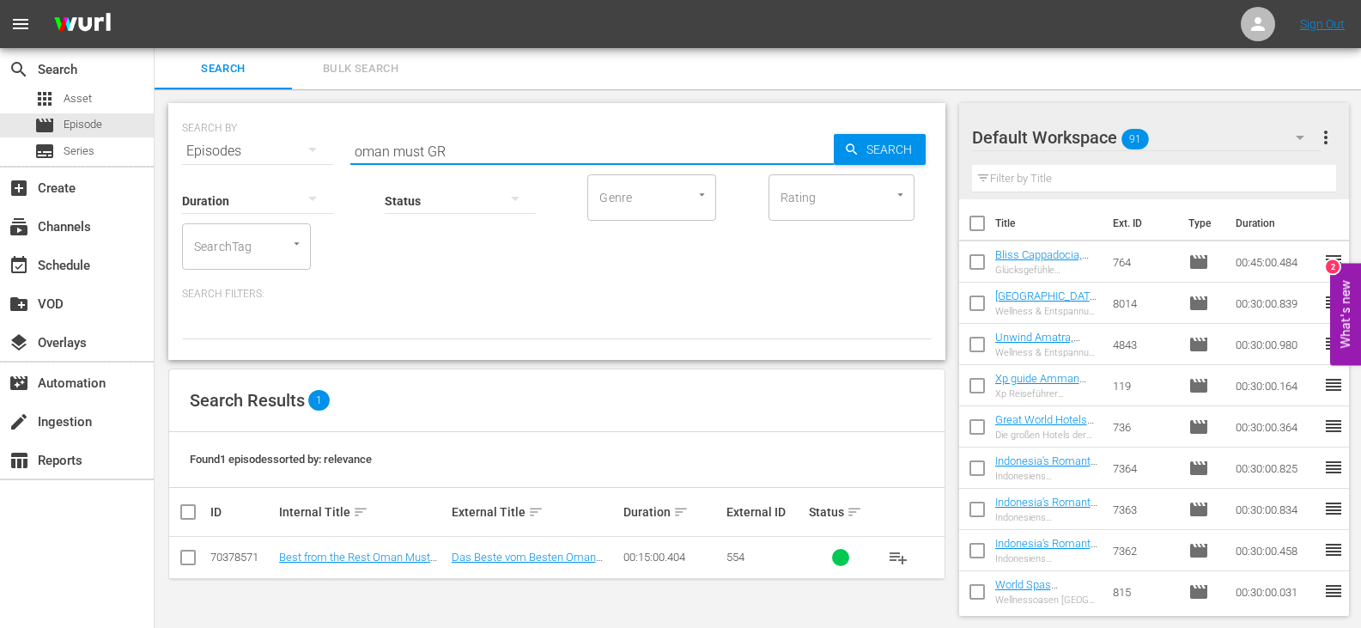
click at [185, 561] on input "checkbox" at bounding box center [188, 561] width 21 height 21
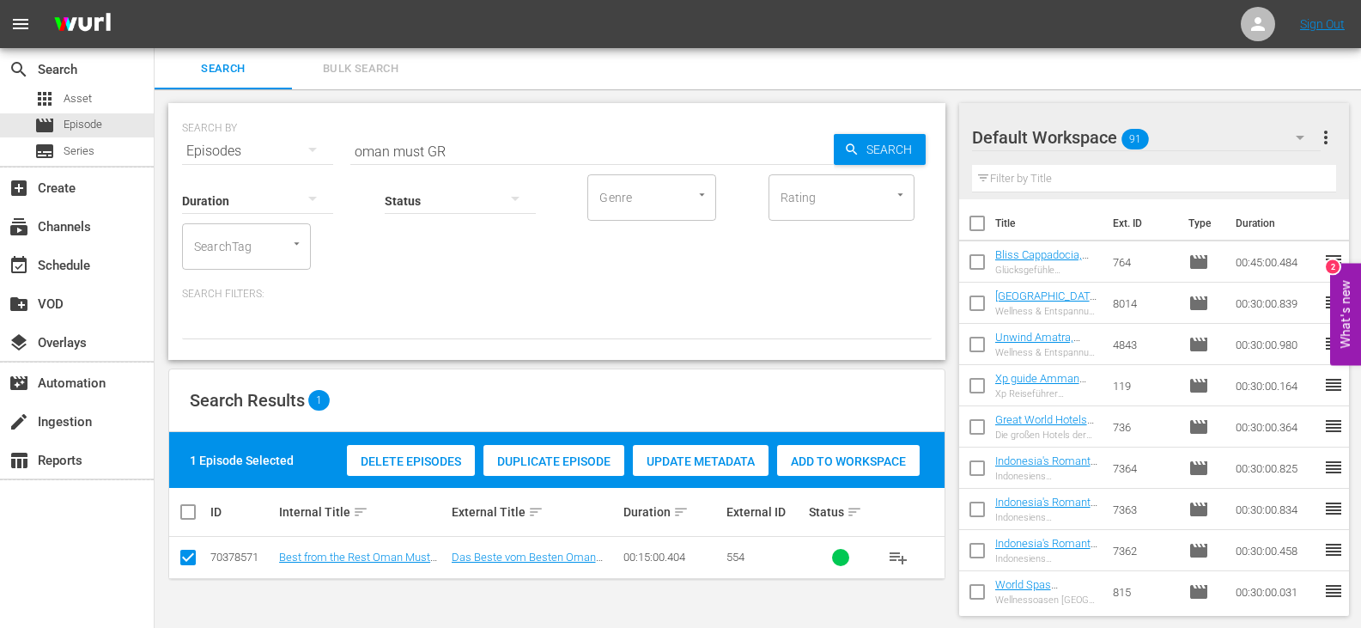
click at [828, 451] on div "Add to Workspace" at bounding box center [848, 461] width 143 height 33
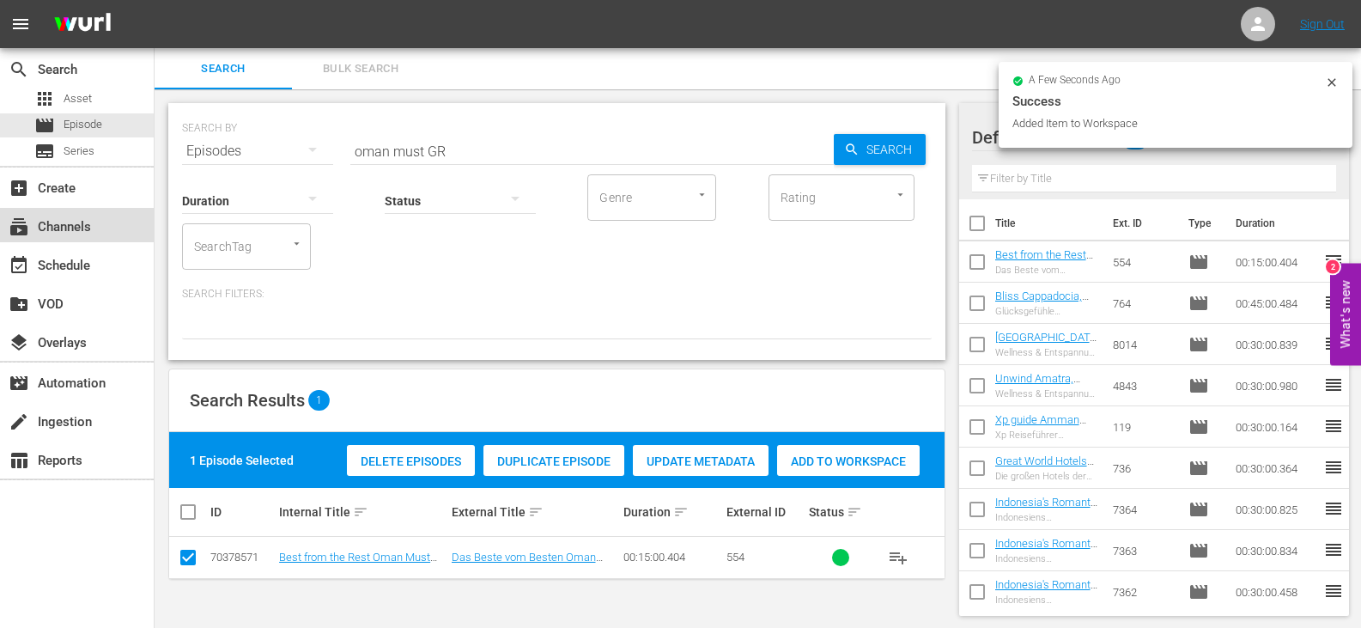
click at [88, 224] on div "subscriptions Channels" at bounding box center [48, 223] width 96 height 15
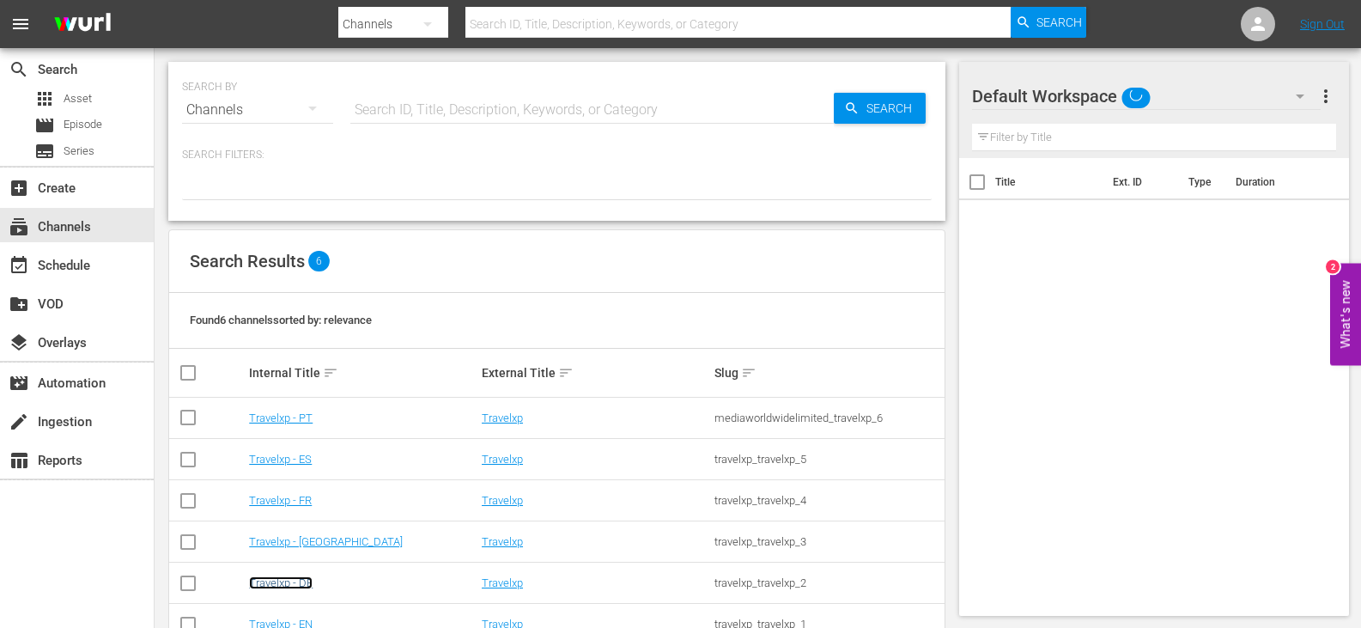
click at [285, 587] on link "Travelxp - DE" at bounding box center [281, 582] width 64 height 13
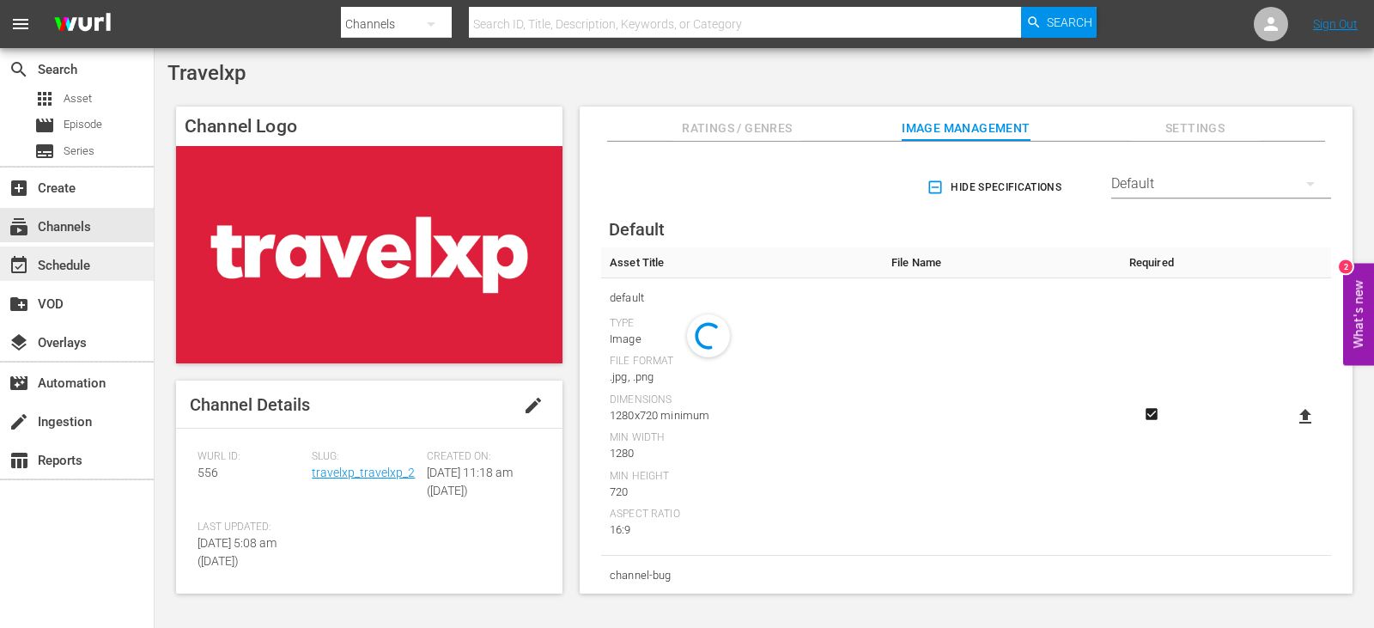
click at [85, 266] on div "event_available Schedule" at bounding box center [48, 262] width 96 height 15
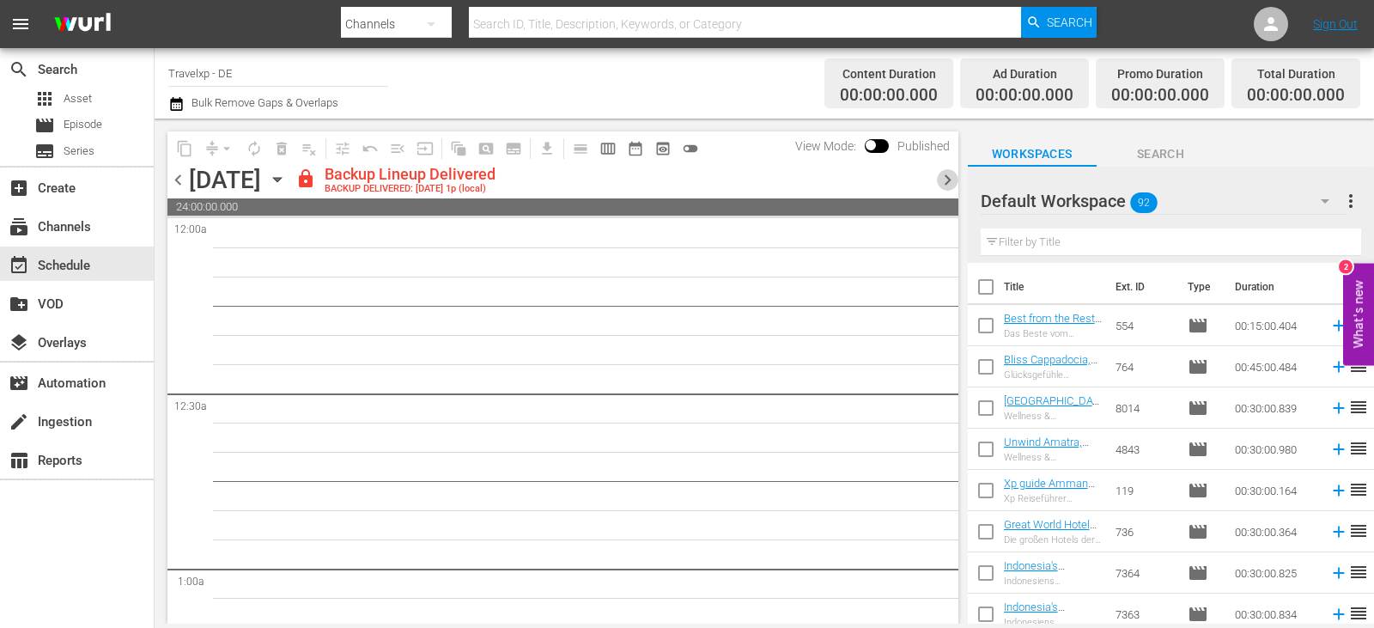
click at [945, 184] on span "chevron_right" at bounding box center [947, 179] width 21 height 21
click at [870, 177] on div "Unlock and Edit" at bounding box center [879, 179] width 84 height 31
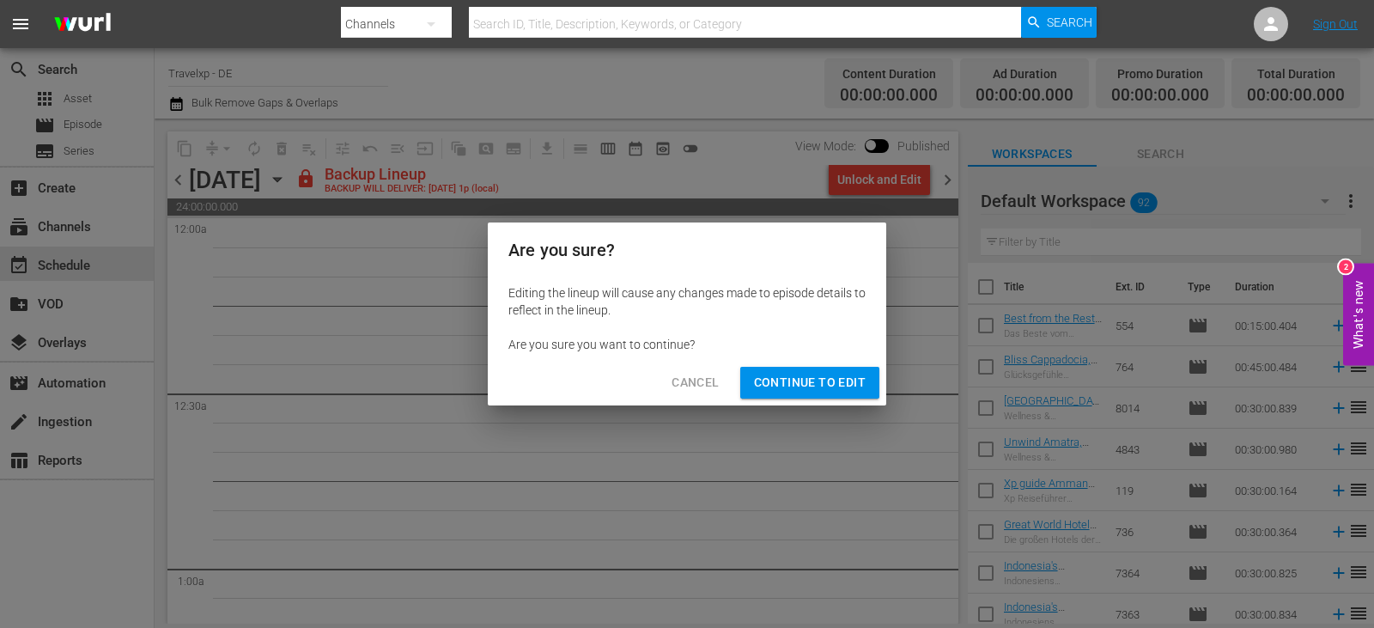
click at [819, 387] on span "Continue to Edit" at bounding box center [810, 382] width 112 height 21
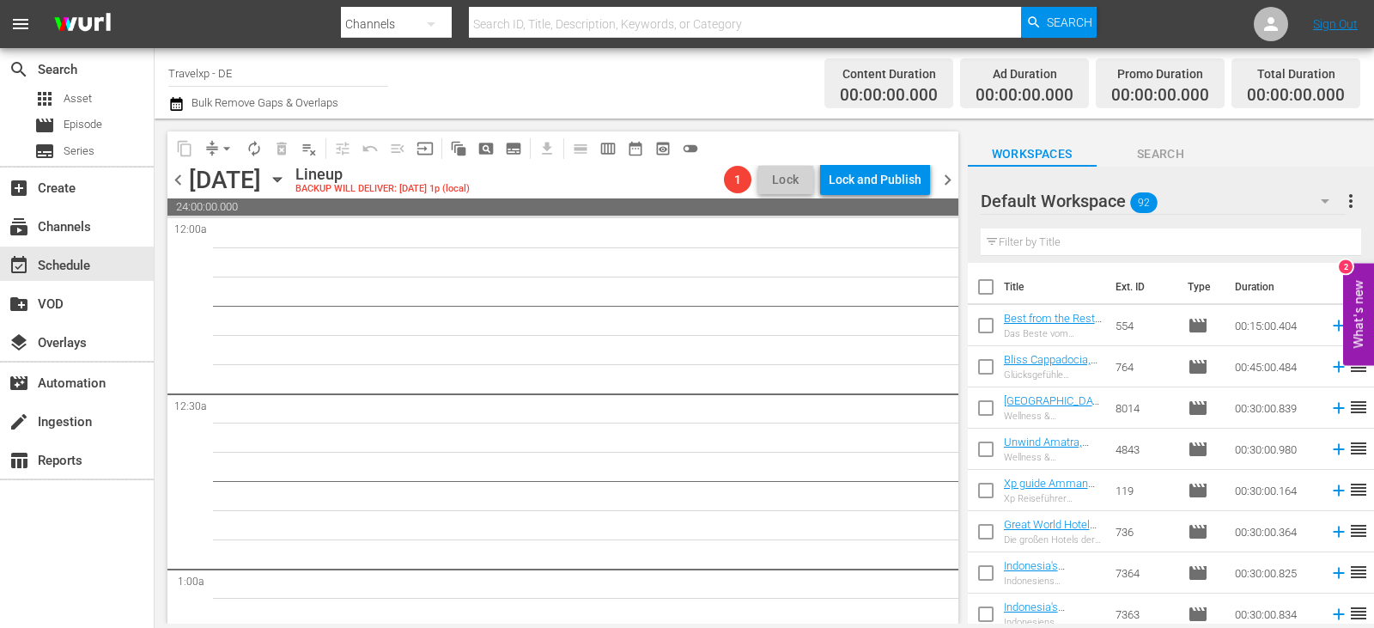
click at [1029, 246] on input "text" at bounding box center [1171, 241] width 380 height 27
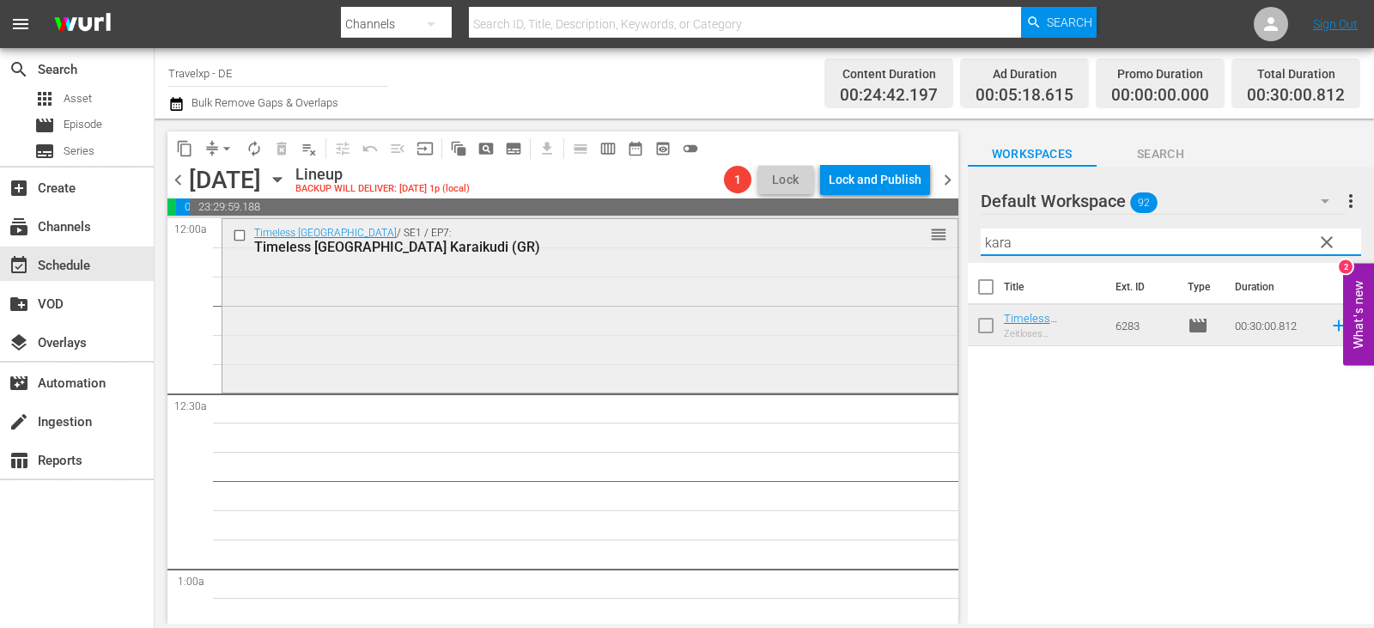
drag, startPoint x: 1030, startPoint y: 237, endPoint x: 715, endPoint y: 240, distance: 314.4
click at [715, 240] on div "content_copy compress arrow_drop_down autorenew_outlined delete_forever_outline…" at bounding box center [765, 371] width 1220 height 505
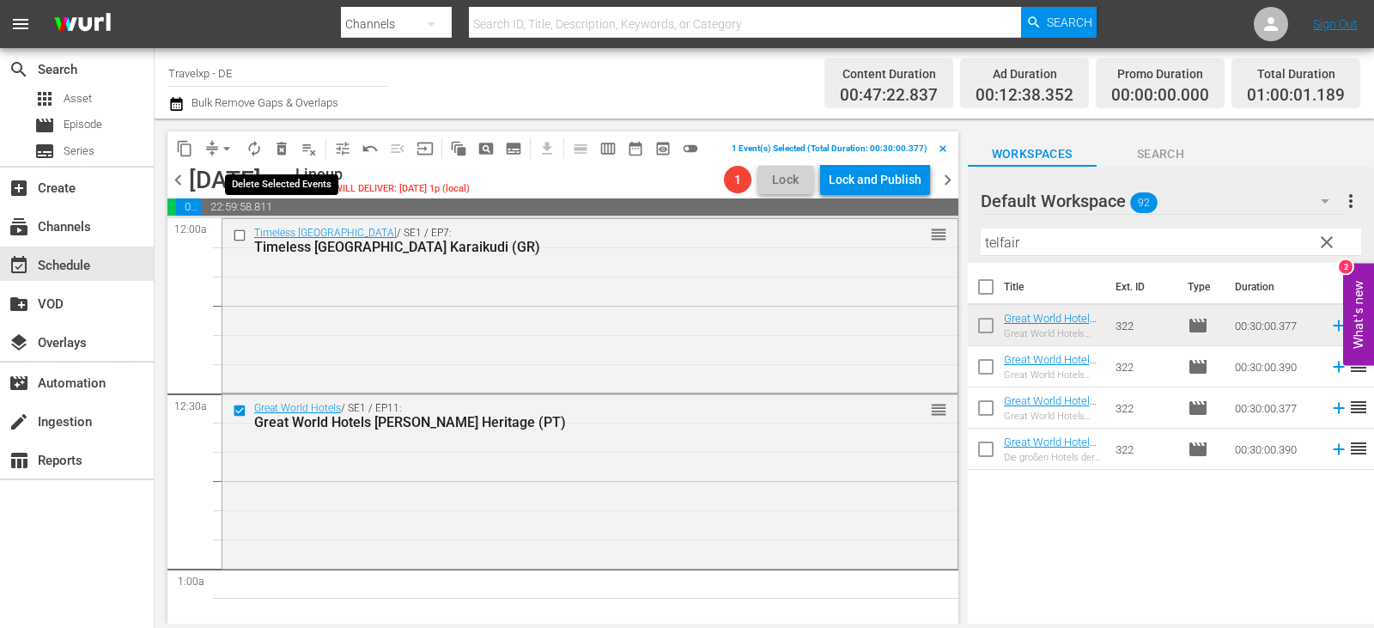
click at [281, 143] on span "delete_forever_outlined" at bounding box center [281, 148] width 17 height 17
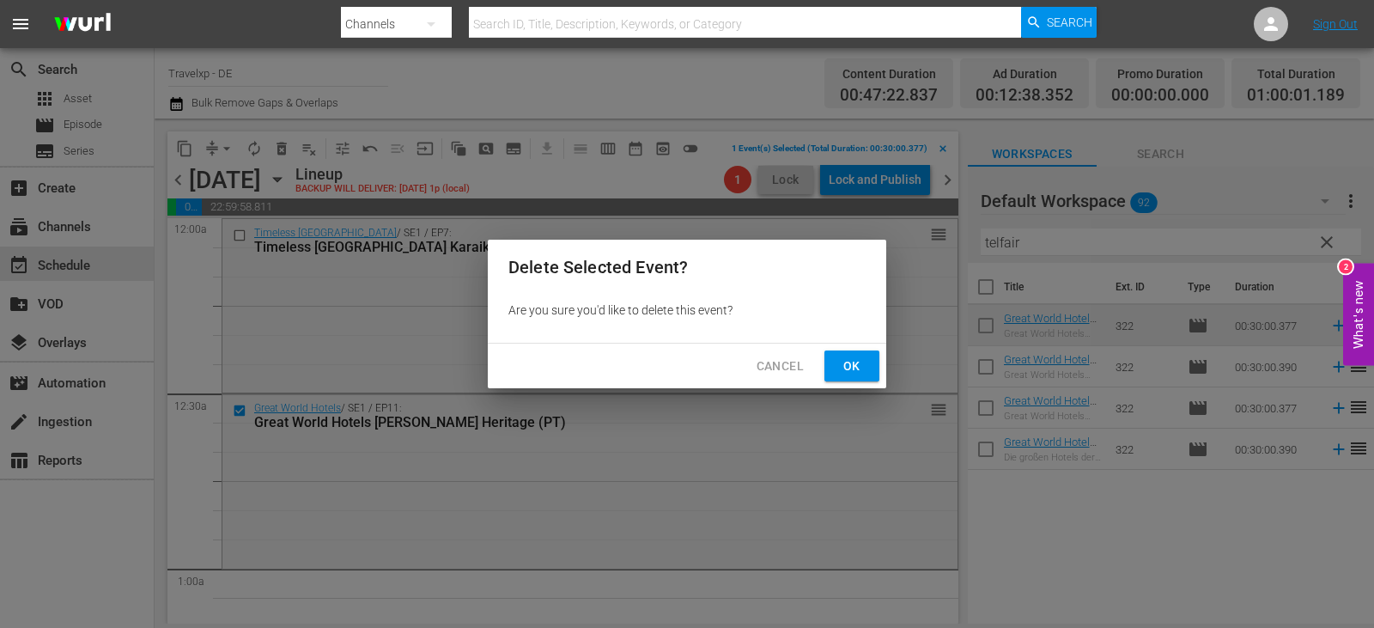
click at [849, 366] on span "Ok" at bounding box center [851, 366] width 27 height 21
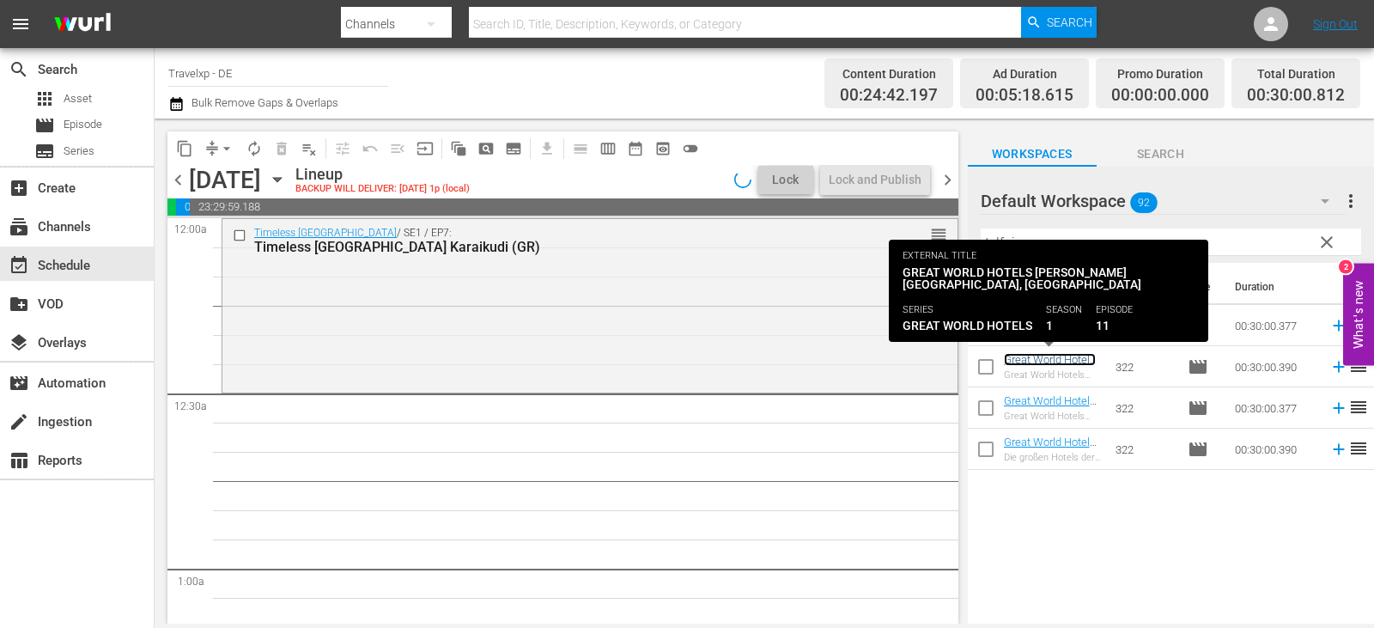
click at [1039, 362] on link "Great World Hotels Le Telfair Heritage (ENG)" at bounding box center [1050, 372] width 92 height 39
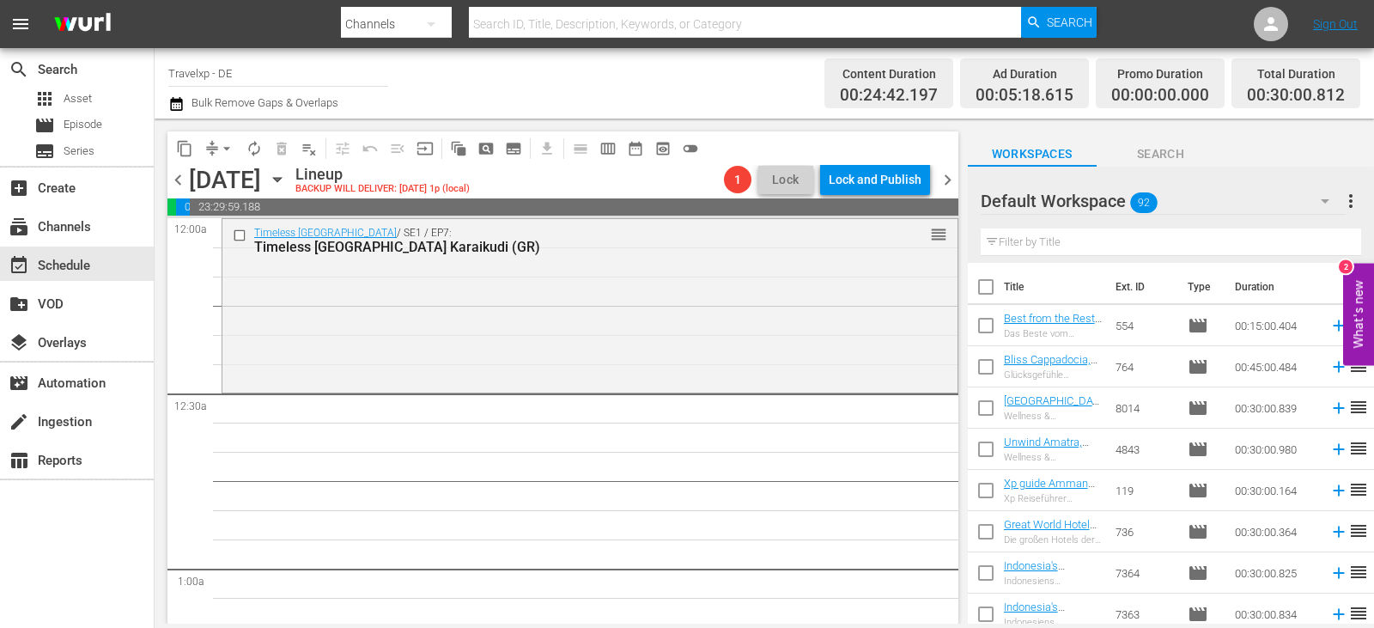
click at [1065, 234] on input "text" at bounding box center [1171, 241] width 380 height 27
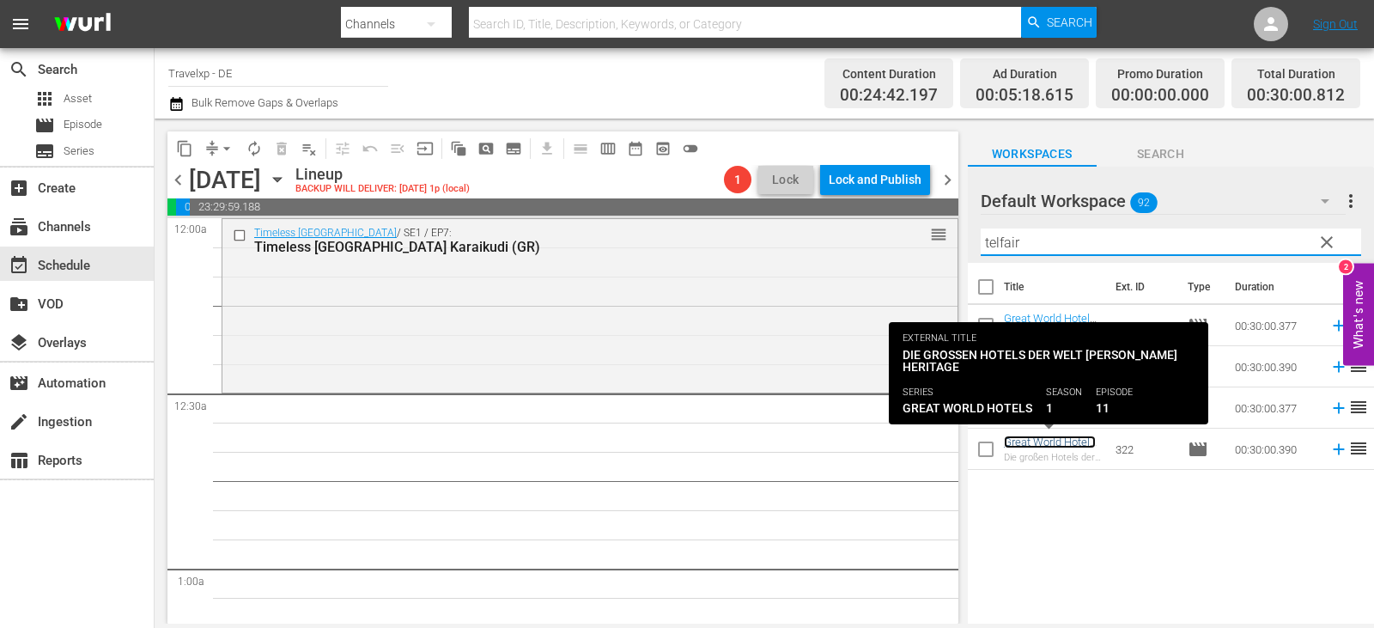
click at [1049, 442] on link "Great World Hotels [PERSON_NAME] Heritage (GR)" at bounding box center [1050, 454] width 92 height 39
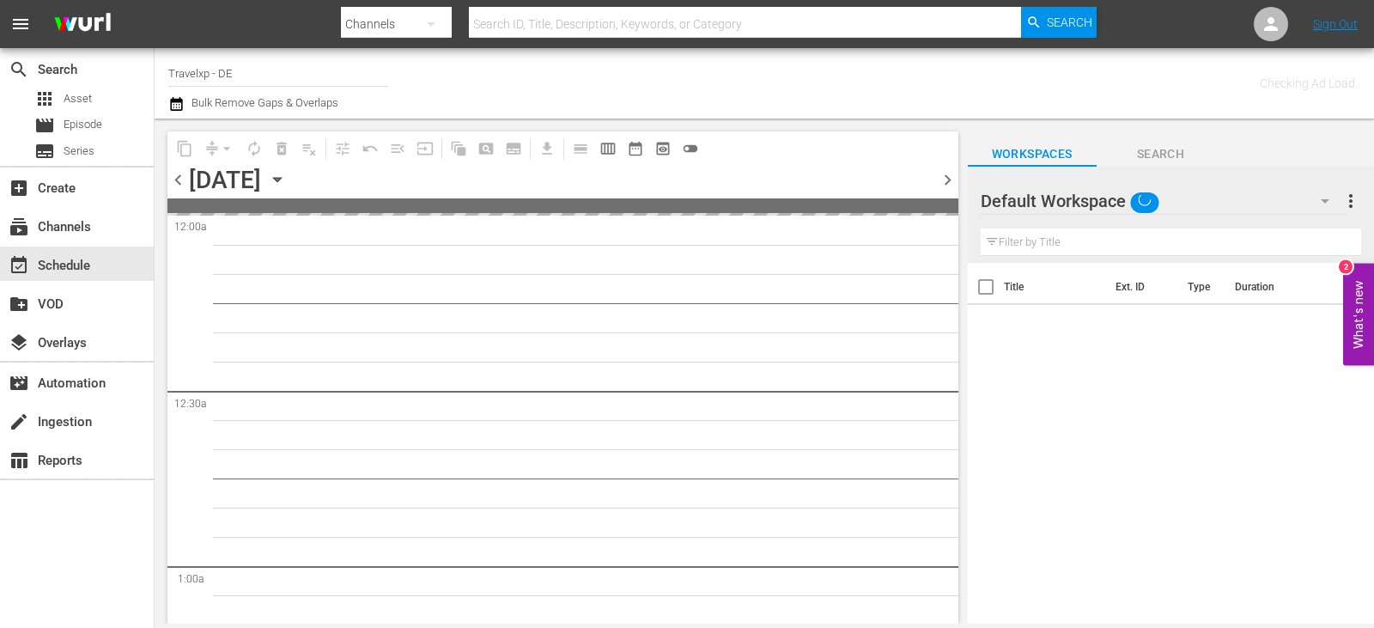
click at [1077, 235] on input "text" at bounding box center [1171, 241] width 380 height 27
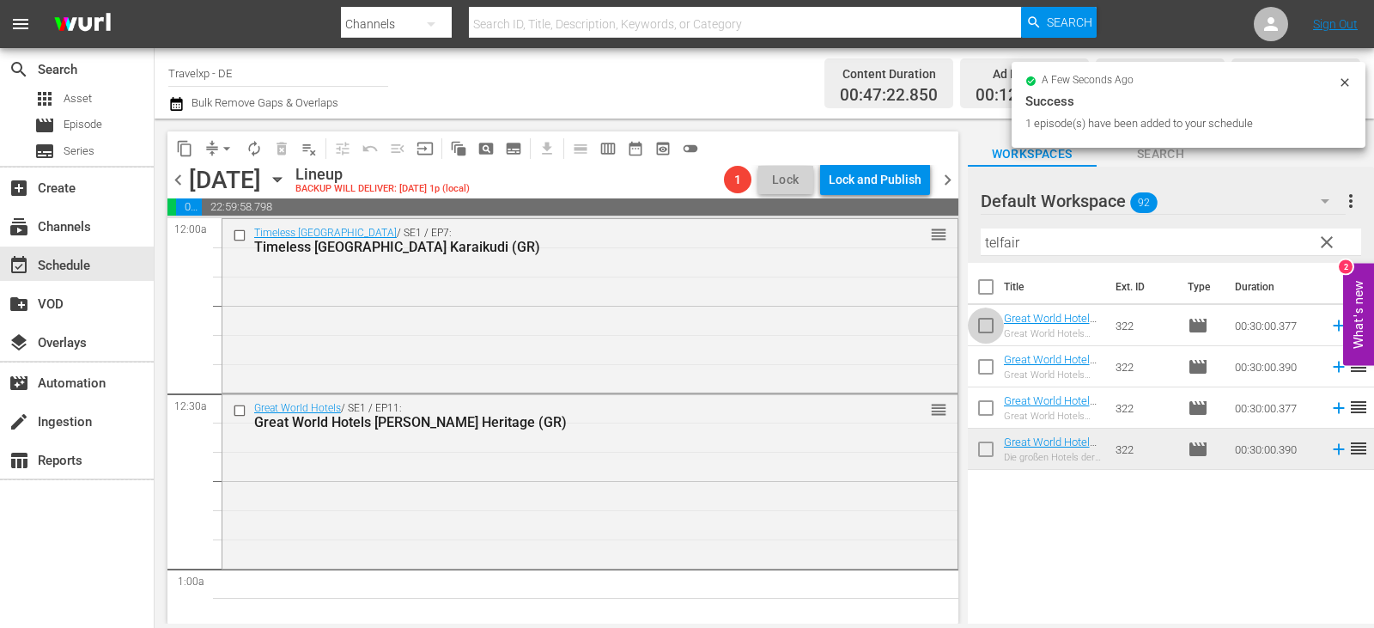
click at [987, 328] on input "checkbox" at bounding box center [986, 329] width 36 height 36
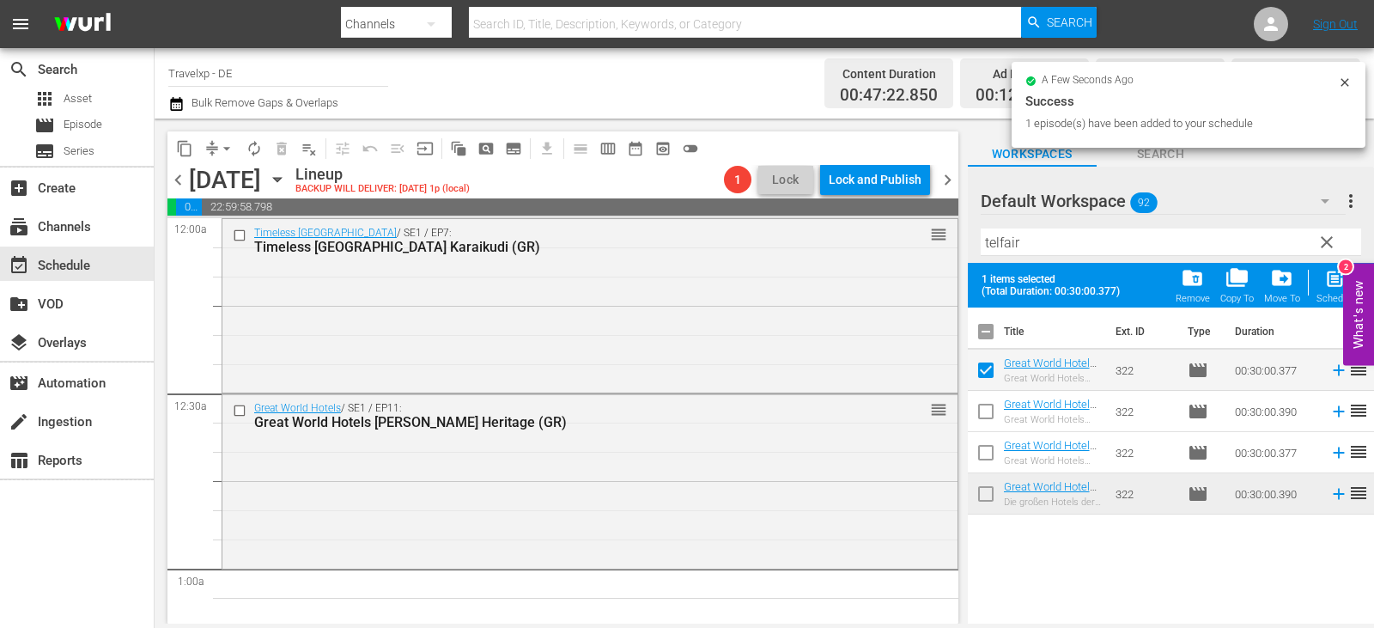
click at [992, 416] on input "checkbox" at bounding box center [986, 415] width 36 height 36
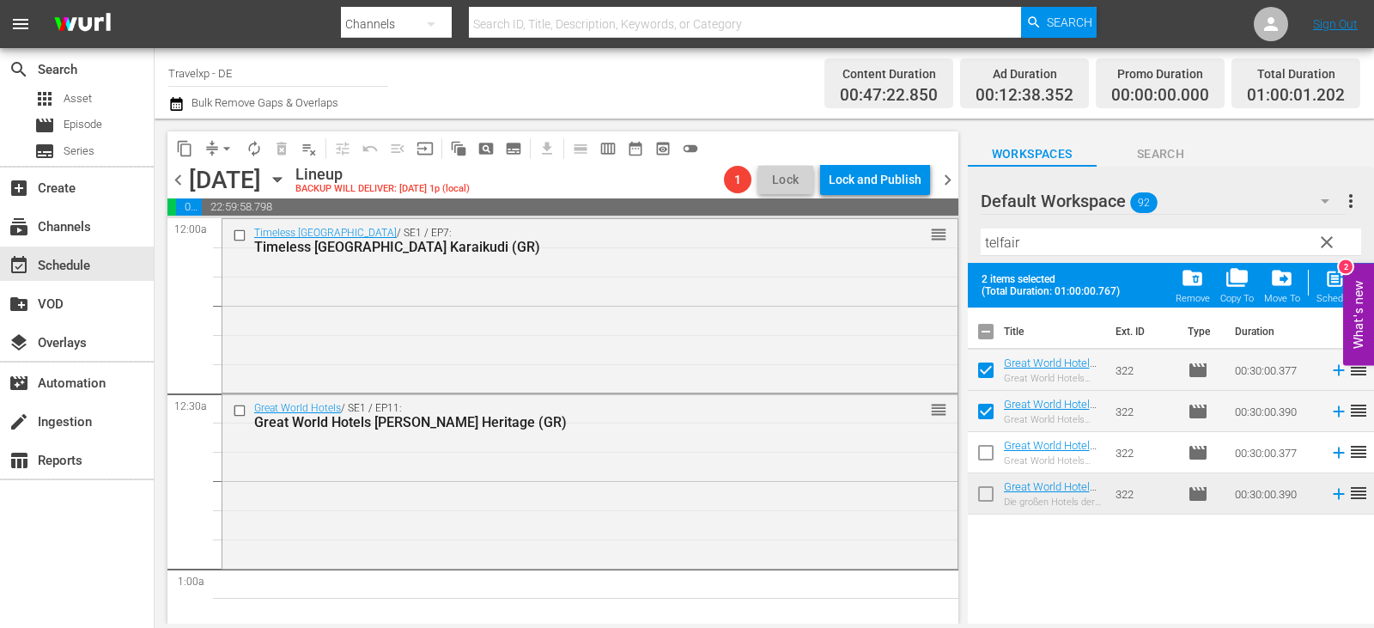
click at [986, 450] on input "checkbox" at bounding box center [986, 456] width 36 height 36
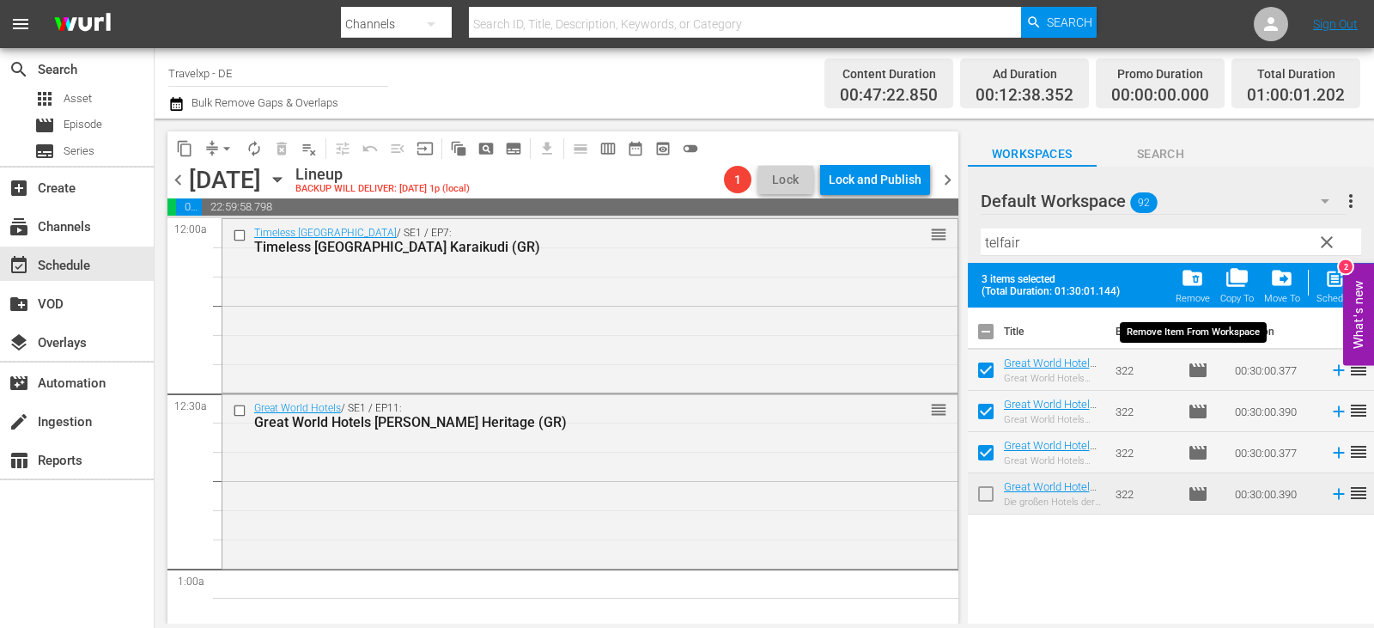
click at [1191, 278] on span "folder_delete" at bounding box center [1192, 277] width 23 height 23
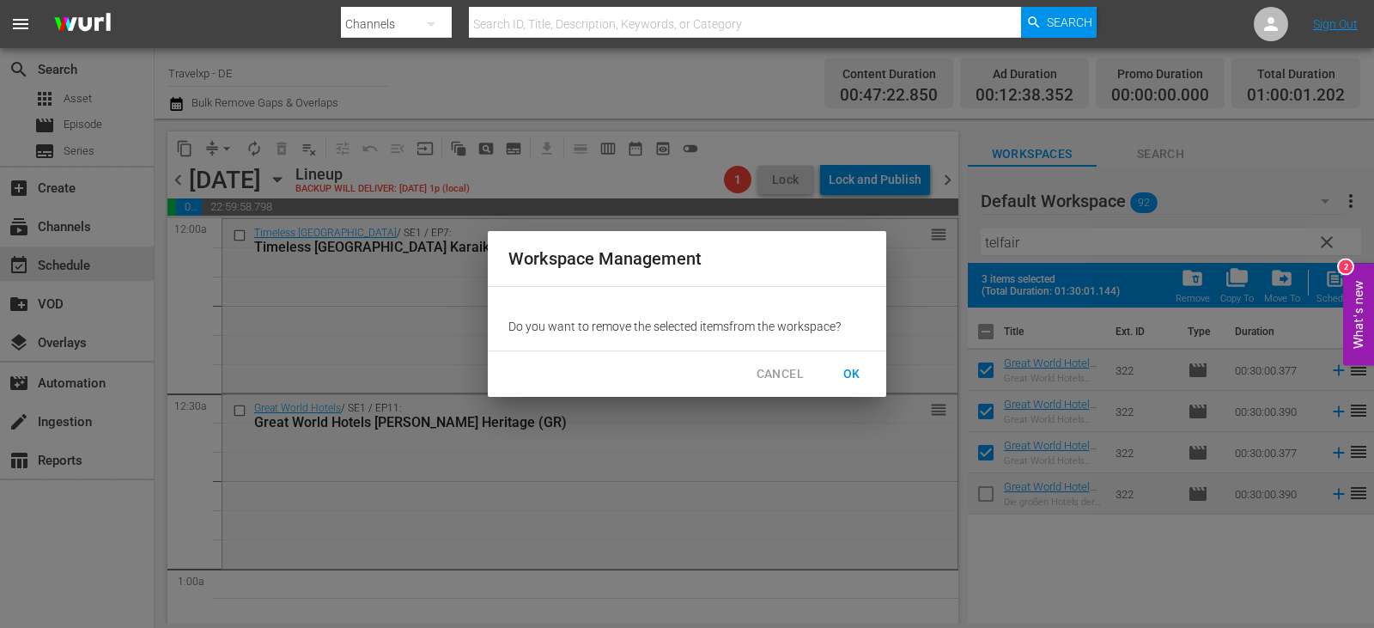
click at [853, 367] on span "OK" at bounding box center [851, 373] width 27 height 21
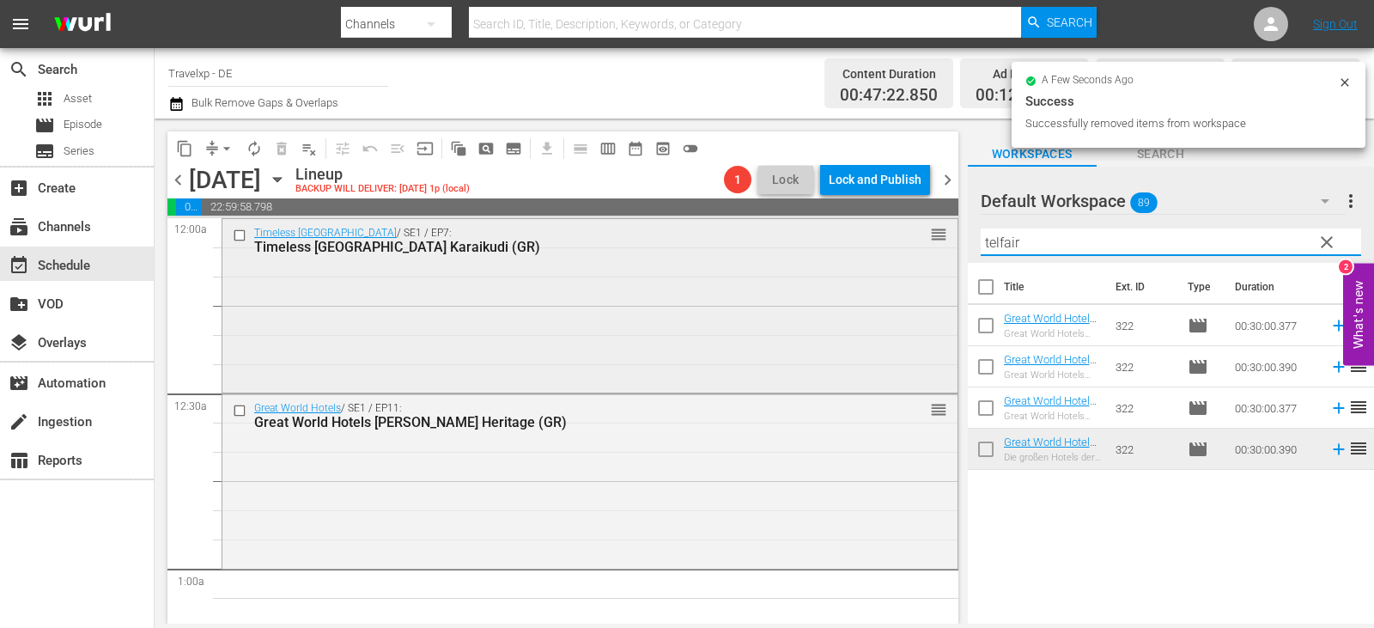
drag, startPoint x: 1041, startPoint y: 244, endPoint x: 810, endPoint y: 253, distance: 231.2
click at [810, 253] on div "content_copy compress arrow_drop_down autorenew_outlined delete_forever_outline…" at bounding box center [765, 371] width 1220 height 505
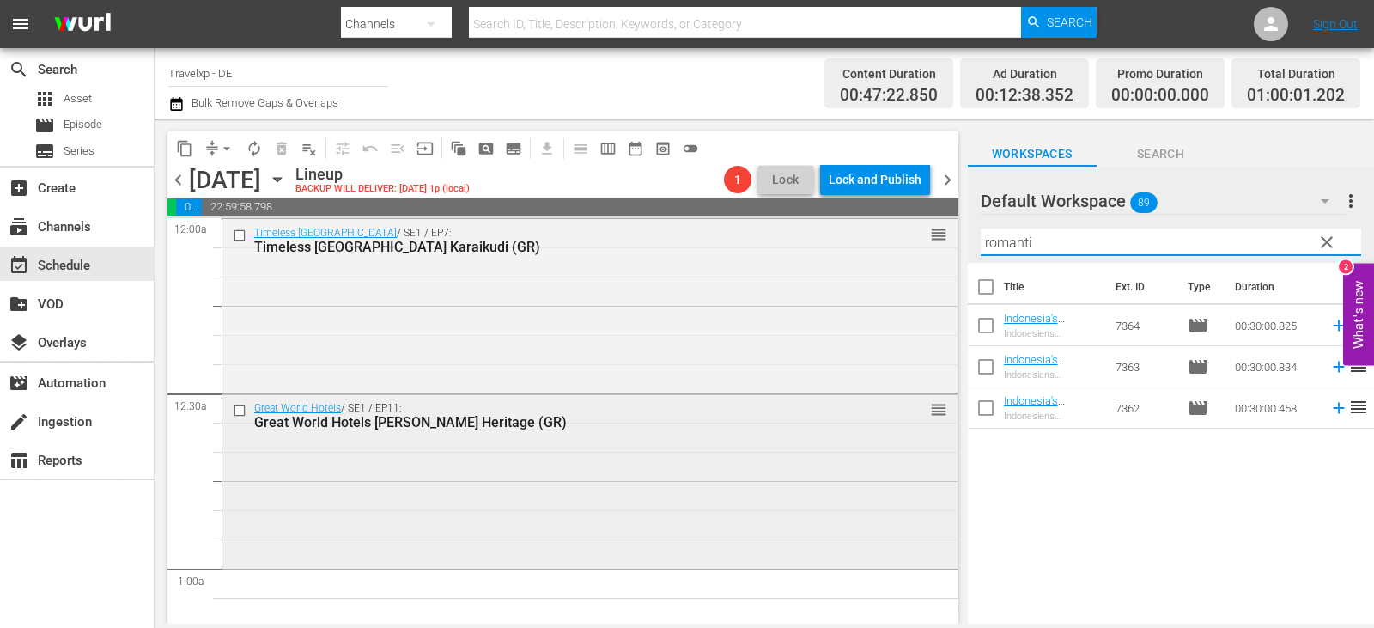
scroll to position [172, 0]
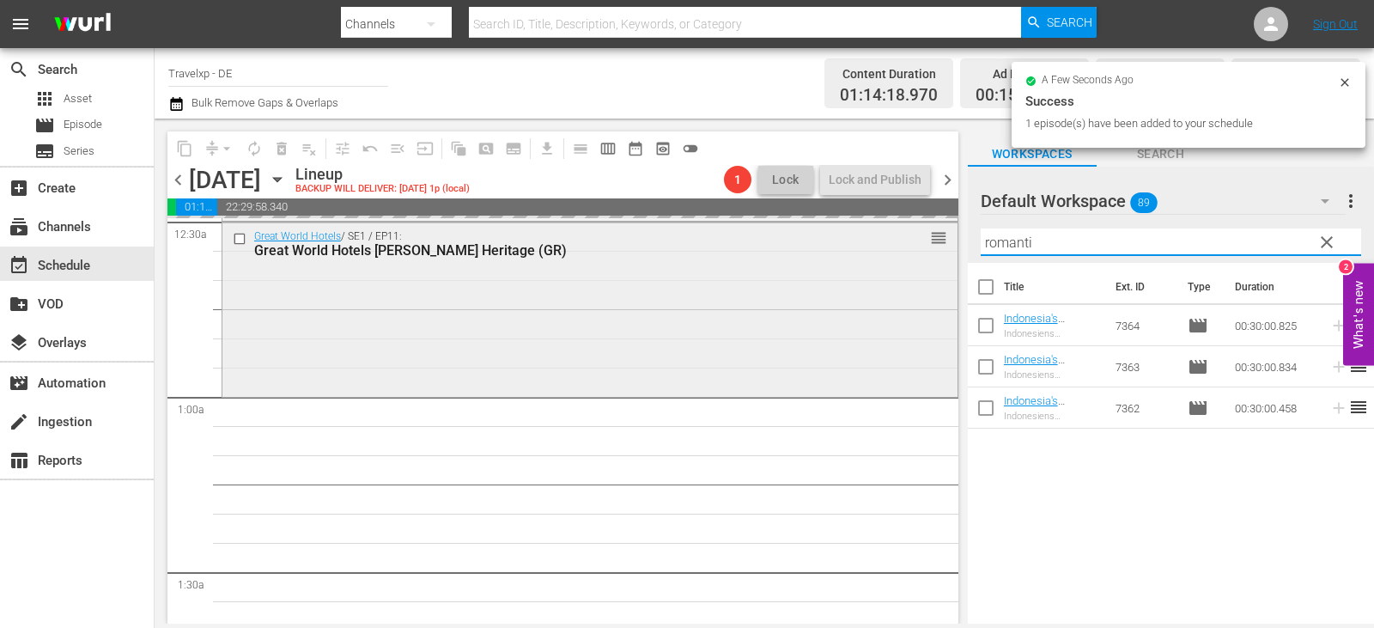
click at [647, 240] on div "content_copy compress arrow_drop_down autorenew_outlined delete_forever_outline…" at bounding box center [765, 371] width 1220 height 505
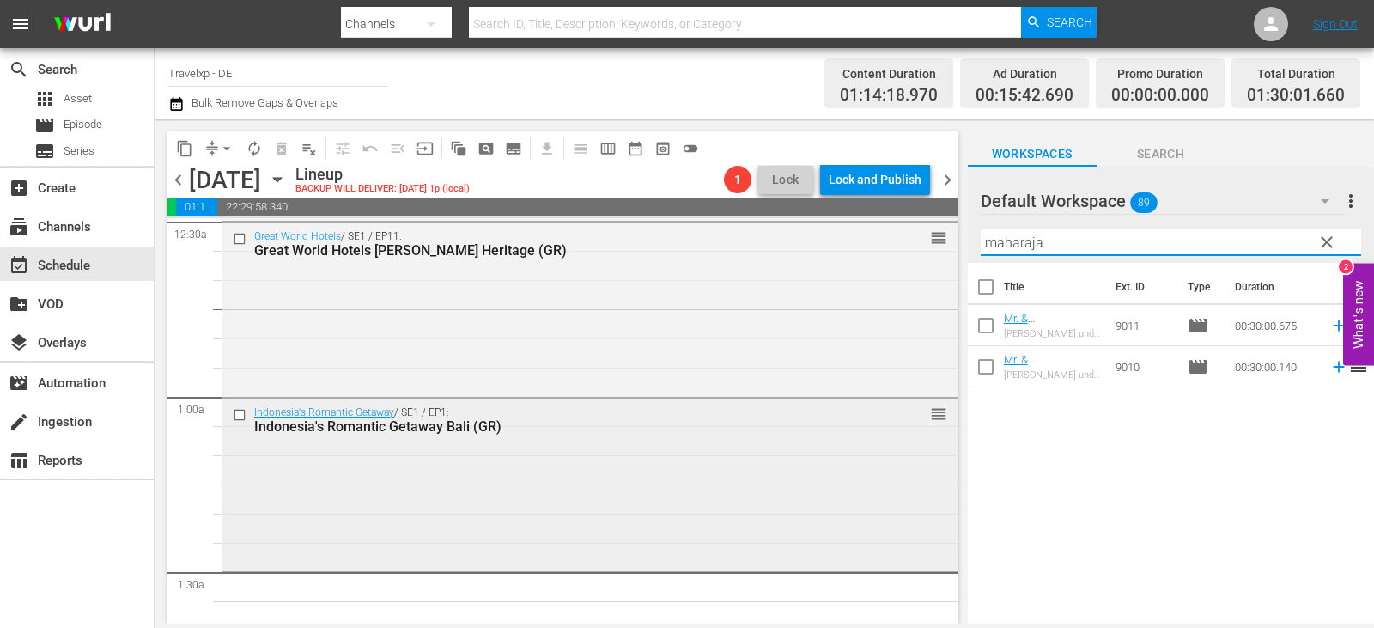
scroll to position [515, 0]
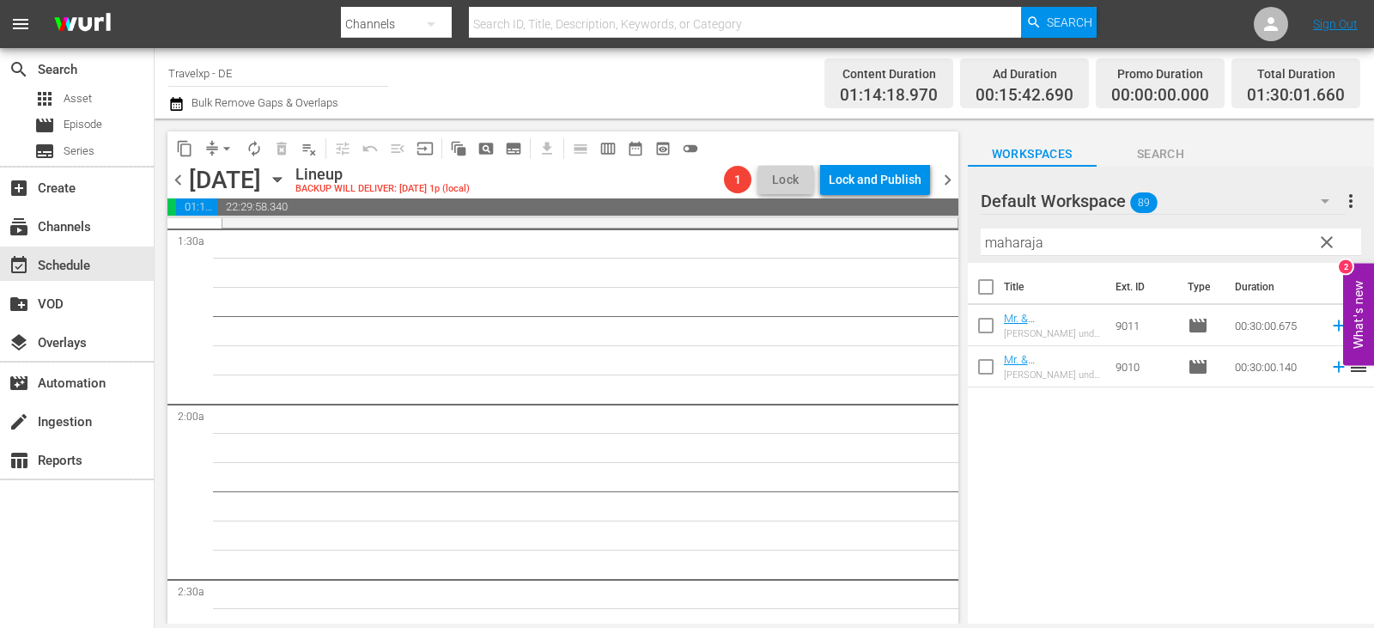
click at [1056, 370] on div "[PERSON_NAME] und Frau [PERSON_NAME] unterwegs im Maharaja Express Ep 1" at bounding box center [1053, 374] width 98 height 11
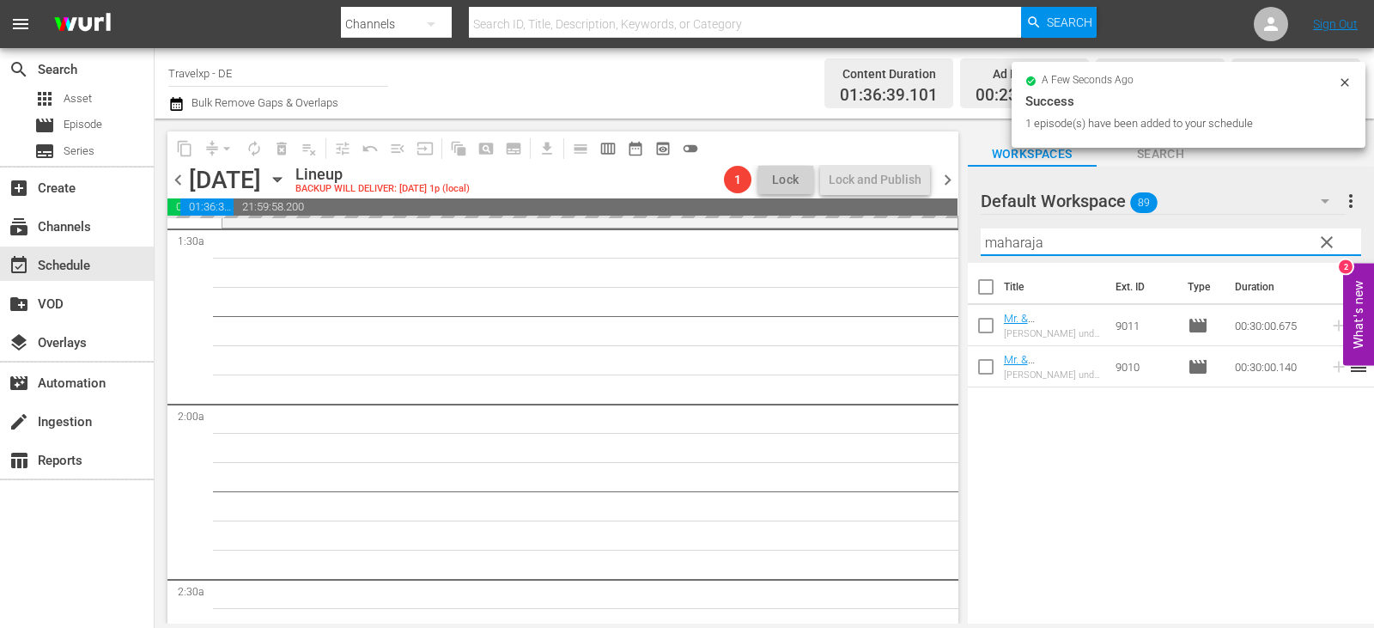
click at [848, 265] on div "content_copy compress arrow_drop_down autorenew_outlined delete_forever_outline…" at bounding box center [765, 371] width 1220 height 505
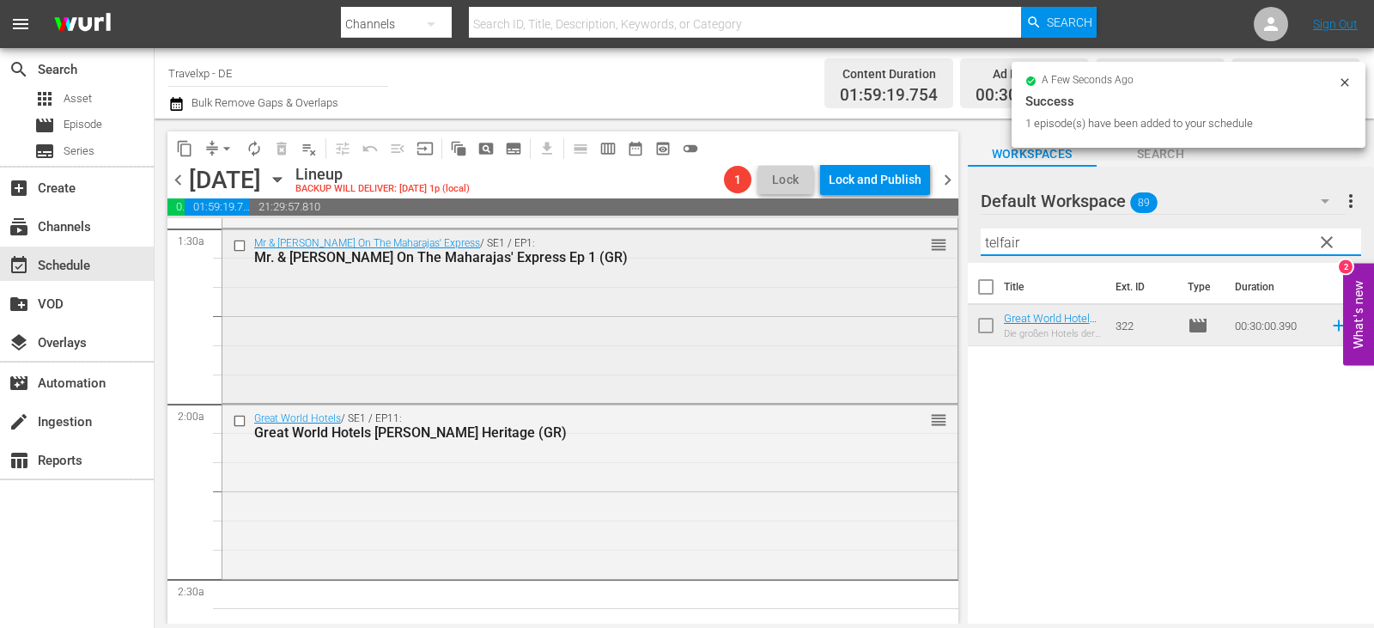
drag, startPoint x: 1043, startPoint y: 248, endPoint x: 718, endPoint y: 242, distance: 324.7
click at [718, 242] on div "content_copy compress arrow_drop_down autorenew_outlined delete_forever_outline…" at bounding box center [765, 371] width 1220 height 505
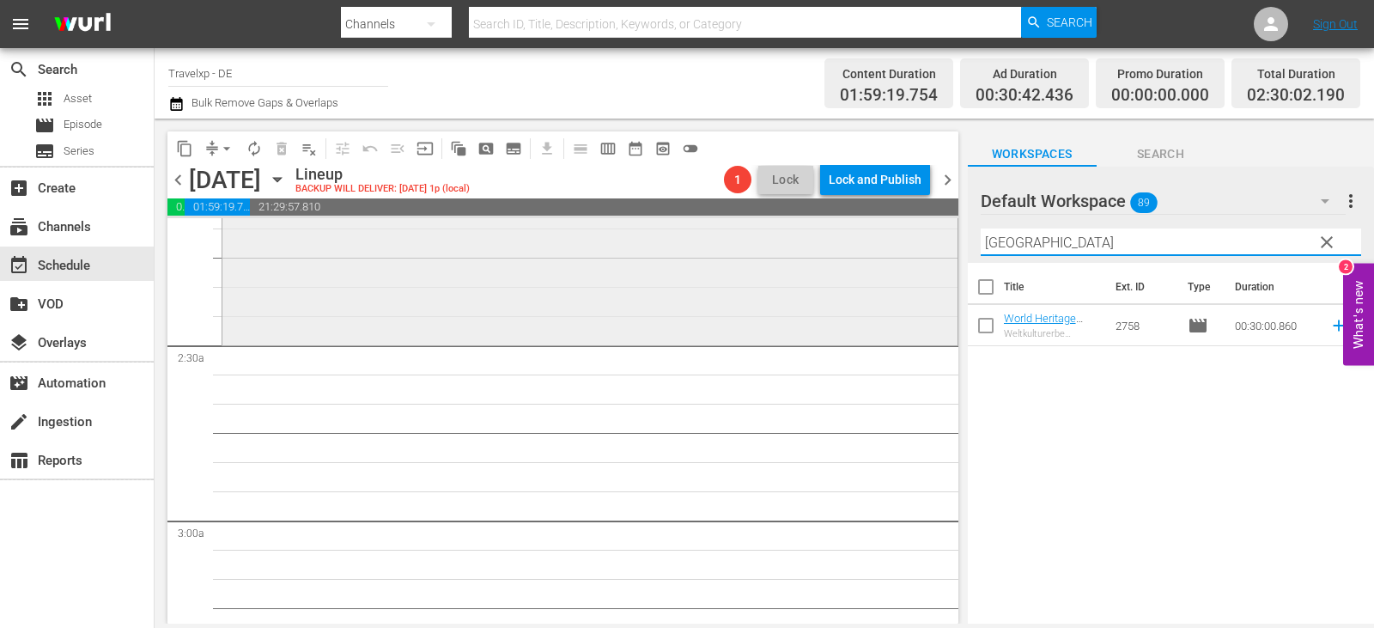
scroll to position [859, 0]
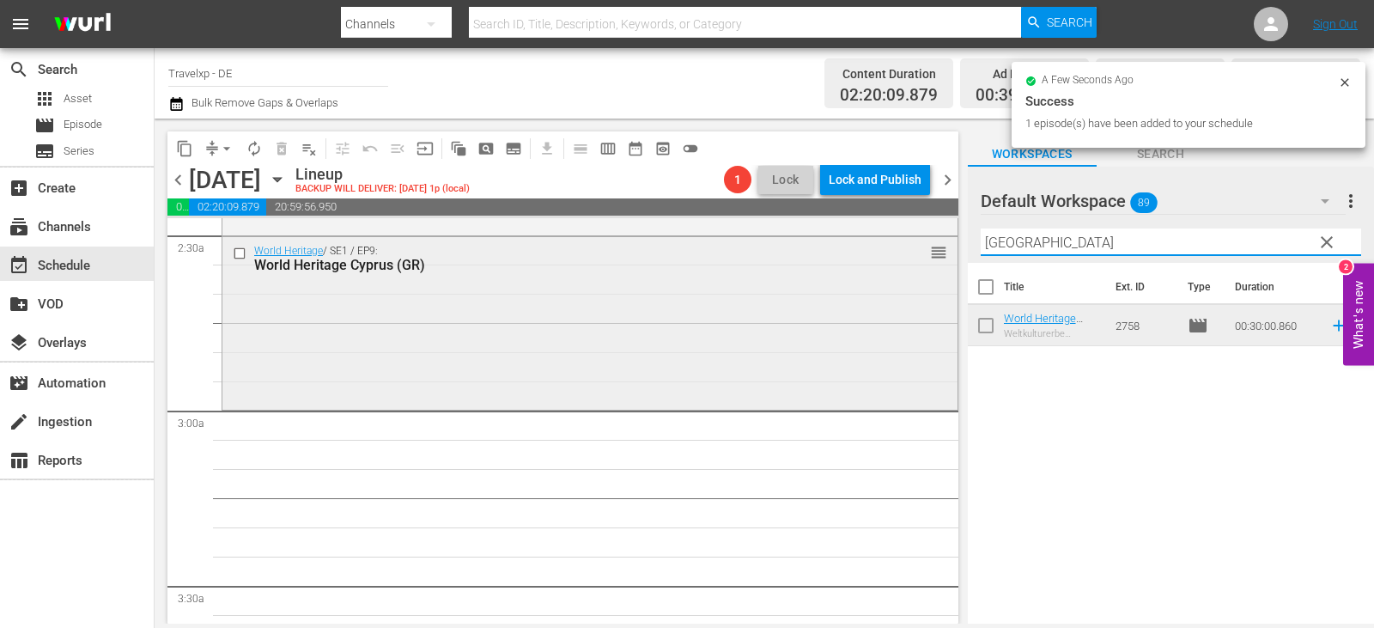
drag, startPoint x: 1038, startPoint y: 241, endPoint x: 855, endPoint y: 257, distance: 183.6
click at [855, 257] on div "content_copy compress arrow_drop_down autorenew_outlined delete_forever_outline…" at bounding box center [765, 371] width 1220 height 505
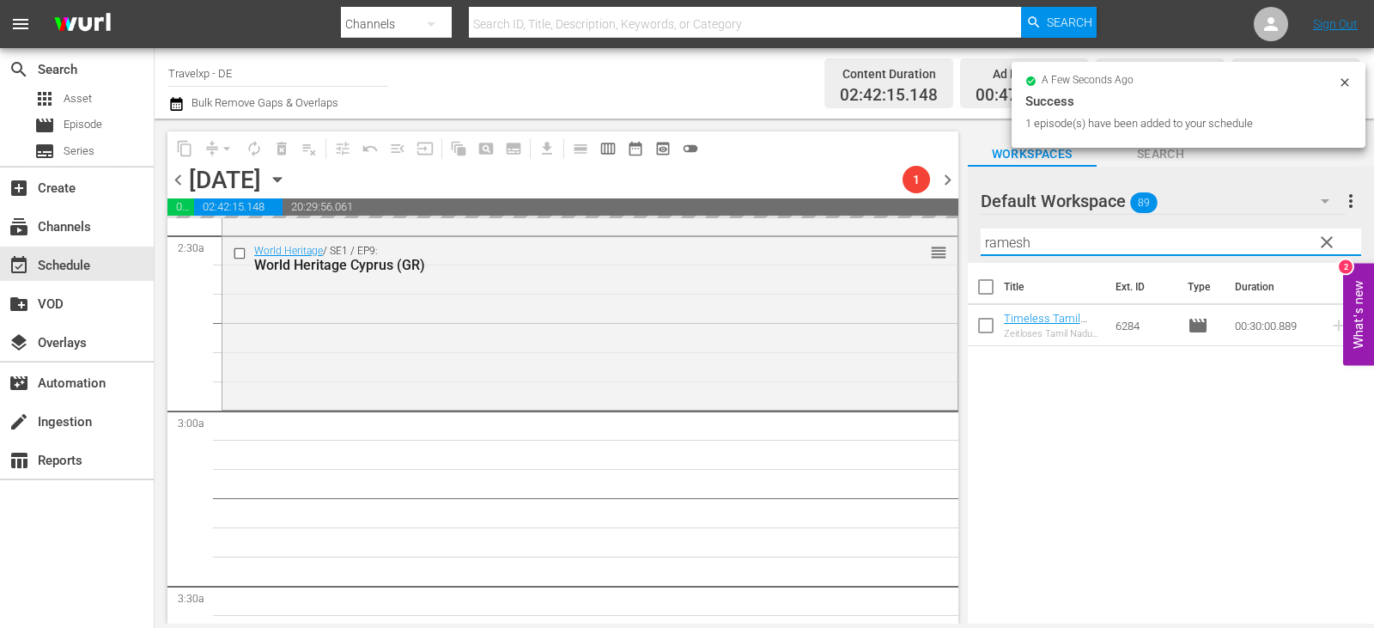
click at [850, 246] on div "content_copy compress arrow_drop_down autorenew_outlined delete_forever_outline…" at bounding box center [765, 371] width 1220 height 505
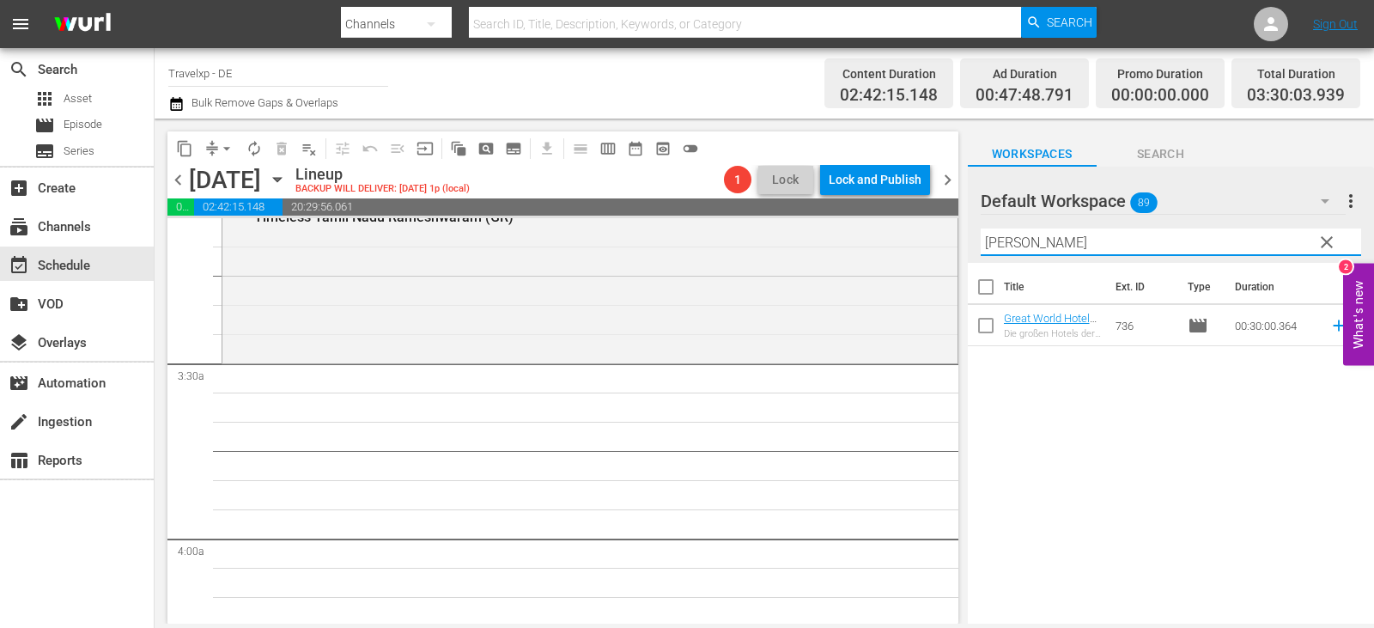
scroll to position [1117, 0]
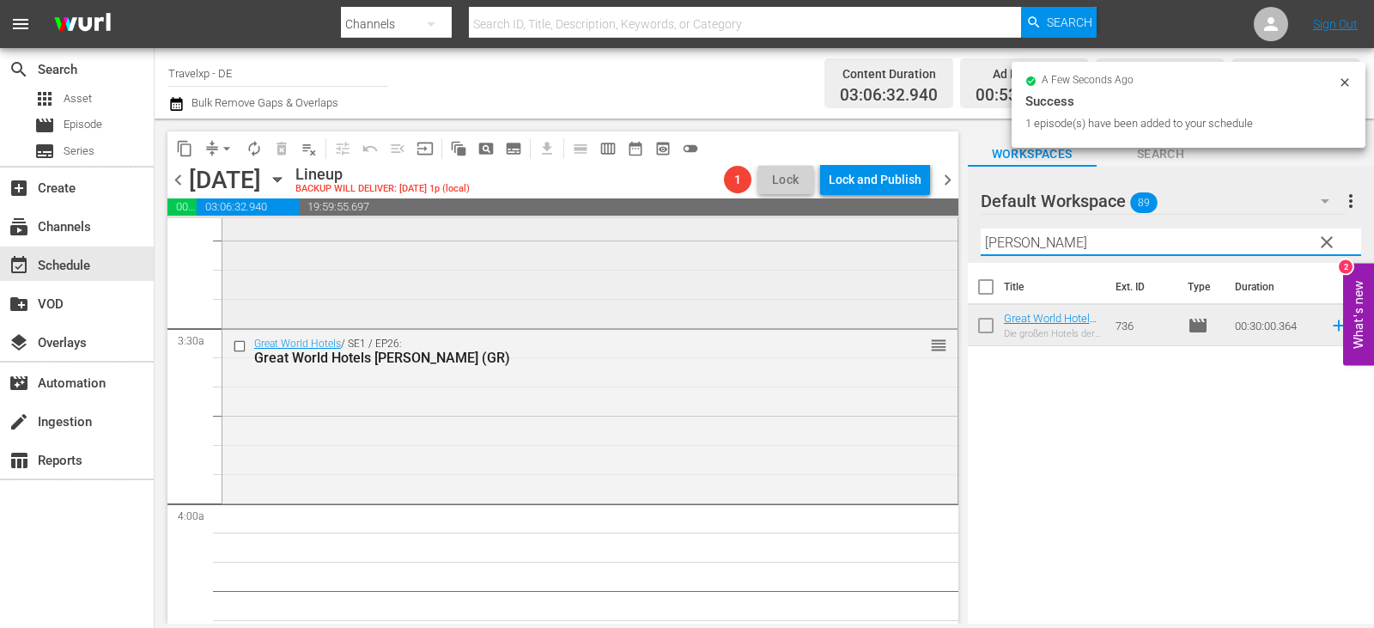
drag, startPoint x: 1051, startPoint y: 240, endPoint x: 696, endPoint y: 240, distance: 355.6
click at [696, 240] on div "content_copy compress arrow_drop_down autorenew_outlined delete_forever_outline…" at bounding box center [765, 371] width 1220 height 505
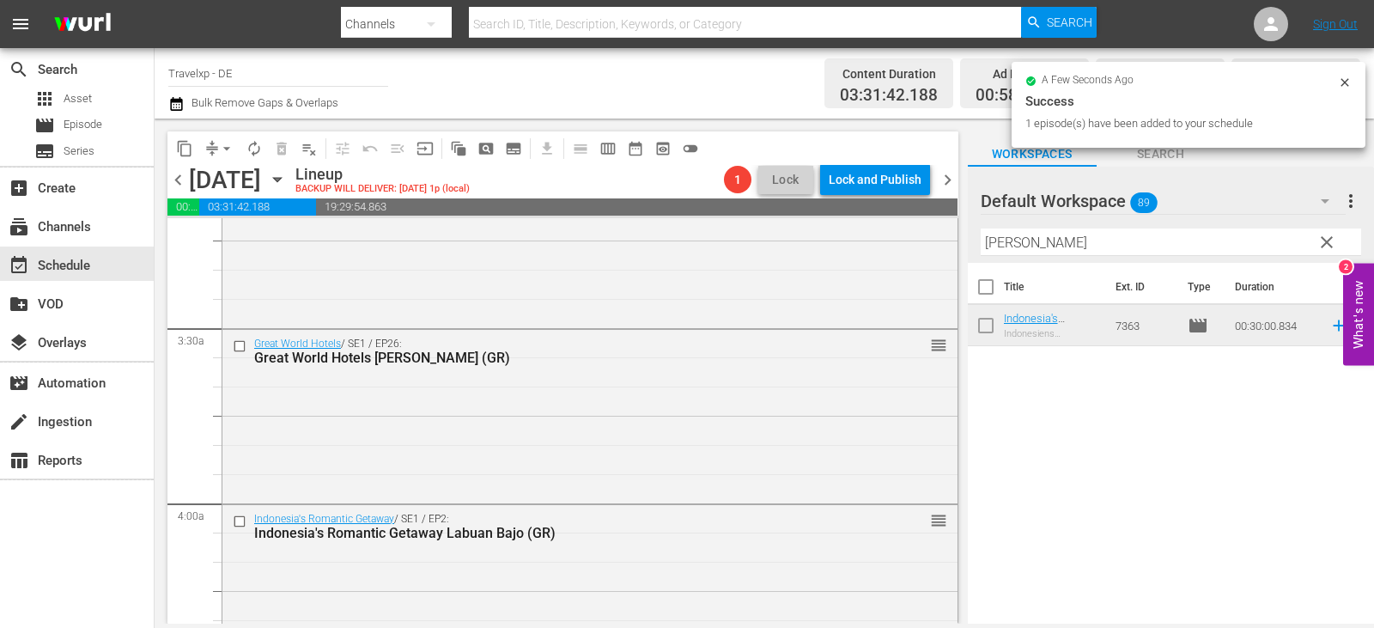
click at [583, 305] on div "content_copy compress arrow_drop_down autorenew_outlined delete_forever_outline…" at bounding box center [765, 371] width 1220 height 505
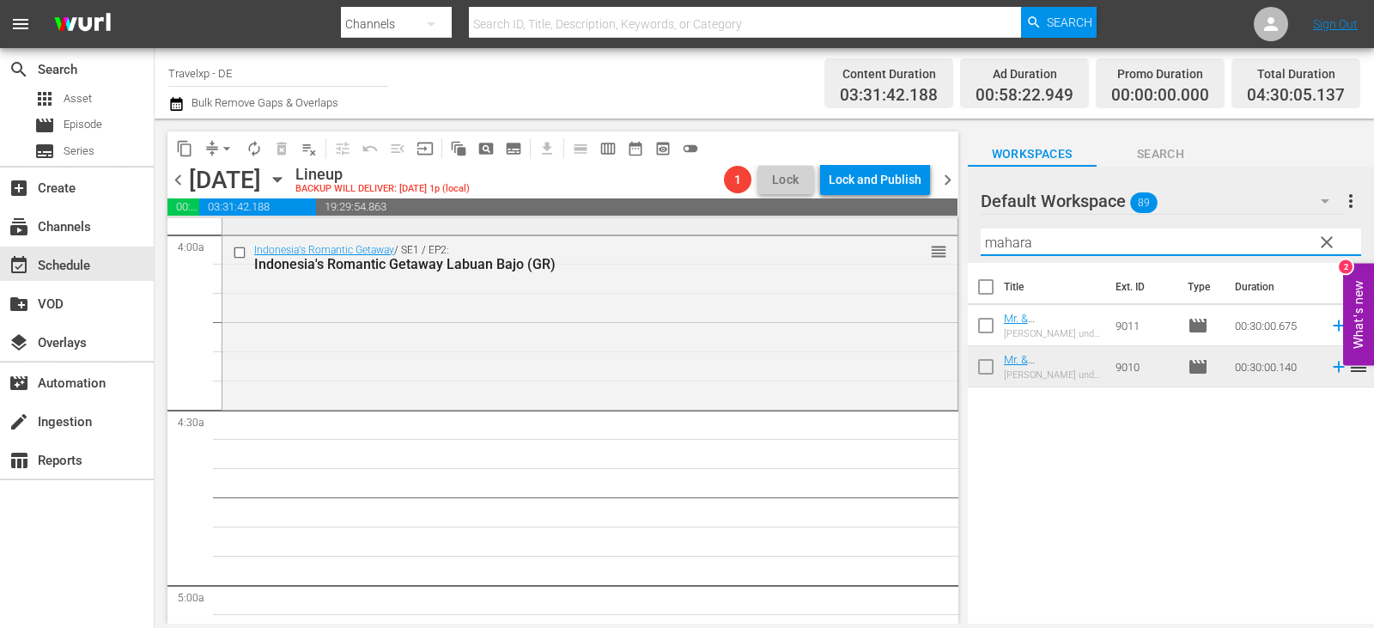
scroll to position [1460, 0]
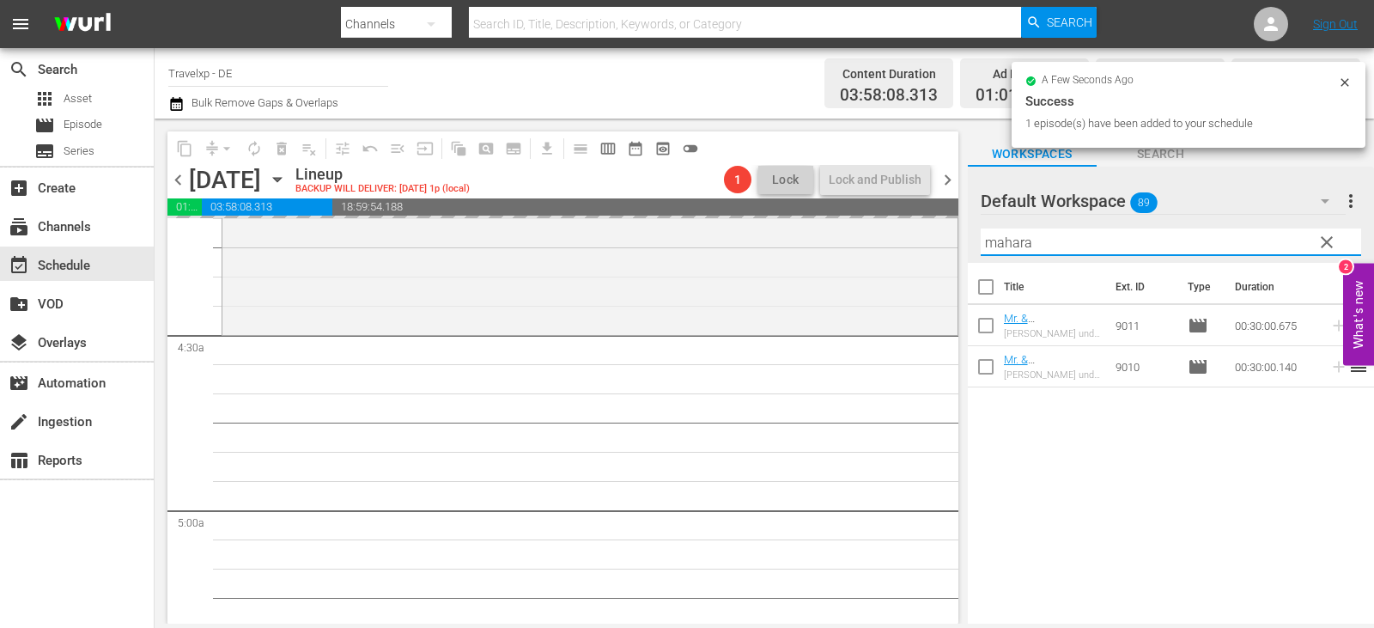
click at [530, 295] on div "content_copy compress arrow_drop_down autorenew_outlined delete_forever_outline…" at bounding box center [765, 371] width 1220 height 505
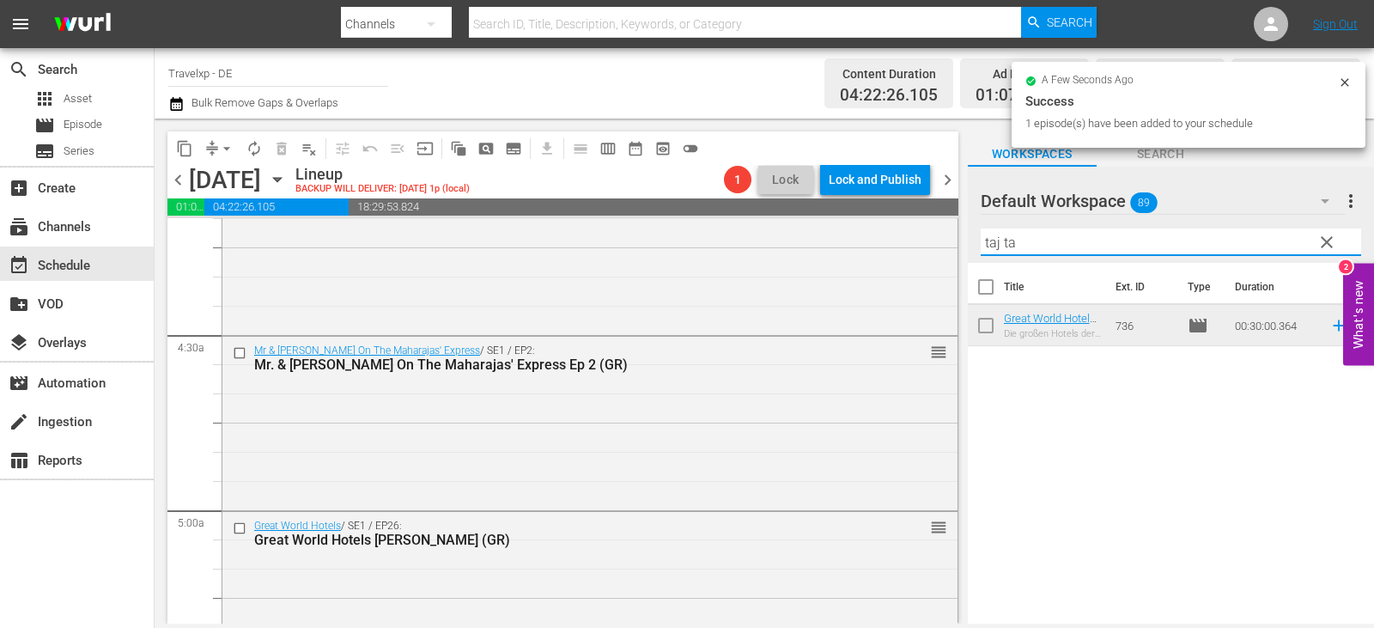
click at [842, 253] on div "content_copy compress arrow_drop_down autorenew_outlined delete_forever_outline…" at bounding box center [765, 371] width 1220 height 505
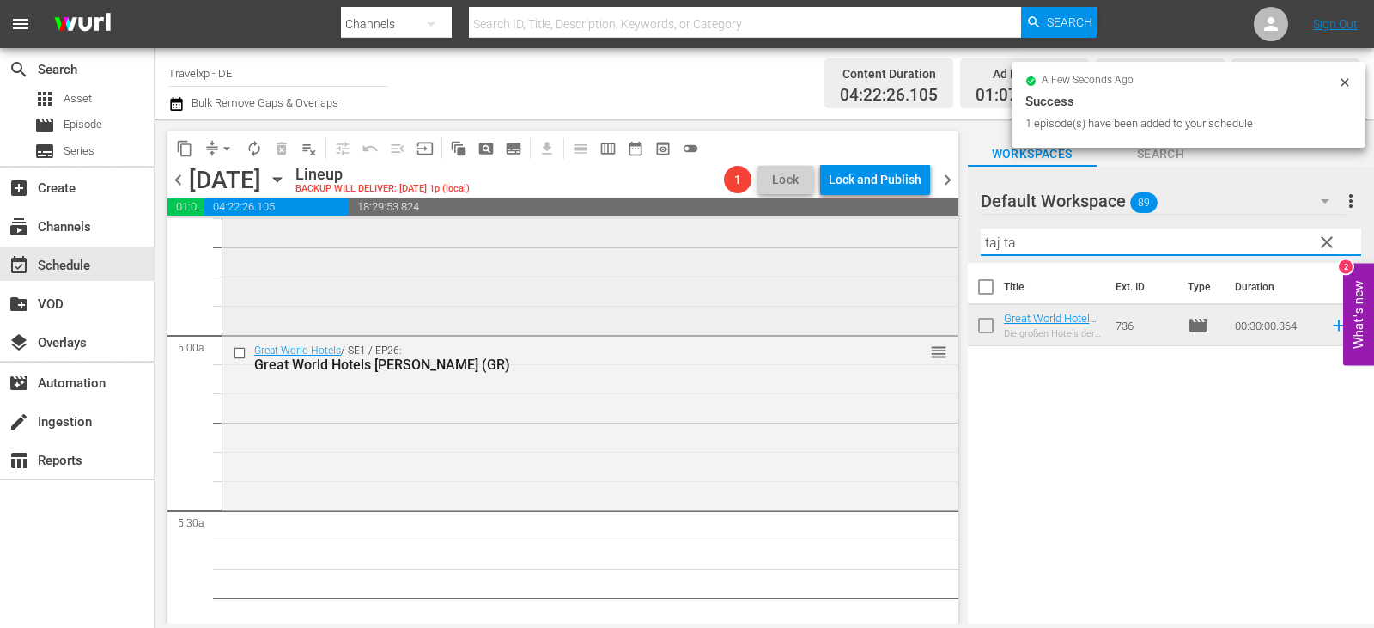
scroll to position [1804, 0]
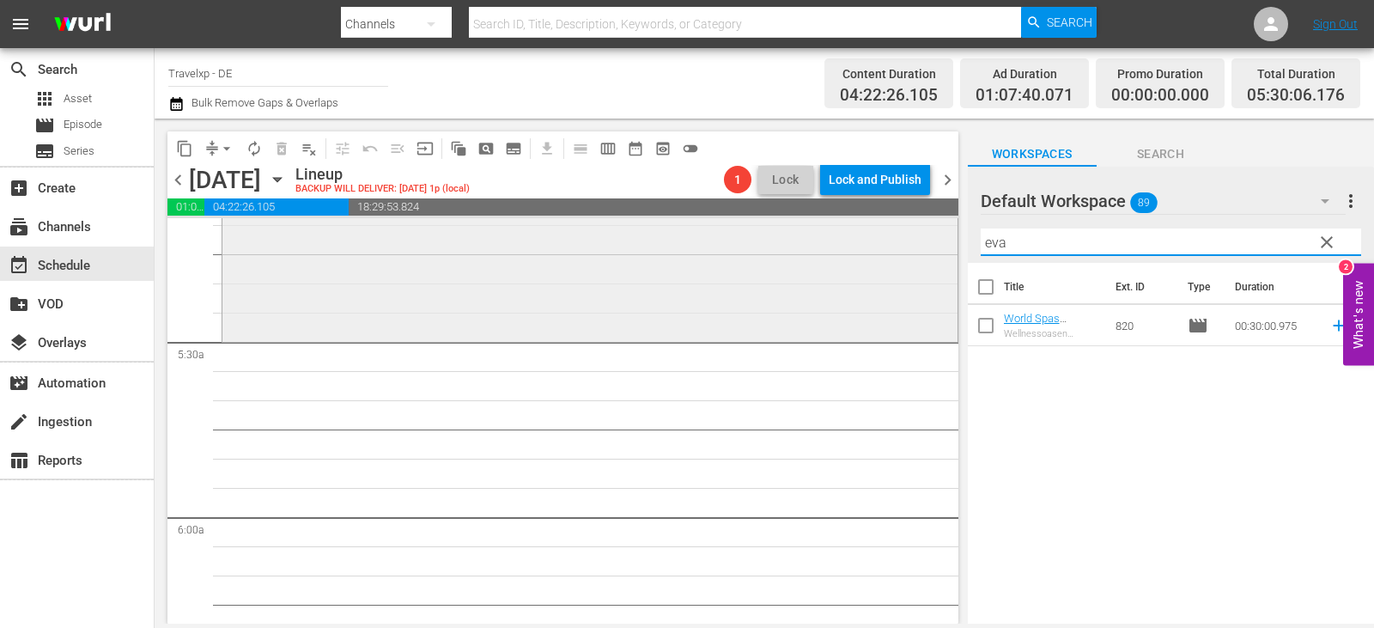
drag, startPoint x: 1022, startPoint y: 240, endPoint x: 758, endPoint y: 283, distance: 268.0
click at [758, 283] on div "content_copy compress arrow_drop_down autorenew_outlined delete_forever_outline…" at bounding box center [765, 371] width 1220 height 505
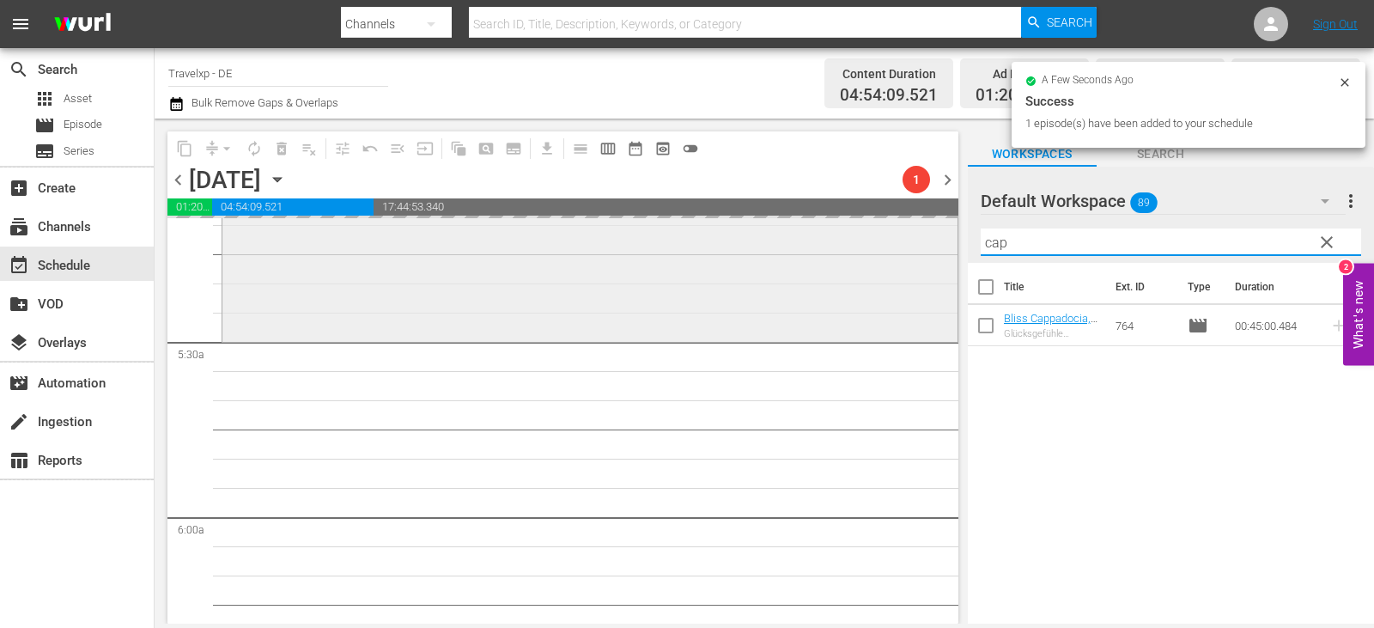
drag, startPoint x: 1020, startPoint y: 240, endPoint x: 910, endPoint y: 262, distance: 112.9
click at [910, 262] on div "content_copy compress arrow_drop_down autorenew_outlined delete_forever_outline…" at bounding box center [765, 371] width 1220 height 505
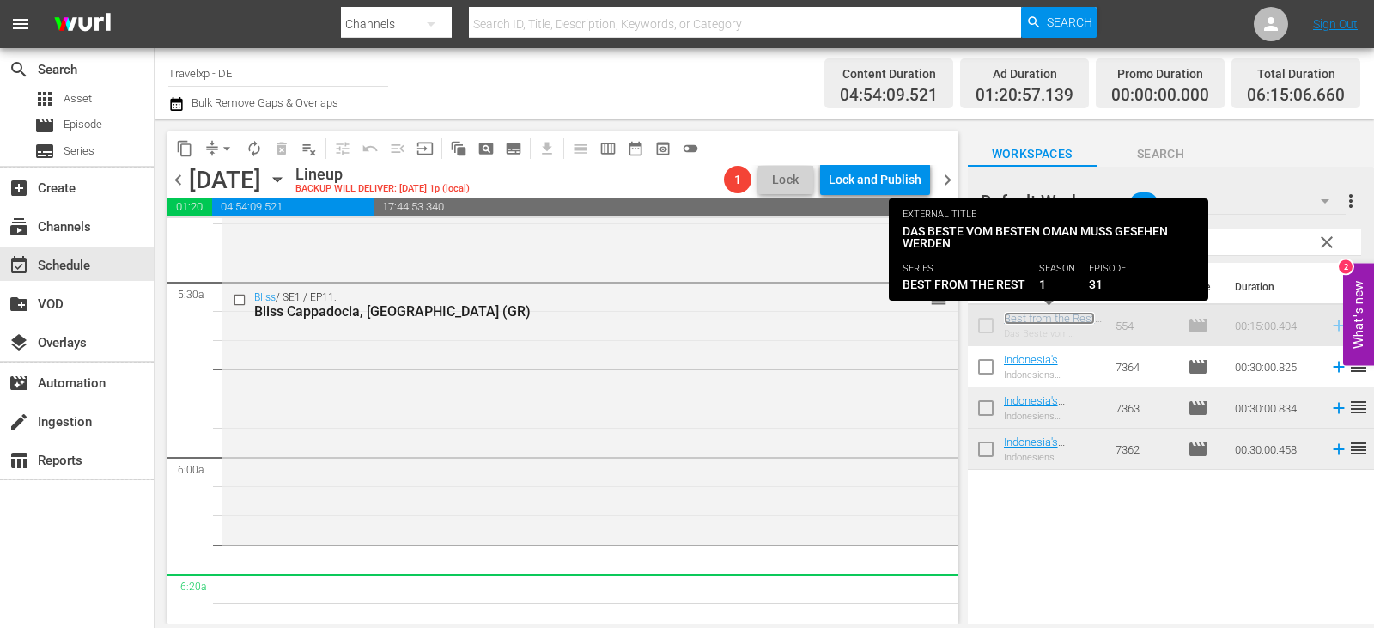
scroll to position [1890, 0]
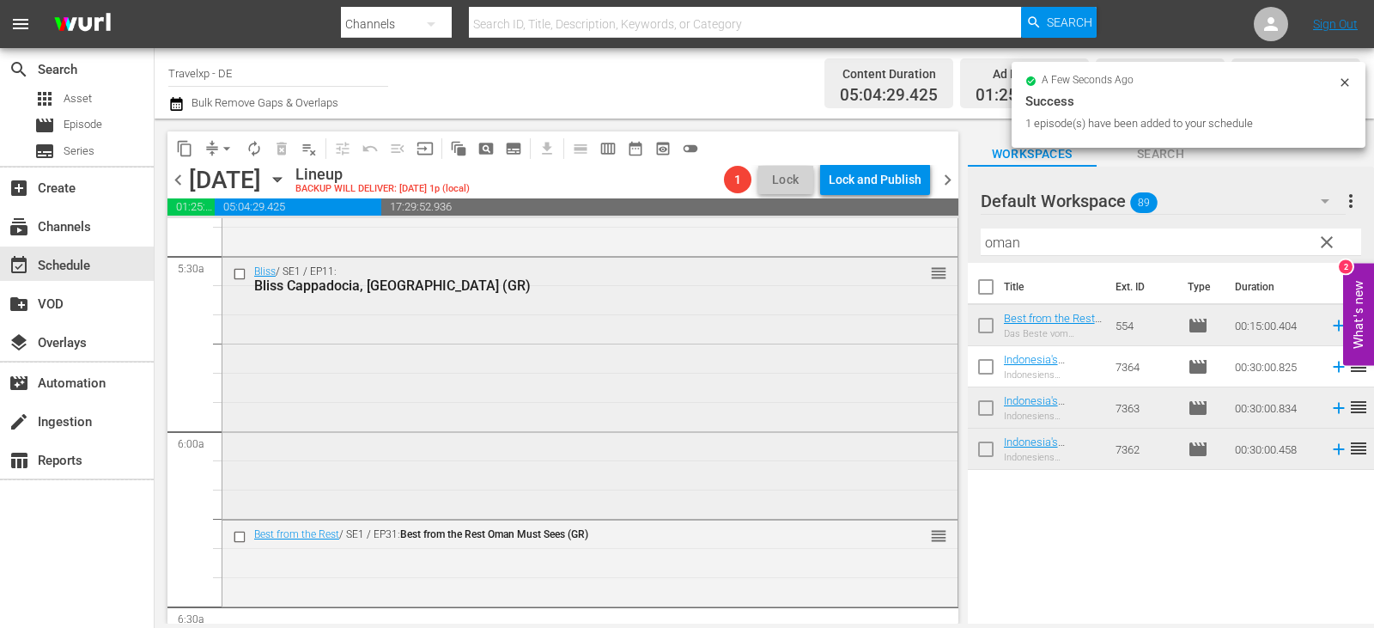
drag, startPoint x: 807, startPoint y: 246, endPoint x: 758, endPoint y: 258, distance: 50.2
click at [775, 252] on div "content_copy compress arrow_drop_down autorenew_outlined delete_forever_outline…" at bounding box center [765, 371] width 1220 height 505
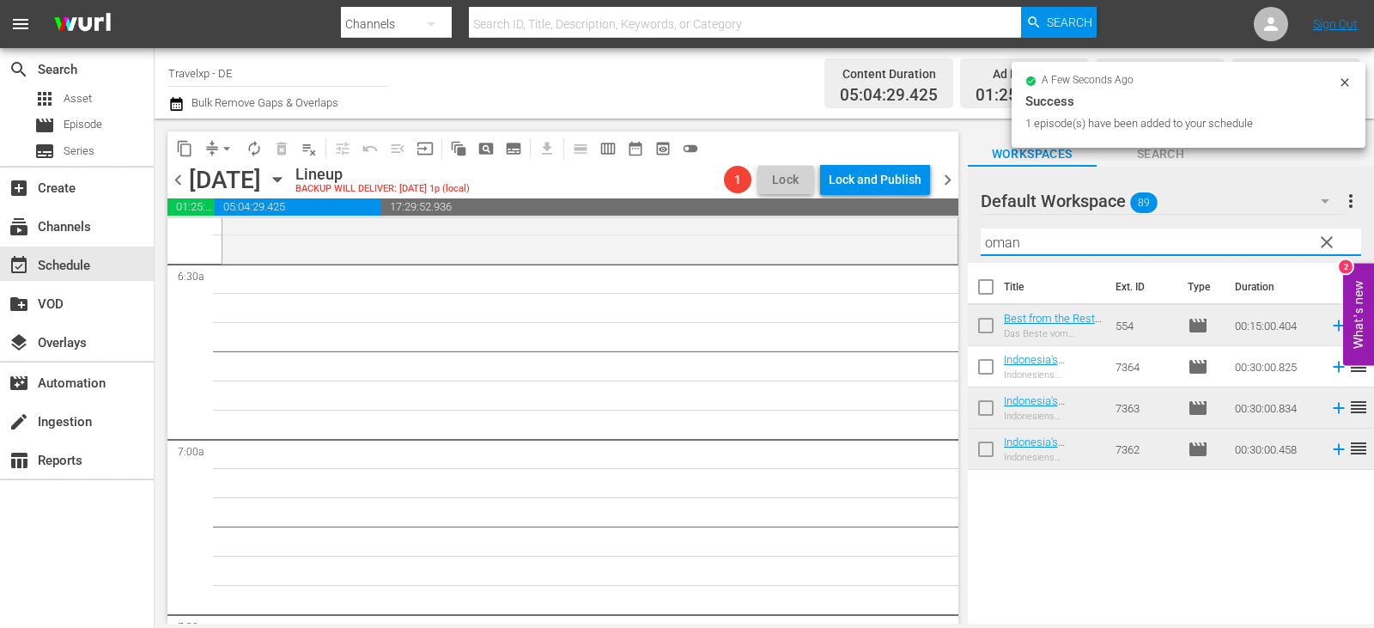
scroll to position [2233, 0]
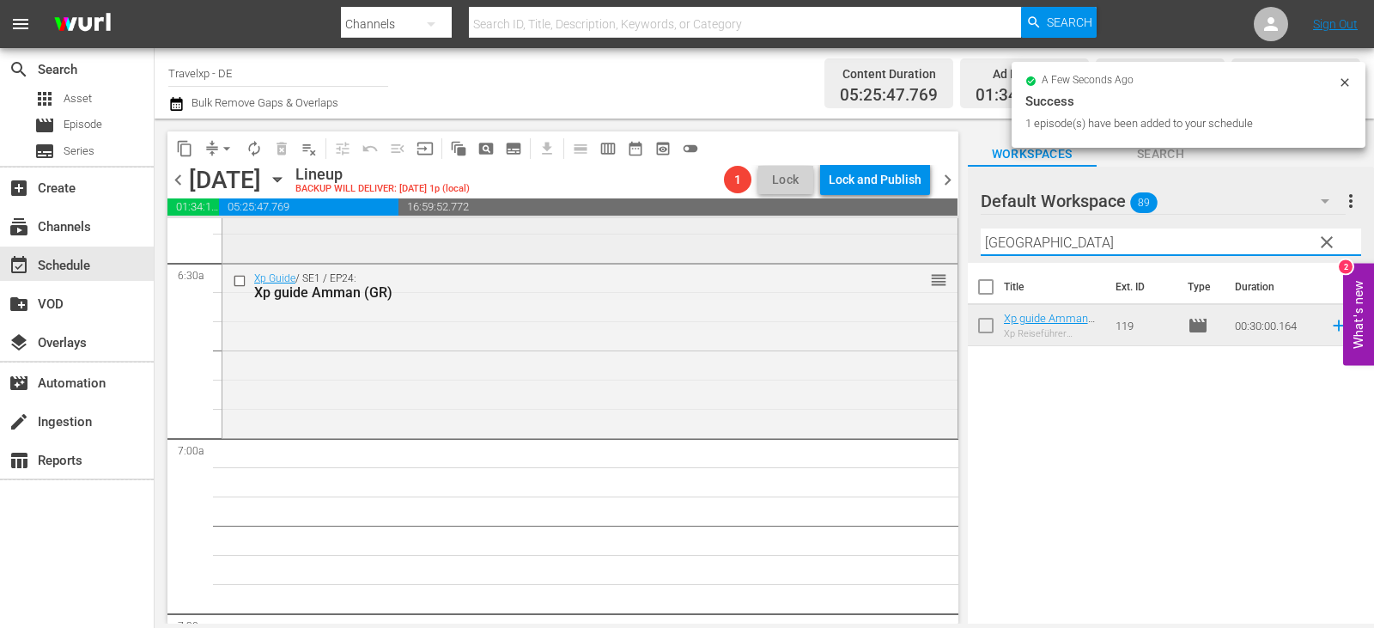
drag, startPoint x: 1080, startPoint y: 242, endPoint x: 802, endPoint y: 245, distance: 278.3
click at [802, 245] on div "content_copy compress arrow_drop_down autorenew_outlined delete_forever_outline…" at bounding box center [765, 371] width 1220 height 505
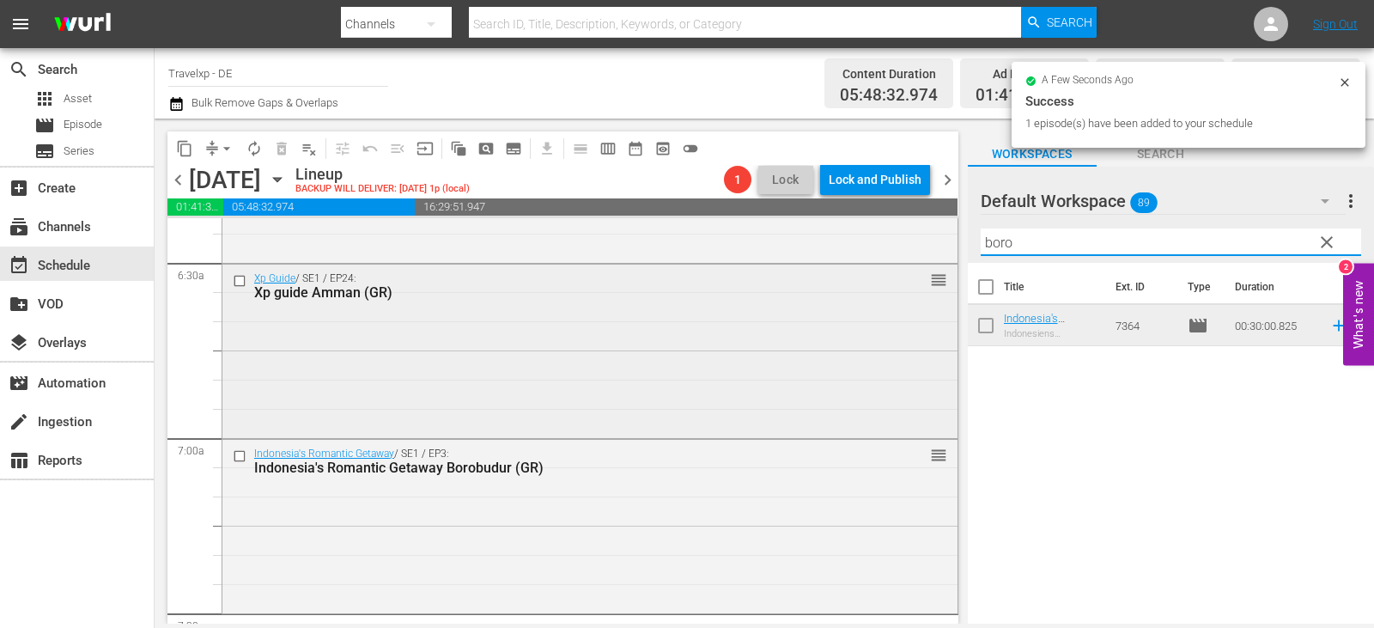
drag, startPoint x: 1008, startPoint y: 240, endPoint x: 774, endPoint y: 268, distance: 236.2
click at [774, 268] on div "content_copy compress arrow_drop_down autorenew_outlined delete_forever_outline…" at bounding box center [765, 371] width 1220 height 505
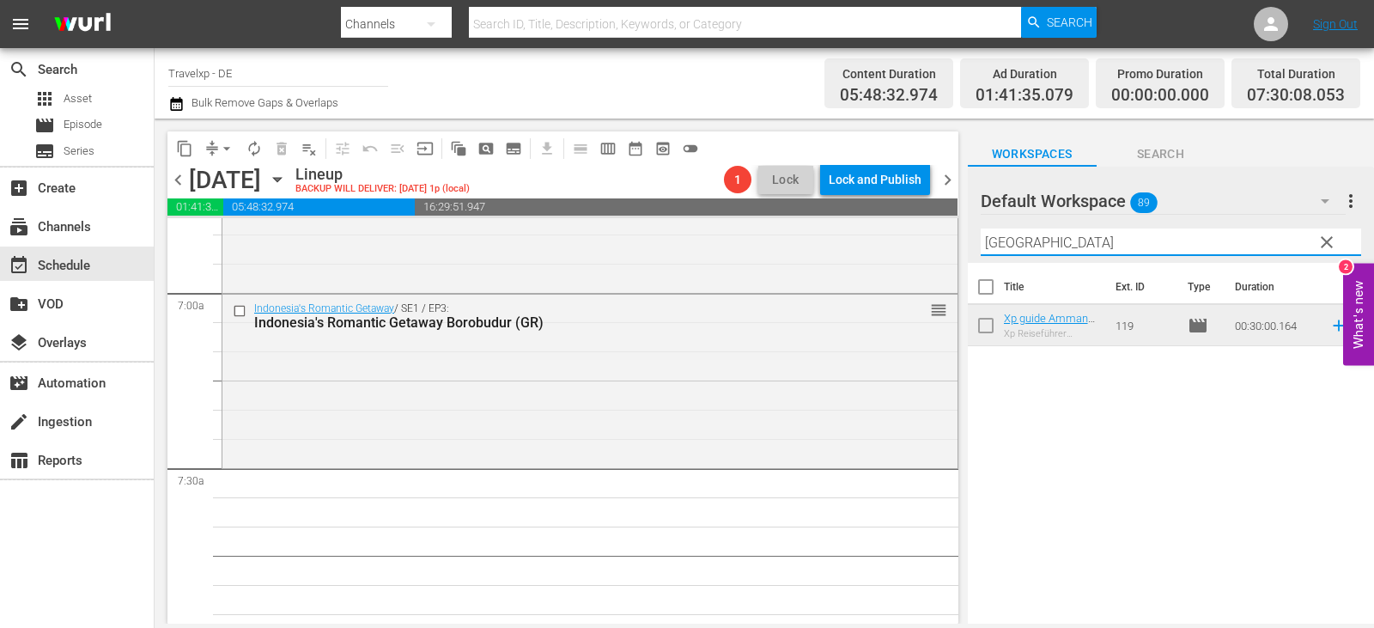
scroll to position [2491, 0]
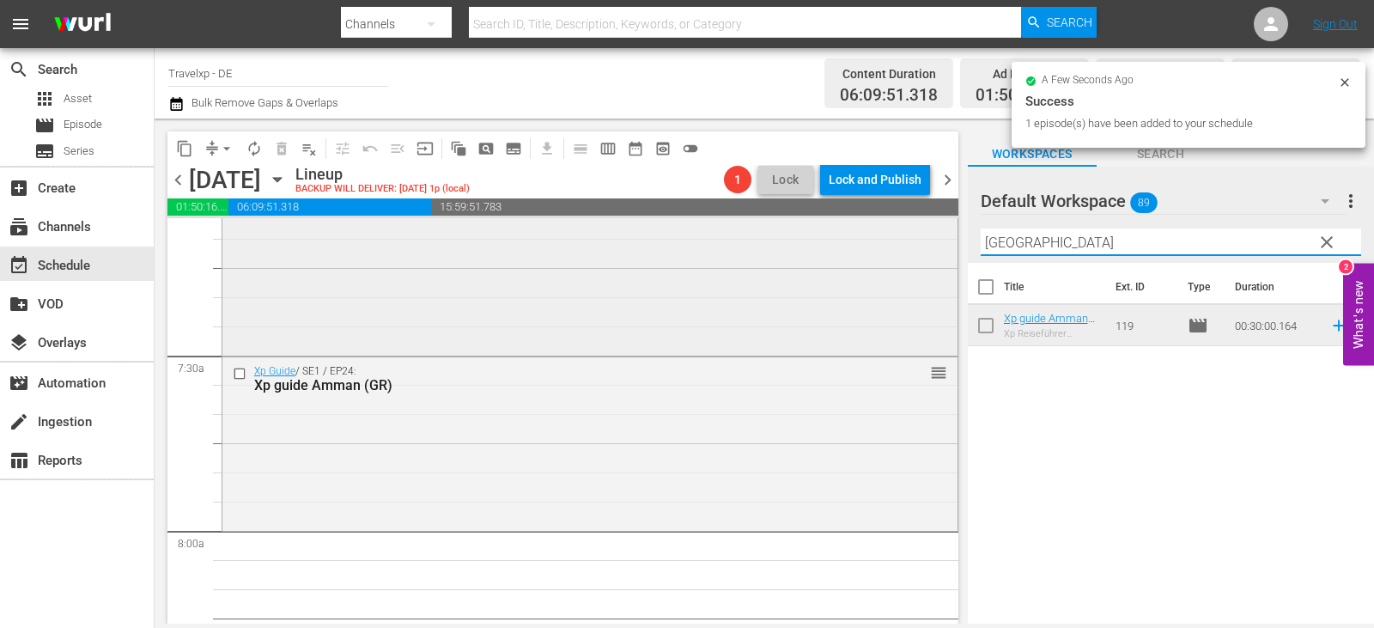
drag, startPoint x: 1057, startPoint y: 248, endPoint x: 715, endPoint y: 245, distance: 342.7
click at [722, 245] on div "content_copy compress arrow_drop_down autorenew_outlined delete_forever_outline…" at bounding box center [765, 371] width 1220 height 505
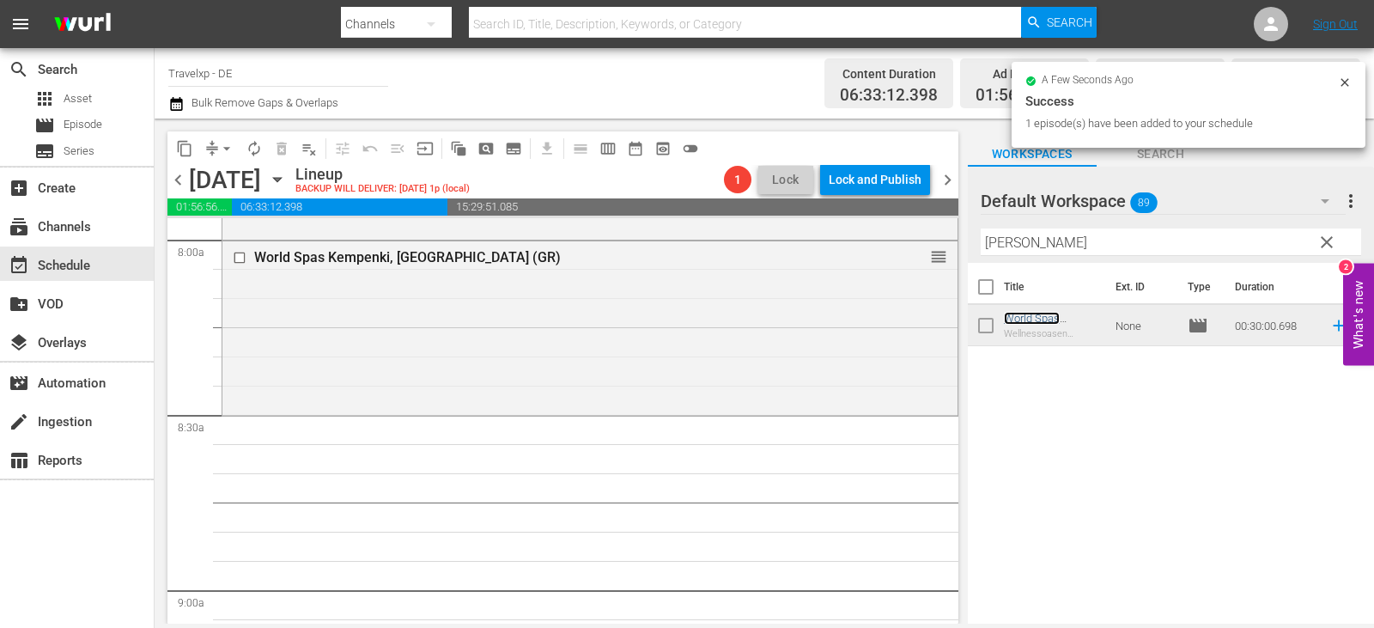
scroll to position [2834, 0]
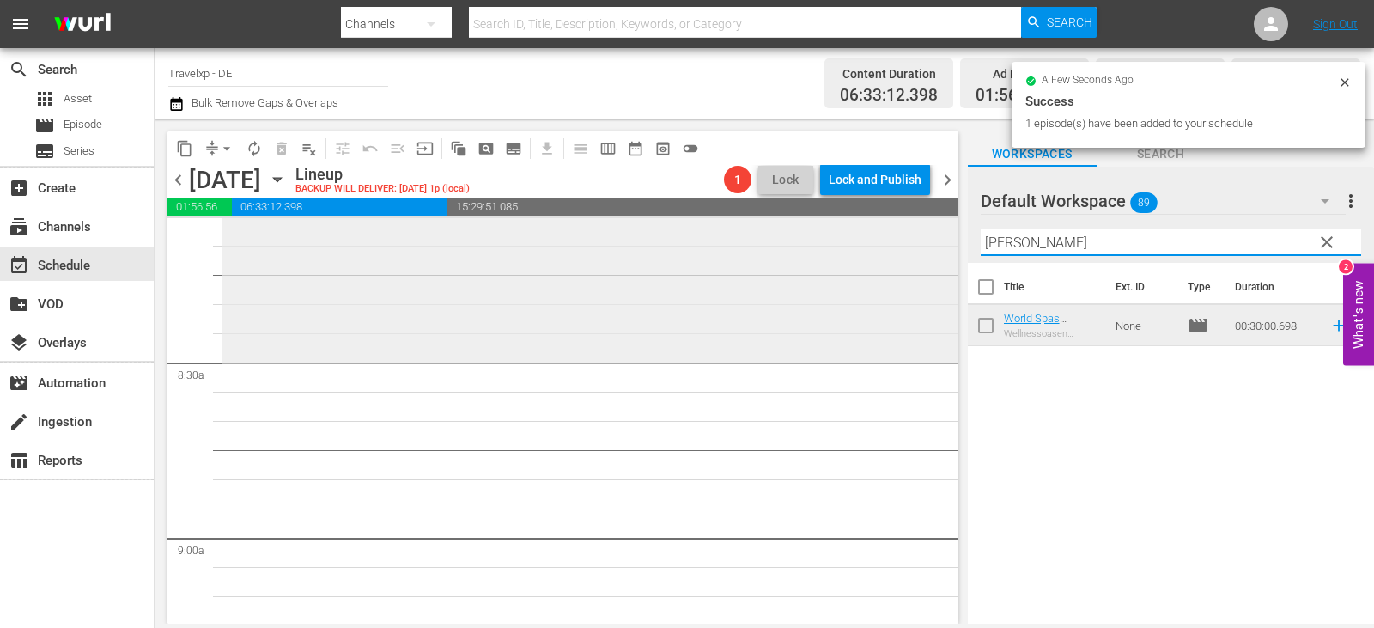
drag, startPoint x: 1027, startPoint y: 244, endPoint x: 782, endPoint y: 259, distance: 245.2
click at [782, 259] on div "content_copy compress arrow_drop_down autorenew_outlined delete_forever_outline…" at bounding box center [765, 371] width 1220 height 505
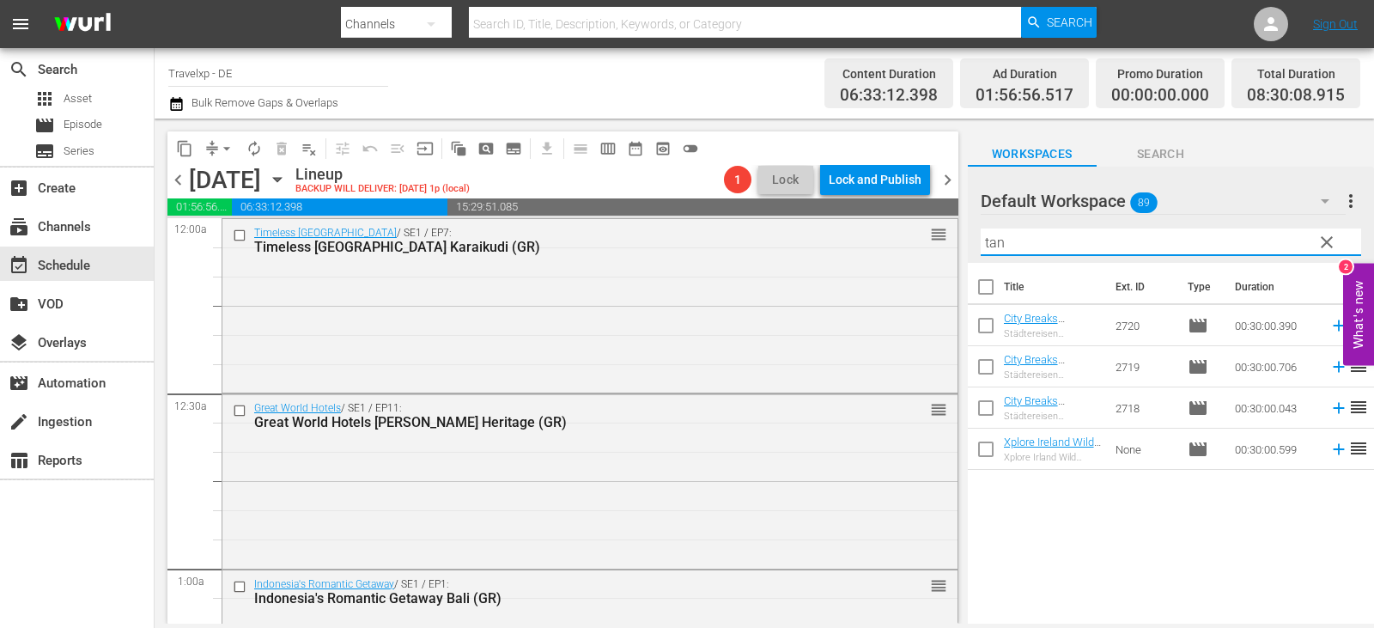
scroll to position [2834, 0]
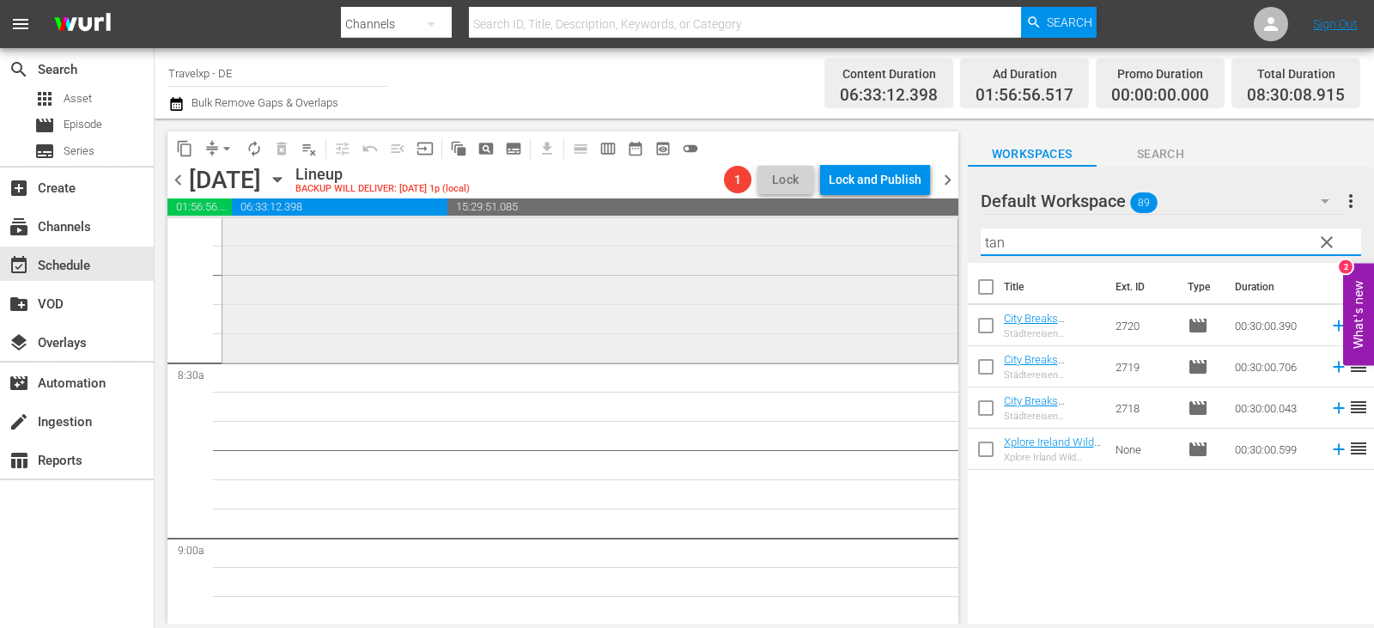
drag, startPoint x: 1033, startPoint y: 230, endPoint x: 905, endPoint y: 243, distance: 128.6
click at [905, 243] on div "content_copy compress arrow_drop_down autorenew_outlined delete_forever_outline…" at bounding box center [765, 371] width 1220 height 505
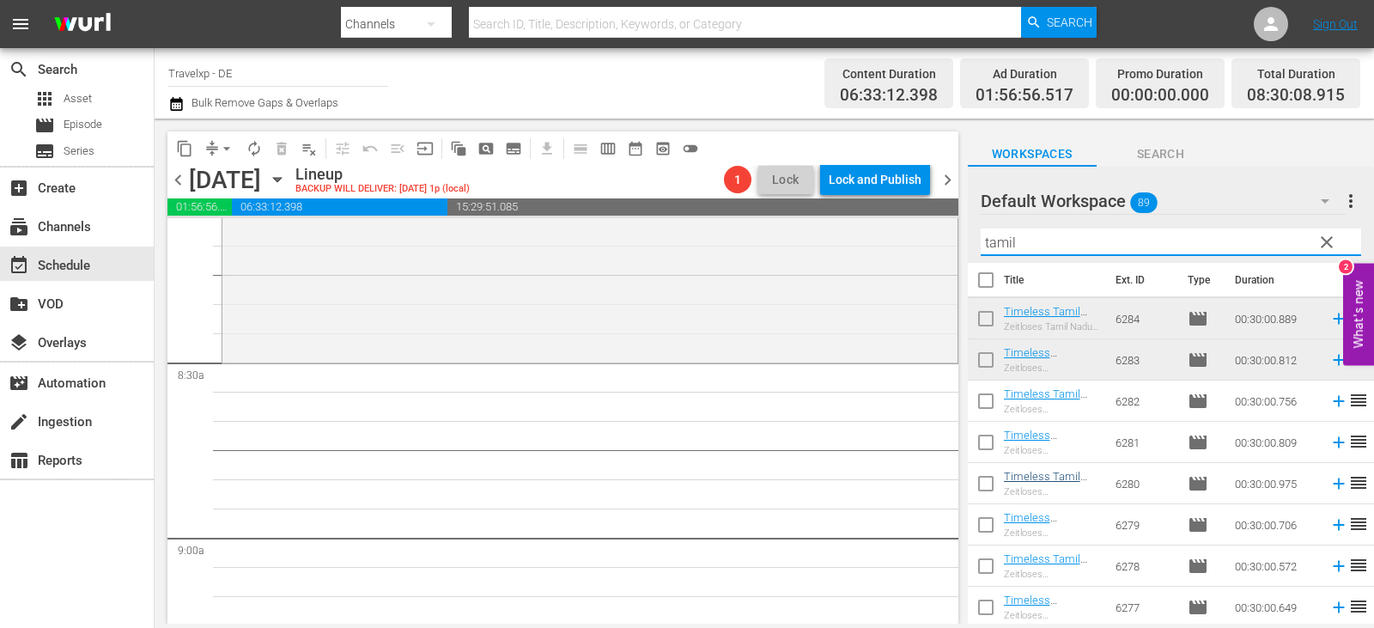
scroll to position [9, 0]
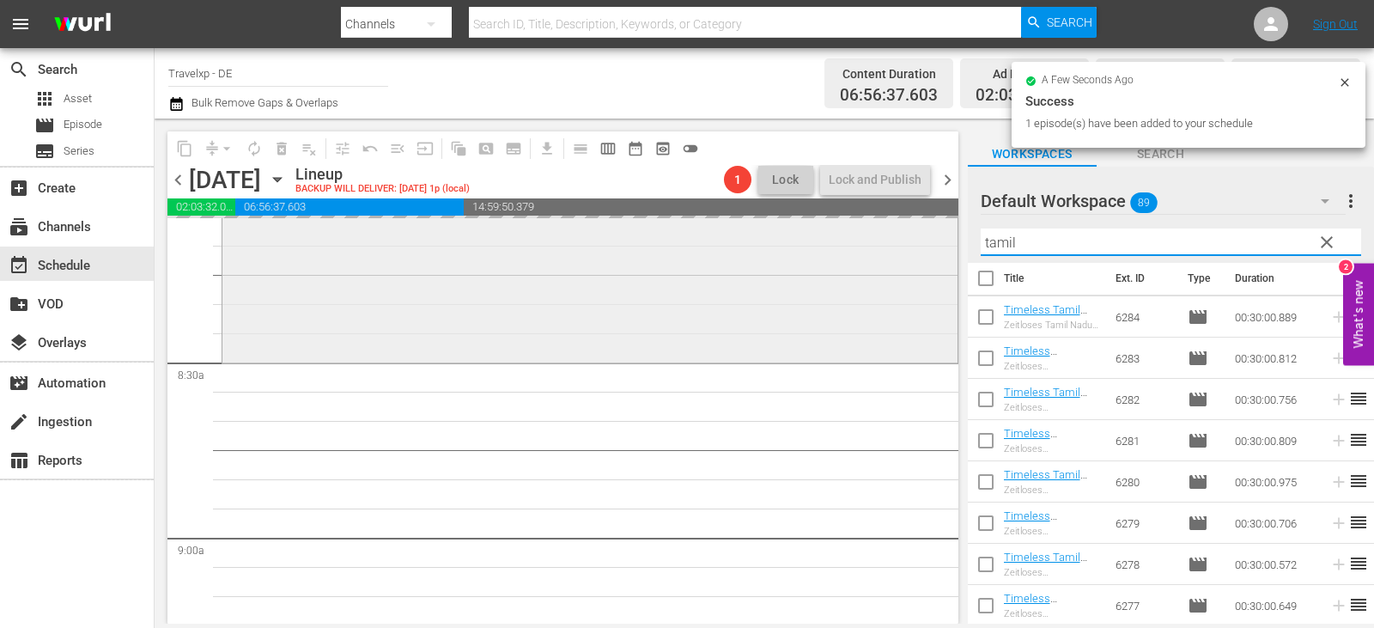
click at [689, 256] on div "content_copy compress arrow_drop_down autorenew_outlined delete_forever_outline…" at bounding box center [765, 371] width 1220 height 505
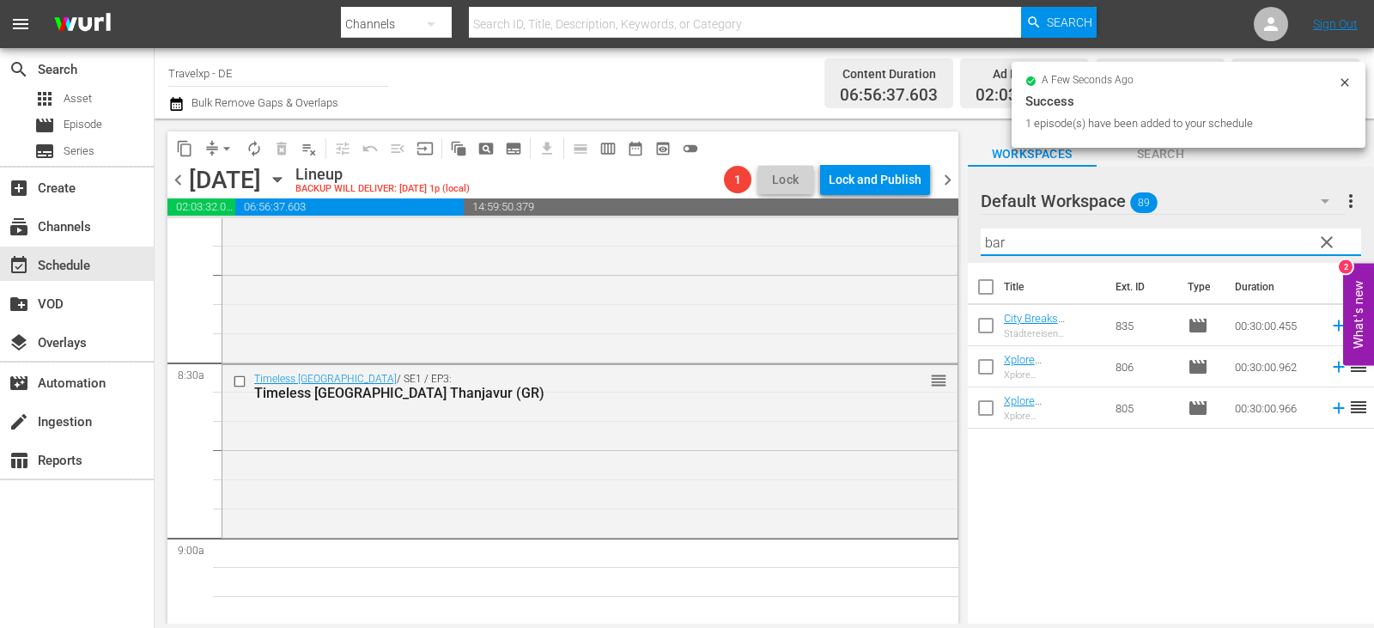
scroll to position [0, 0]
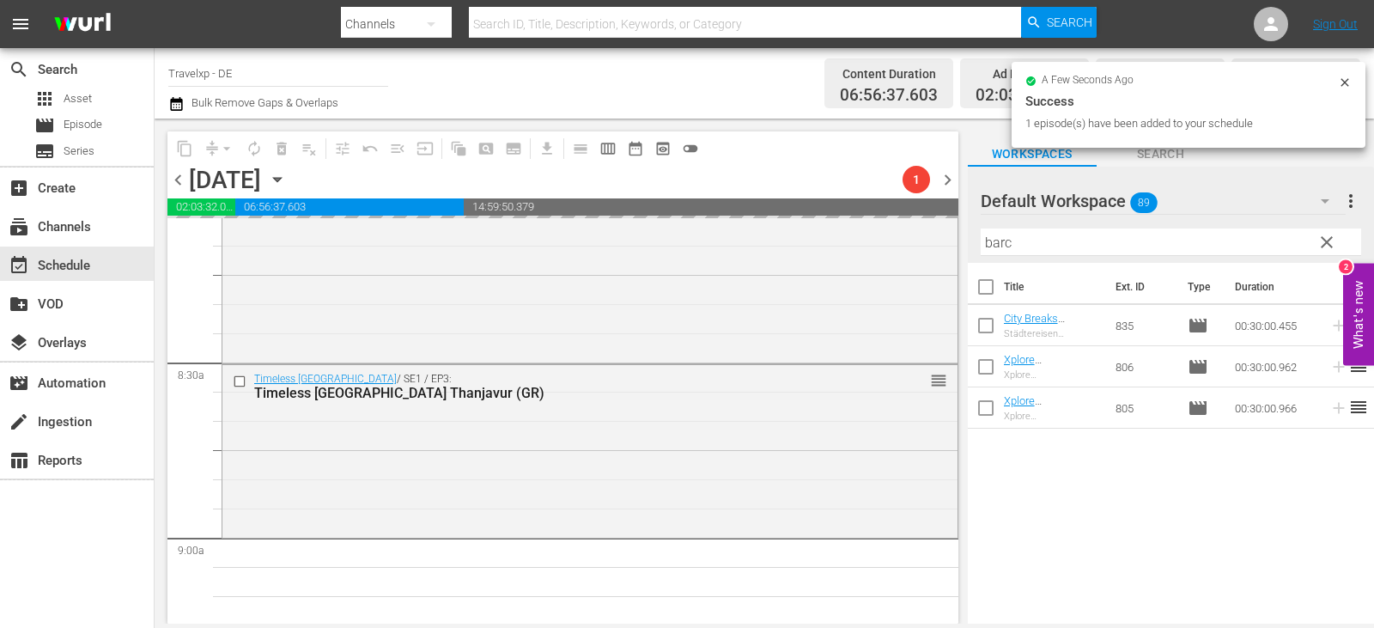
click at [746, 288] on div "content_copy compress arrow_drop_down autorenew_outlined delete_forever_outline…" at bounding box center [765, 371] width 1220 height 505
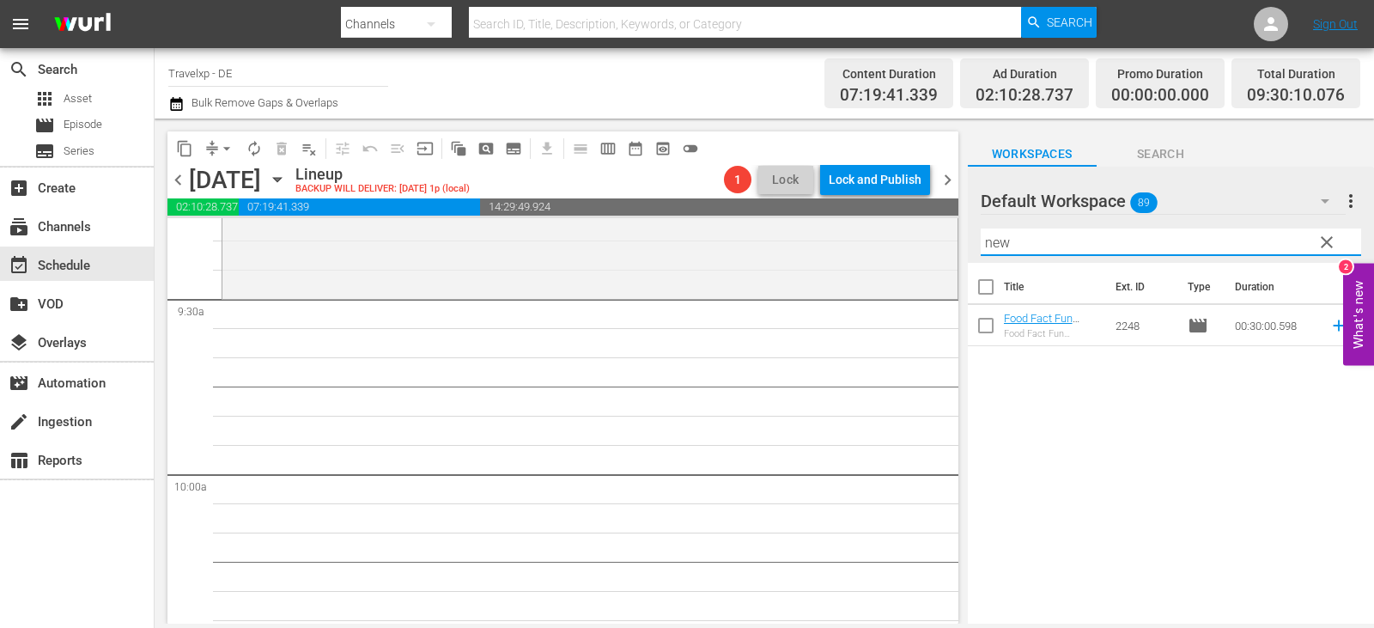
scroll to position [3264, 0]
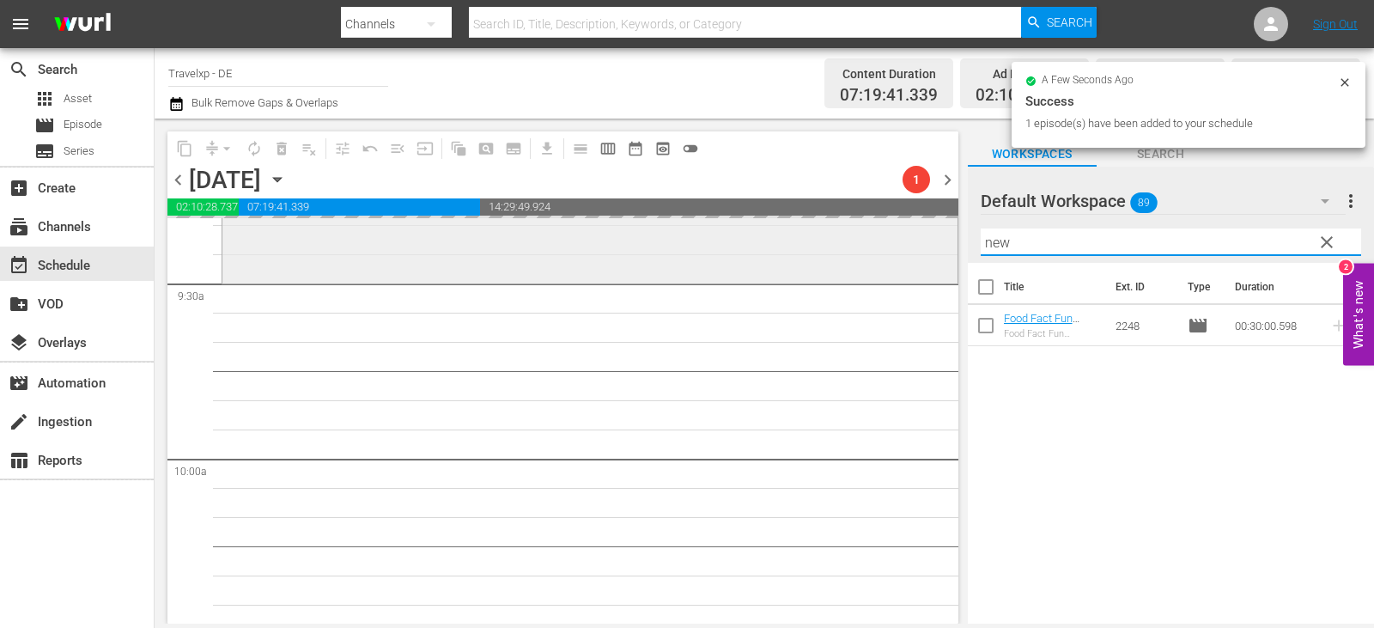
drag, startPoint x: 1052, startPoint y: 238, endPoint x: 788, endPoint y: 273, distance: 266.9
click at [788, 273] on div "content_copy compress arrow_drop_down autorenew_outlined delete_forever_outline…" at bounding box center [765, 371] width 1220 height 505
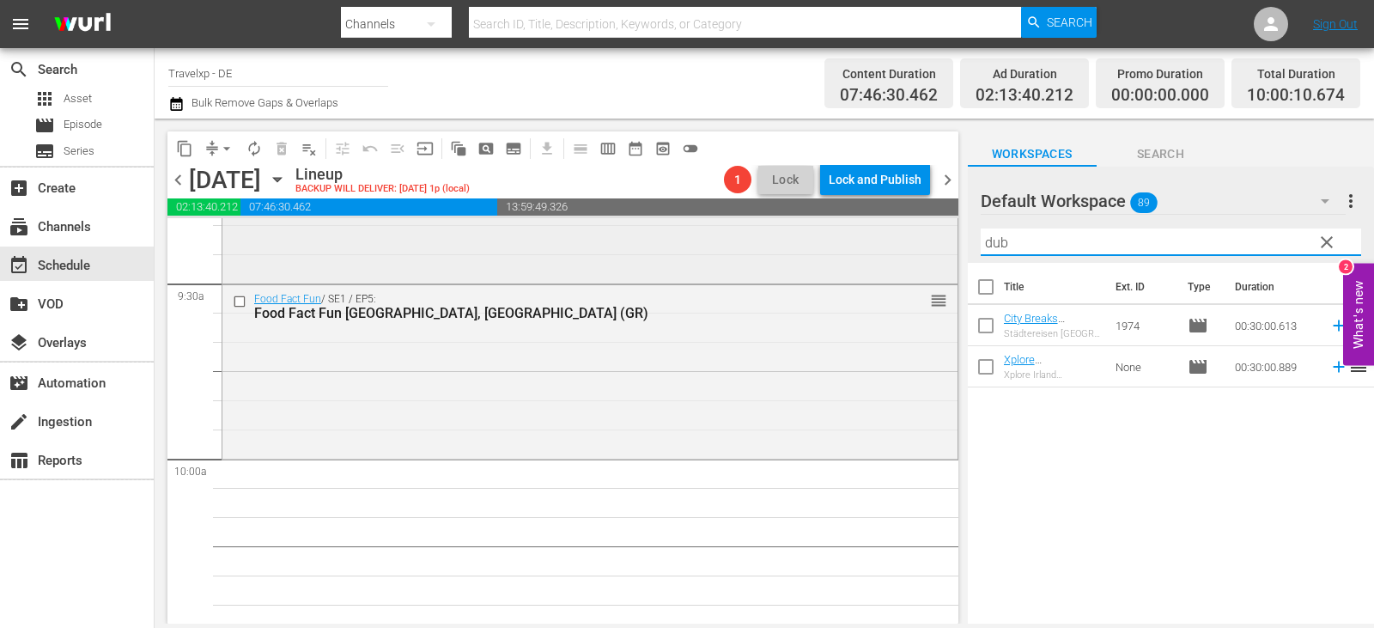
drag, startPoint x: 1044, startPoint y: 247, endPoint x: 736, endPoint y: 258, distance: 308.5
click at [736, 258] on div "content_copy compress arrow_drop_down autorenew_outlined delete_forever_outline…" at bounding box center [765, 371] width 1220 height 505
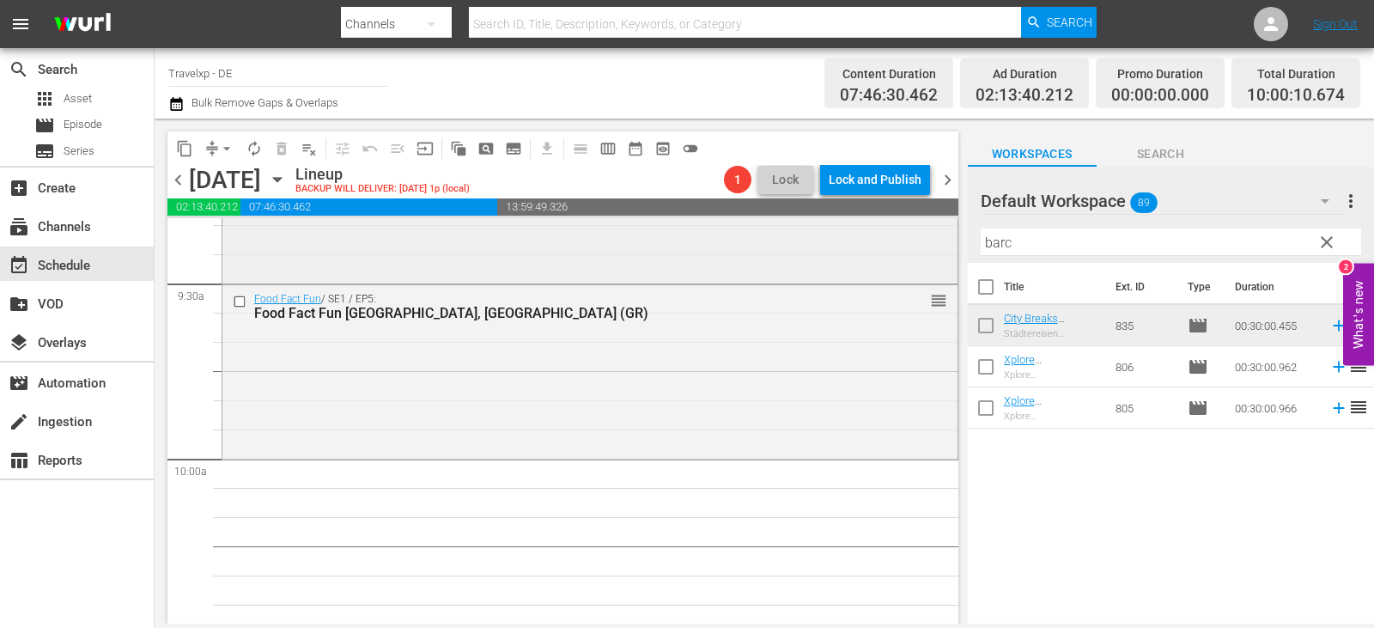
drag, startPoint x: 903, startPoint y: 238, endPoint x: 777, endPoint y: 238, distance: 125.4
click at [777, 238] on div "content_copy compress arrow_drop_down autorenew_outlined delete_forever_outline…" at bounding box center [765, 371] width 1220 height 505
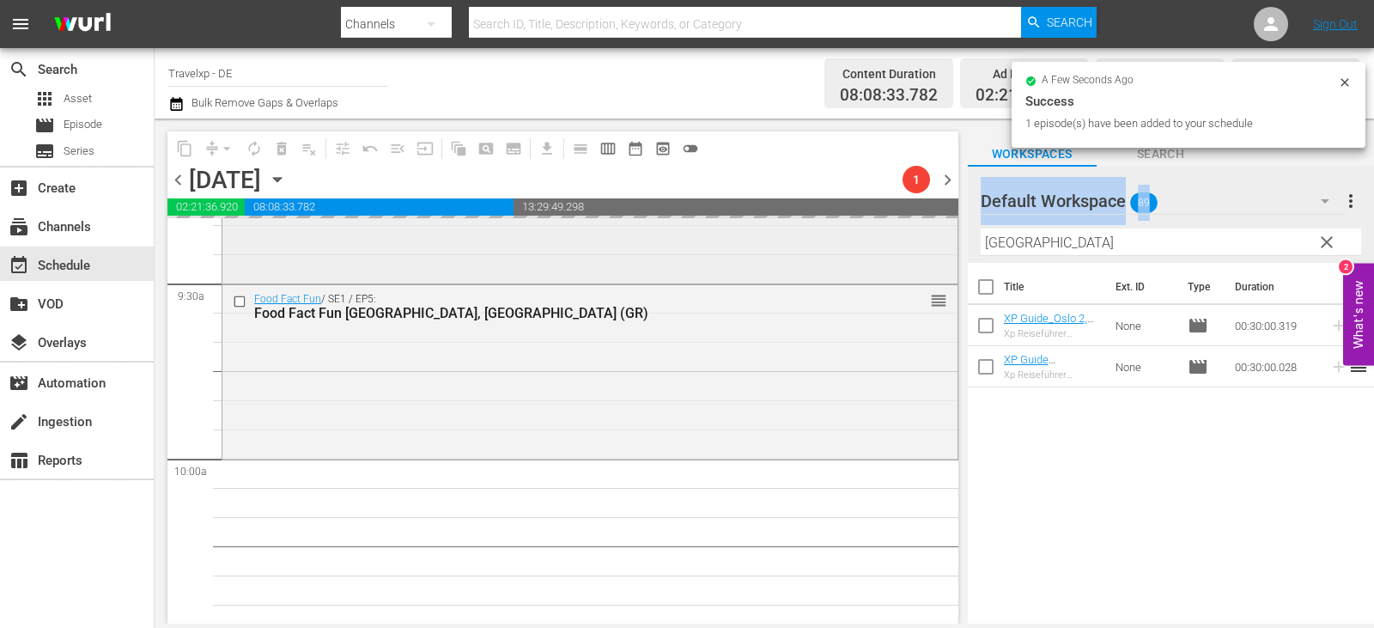
drag, startPoint x: 1050, startPoint y: 258, endPoint x: 945, endPoint y: 254, distance: 104.8
click at [945, 254] on div "content_copy compress arrow_drop_down autorenew_outlined delete_forever_outline…" at bounding box center [765, 371] width 1220 height 505
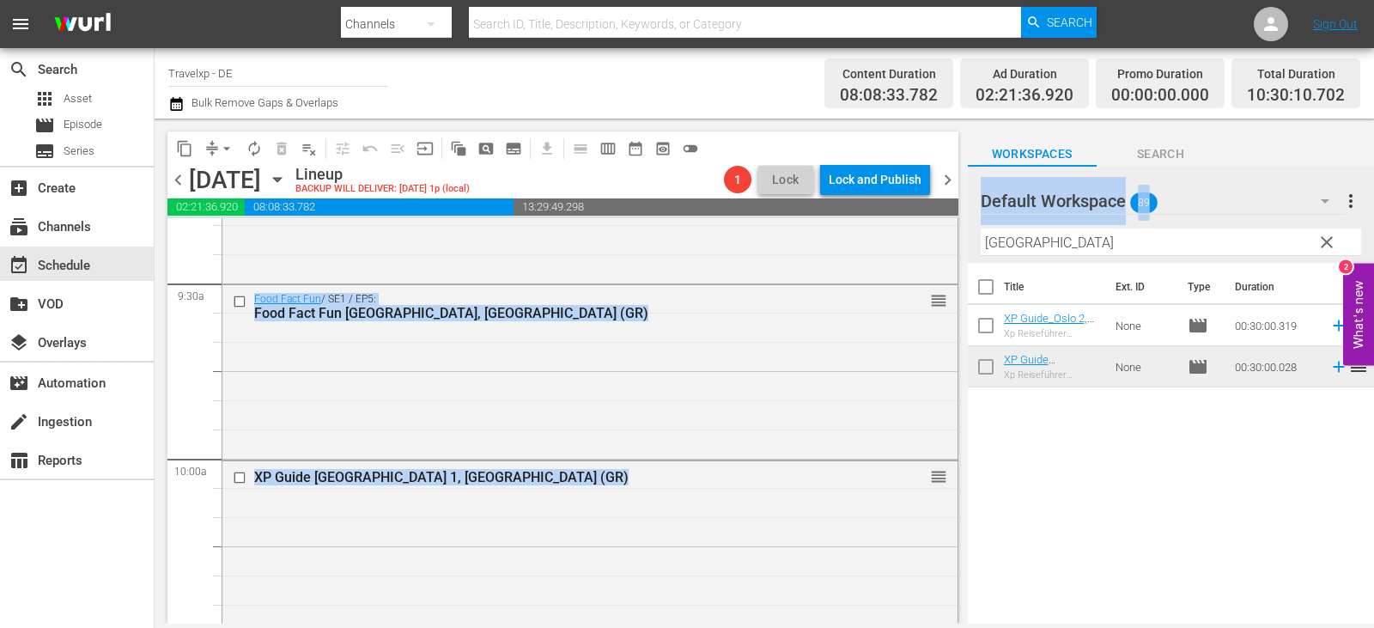
click at [1074, 242] on input "[GEOGRAPHIC_DATA]" at bounding box center [1171, 241] width 380 height 27
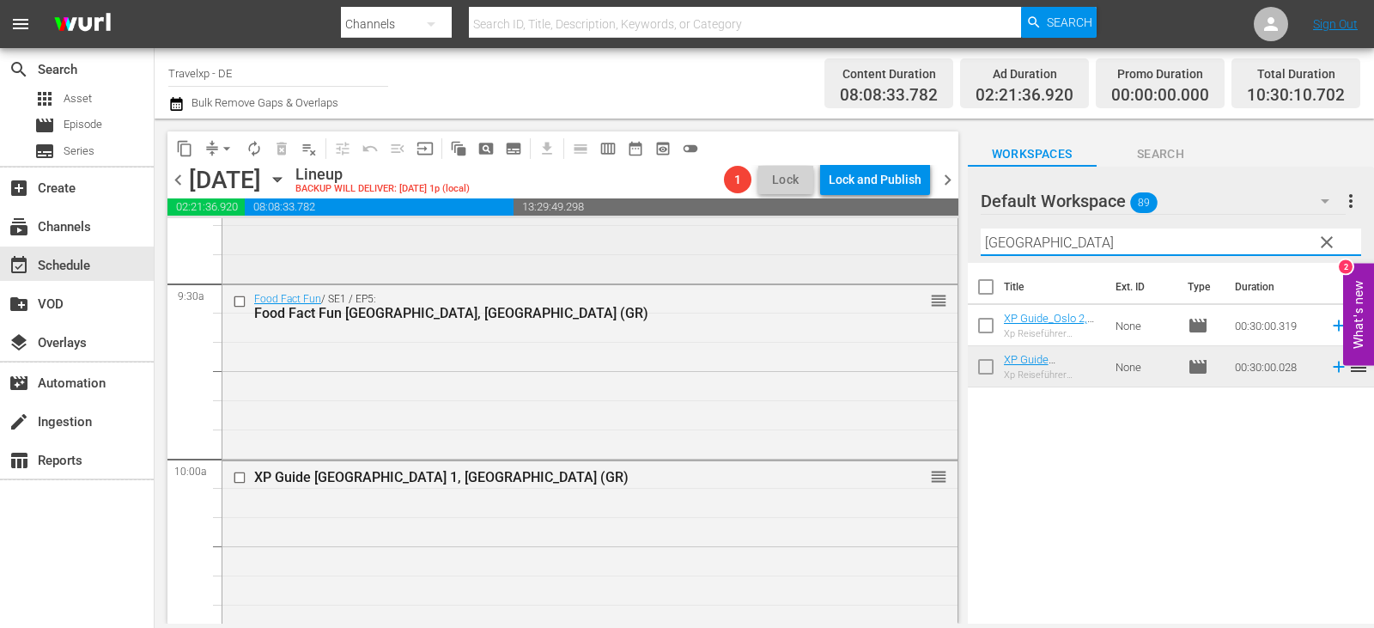
drag, startPoint x: 1025, startPoint y: 241, endPoint x: 923, endPoint y: 253, distance: 102.0
click at [923, 253] on div "content_copy compress arrow_drop_down autorenew_outlined delete_forever_outline…" at bounding box center [765, 371] width 1220 height 505
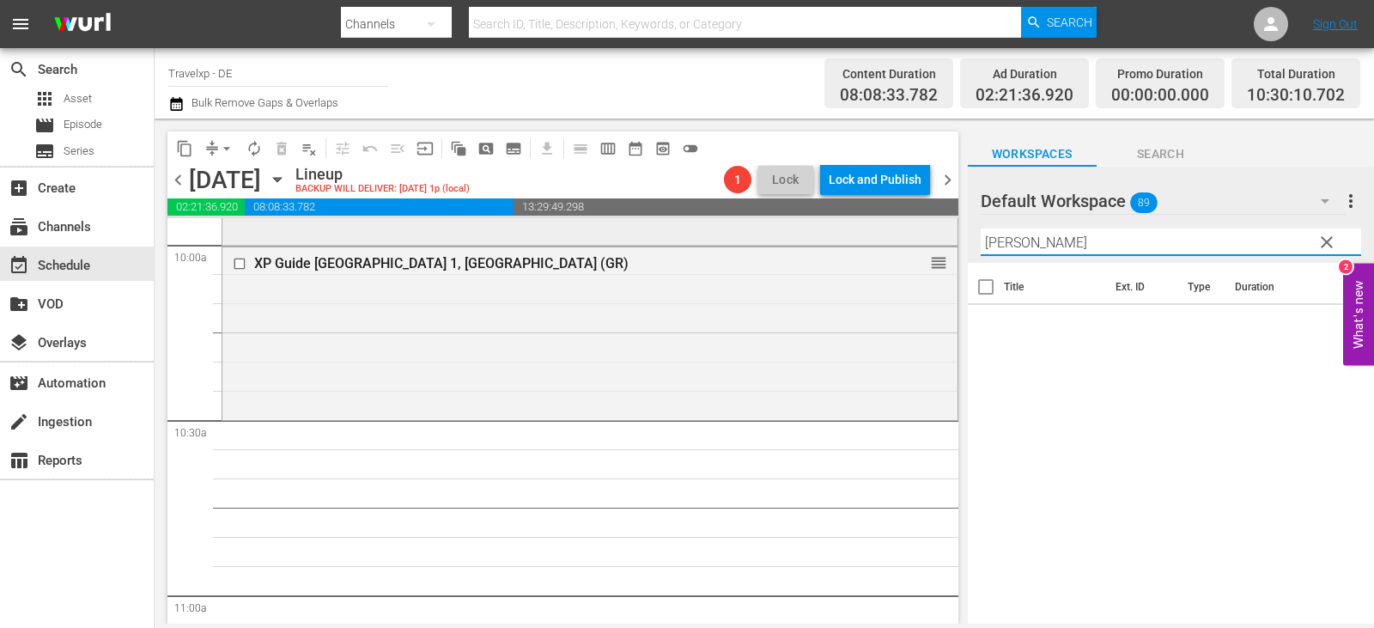
scroll to position [3521, 0]
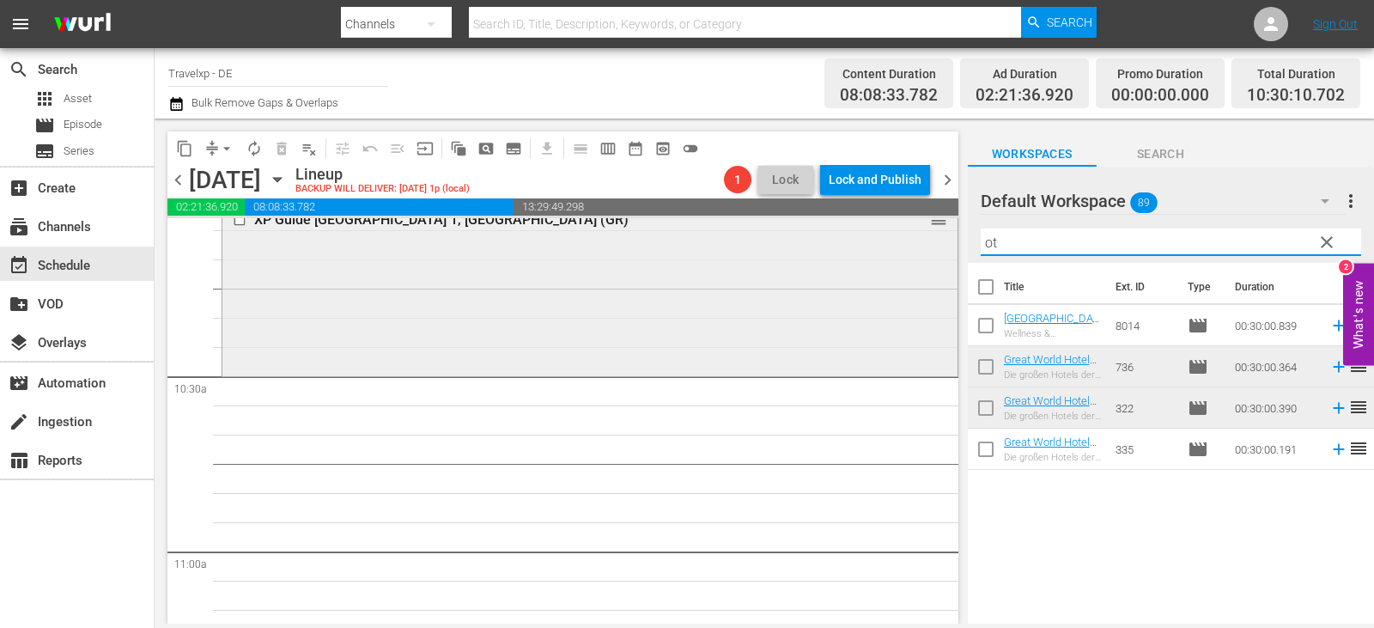
drag, startPoint x: 1025, startPoint y: 238, endPoint x: 874, endPoint y: 248, distance: 150.7
click at [874, 248] on div "content_copy compress arrow_drop_down autorenew_outlined delete_forever_outline…" at bounding box center [765, 371] width 1220 height 505
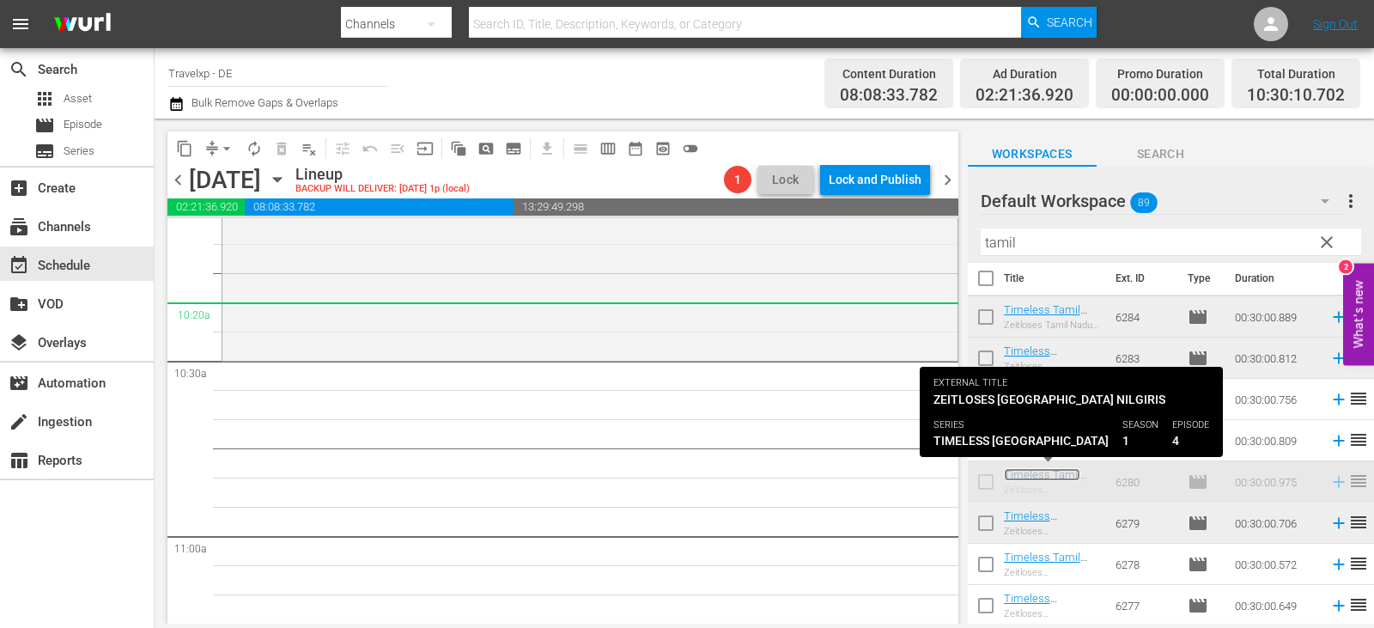
scroll to position [3495, 0]
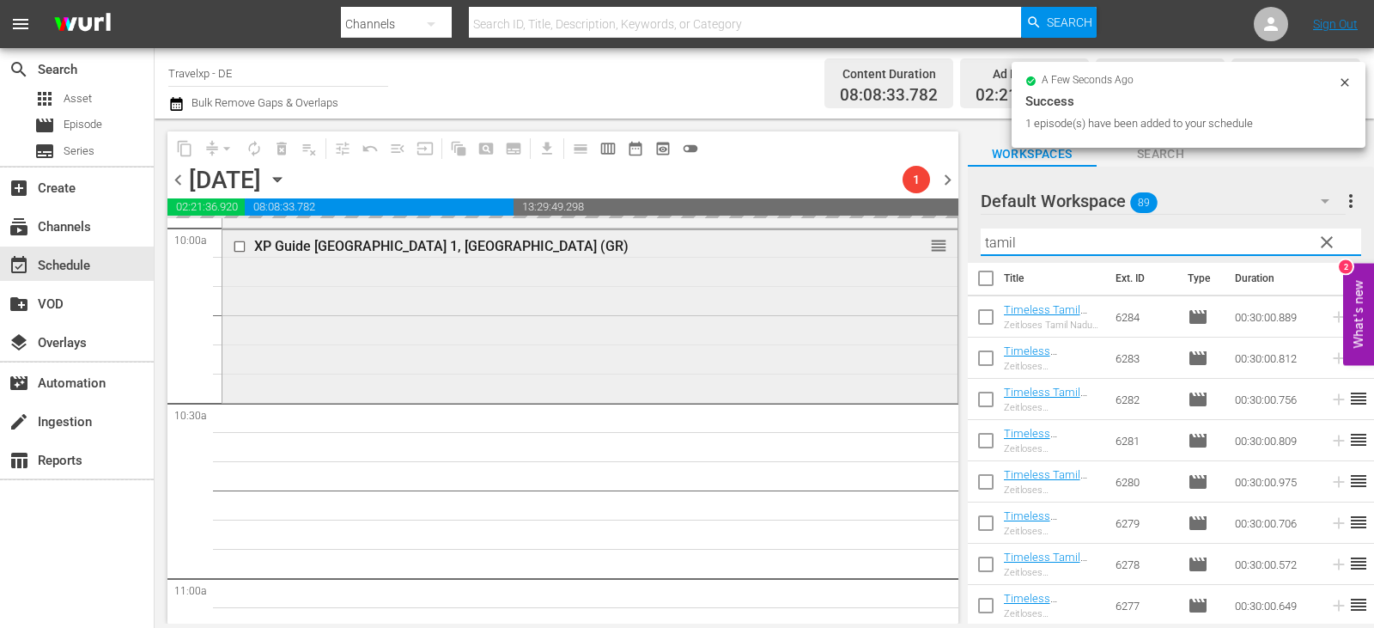
drag, startPoint x: 899, startPoint y: 257, endPoint x: 683, endPoint y: 286, distance: 218.4
click at [688, 286] on div "content_copy compress arrow_drop_down autorenew_outlined delete_forever_outline…" at bounding box center [765, 371] width 1220 height 505
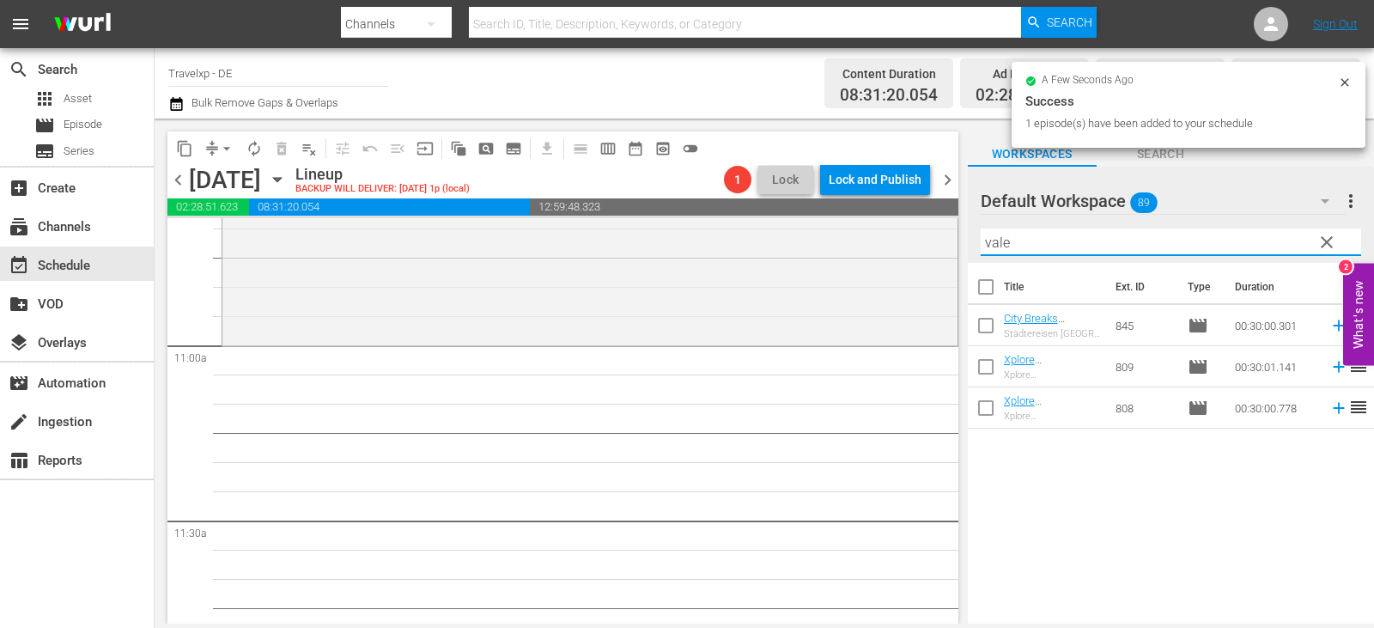
scroll to position [3752, 0]
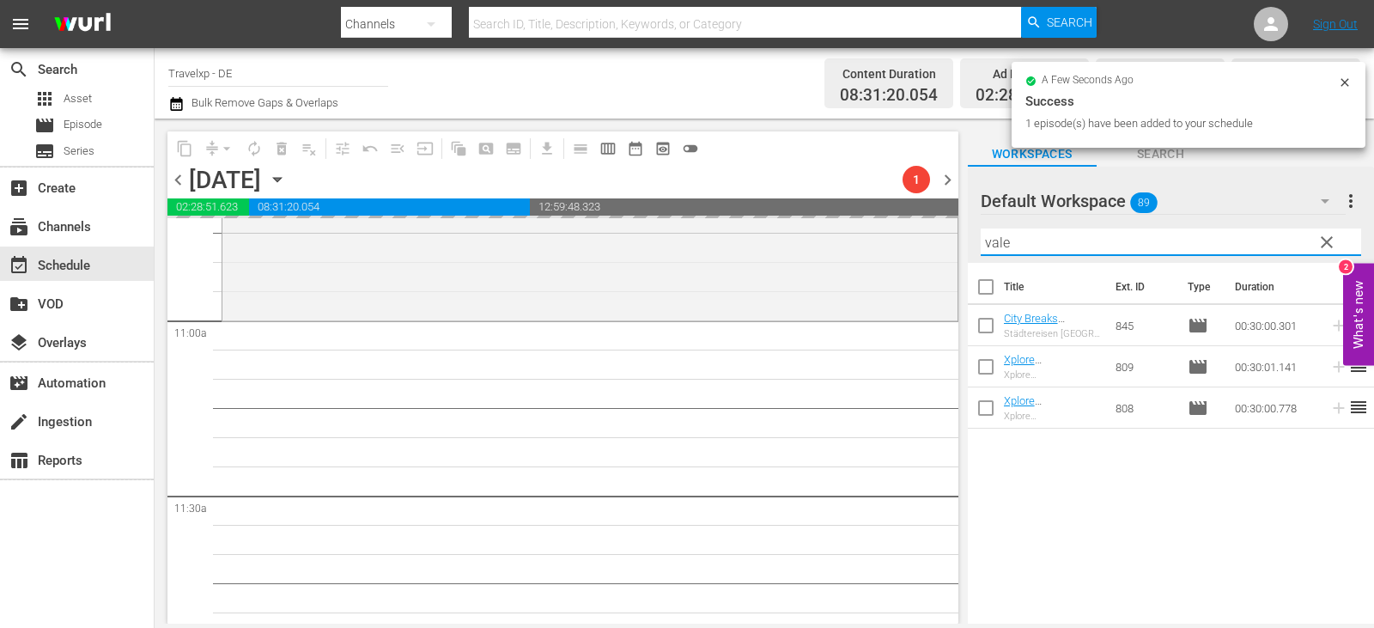
click at [703, 290] on div "content_copy compress arrow_drop_down autorenew_outlined delete_forever_outline…" at bounding box center [765, 371] width 1220 height 505
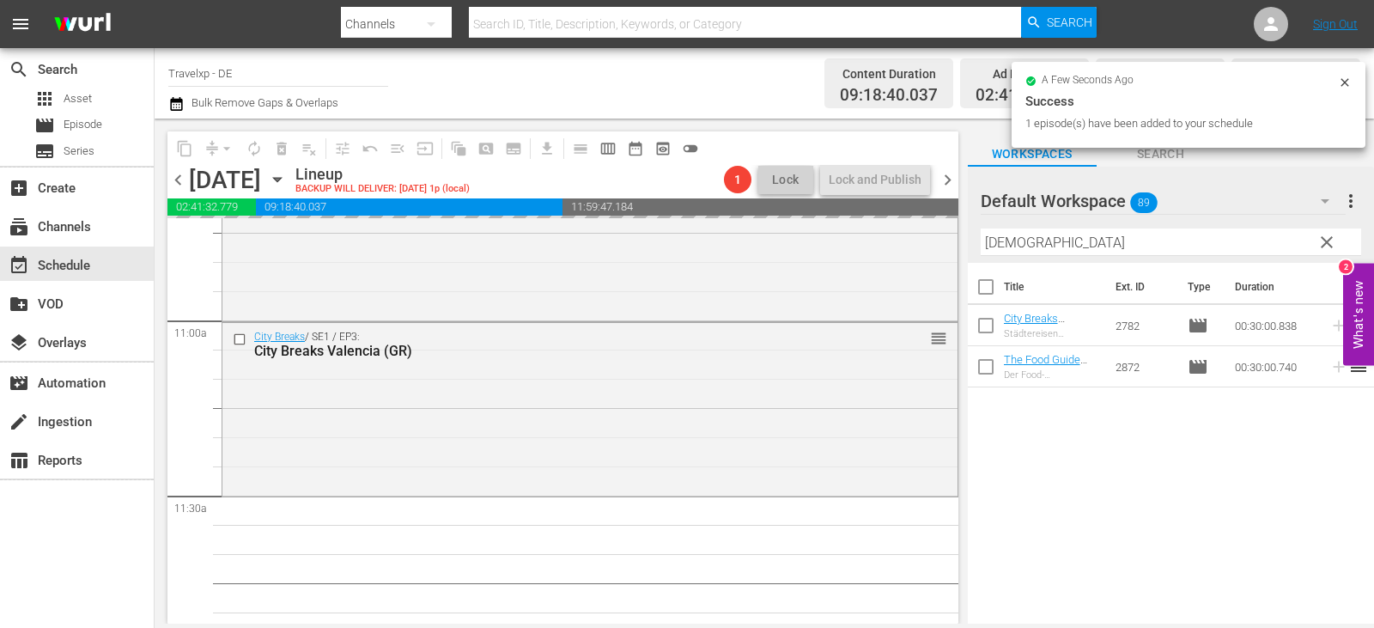
click at [743, 241] on div "content_copy compress arrow_drop_down autorenew_outlined delete_forever_outline…" at bounding box center [765, 371] width 1220 height 505
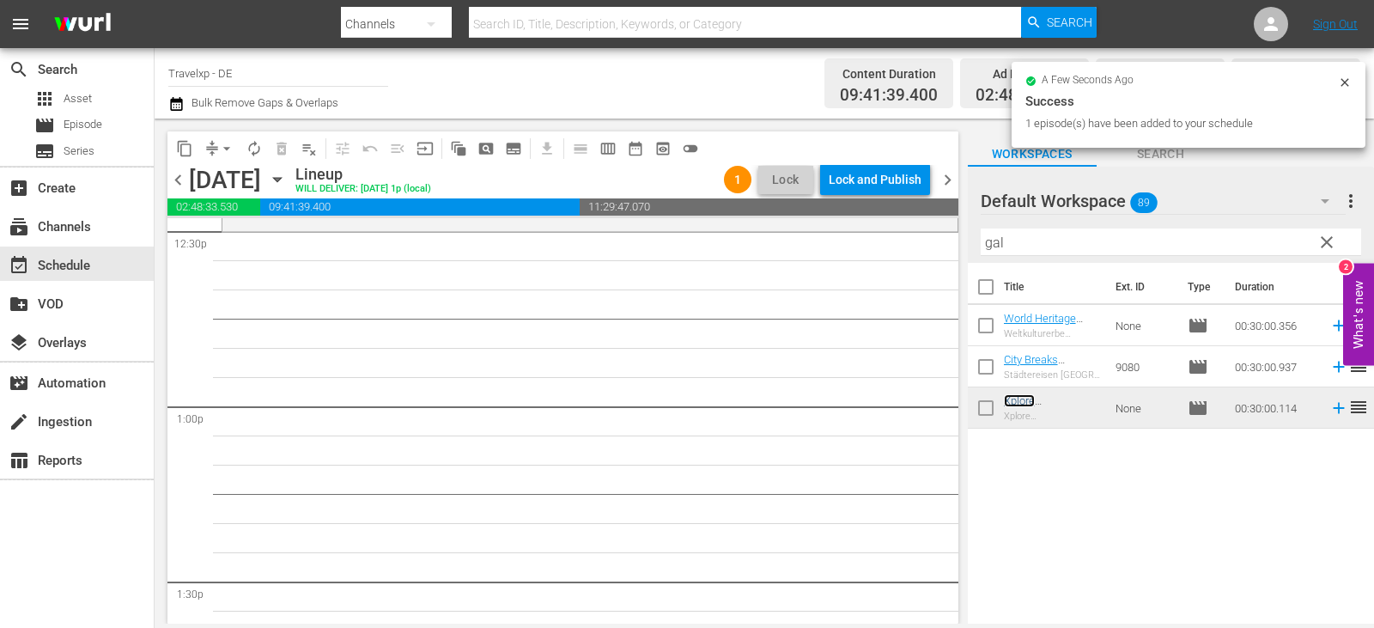
scroll to position [4378, 0]
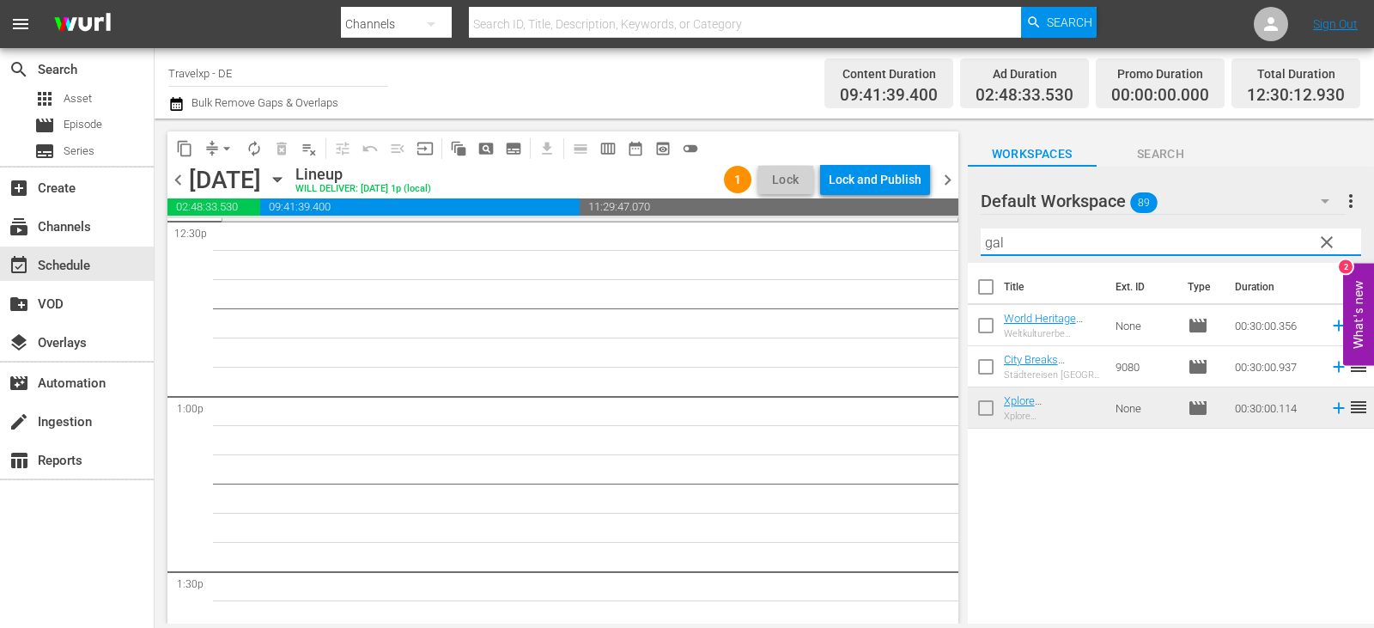
drag, startPoint x: 1020, startPoint y: 248, endPoint x: 867, endPoint y: 246, distance: 153.8
click at [869, 246] on div "content_copy compress arrow_drop_down autorenew_outlined delete_forever_outline…" at bounding box center [765, 371] width 1220 height 505
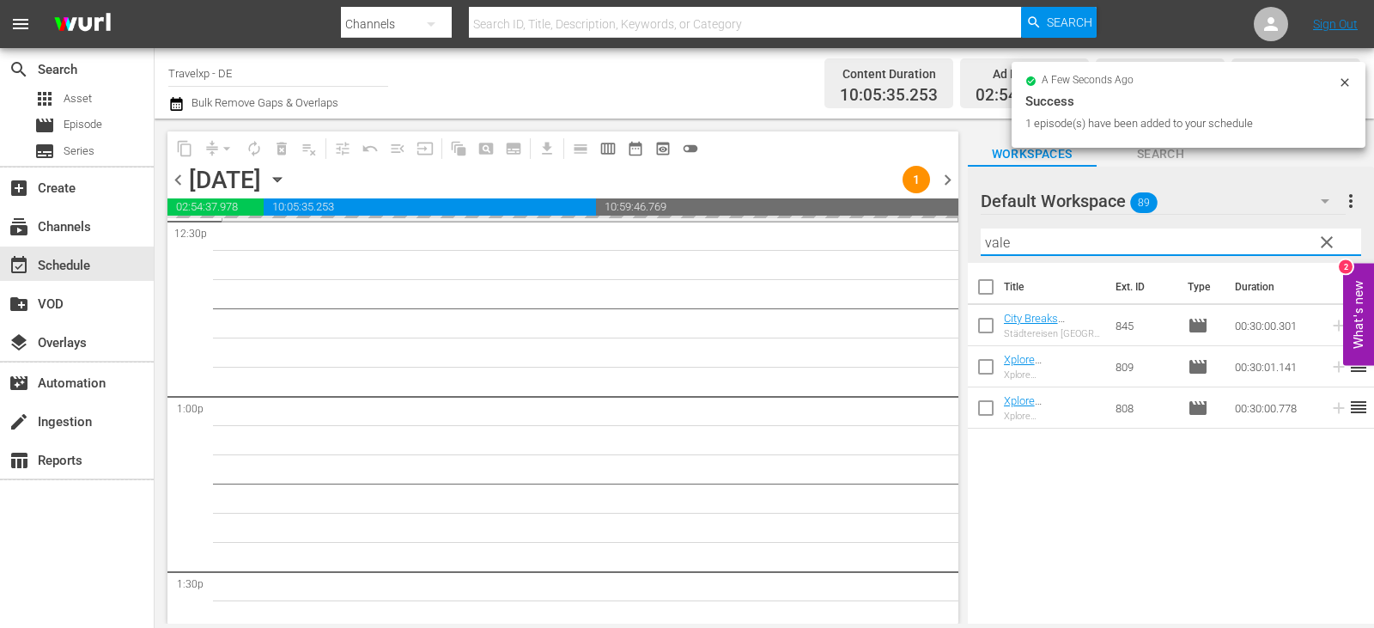
drag, startPoint x: 1044, startPoint y: 240, endPoint x: 776, endPoint y: 272, distance: 269.9
click at [776, 272] on div "content_copy compress arrow_drop_down autorenew_outlined delete_forever_outline…" at bounding box center [765, 371] width 1220 height 505
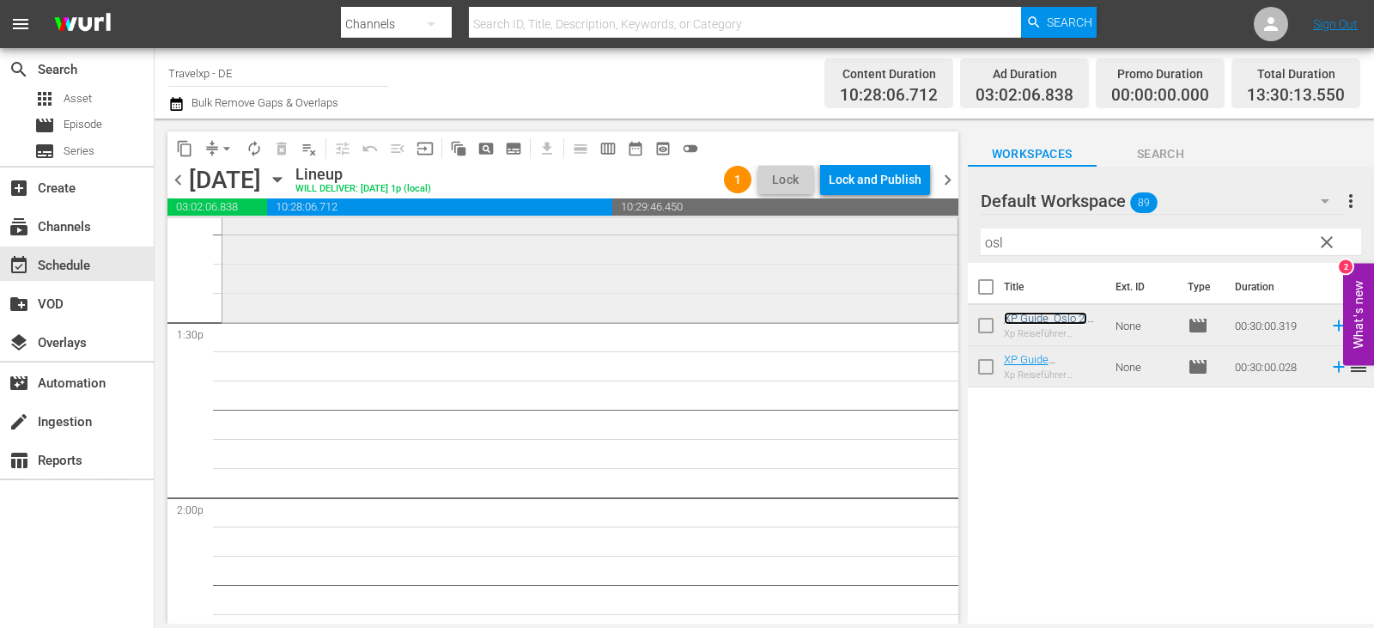
scroll to position [4635, 0]
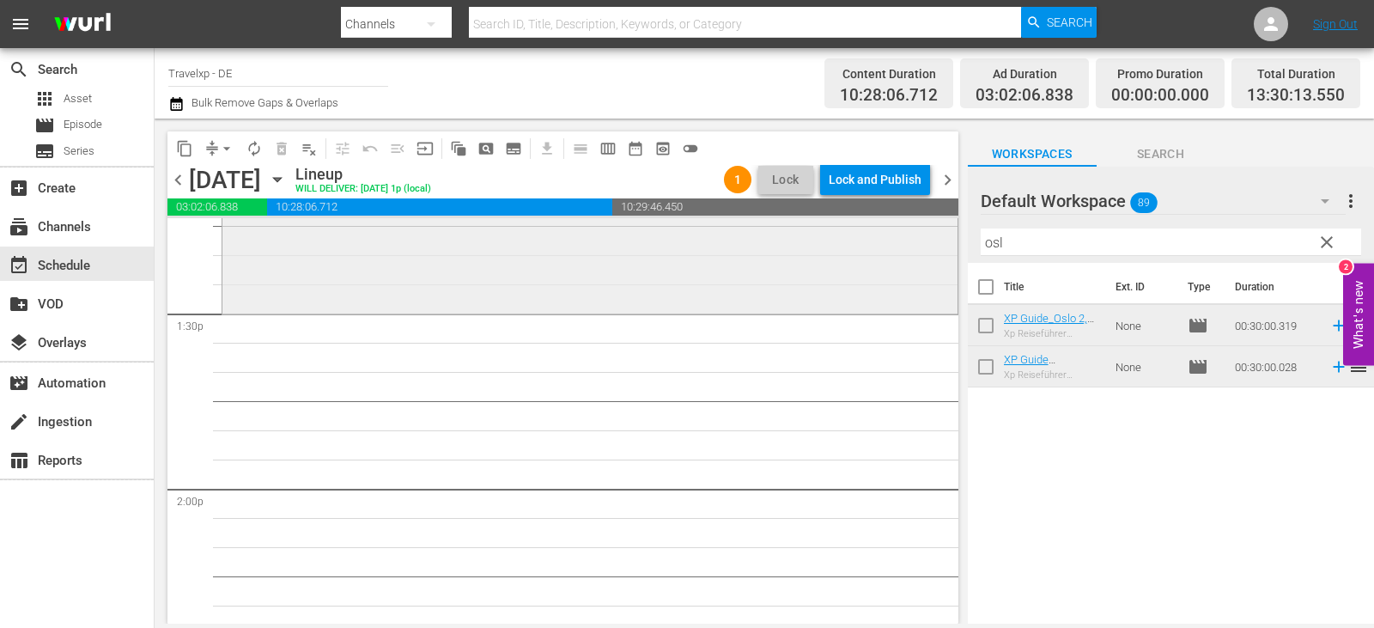
drag, startPoint x: 1041, startPoint y: 246, endPoint x: 742, endPoint y: 279, distance: 300.7
click at [746, 278] on div "content_copy compress arrow_drop_down autorenew_outlined delete_forever_outline…" at bounding box center [765, 371] width 1220 height 505
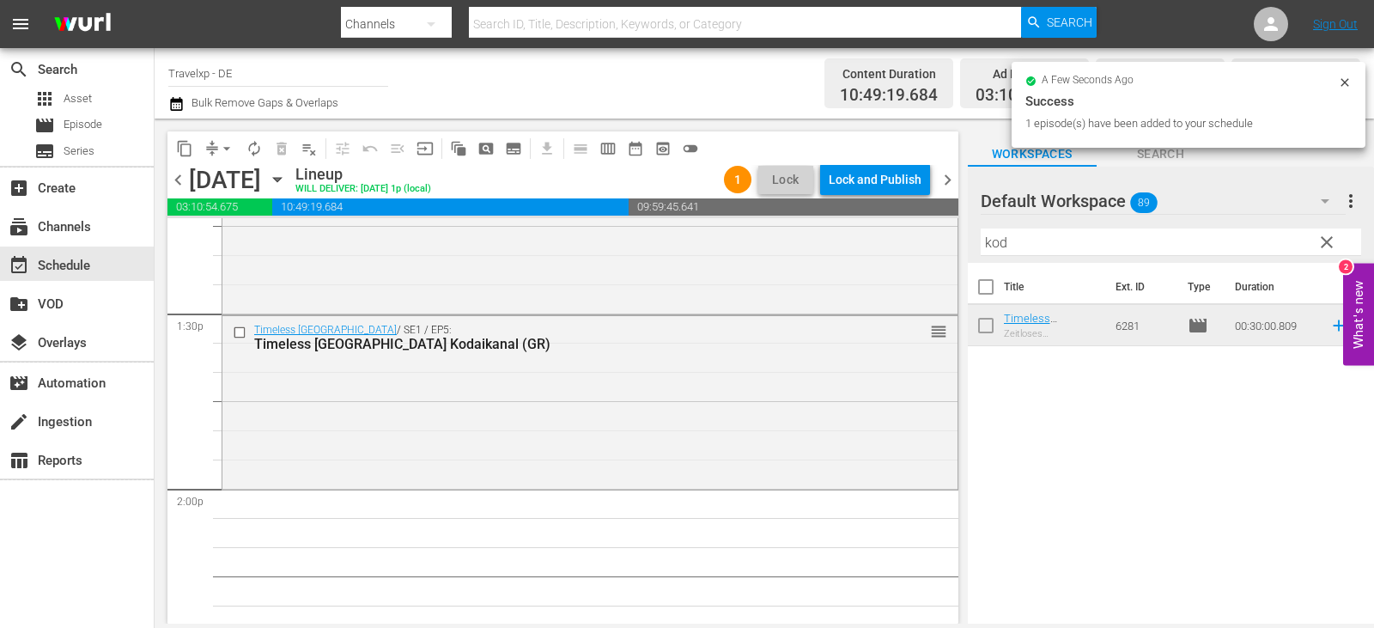
drag, startPoint x: 1032, startPoint y: 227, endPoint x: 1026, endPoint y: 236, distance: 11.2
click at [1029, 234] on div "Filter by Title kod" at bounding box center [1171, 242] width 380 height 41
drag, startPoint x: 1026, startPoint y: 236, endPoint x: 869, endPoint y: 250, distance: 157.8
click at [869, 250] on div "content_copy compress arrow_drop_down autorenew_outlined delete_forever_outline…" at bounding box center [765, 371] width 1220 height 505
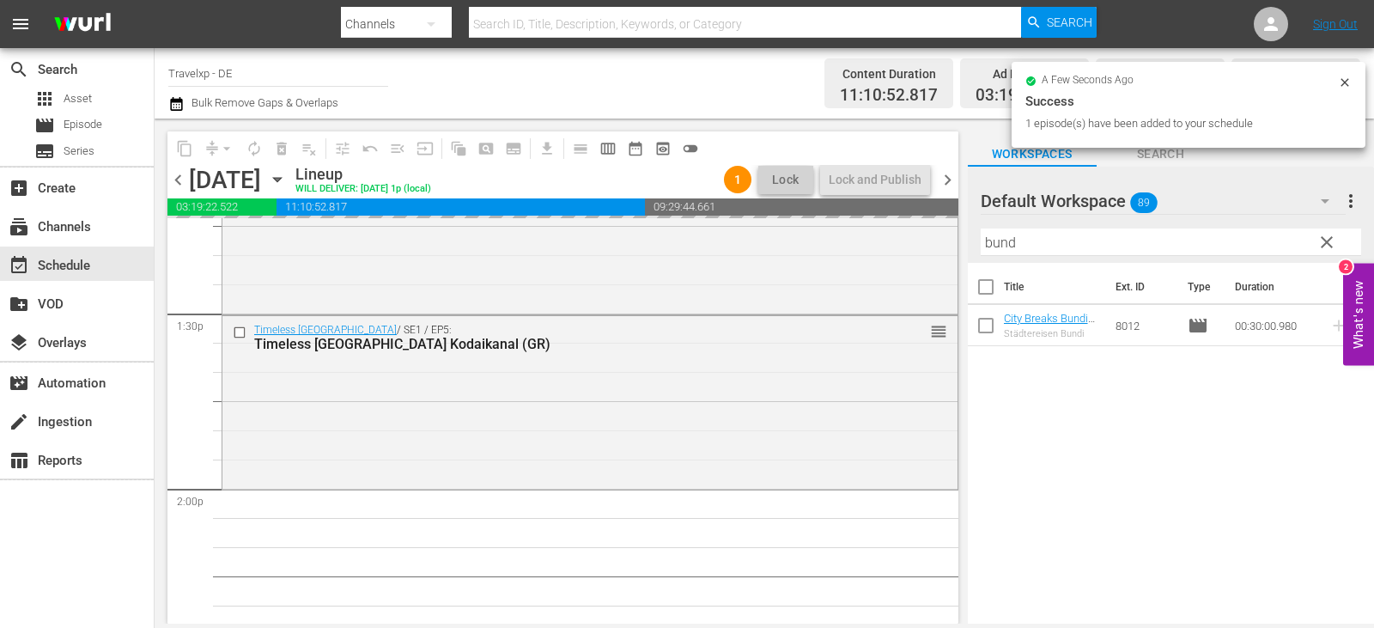
click at [850, 259] on div "content_copy compress arrow_drop_down autorenew_outlined delete_forever_outline…" at bounding box center [765, 371] width 1220 height 505
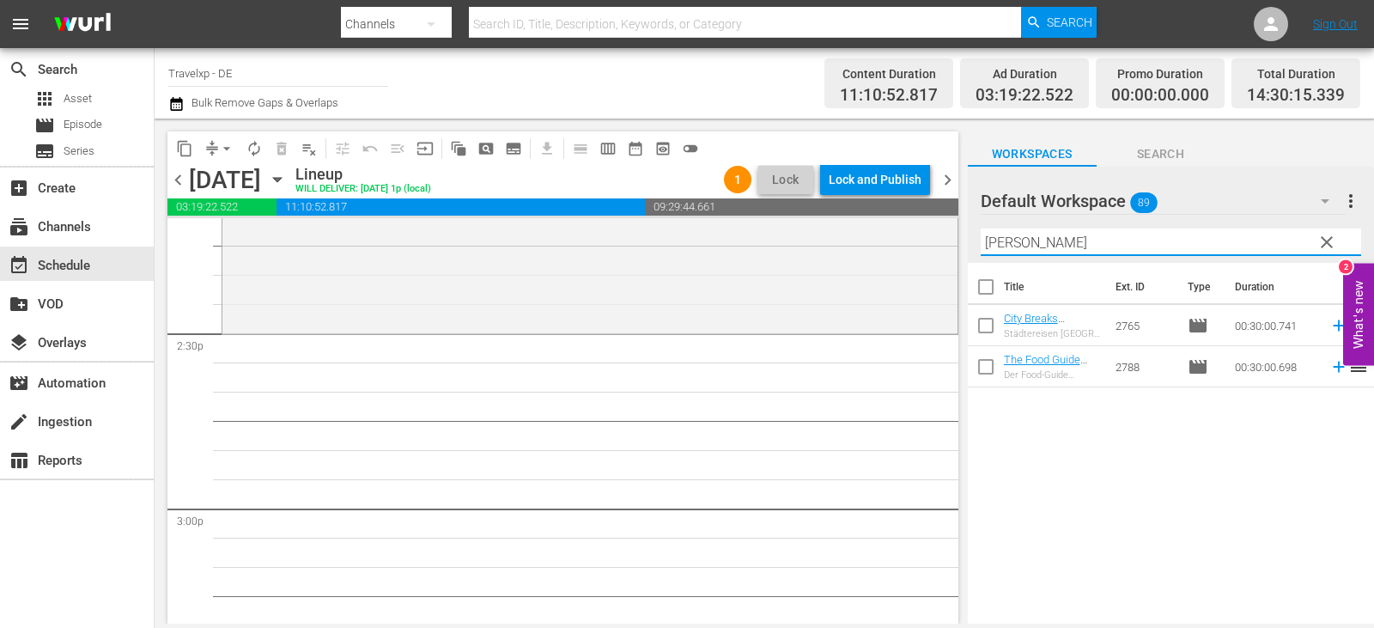
scroll to position [4979, 0]
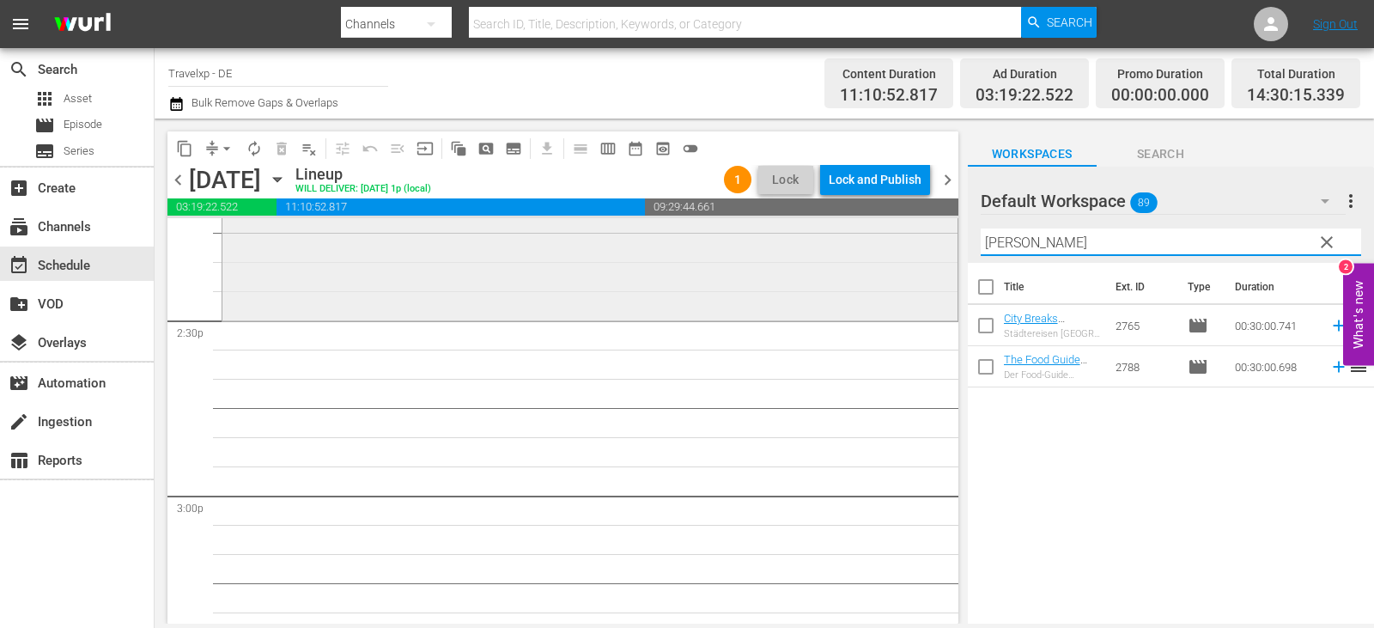
drag, startPoint x: 1025, startPoint y: 241, endPoint x: 732, endPoint y: 267, distance: 294.0
click at [732, 267] on div "content_copy compress arrow_drop_down autorenew_outlined delete_forever_outline…" at bounding box center [765, 371] width 1220 height 505
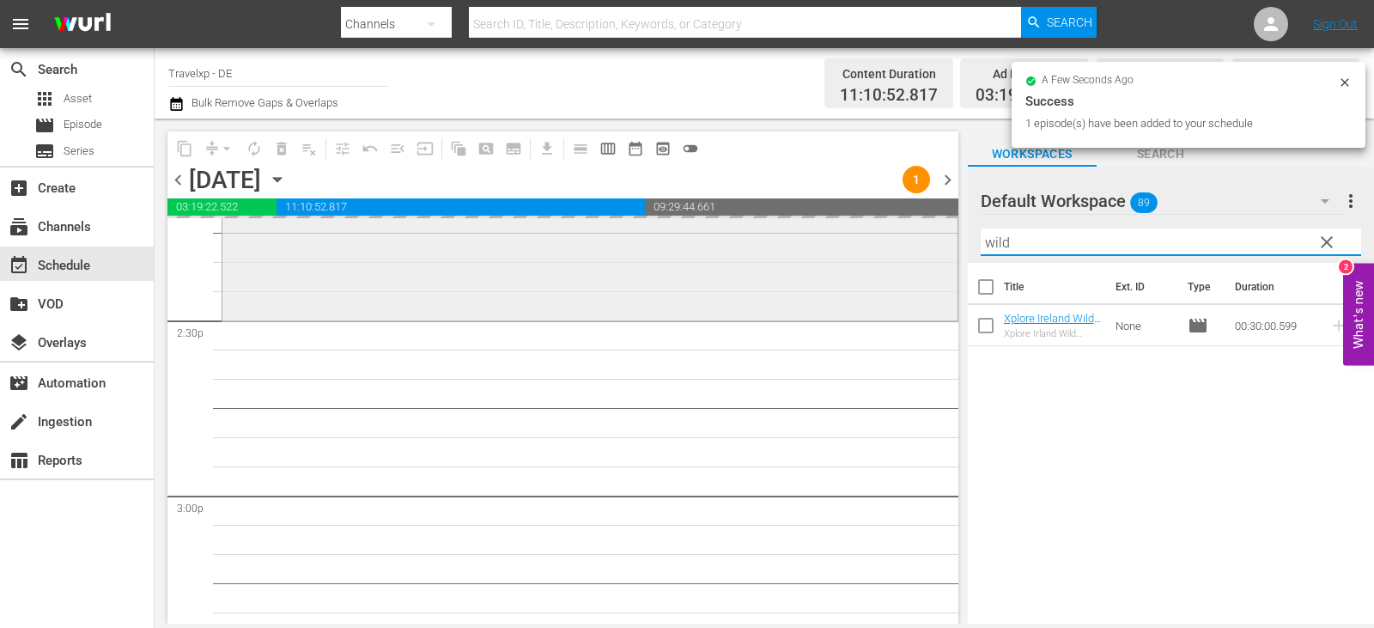
drag, startPoint x: 1038, startPoint y: 243, endPoint x: 840, endPoint y: 253, distance: 198.7
click at [840, 253] on div "content_copy compress arrow_drop_down autorenew_outlined delete_forever_outline…" at bounding box center [765, 371] width 1220 height 505
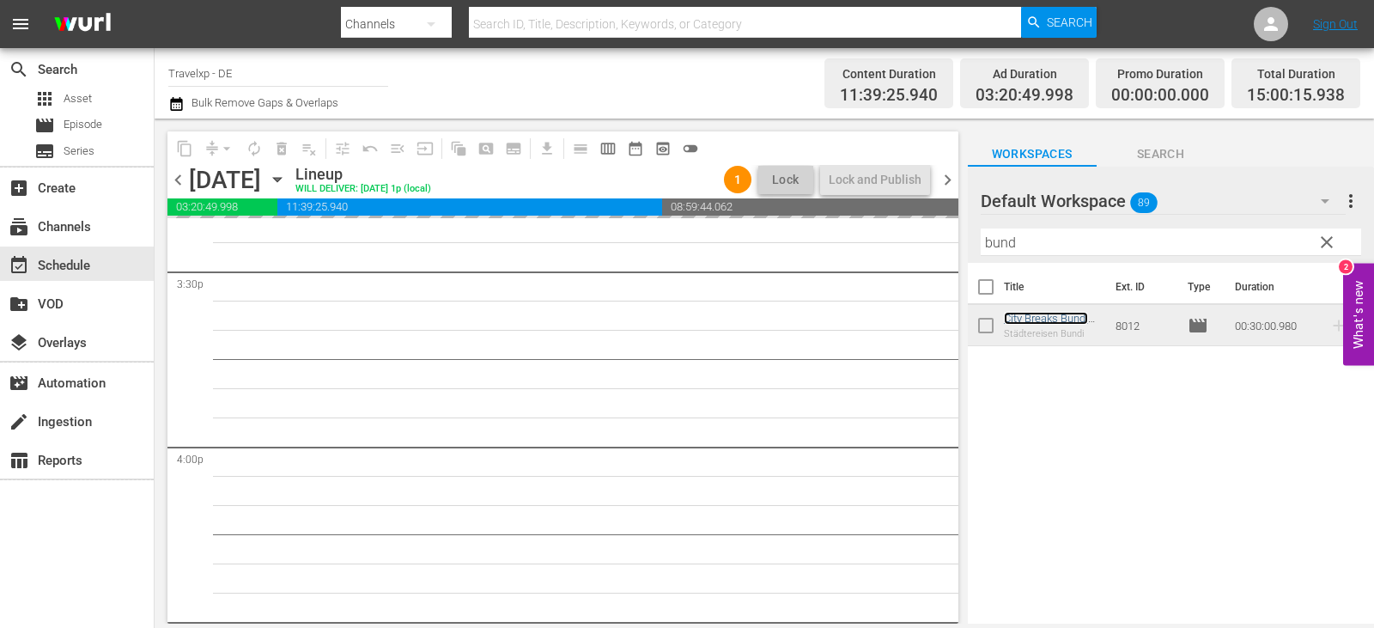
scroll to position [5408, 0]
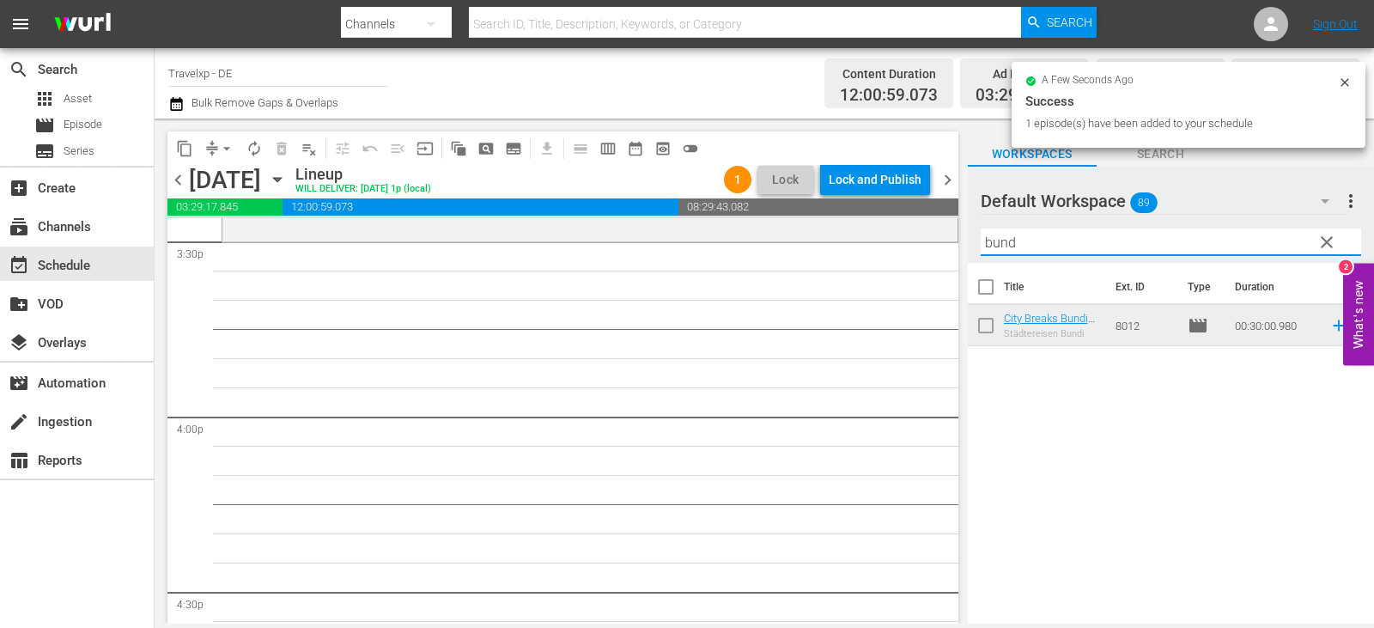
drag, startPoint x: 833, startPoint y: 264, endPoint x: 793, endPoint y: 265, distance: 40.4
click at [826, 265] on div "content_copy compress arrow_drop_down autorenew_outlined delete_forever_outline…" at bounding box center [765, 371] width 1220 height 505
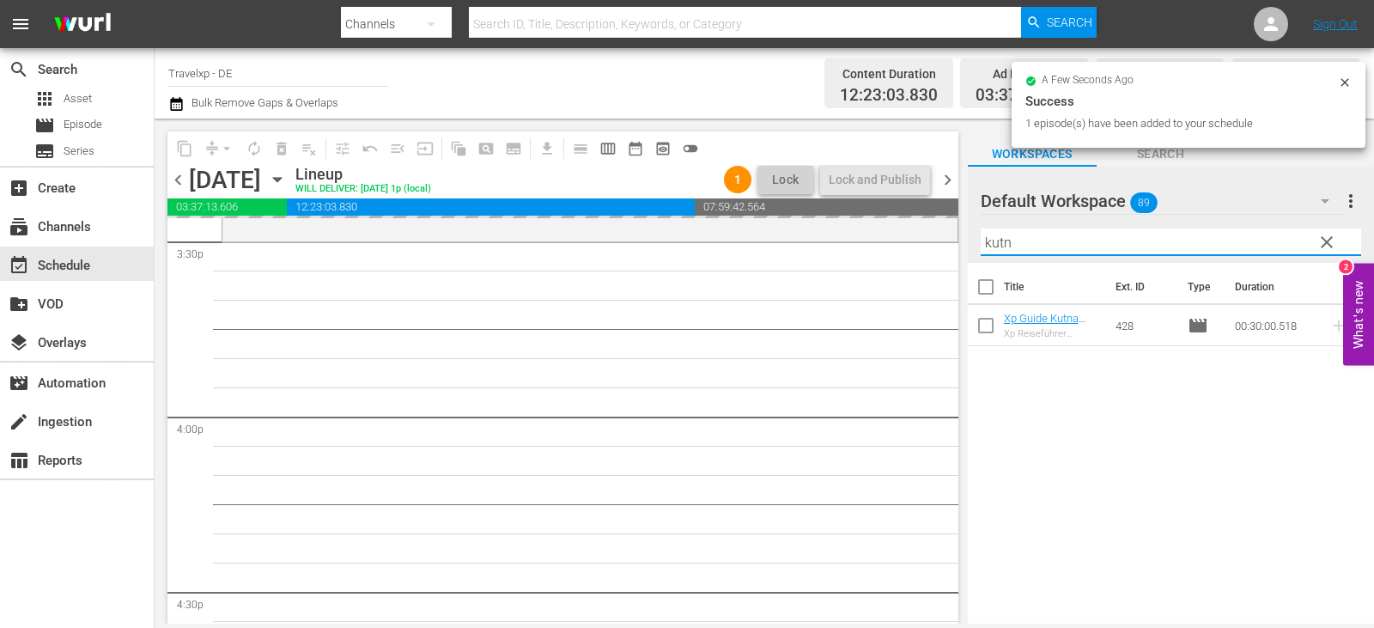
drag, startPoint x: 1013, startPoint y: 252, endPoint x: 772, endPoint y: 264, distance: 240.8
click at [772, 264] on div "content_copy compress arrow_drop_down autorenew_outlined delete_forever_outline…" at bounding box center [765, 371] width 1220 height 505
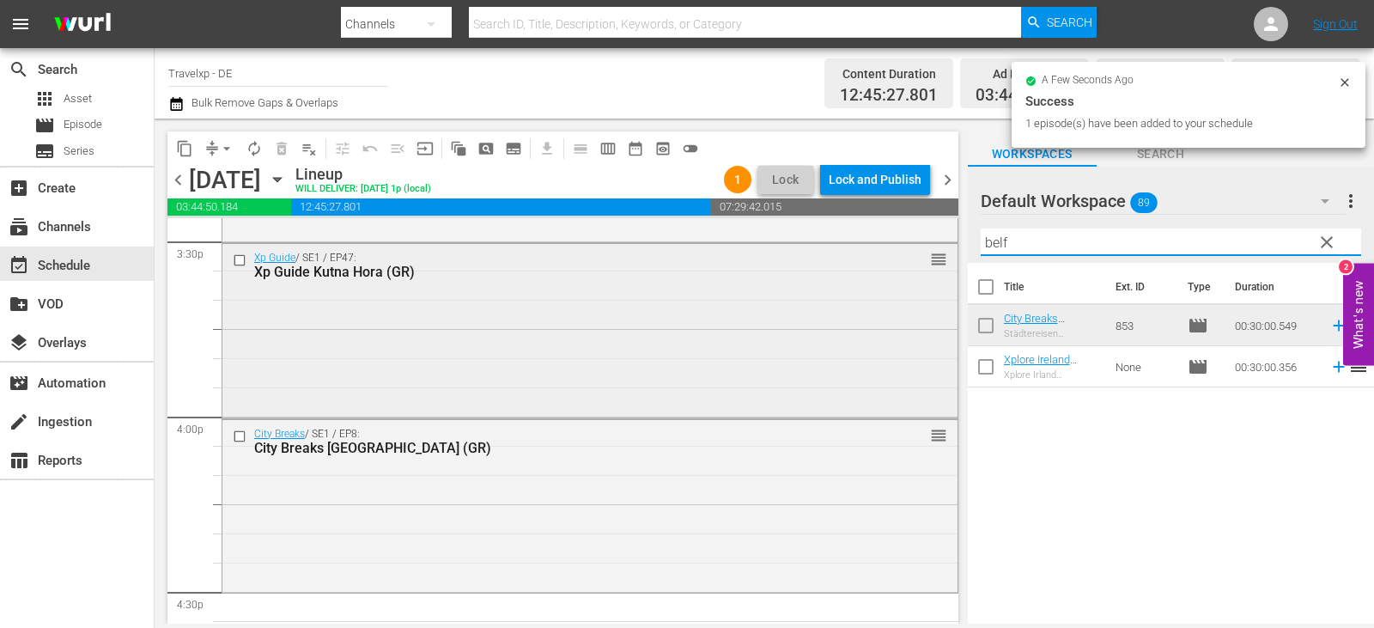
drag, startPoint x: 1026, startPoint y: 244, endPoint x: 621, endPoint y: 328, distance: 414.0
click at [812, 266] on div "content_copy compress arrow_drop_down autorenew_outlined delete_forever_outline…" at bounding box center [765, 371] width 1220 height 505
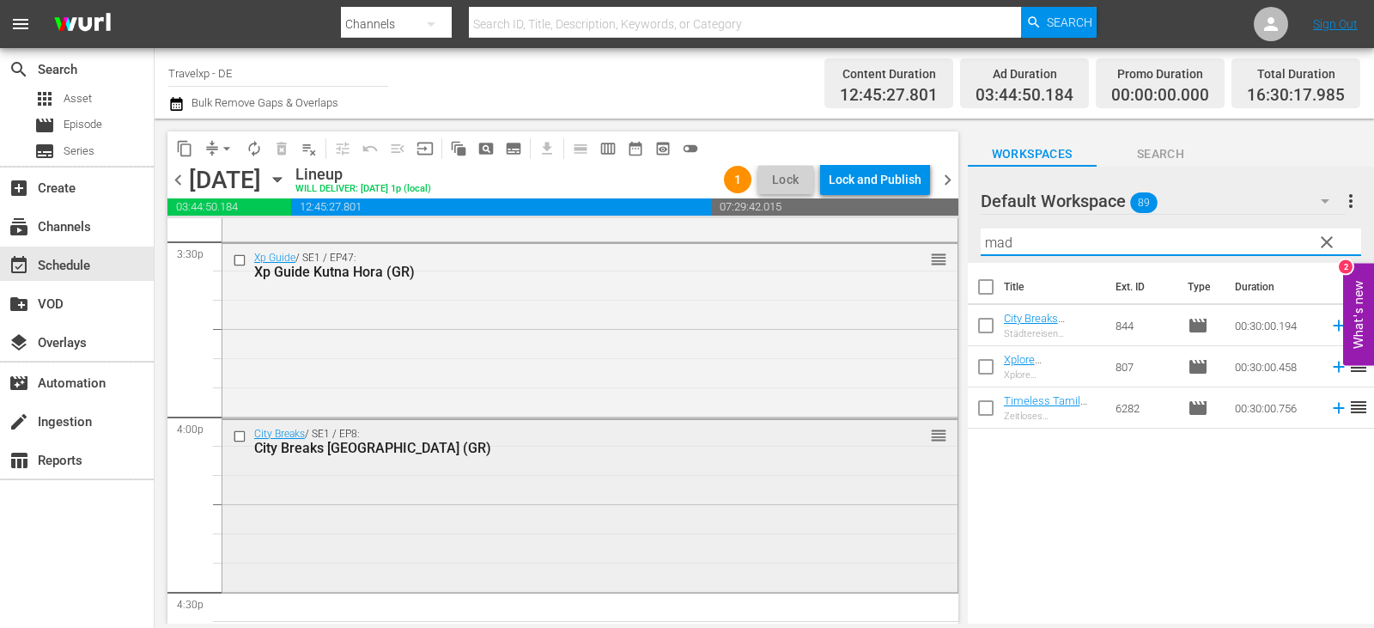
scroll to position [5752, 0]
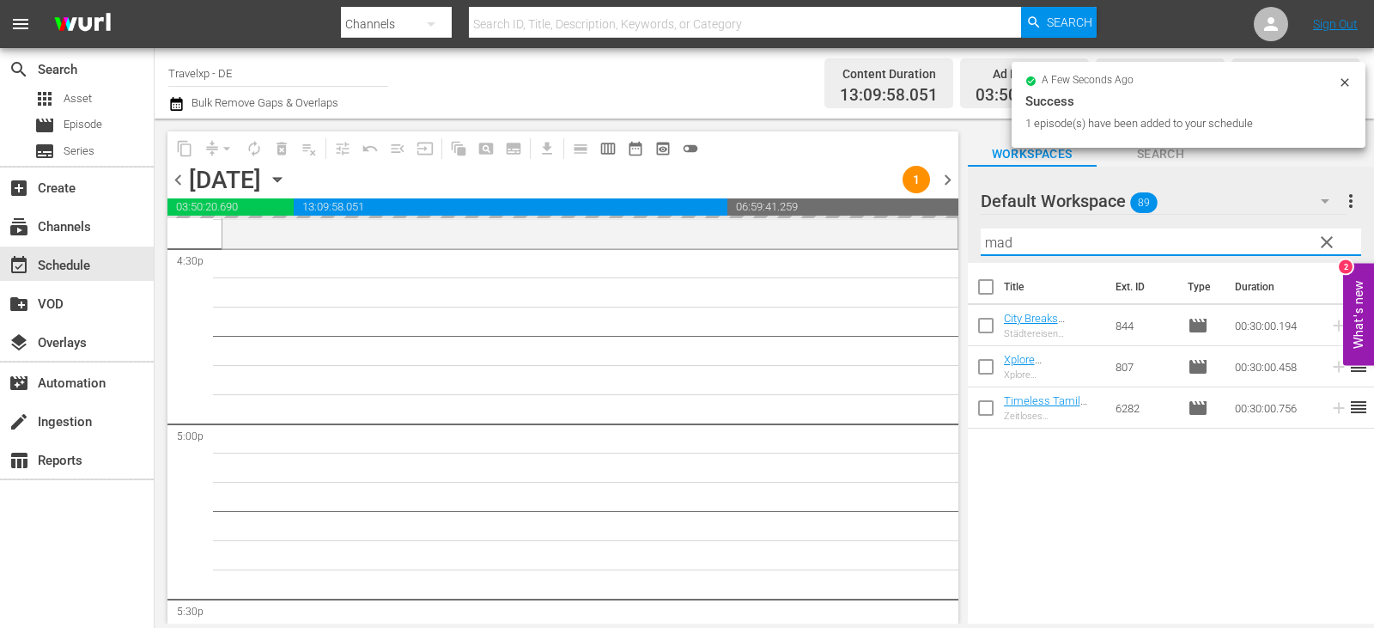
drag, startPoint x: 1007, startPoint y: 247, endPoint x: 828, endPoint y: 280, distance: 182.4
click at [829, 280] on div "content_copy compress arrow_drop_down autorenew_outlined delete_forever_outline…" at bounding box center [765, 371] width 1220 height 505
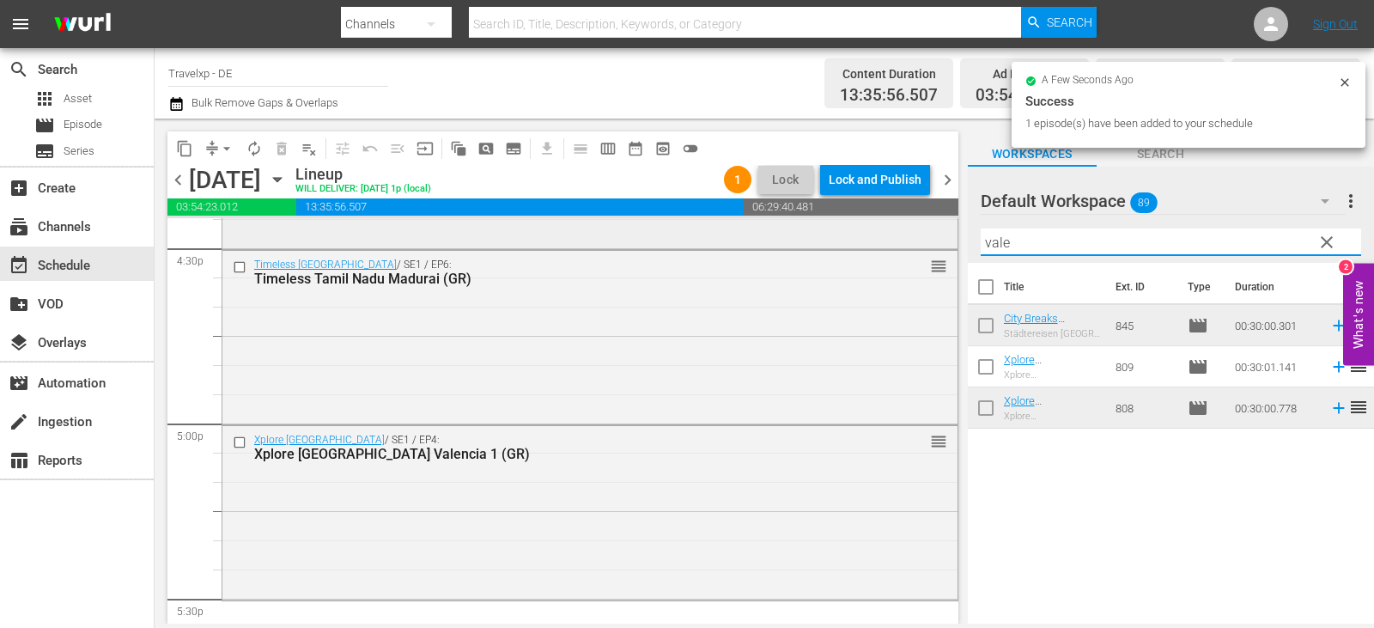
drag, startPoint x: 1051, startPoint y: 237, endPoint x: 705, endPoint y: 241, distance: 346.2
click at [705, 241] on div "content_copy compress arrow_drop_down autorenew_outlined delete_forever_outline…" at bounding box center [765, 371] width 1220 height 505
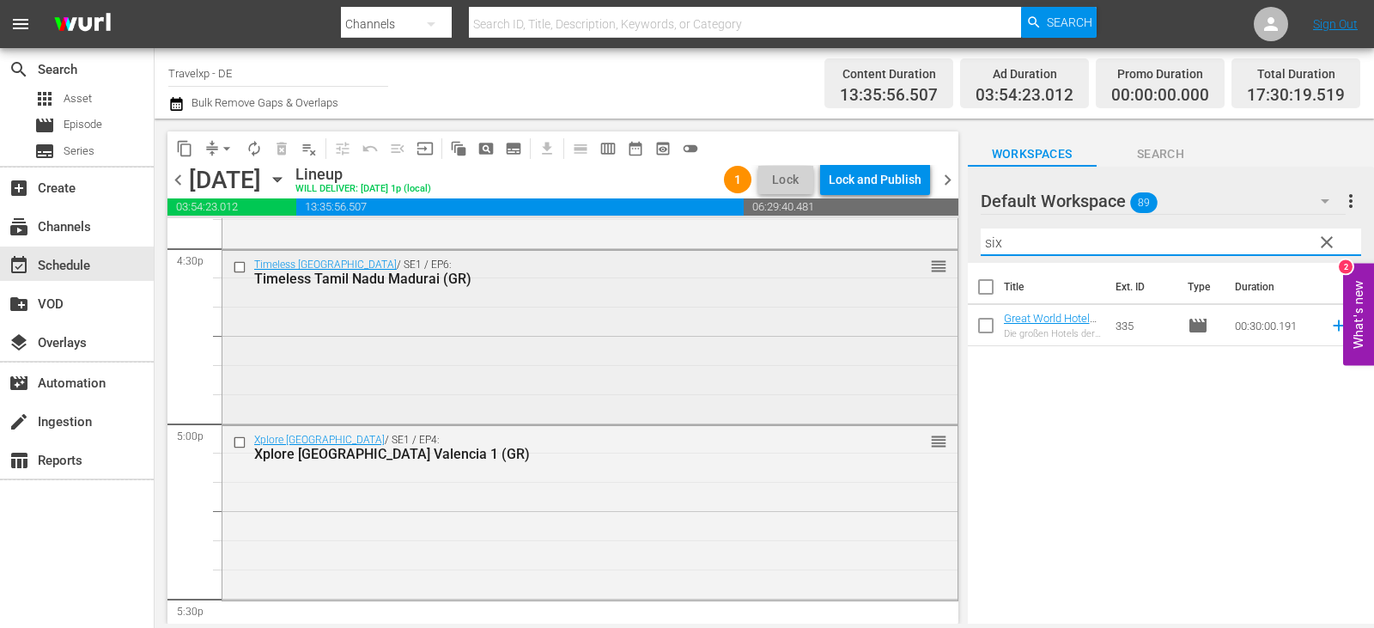
scroll to position [6010, 0]
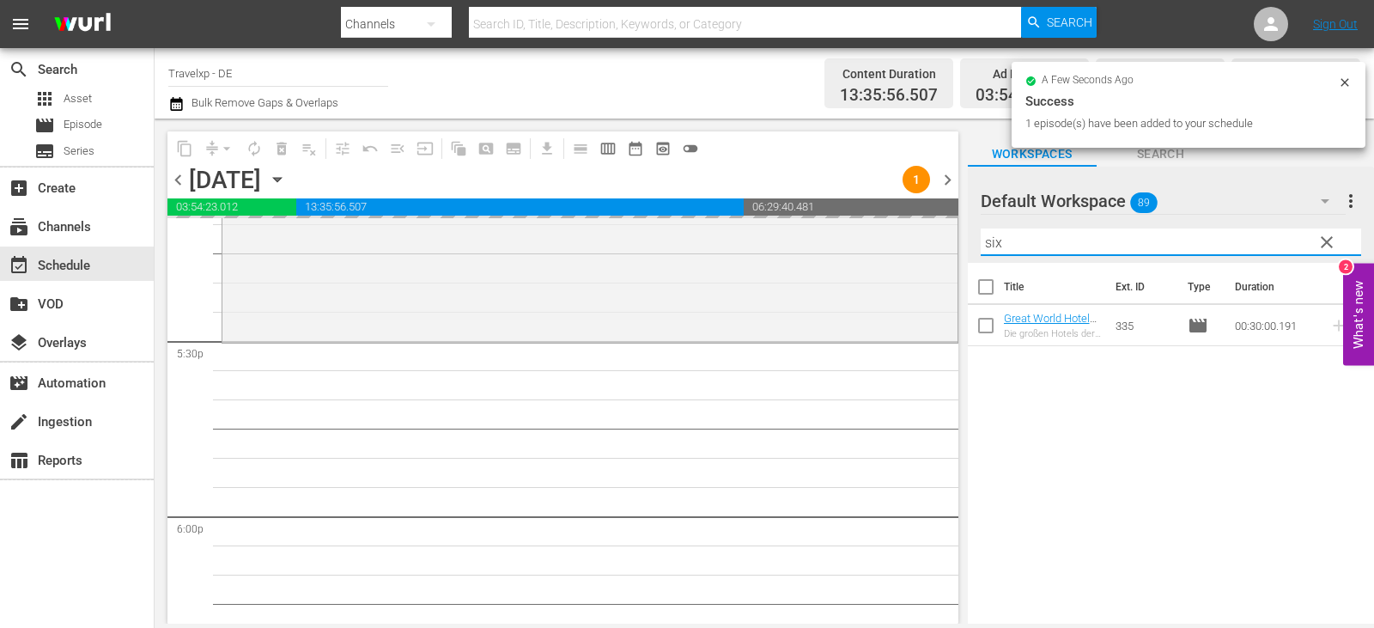
click at [575, 293] on div "content_copy compress arrow_drop_down autorenew_outlined delete_forever_outline…" at bounding box center [765, 371] width 1220 height 505
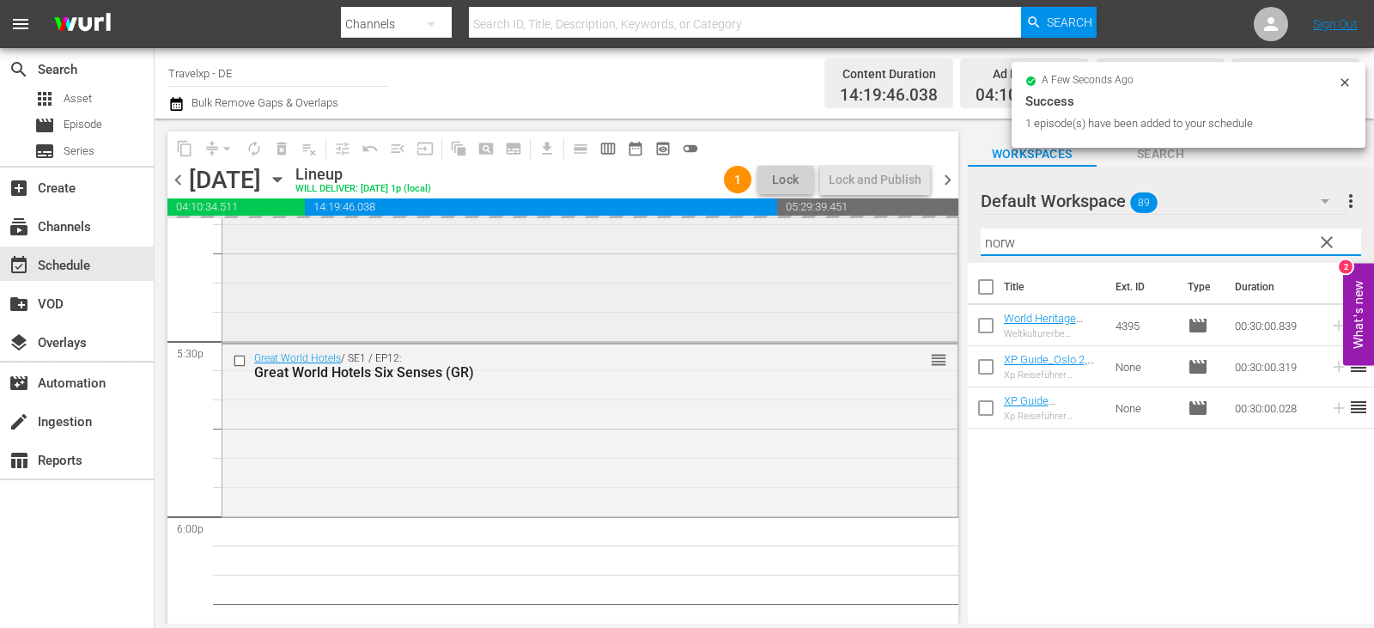
drag, startPoint x: 1031, startPoint y: 241, endPoint x: 779, endPoint y: 246, distance: 251.7
click at [782, 244] on div "content_copy compress arrow_drop_down autorenew_outlined delete_forever_outline…" at bounding box center [765, 371] width 1220 height 505
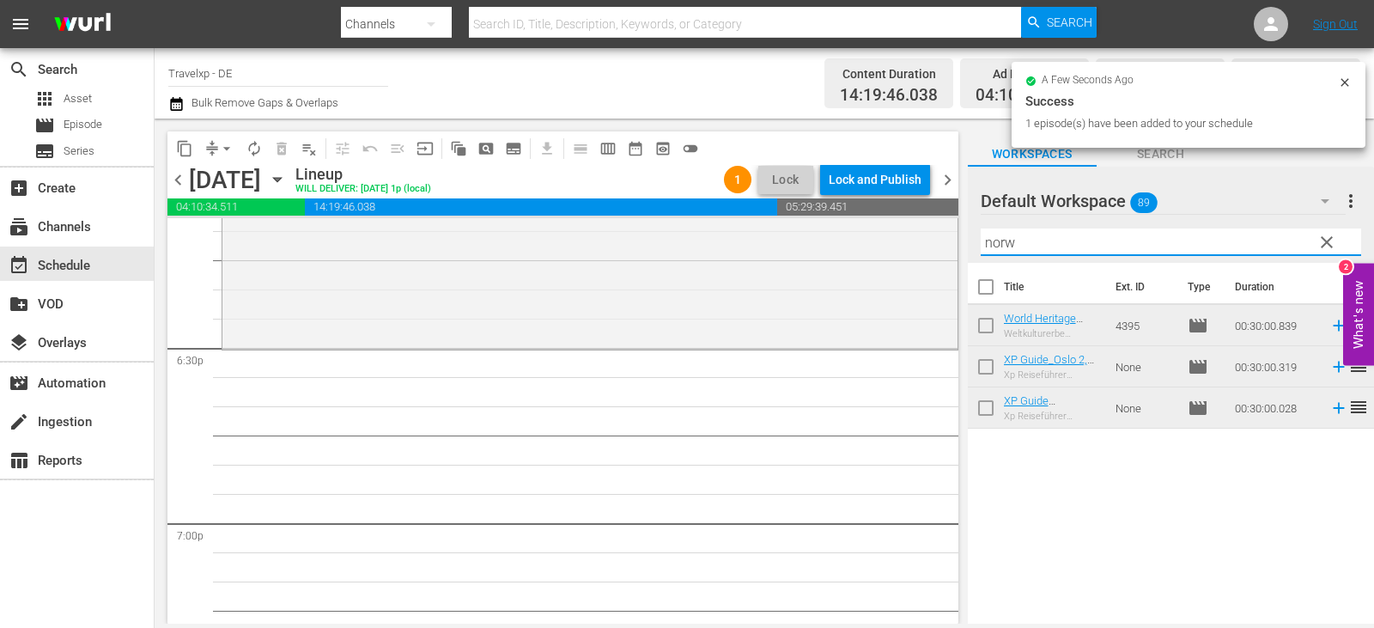
scroll to position [6439, 0]
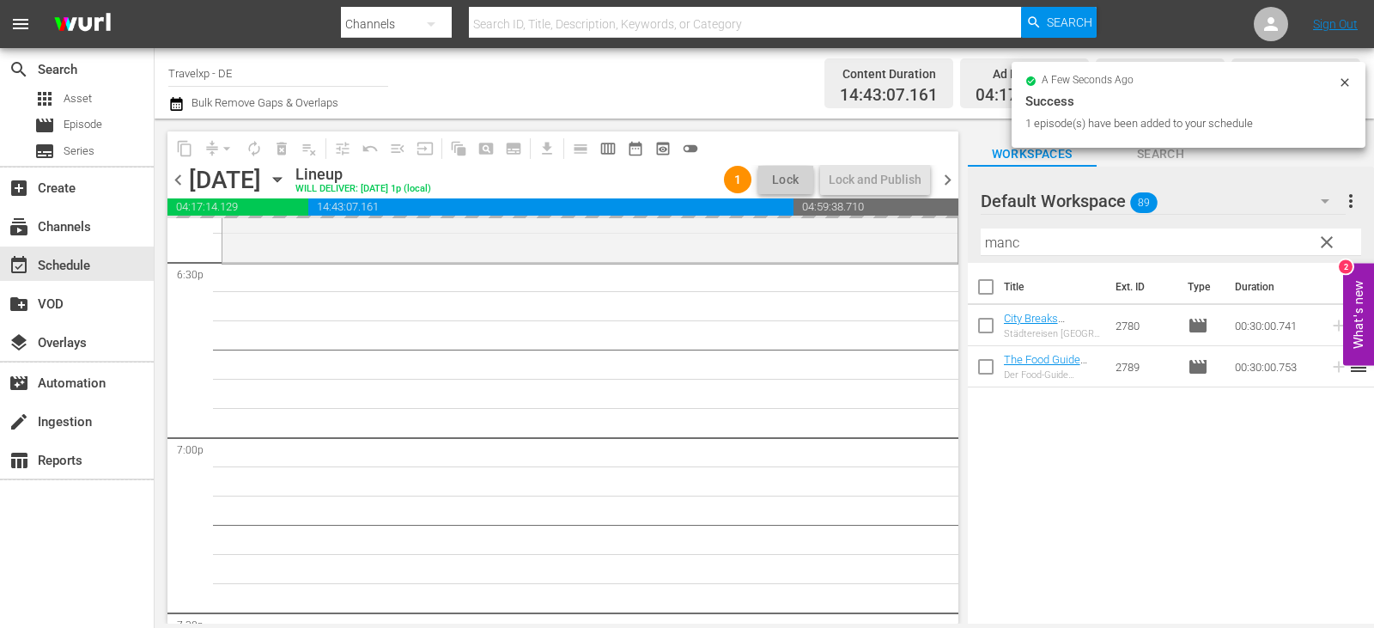
click at [866, 266] on div "content_copy compress arrow_drop_down autorenew_outlined delete_forever_outline…" at bounding box center [765, 371] width 1220 height 505
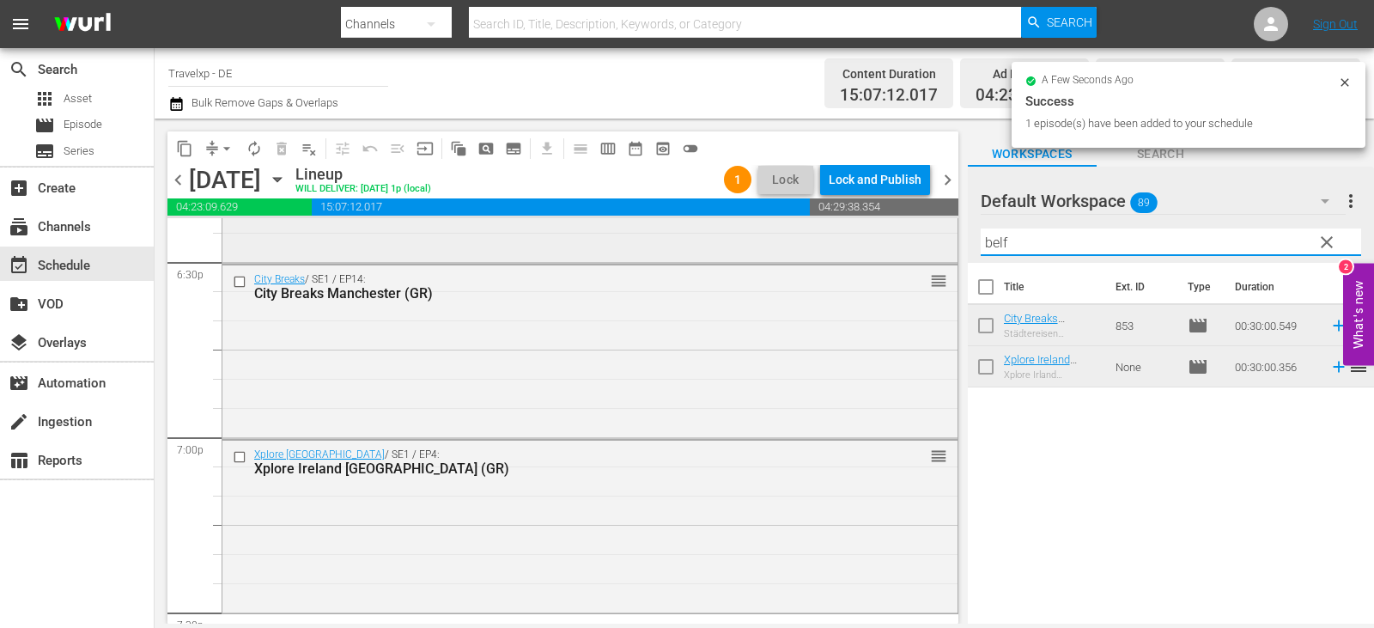
drag, startPoint x: 1018, startPoint y: 237, endPoint x: 810, endPoint y: 254, distance: 208.6
click at [810, 254] on div "content_copy compress arrow_drop_down autorenew_outlined delete_forever_outline…" at bounding box center [765, 371] width 1220 height 505
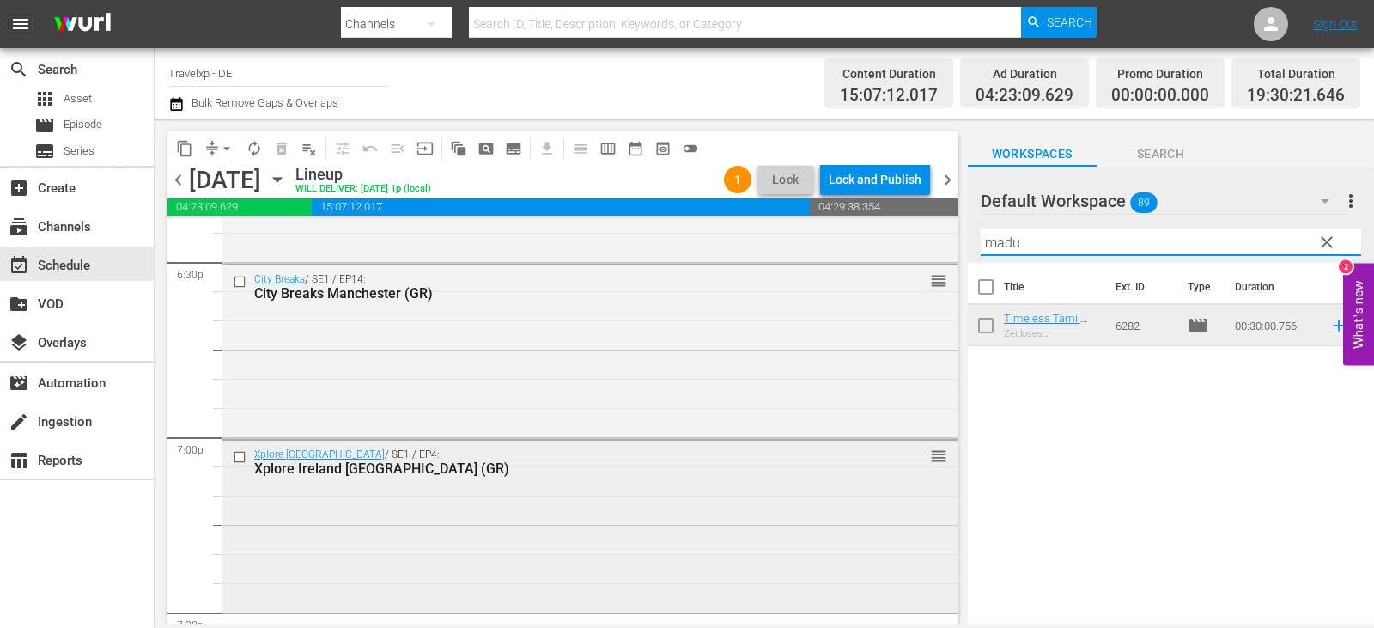
scroll to position [6783, 0]
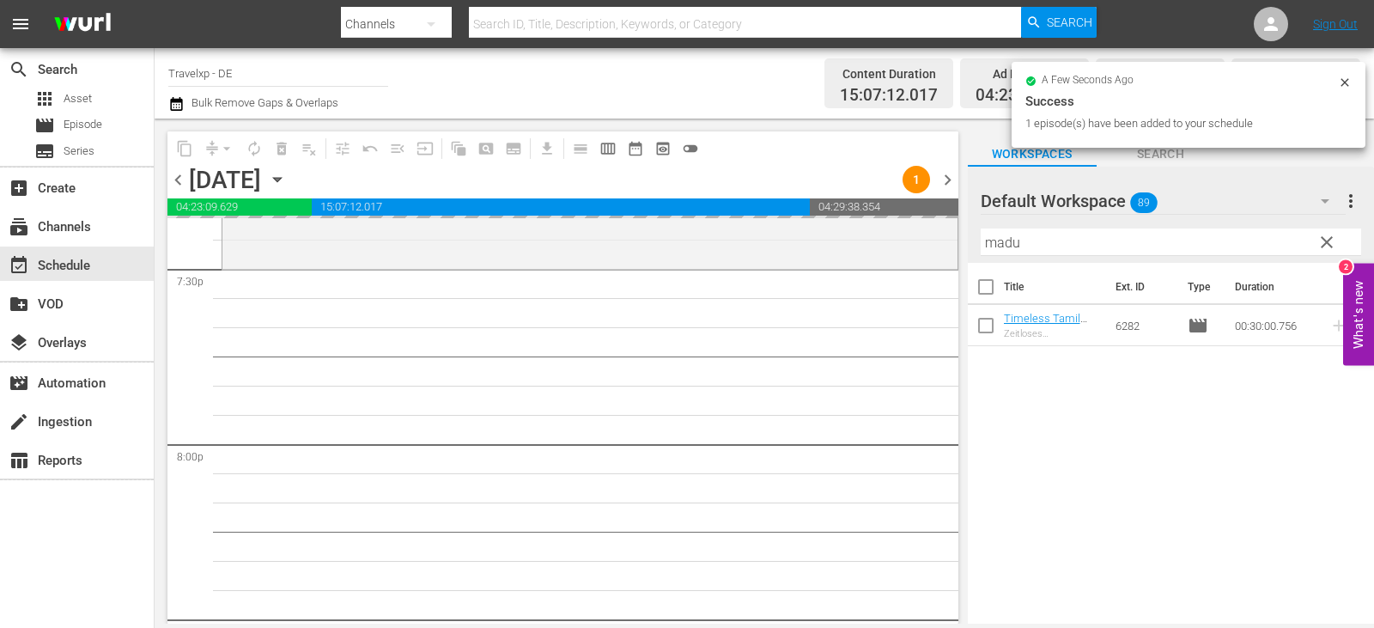
click at [728, 260] on div "content_copy compress arrow_drop_down autorenew_outlined delete_forever_outline…" at bounding box center [765, 371] width 1220 height 505
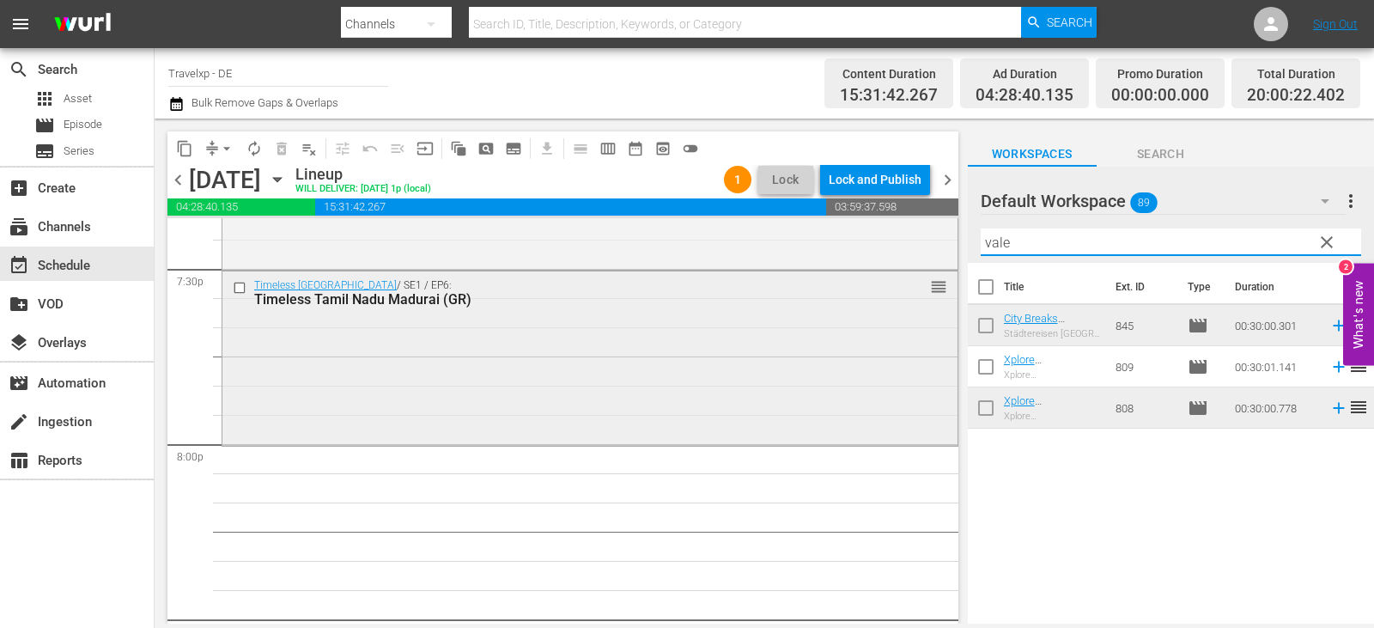
drag, startPoint x: 1040, startPoint y: 241, endPoint x: 747, endPoint y: 272, distance: 294.5
click at [747, 272] on div "content_copy compress arrow_drop_down autorenew_outlined delete_forever_outline…" at bounding box center [765, 371] width 1220 height 505
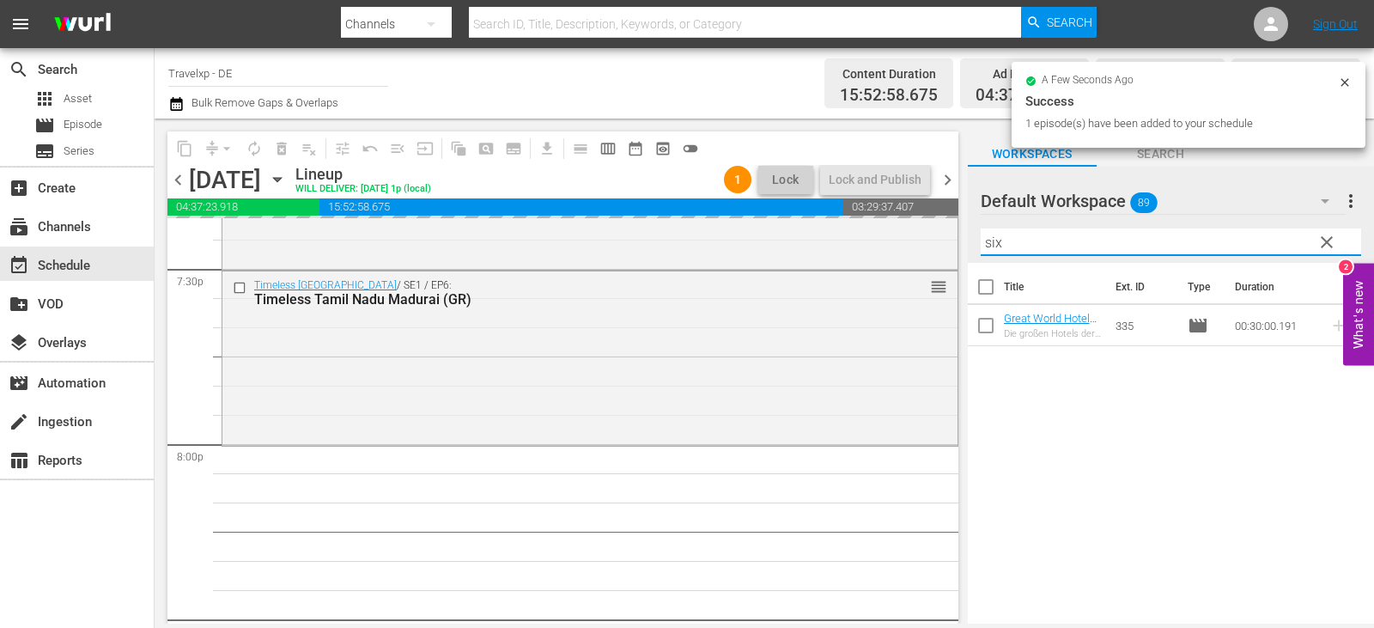
click at [703, 257] on div "content_copy compress arrow_drop_down autorenew_outlined delete_forever_outline…" at bounding box center [765, 371] width 1220 height 505
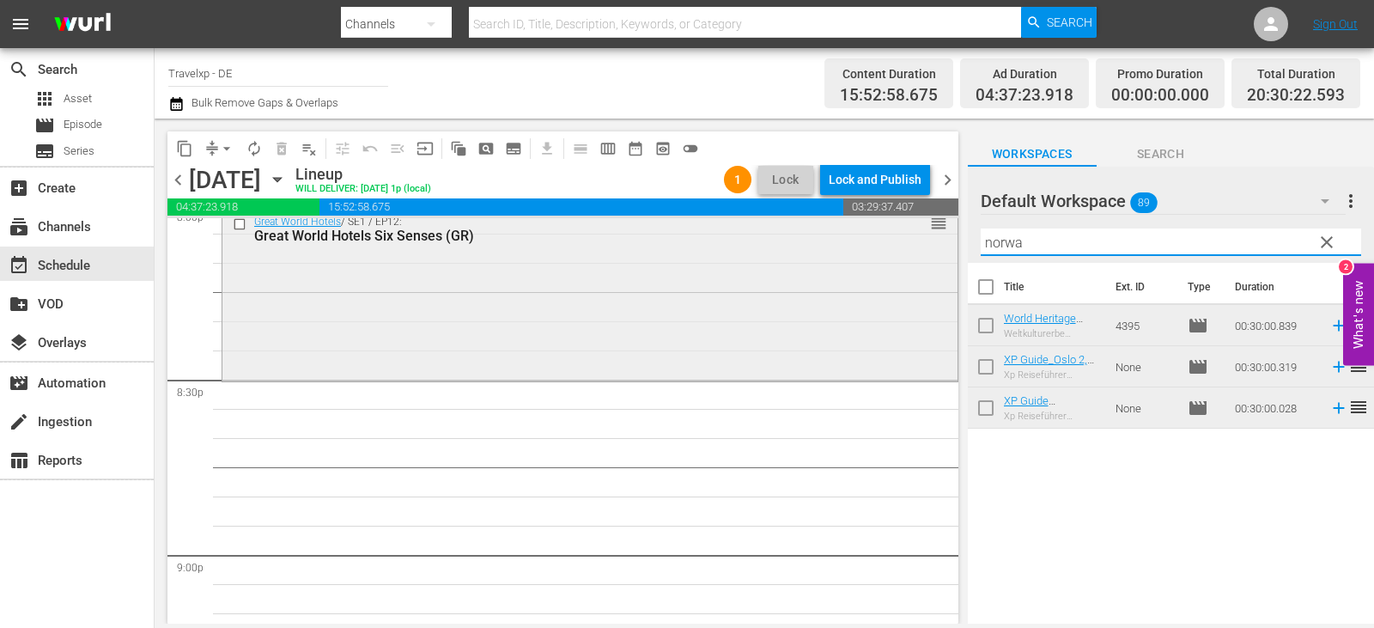
scroll to position [7040, 0]
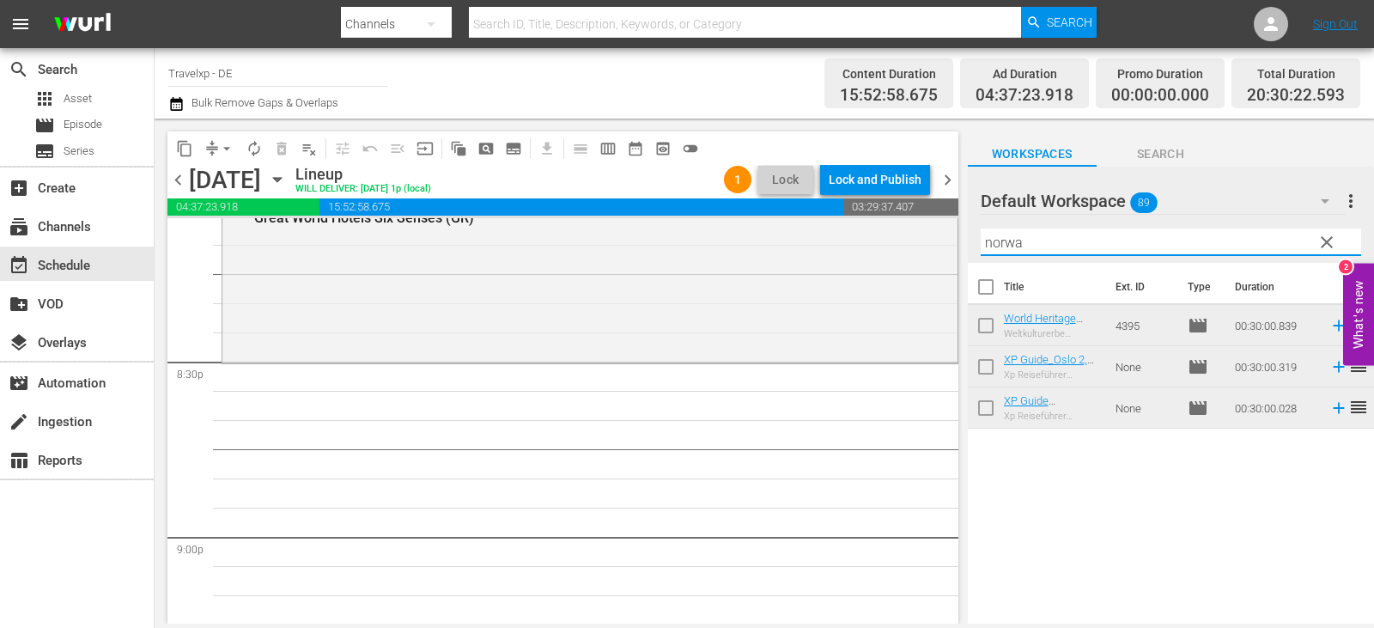
type input "norwa"
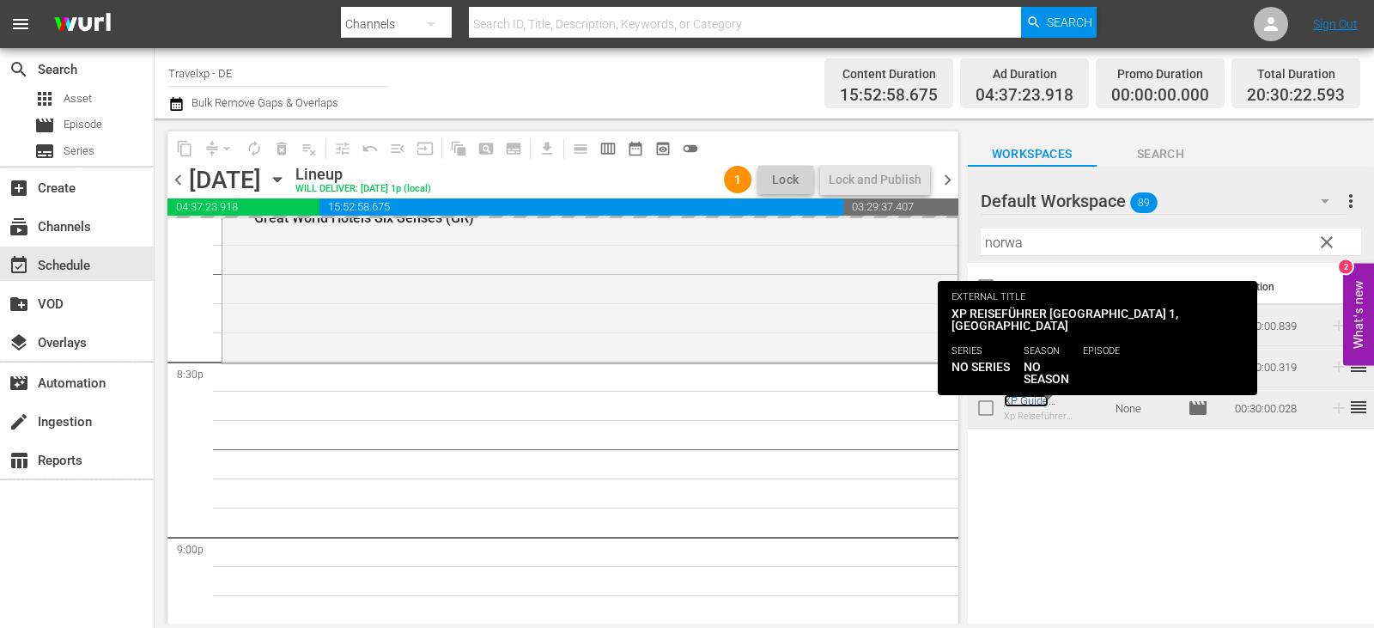
click at [1040, 399] on link "XP Guide [GEOGRAPHIC_DATA] 1, [GEOGRAPHIC_DATA] (GR)" at bounding box center [1051, 426] width 95 height 64
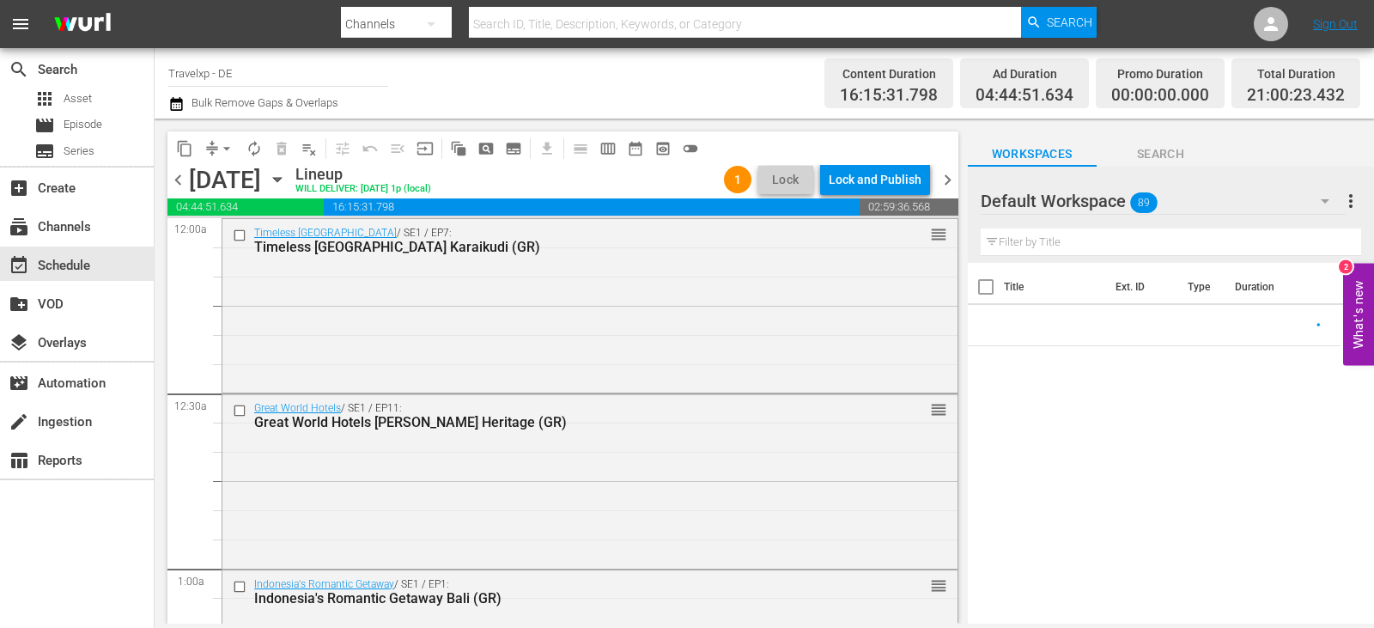
click at [1033, 253] on input "text" at bounding box center [1171, 241] width 380 height 27
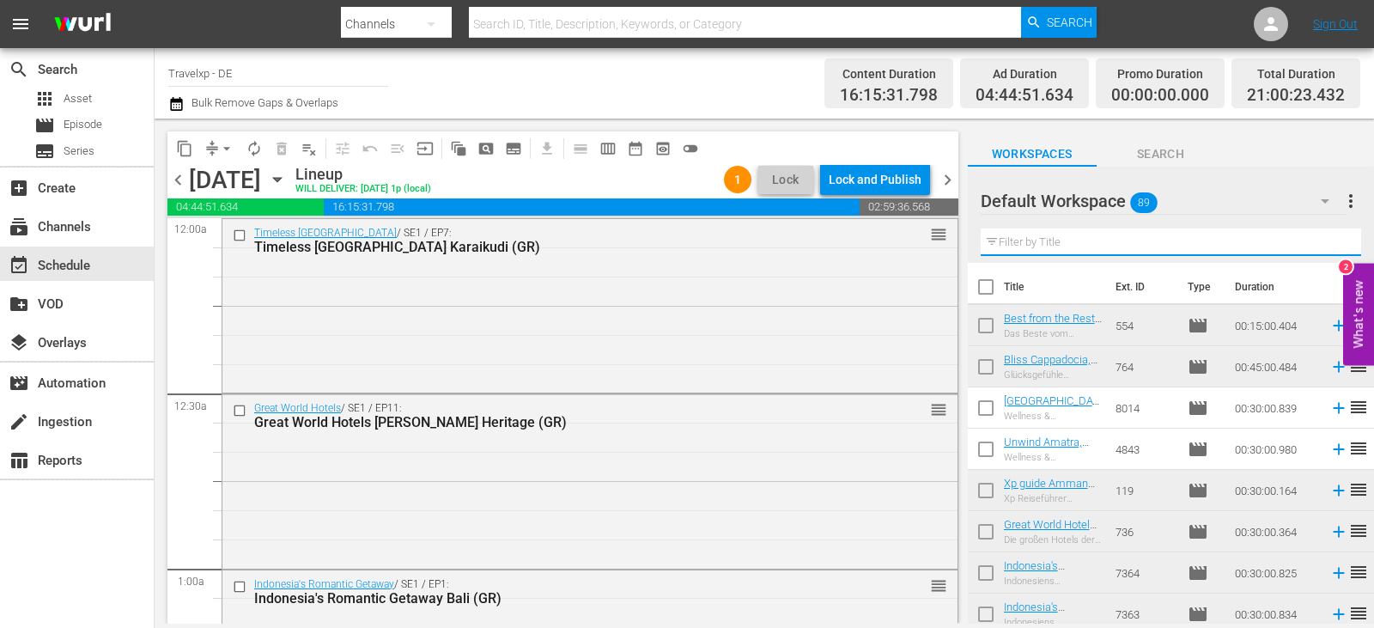
type input ","
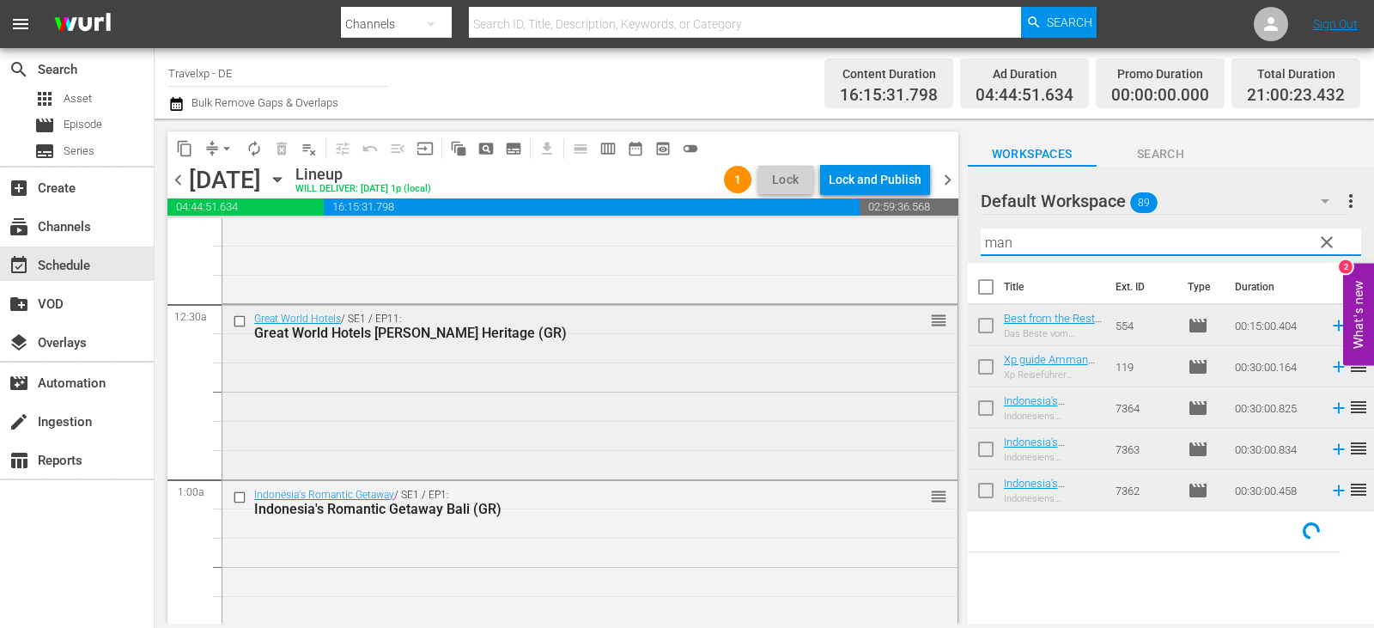
scroll to position [344, 0]
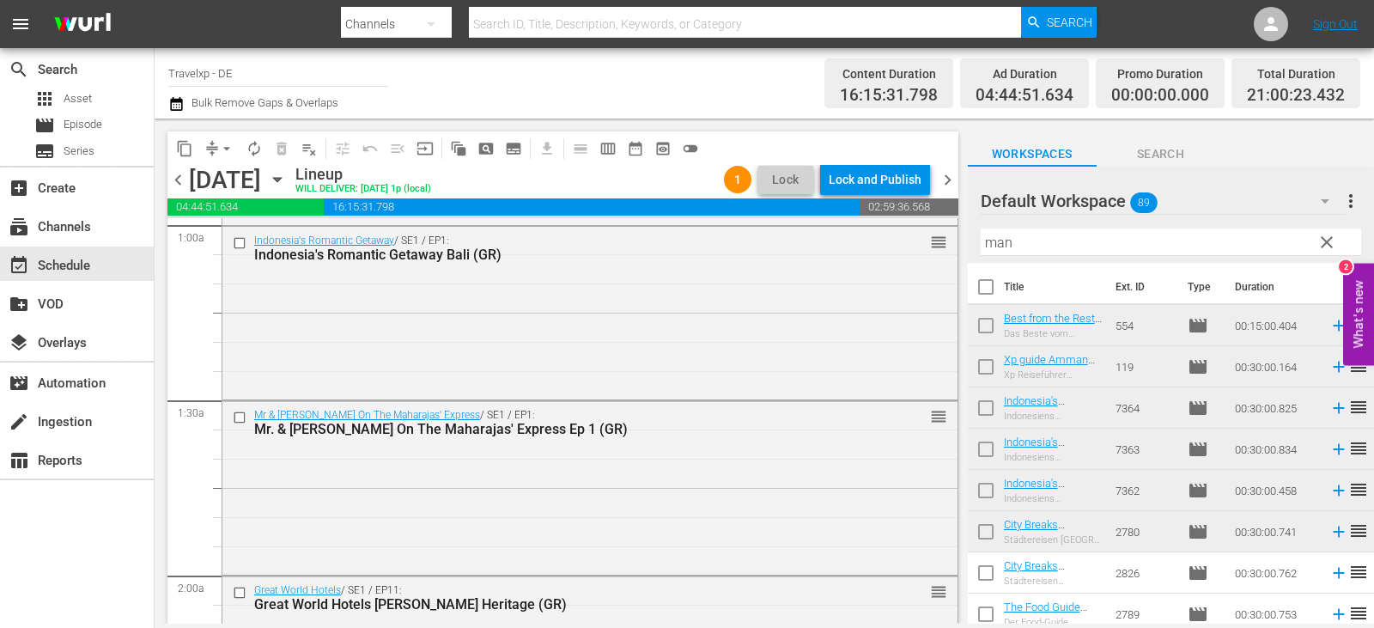
drag, startPoint x: 959, startPoint y: 259, endPoint x: 965, endPoint y: 595, distance: 335.9
click at [965, 595] on div "content_copy compress arrow_drop_down autorenew_outlined delete_forever_outline…" at bounding box center [561, 371] width 813 height 505
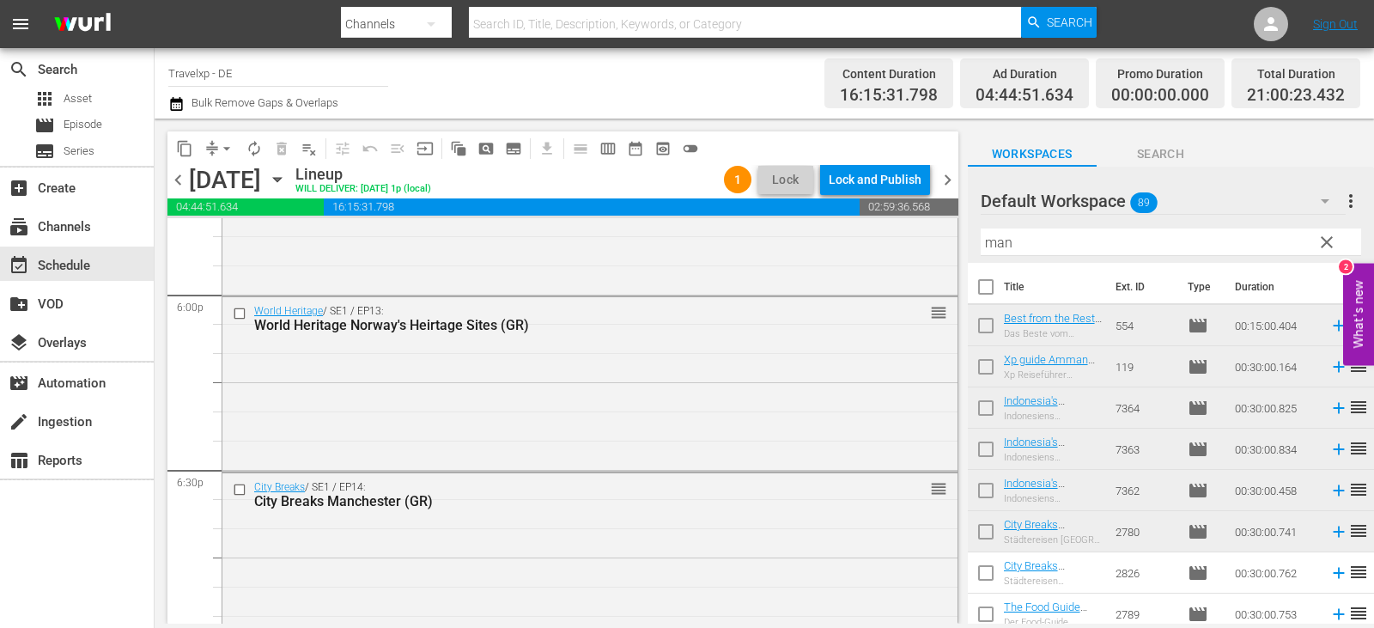
scroll to position [6115, 0]
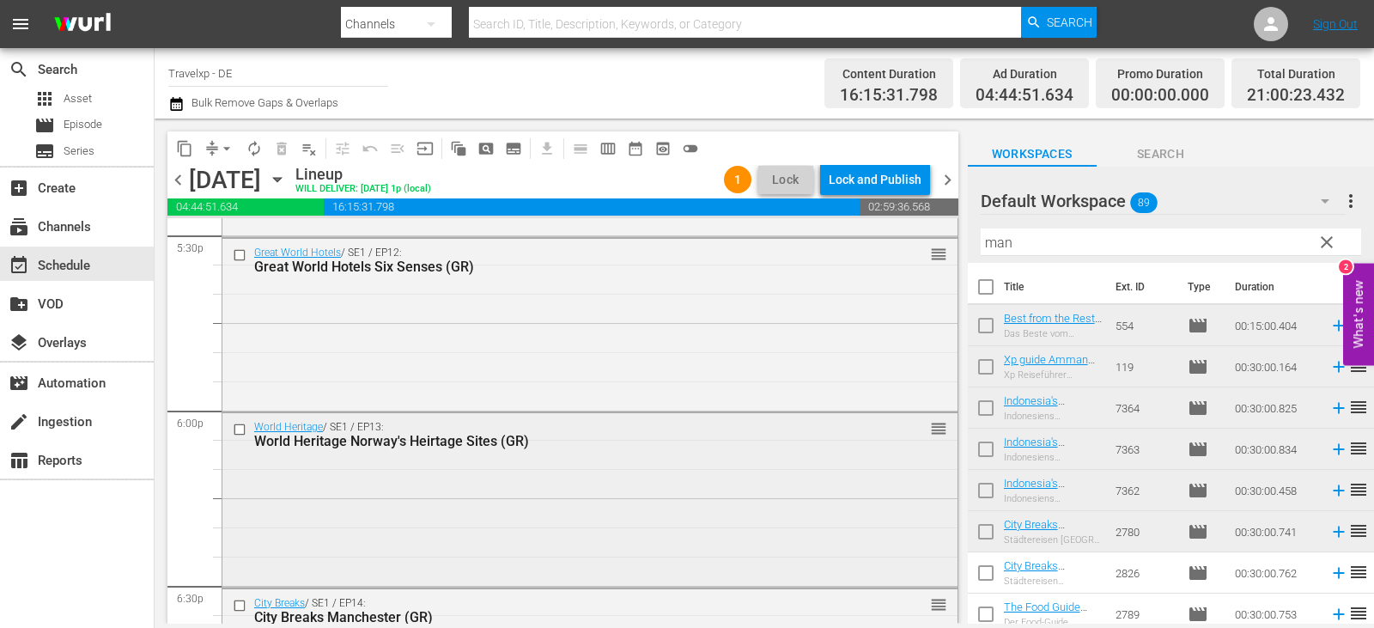
click at [240, 428] on input "checkbox" at bounding box center [242, 430] width 18 height 15
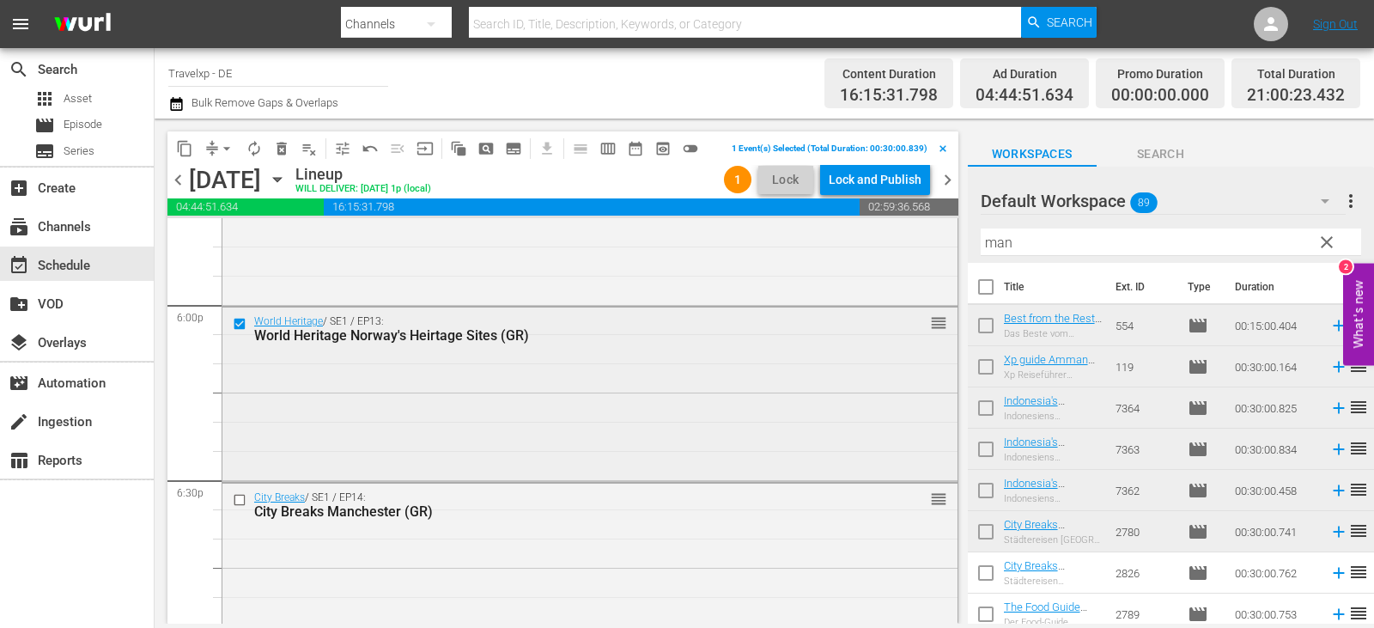
scroll to position [6373, 0]
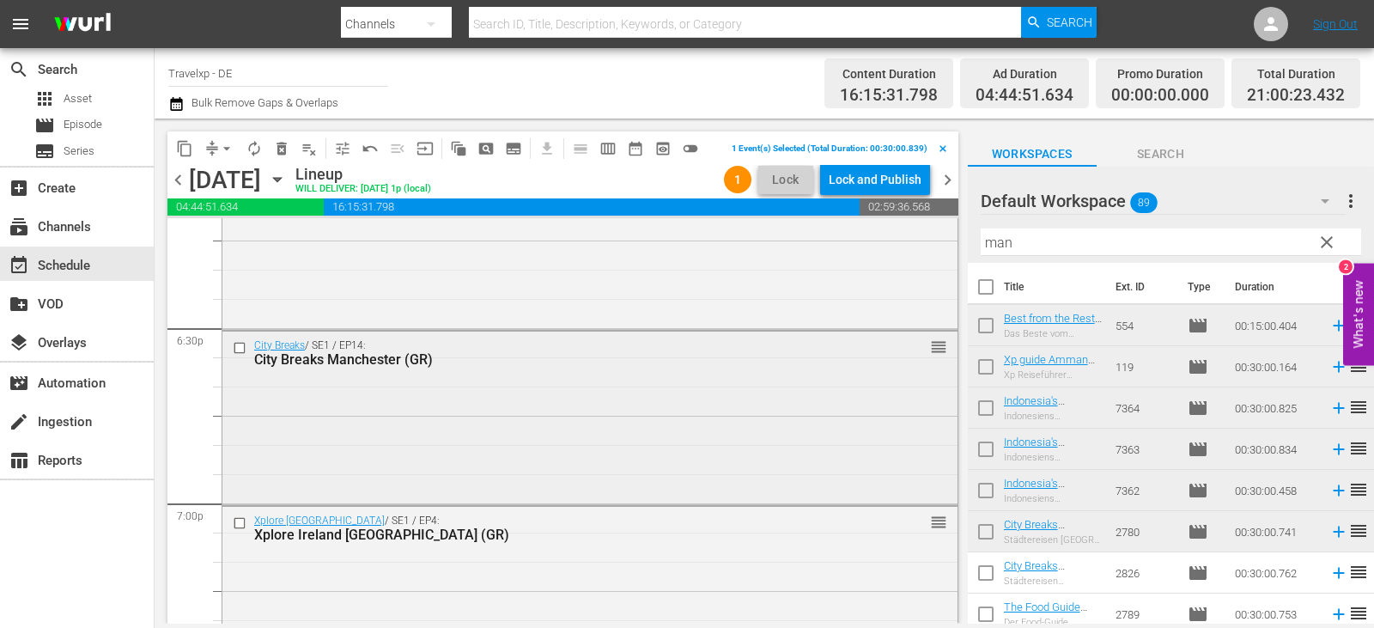
click at [240, 342] on input "checkbox" at bounding box center [242, 348] width 18 height 15
click at [237, 519] on input "checkbox" at bounding box center [242, 522] width 18 height 15
click at [234, 518] on input "checkbox" at bounding box center [242, 522] width 18 height 15
click at [233, 344] on input "checkbox" at bounding box center [242, 348] width 18 height 15
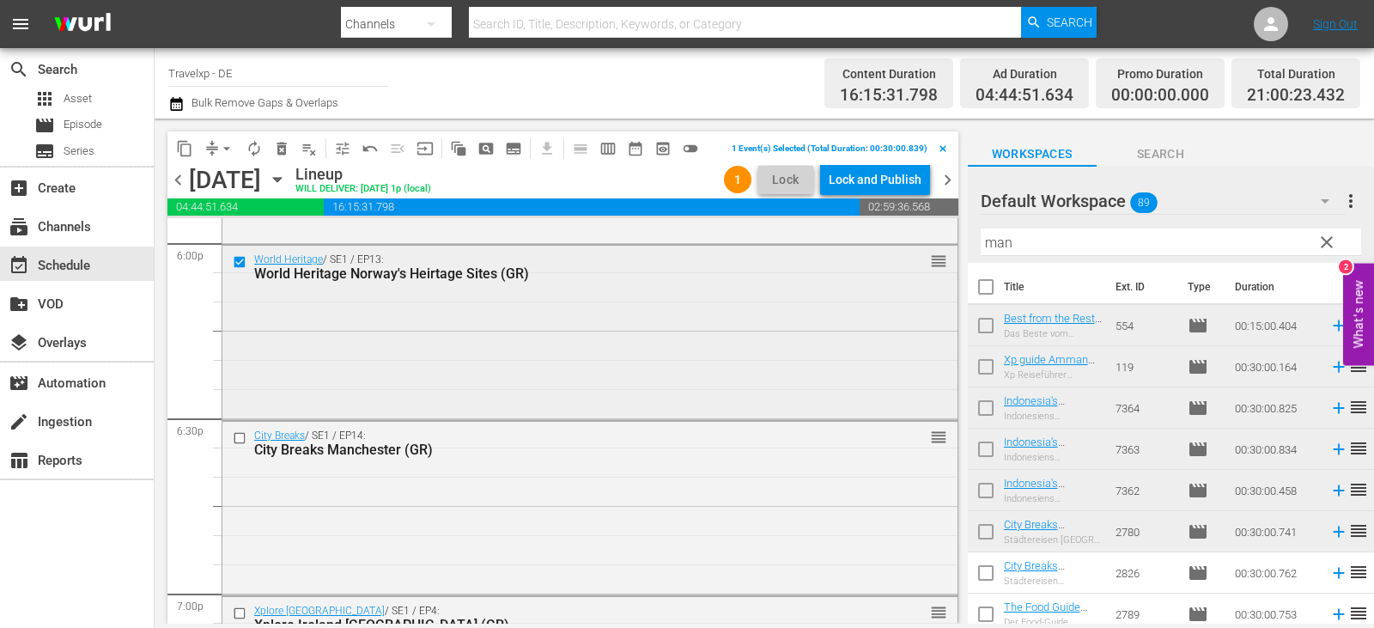
scroll to position [6201, 0]
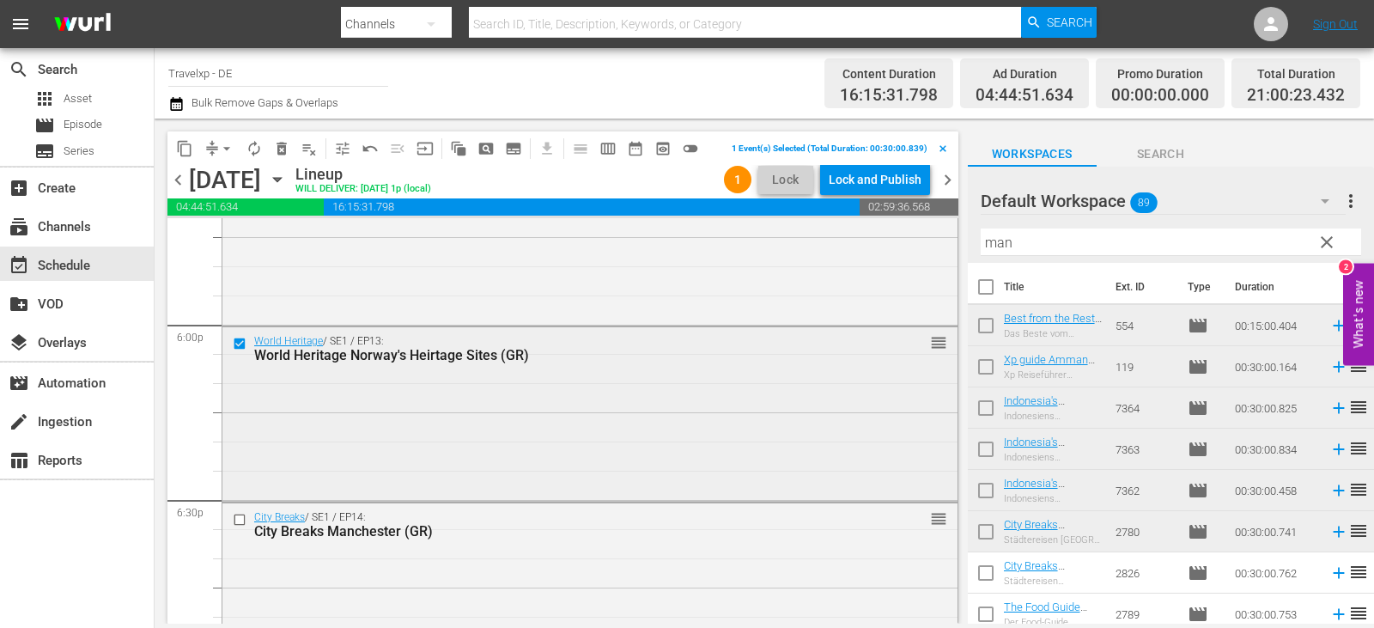
click at [240, 341] on input "checkbox" at bounding box center [242, 344] width 18 height 15
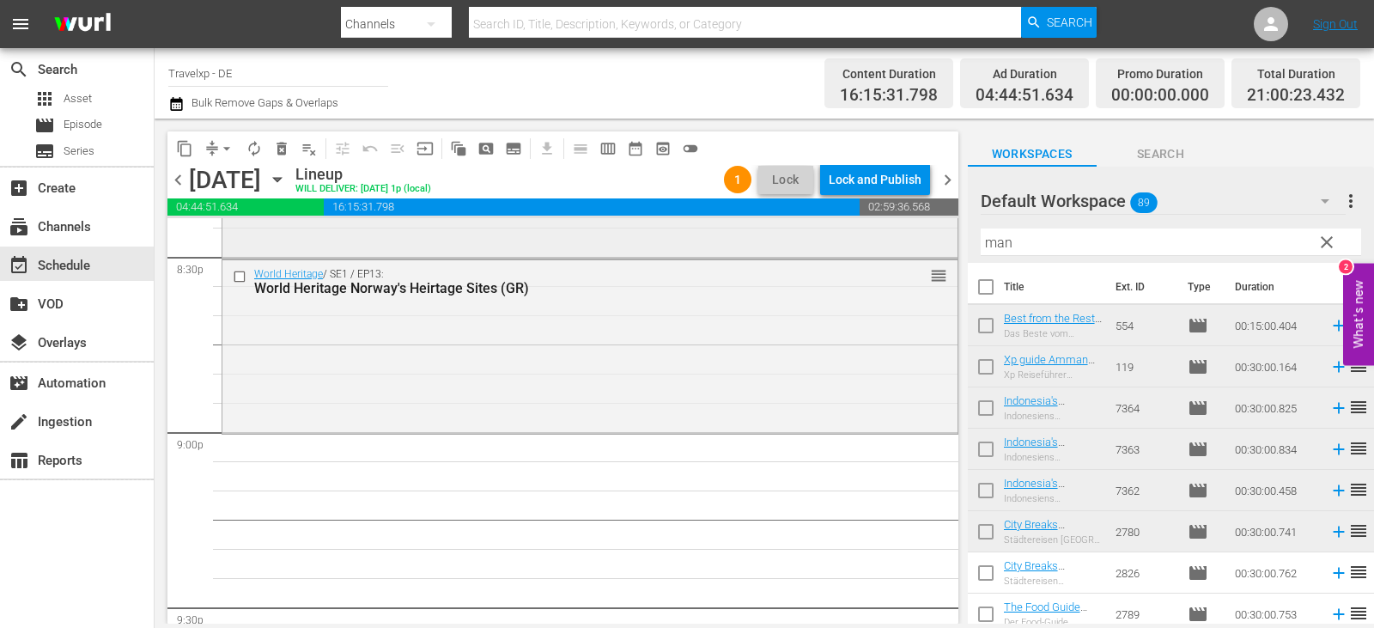
scroll to position [7146, 0]
drag, startPoint x: 1037, startPoint y: 246, endPoint x: 864, endPoint y: 247, distance: 172.6
click at [864, 247] on div "content_copy compress arrow_drop_down autorenew_outlined delete_forever_outline…" at bounding box center [765, 371] width 1220 height 505
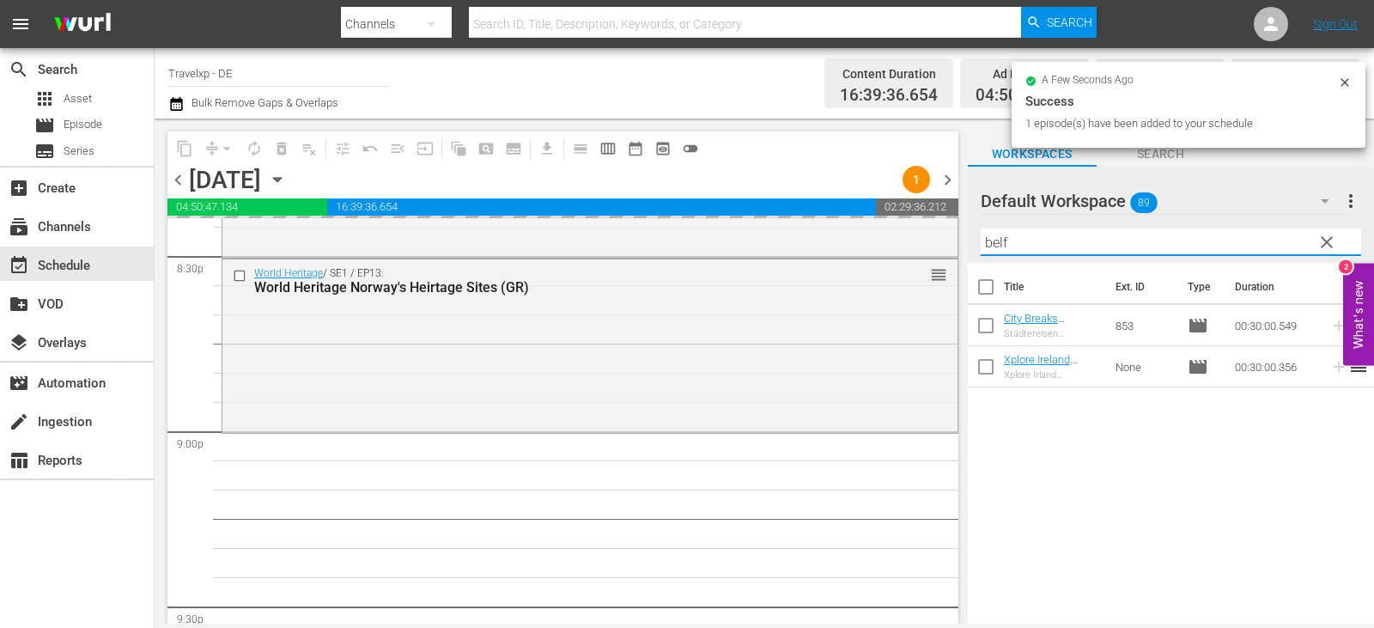
click at [784, 253] on div "content_copy compress arrow_drop_down autorenew_outlined delete_forever_outline…" at bounding box center [765, 371] width 1220 height 505
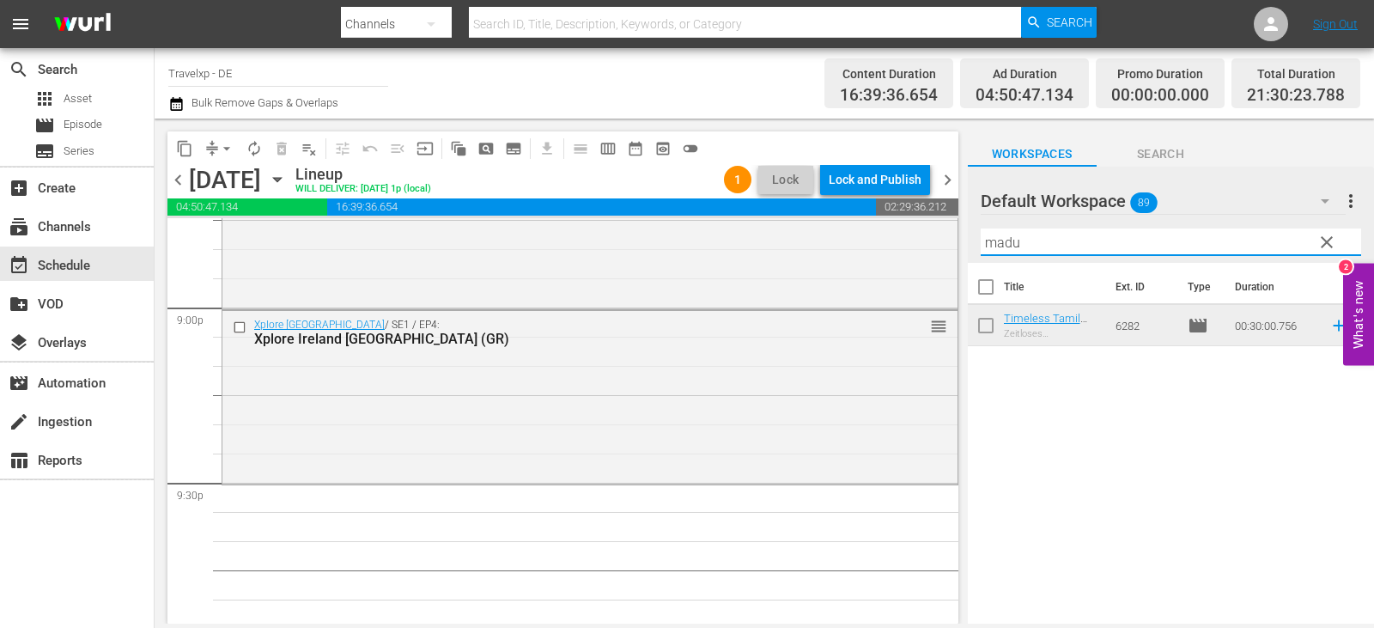
scroll to position [7404, 0]
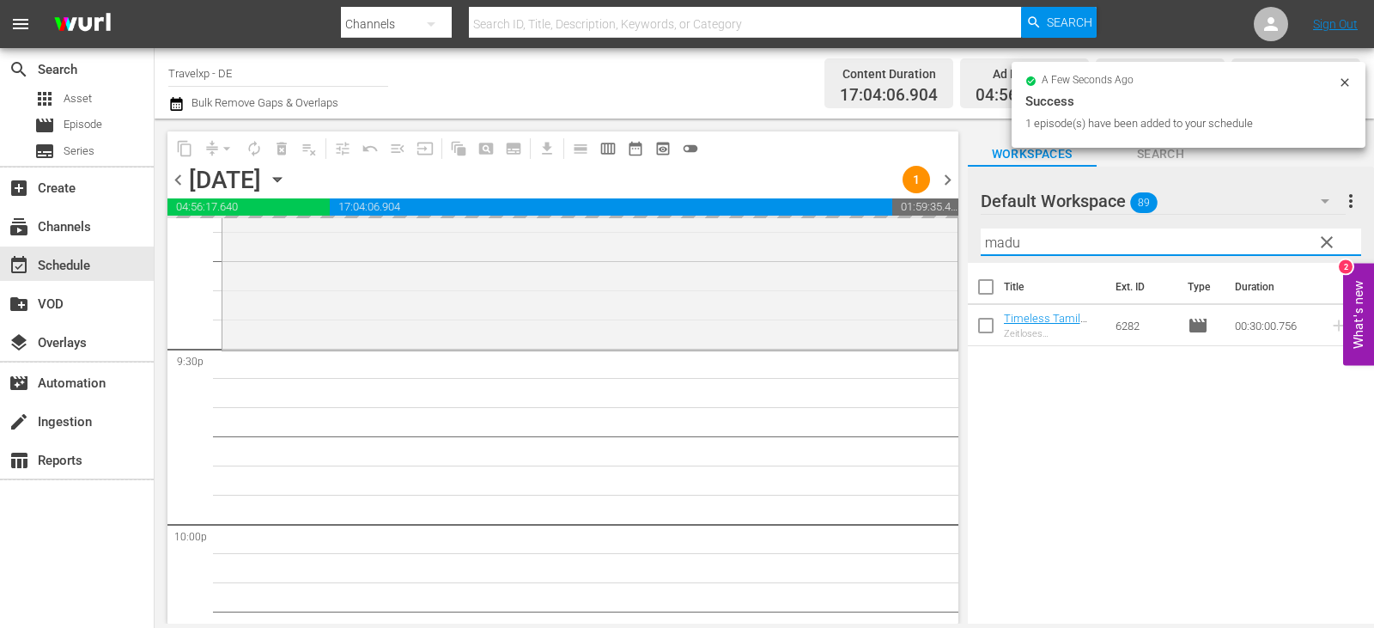
click at [909, 257] on div "content_copy compress arrow_drop_down autorenew_outlined delete_forever_outline…" at bounding box center [765, 371] width 1220 height 505
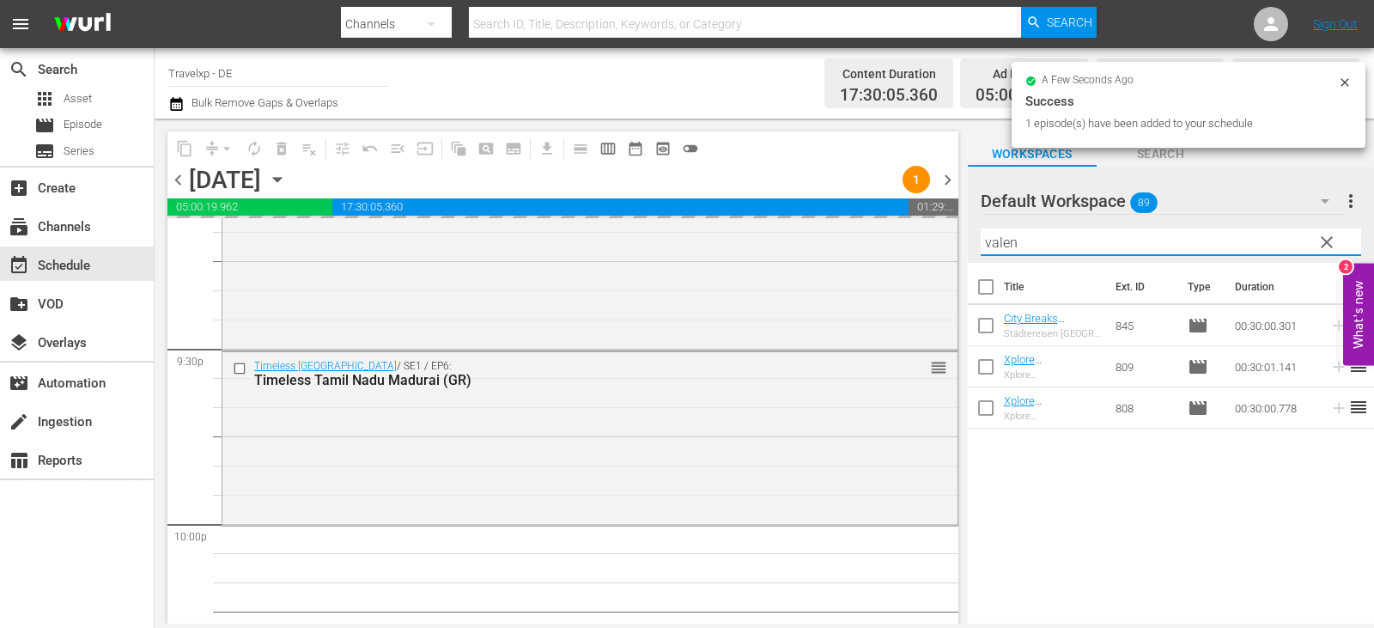
click at [864, 265] on div "content_copy compress arrow_drop_down autorenew_outlined delete_forever_outline…" at bounding box center [765, 371] width 1220 height 505
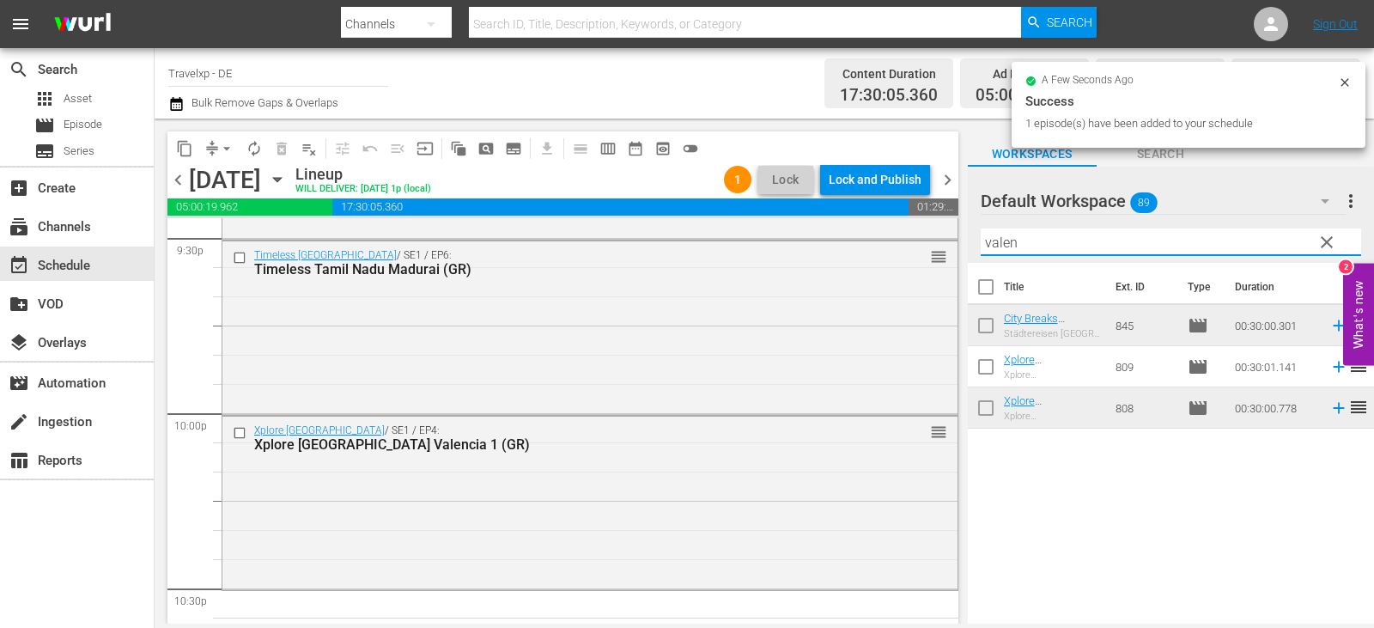
scroll to position [7661, 0]
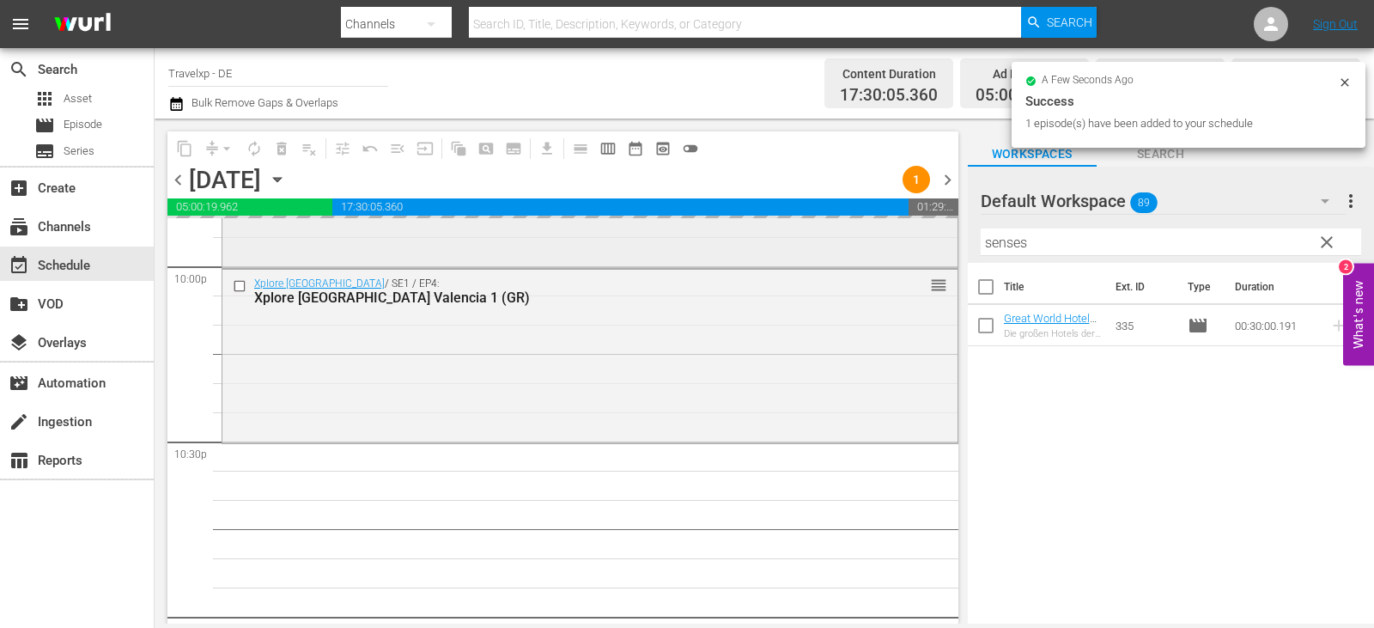
click at [788, 244] on div "content_copy compress arrow_drop_down autorenew_outlined delete_forever_outline…" at bounding box center [765, 371] width 1220 height 505
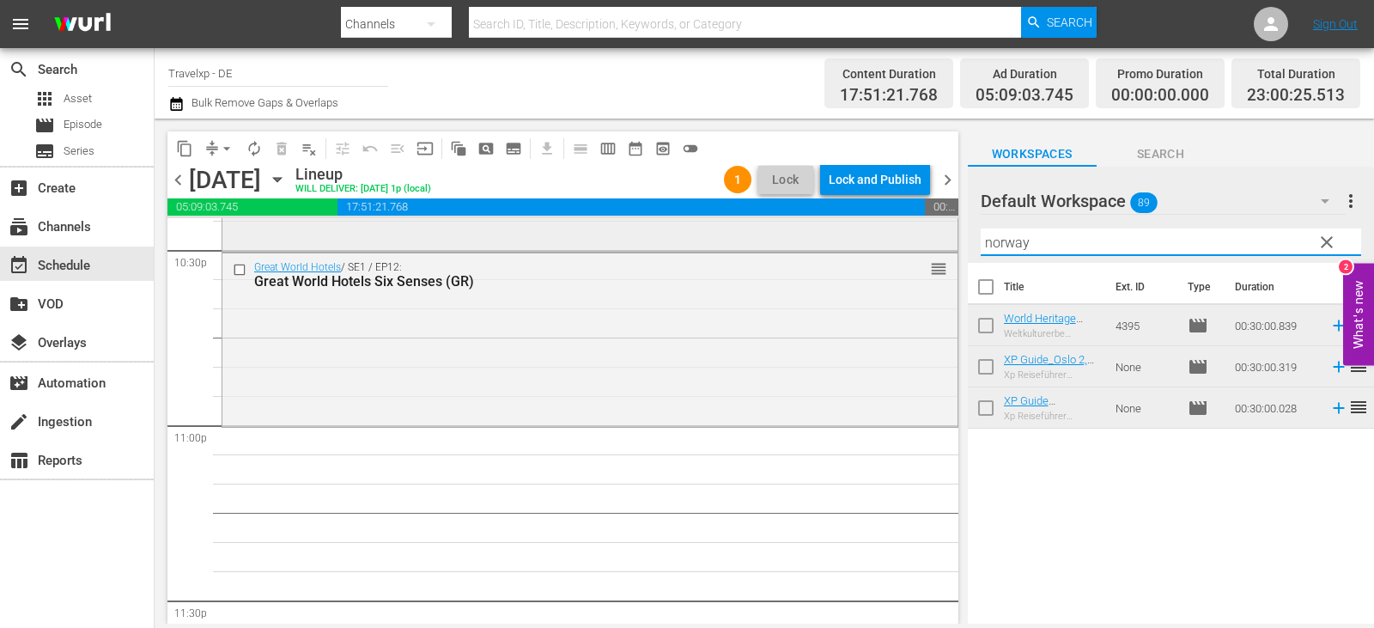
scroll to position [7919, 0]
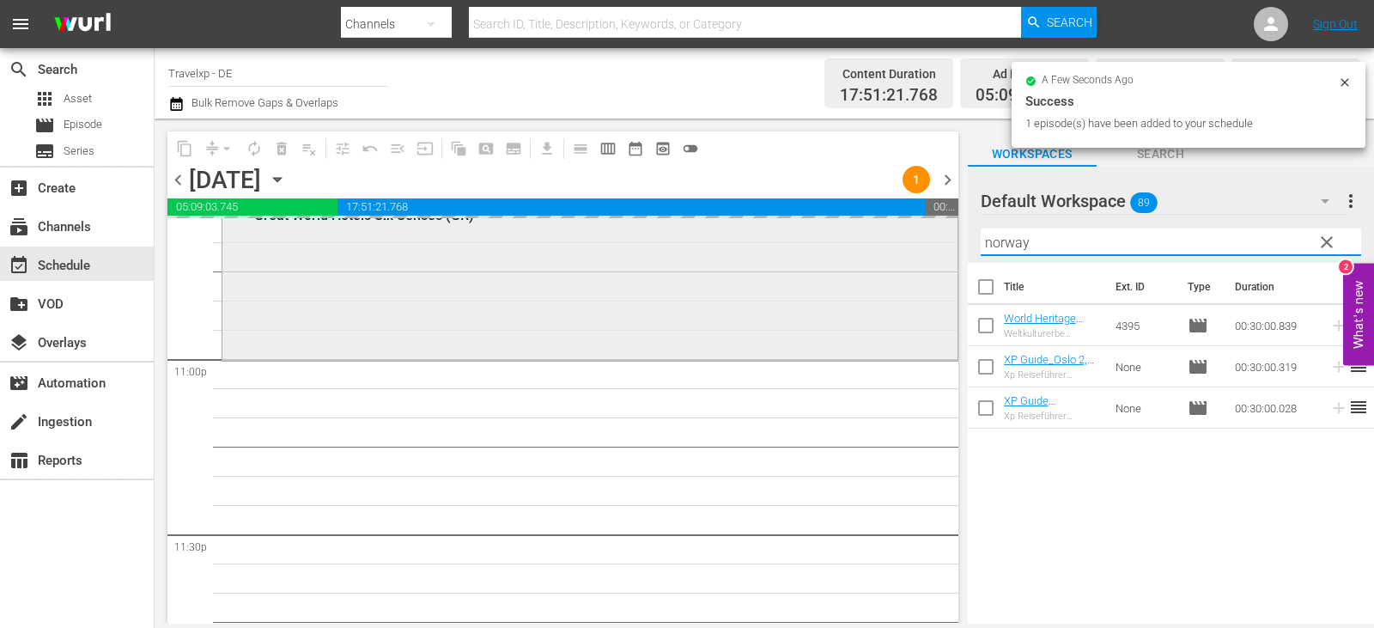
drag, startPoint x: 1042, startPoint y: 241, endPoint x: 858, endPoint y: 257, distance: 184.4
click at [858, 257] on div "content_copy compress arrow_drop_down autorenew_outlined delete_forever_outline…" at bounding box center [765, 371] width 1220 height 505
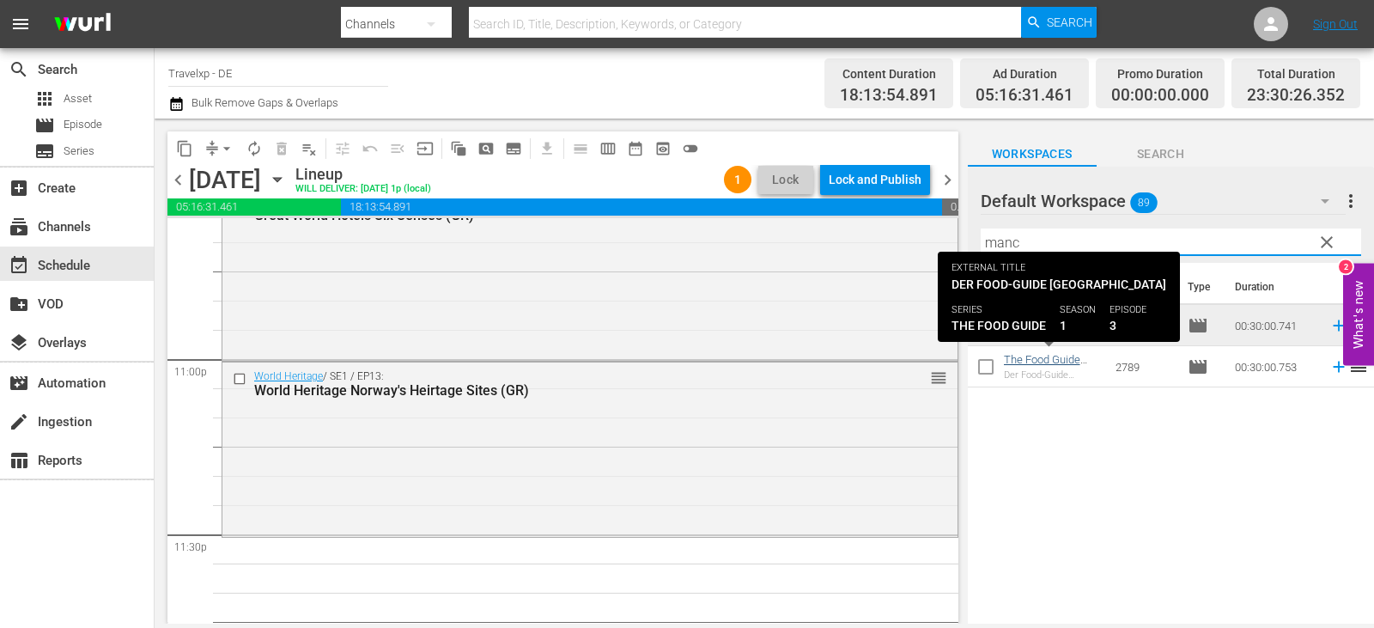
type input "manc"
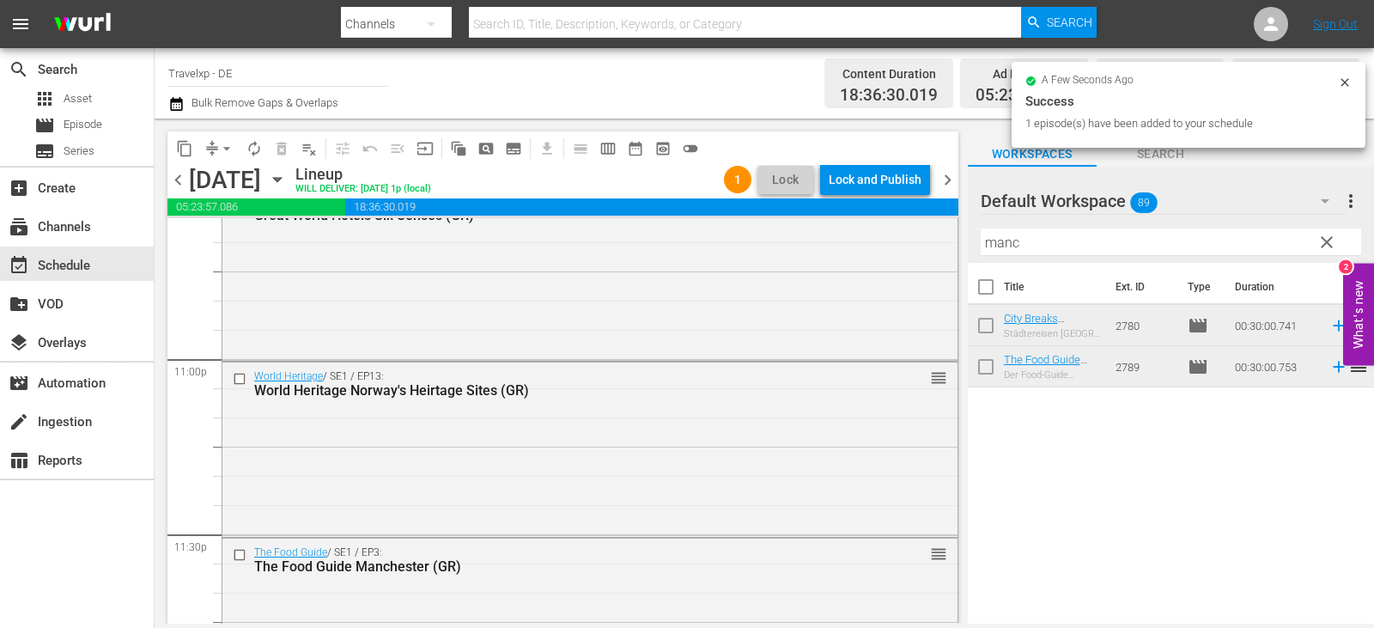
click at [888, 178] on div "Lock and Publish" at bounding box center [875, 179] width 93 height 31
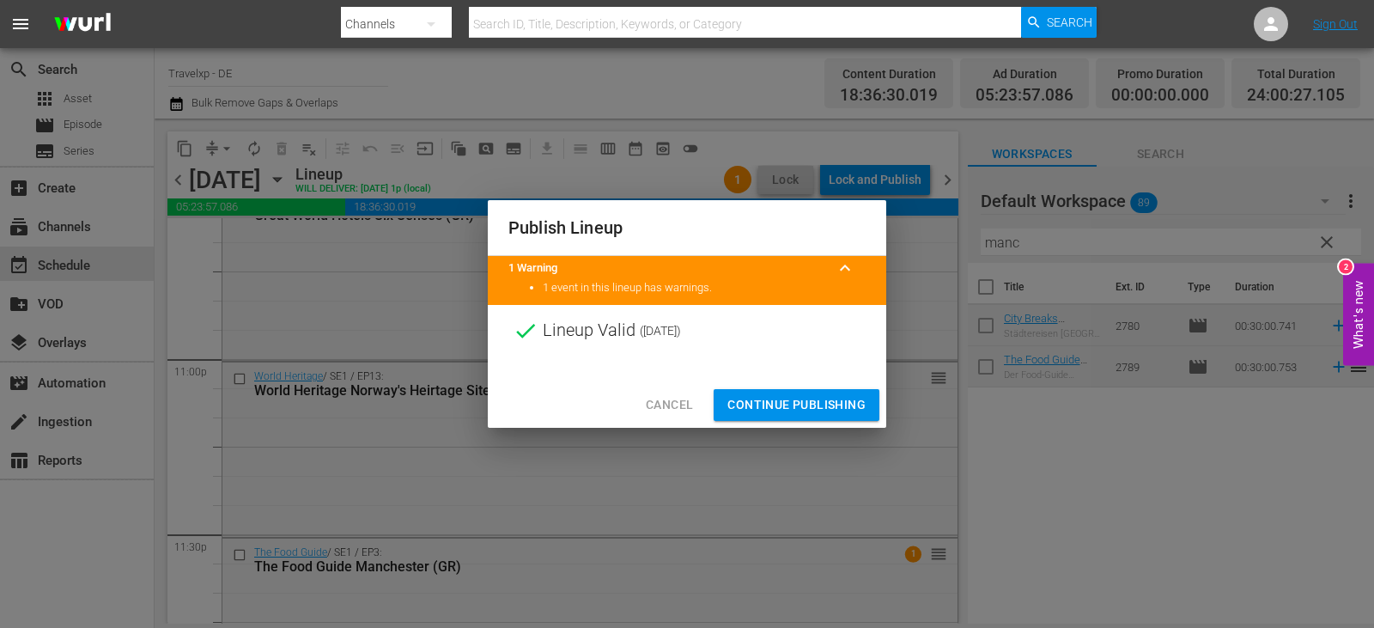
click at [824, 406] on span "Continue Publishing" at bounding box center [796, 404] width 138 height 21
